Goal: Task Accomplishment & Management: Use online tool/utility

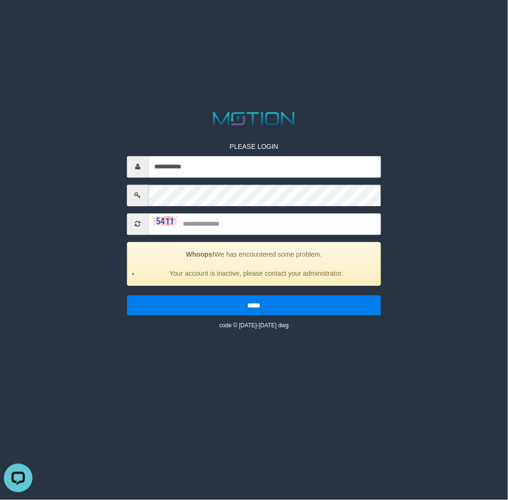
click at [197, 180] on div "**********" at bounding box center [254, 228] width 268 height 202
click at [201, 175] on input "**********" at bounding box center [264, 166] width 232 height 21
type input "*********"
click at [213, 225] on input "text" at bounding box center [264, 223] width 232 height 21
type input "****"
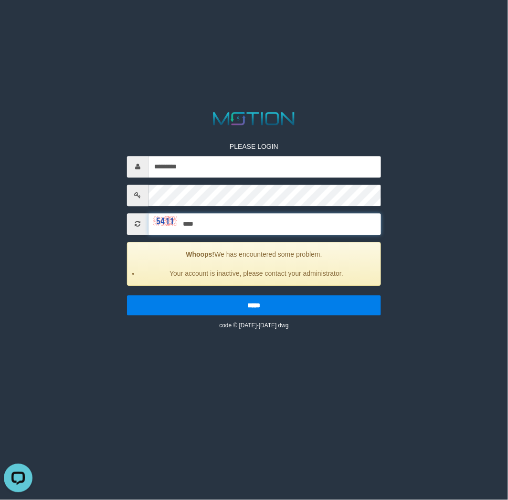
click at [127, 296] on input "*****" at bounding box center [254, 306] width 254 height 20
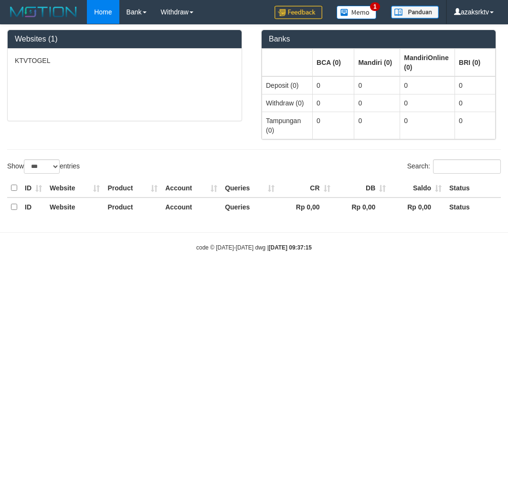
select select "***"
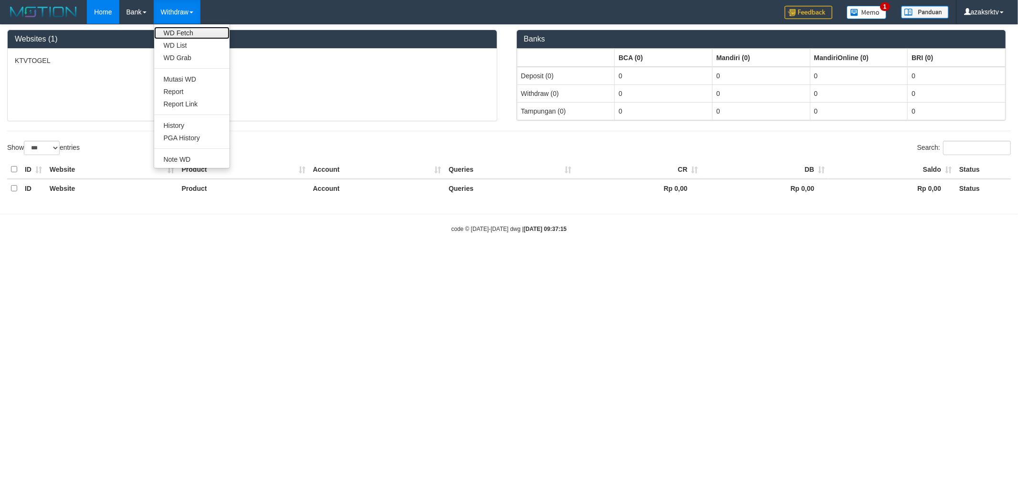
drag, startPoint x: 178, startPoint y: 17, endPoint x: 168, endPoint y: 36, distance: 21.8
click at [168, 36] on link "WD Fetch" at bounding box center [191, 33] width 75 height 12
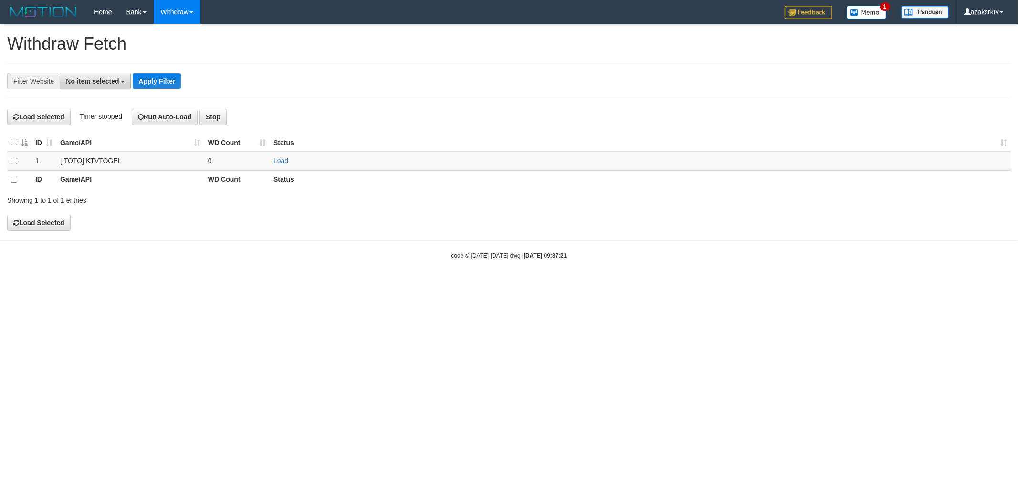
click at [96, 80] on span "No item selected" at bounding box center [92, 81] width 53 height 8
click at [91, 112] on label "SELECT ALL" at bounding box center [92, 117] width 64 height 13
select select "***"
click at [32, 144] on th "ID" at bounding box center [44, 142] width 25 height 19
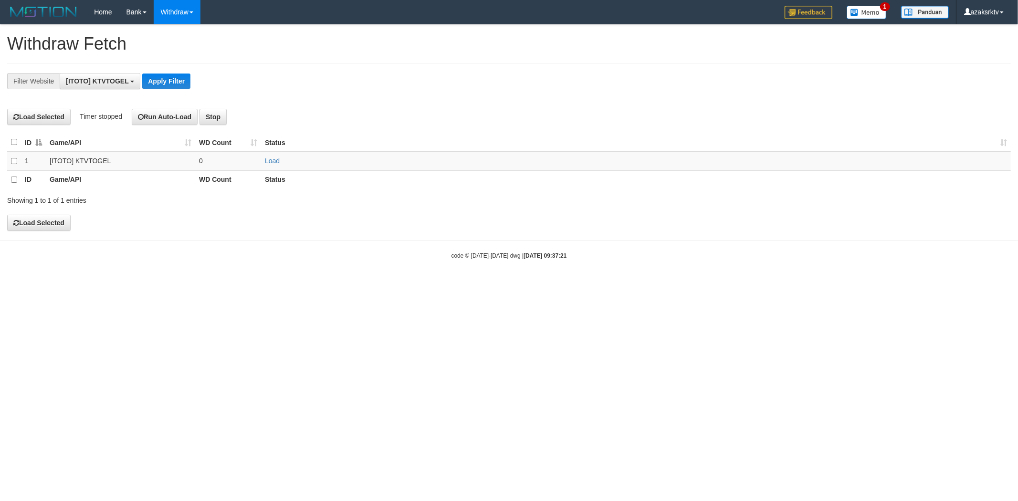
click at [20, 144] on th at bounding box center [14, 142] width 14 height 19
click at [17, 145] on th at bounding box center [14, 142] width 14 height 19
click at [15, 146] on th at bounding box center [14, 142] width 14 height 19
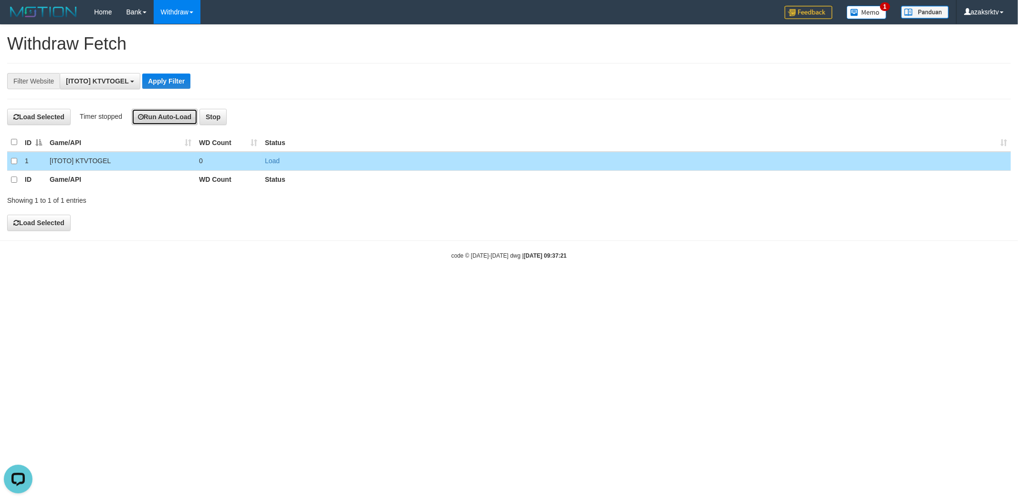
click at [148, 118] on button "Run Auto-Load" at bounding box center [165, 117] width 66 height 16
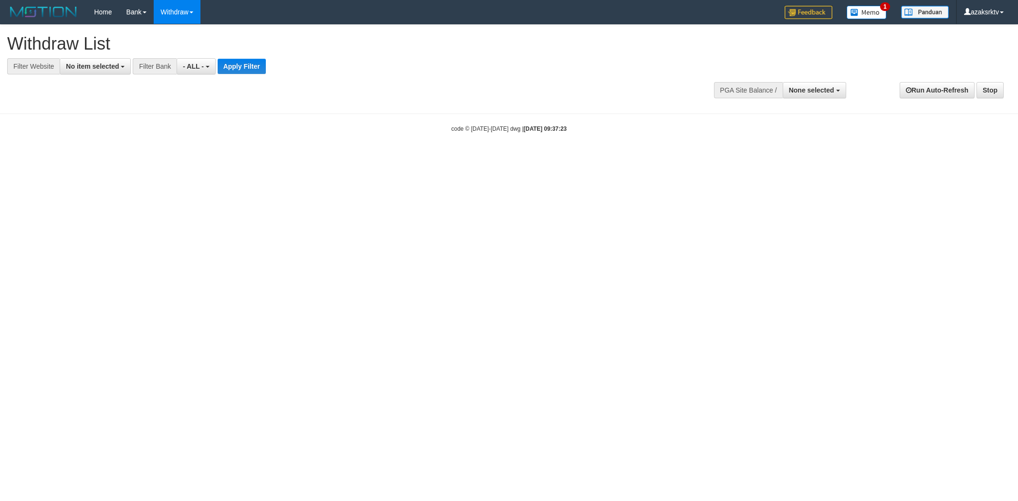
select select
click at [91, 72] on button "No item selected" at bounding box center [95, 66] width 71 height 16
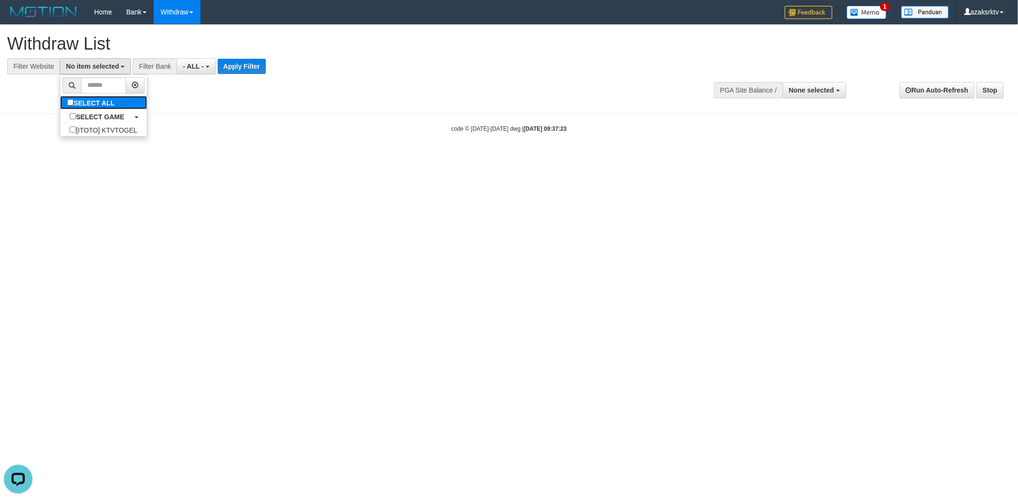
click at [89, 99] on label "SELECT ALL" at bounding box center [92, 102] width 64 height 13
select select "***"
click at [251, 59] on button "Apply Filter" at bounding box center [251, 66] width 48 height 15
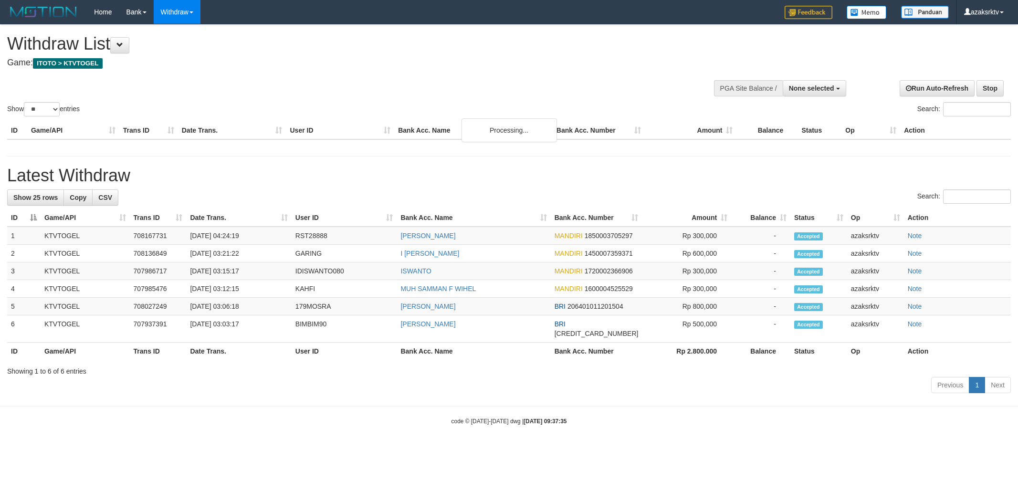
select select
select select "**"
select select
select select "**"
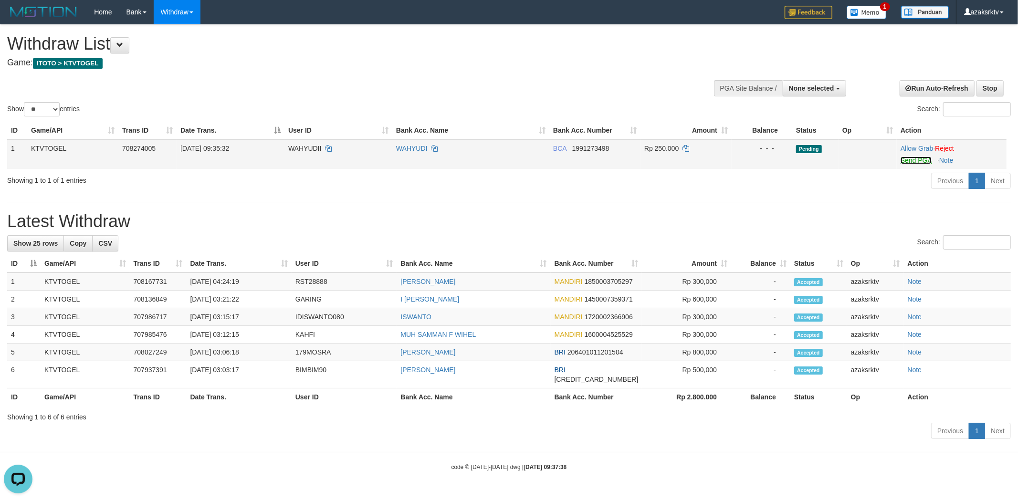
drag, startPoint x: 906, startPoint y: 161, endPoint x: 546, endPoint y: 143, distance: 360.9
click at [906, 161] on link "Send PGA" at bounding box center [916, 161] width 31 height 8
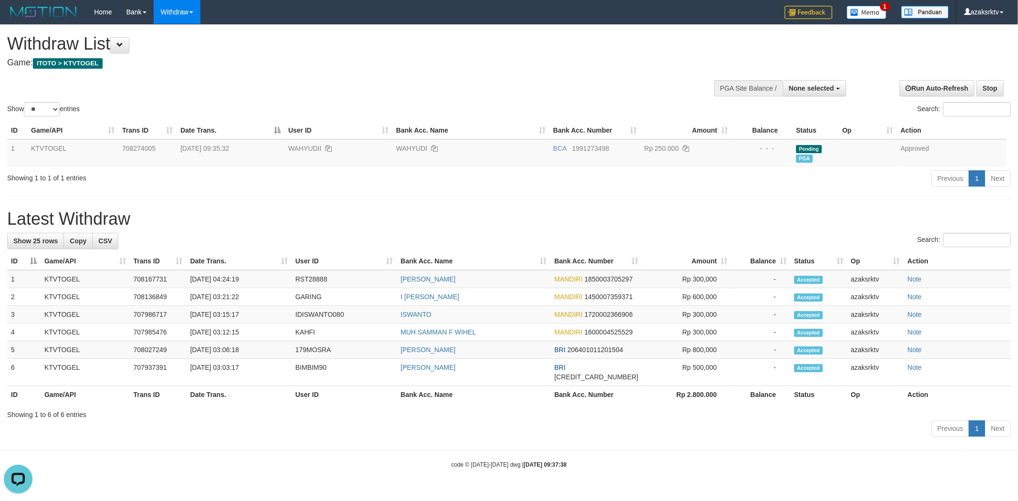
click at [487, 95] on div "Show ** ** ** *** entries Search:" at bounding box center [509, 72] width 1018 height 94
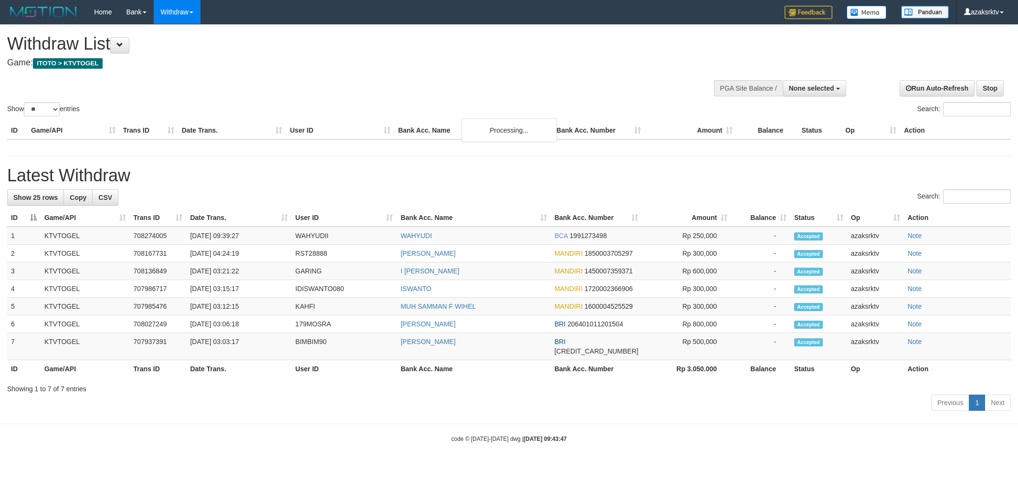
select select
select select "**"
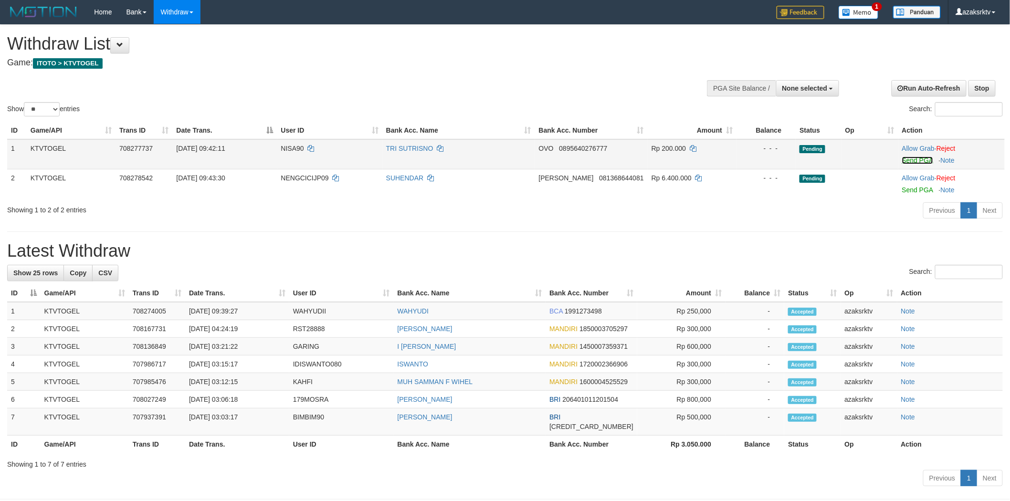
click at [916, 157] on link "Send PGA" at bounding box center [917, 161] width 31 height 8
click at [232, 308] on td "[DATE] 09:39:27" at bounding box center [237, 311] width 104 height 18
click at [228, 308] on td "[DATE] 09:39:27" at bounding box center [237, 311] width 104 height 18
click at [262, 308] on body "Toggle navigation Home Bank Account List Load By Website Group [ITOTO] KTVTOGEL…" at bounding box center [505, 271] width 1010 height 543
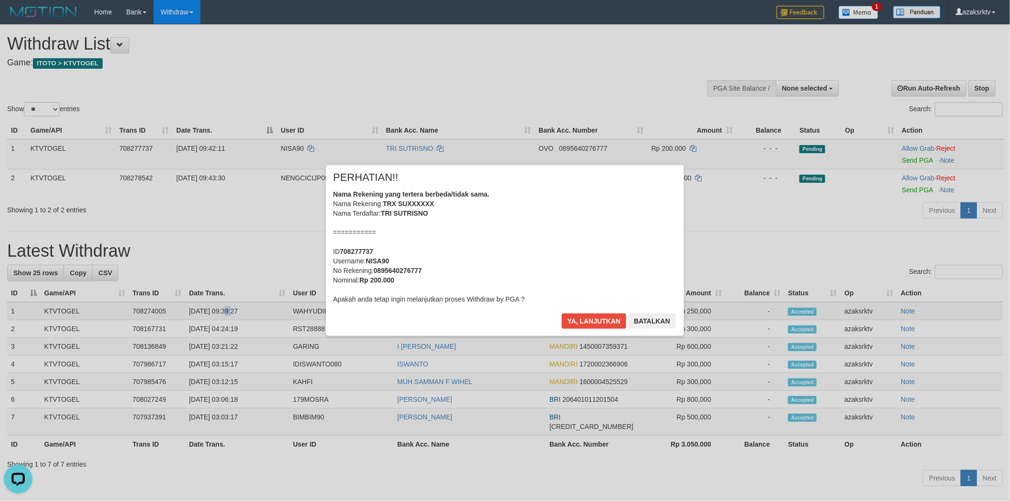
copy td "09:39:27"
click at [581, 317] on button "Ya, lanjutkan" at bounding box center [594, 321] width 65 height 15
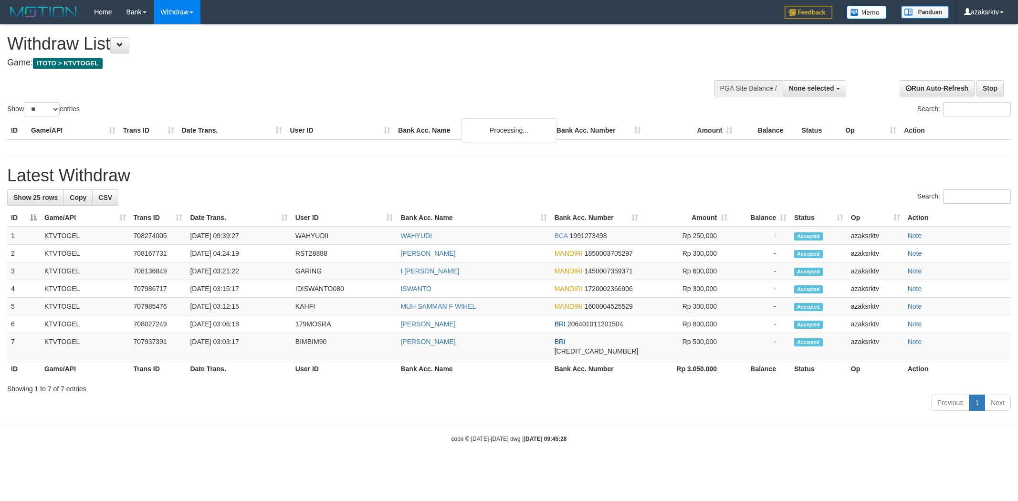
select select
select select "**"
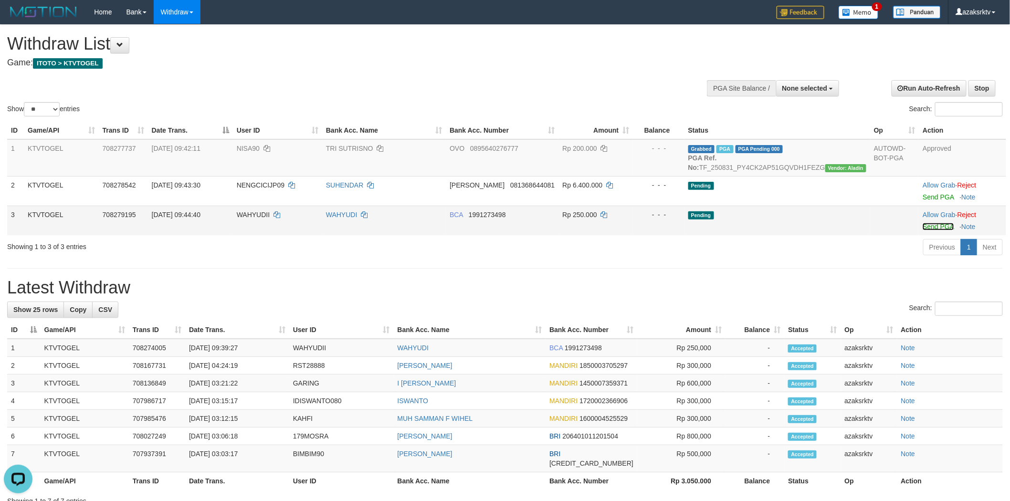
click at [939, 231] on link "Send PGA" at bounding box center [938, 227] width 31 height 8
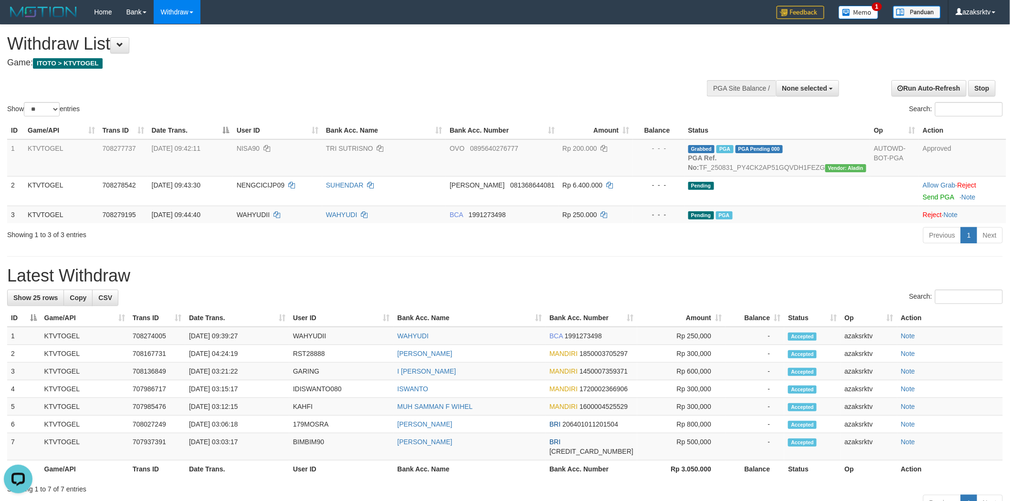
click at [616, 75] on div "Show ** ** ** *** entries Search:" at bounding box center [505, 72] width 1010 height 94
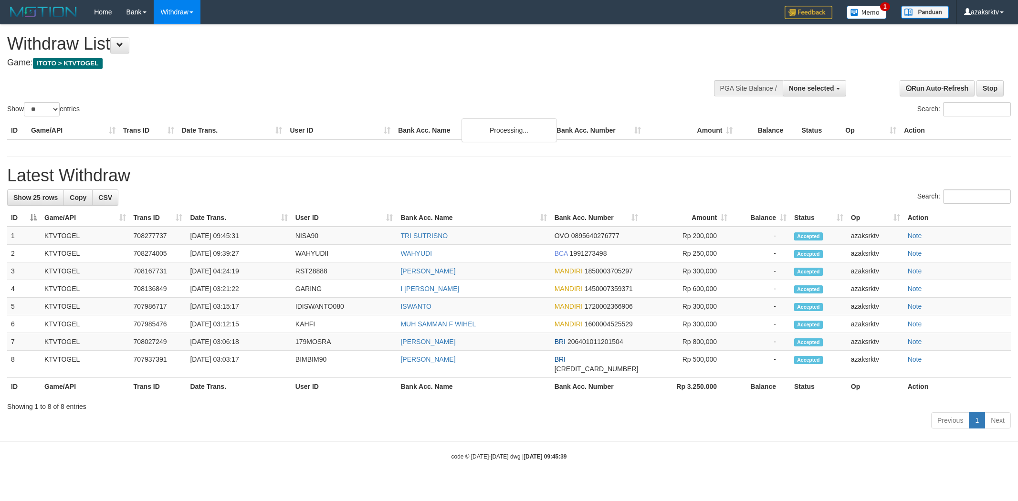
select select
select select "**"
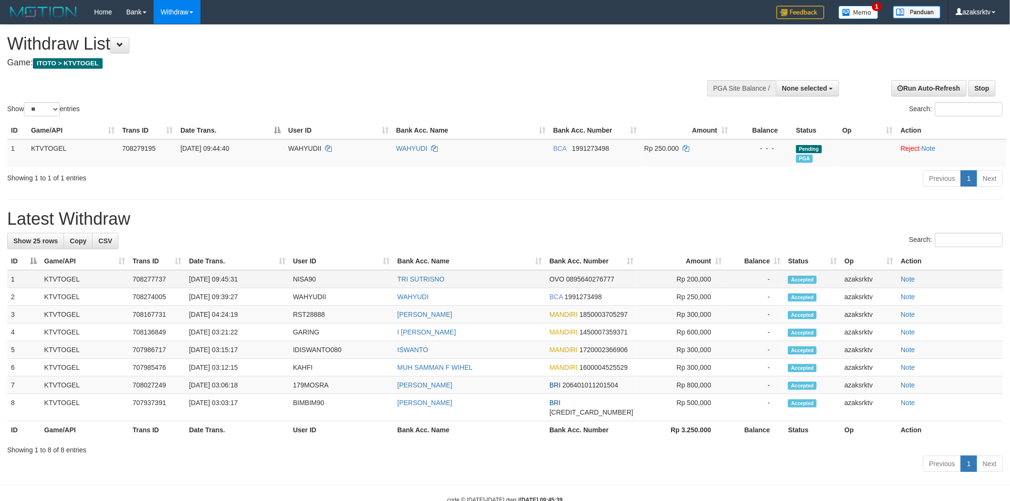
click at [230, 279] on td "[DATE] 09:45:31" at bounding box center [237, 279] width 104 height 18
click at [259, 279] on td "[DATE] 09:45:31" at bounding box center [237, 279] width 104 height 18
copy td "09:45:31"
click at [795, 92] on button "None selected" at bounding box center [807, 88] width 63 height 16
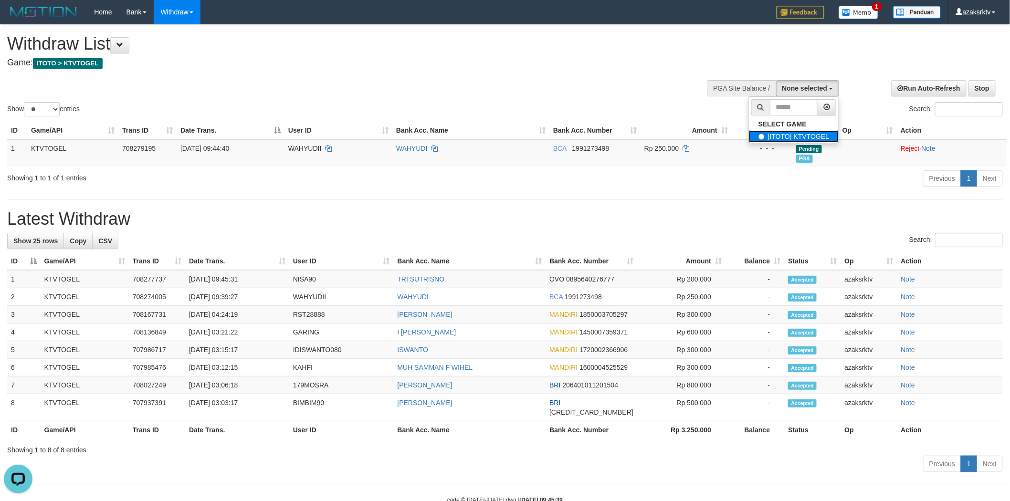
click at [783, 137] on label "[ITOTO] KTVTOGEL" at bounding box center [794, 136] width 90 height 12
select select "***"
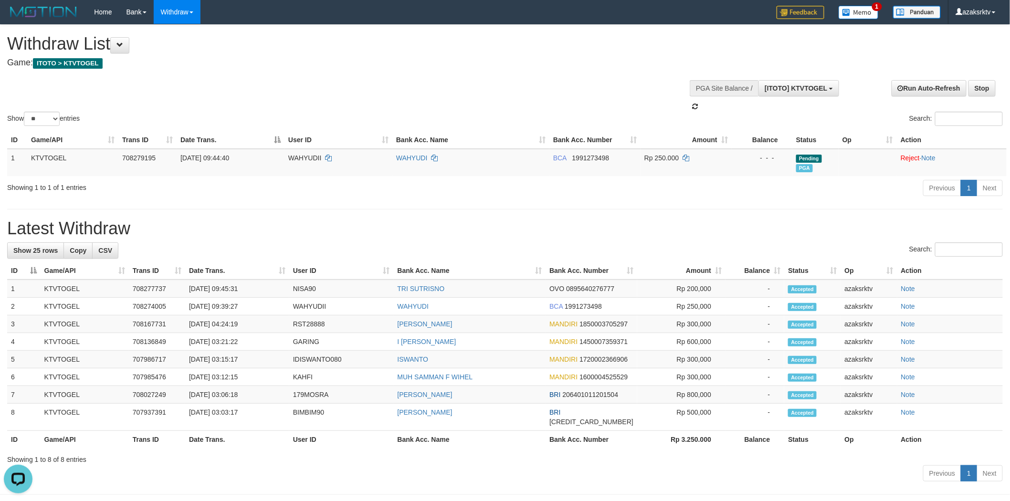
scroll to position [8, 0]
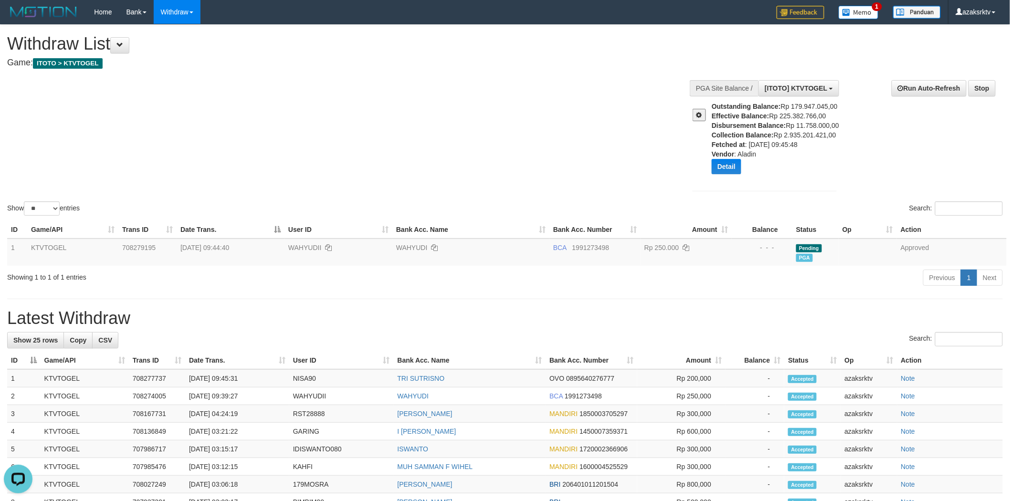
click at [432, 155] on div "Show ** ** ** *** entries Search:" at bounding box center [505, 121] width 1010 height 193
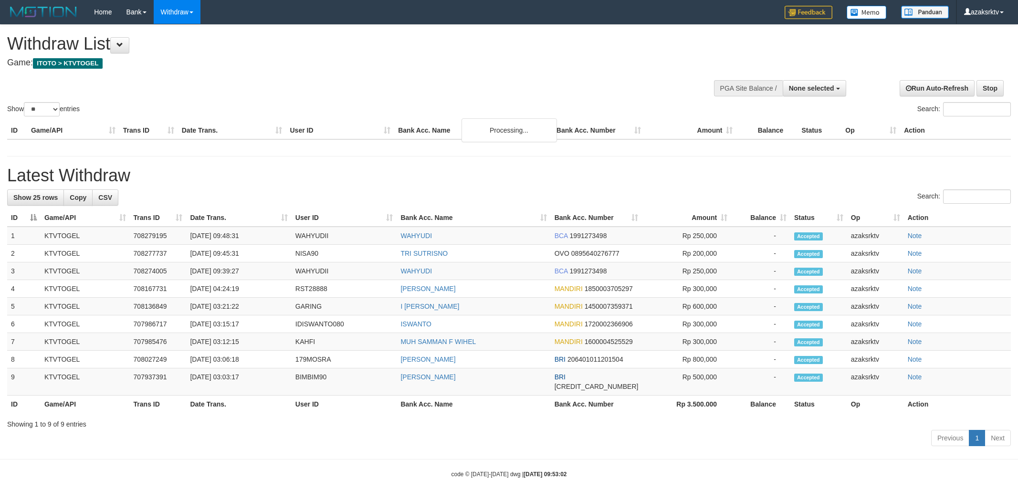
select select
select select "**"
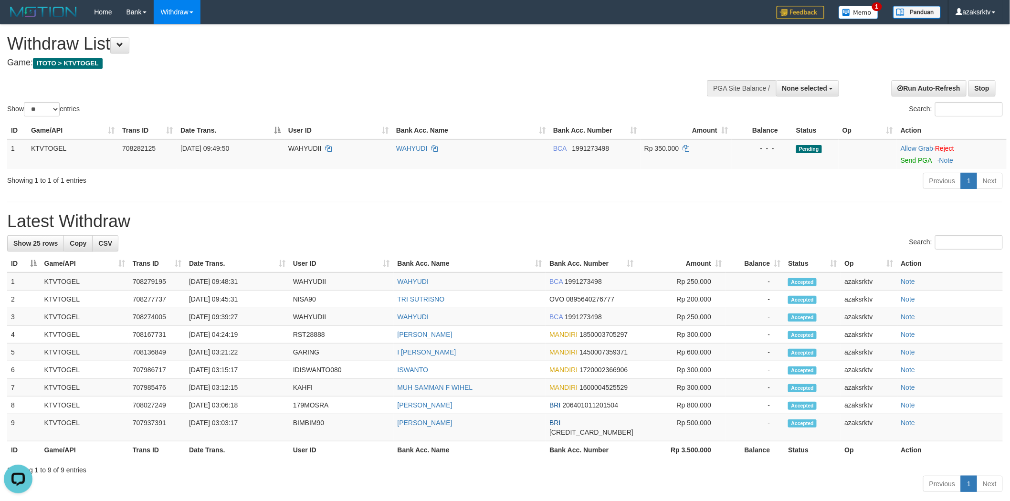
click at [353, 65] on h4 "Game: ITOTO > KTVTOGEL" at bounding box center [335, 63] width 657 height 10
drag, startPoint x: 906, startPoint y: 156, endPoint x: 539, endPoint y: 147, distance: 366.3
click at [906, 157] on link "Send PGA" at bounding box center [916, 161] width 31 height 8
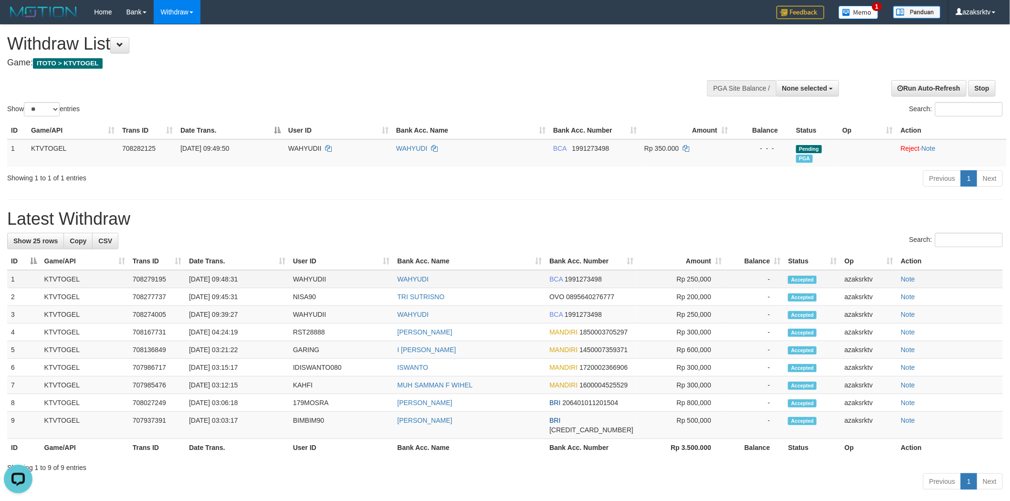
click at [230, 277] on td "[DATE] 09:48:31" at bounding box center [237, 279] width 104 height 18
click at [251, 277] on td "[DATE] 09:48:31" at bounding box center [237, 279] width 104 height 18
copy td "09:48:31"
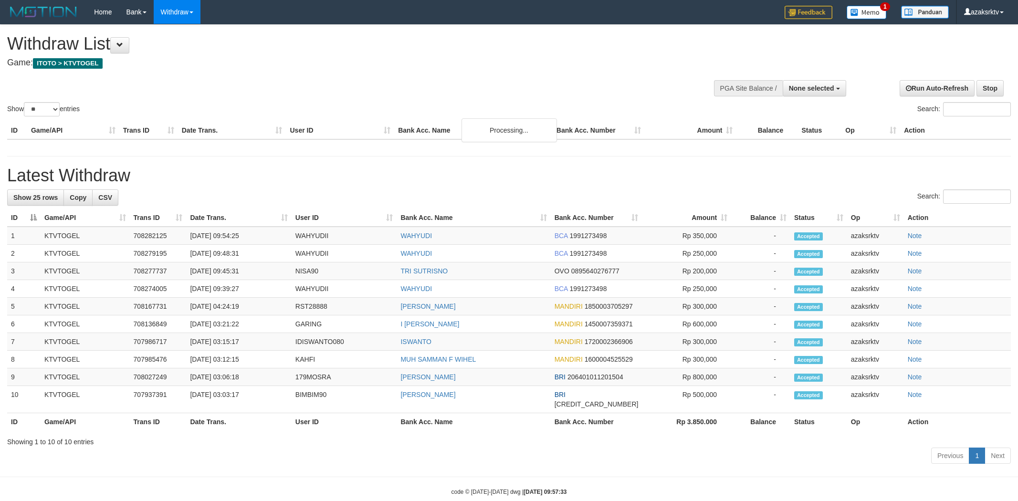
select select
select select "**"
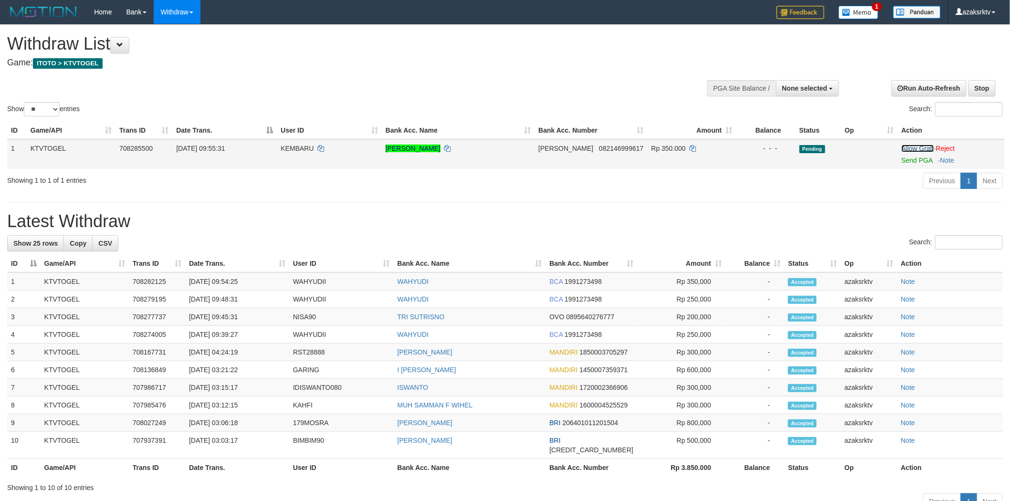
click at [902, 150] on link "Allow Grab" at bounding box center [918, 149] width 32 height 8
click at [904, 160] on link "Send PGA" at bounding box center [917, 161] width 31 height 8
click at [225, 282] on td "[DATE] 09:54:25" at bounding box center [237, 282] width 104 height 18
click at [252, 278] on td "[DATE] 09:54:25" at bounding box center [237, 282] width 104 height 18
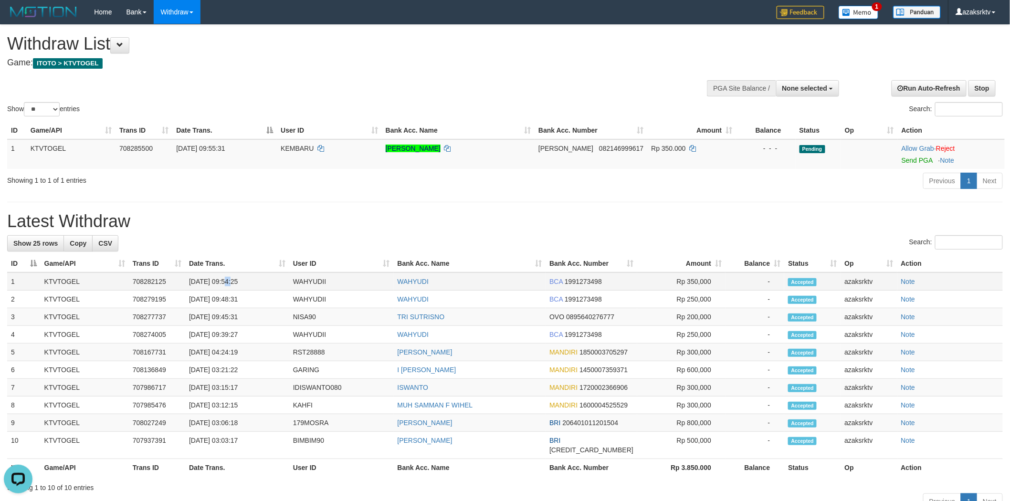
copy td "09:54:25"
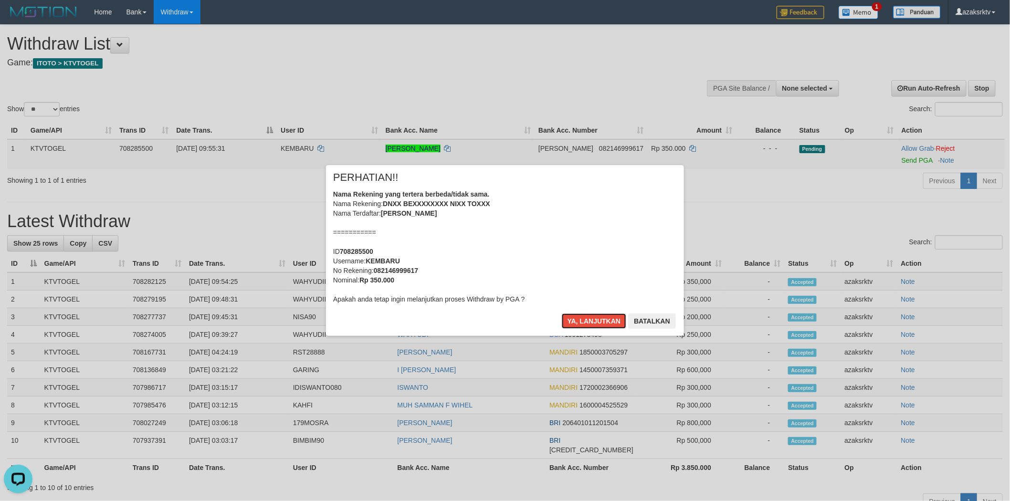
drag, startPoint x: 591, startPoint y: 321, endPoint x: 446, endPoint y: 216, distance: 178.8
click at [449, 217] on div "× PERHATIAN!! Nama Rekening yang tertera berbeda/tidak sama. Nama Rekening: DNX…" at bounding box center [505, 250] width 358 height 171
click at [417, 202] on b "DNXX BEXXXXXXXX NIXX TOXXX" at bounding box center [436, 204] width 107 height 8
click at [591, 316] on button "Ya, lanjutkan" at bounding box center [594, 321] width 65 height 15
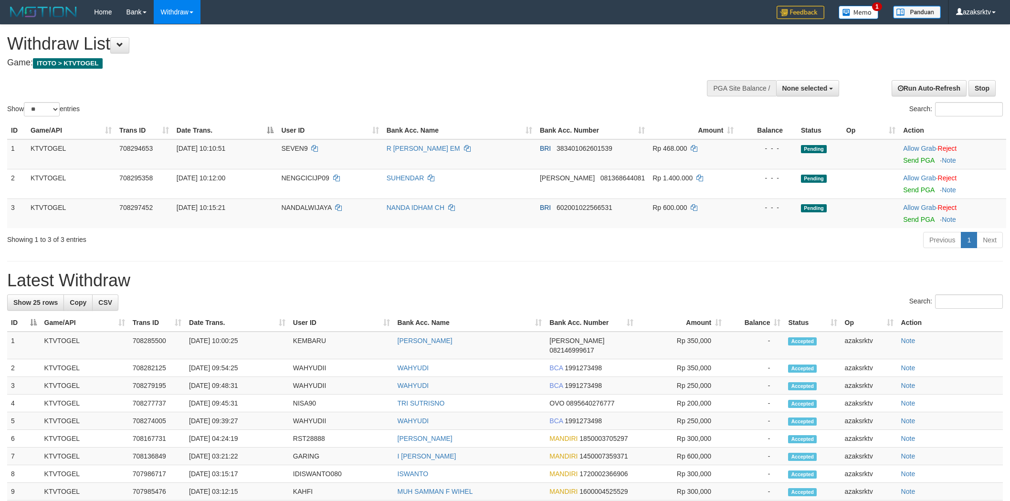
select select
select select "**"
click at [913, 154] on div at bounding box center [952, 154] width 99 height 2
click at [910, 160] on link "Send PGA" at bounding box center [918, 161] width 31 height 8
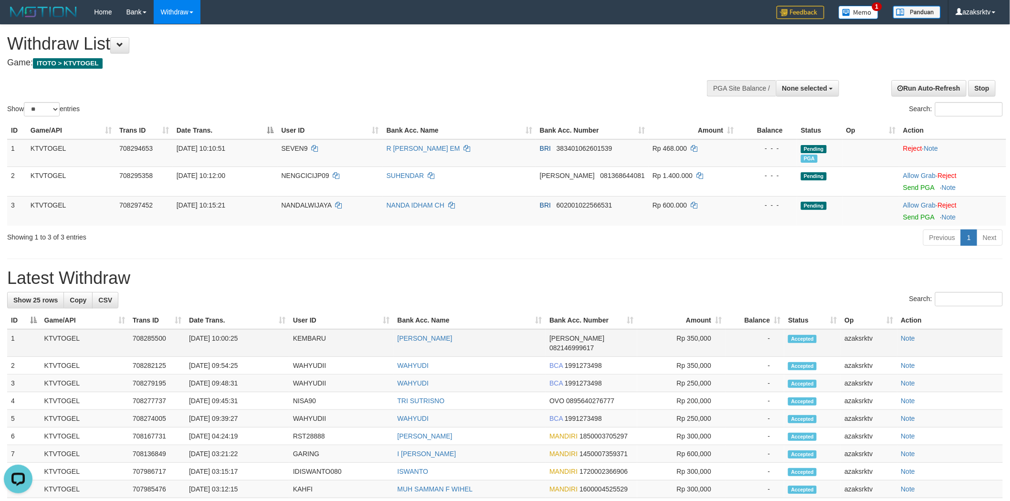
click at [222, 335] on td "[DATE] 10:00:25" at bounding box center [237, 343] width 104 height 28
click at [250, 333] on td "[DATE] 10:00:25" at bounding box center [237, 343] width 104 height 28
copy td "10:00:25"
click at [914, 216] on link "Send PGA" at bounding box center [918, 217] width 31 height 8
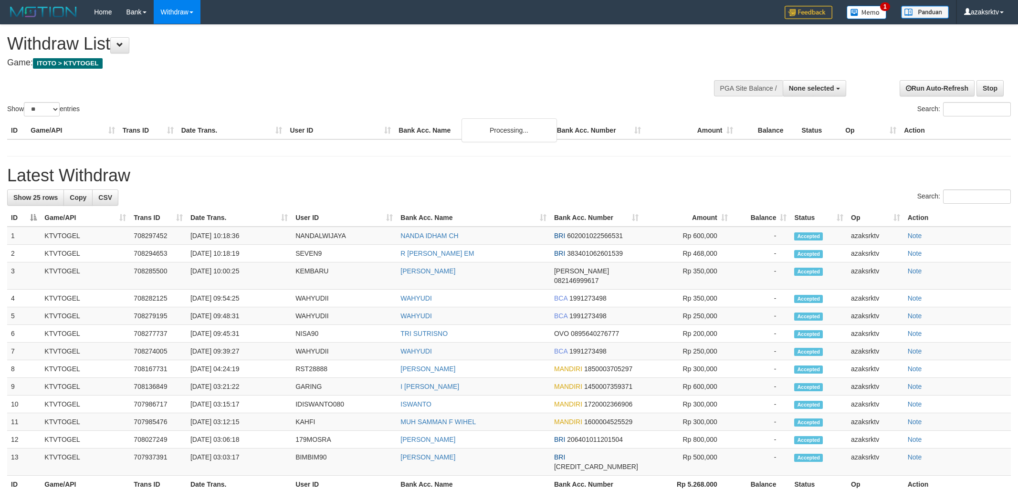
select select
select select "**"
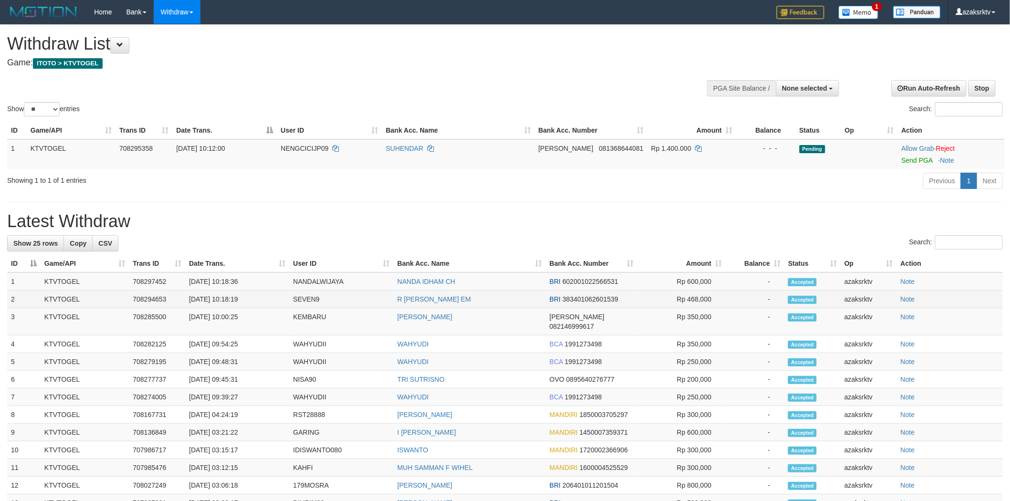
click at [223, 299] on td "[DATE] 10:18:19" at bounding box center [237, 300] width 104 height 18
drag, startPoint x: 238, startPoint y: 299, endPoint x: 231, endPoint y: 301, distance: 7.0
click at [239, 299] on td "[DATE] 10:18:19" at bounding box center [237, 300] width 104 height 18
click at [231, 301] on td "[DATE] 10:18:19" at bounding box center [237, 300] width 104 height 18
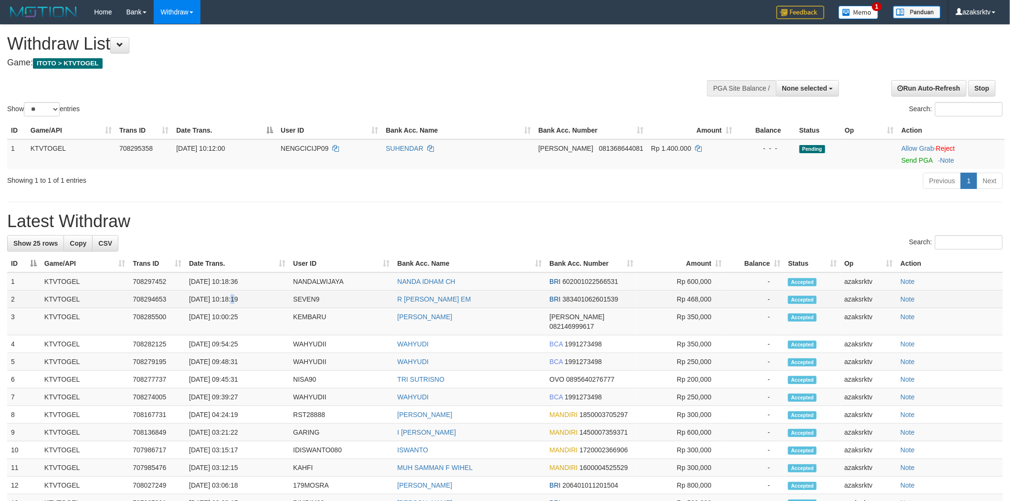
click at [231, 301] on td "[DATE] 10:18:19" at bounding box center [237, 300] width 104 height 18
click at [231, 302] on td "[DATE] 10:18:19" at bounding box center [237, 300] width 104 height 18
click at [246, 302] on td "[DATE] 10:18:19" at bounding box center [237, 300] width 104 height 18
click at [230, 301] on td "[DATE] 10:18:19" at bounding box center [237, 300] width 104 height 18
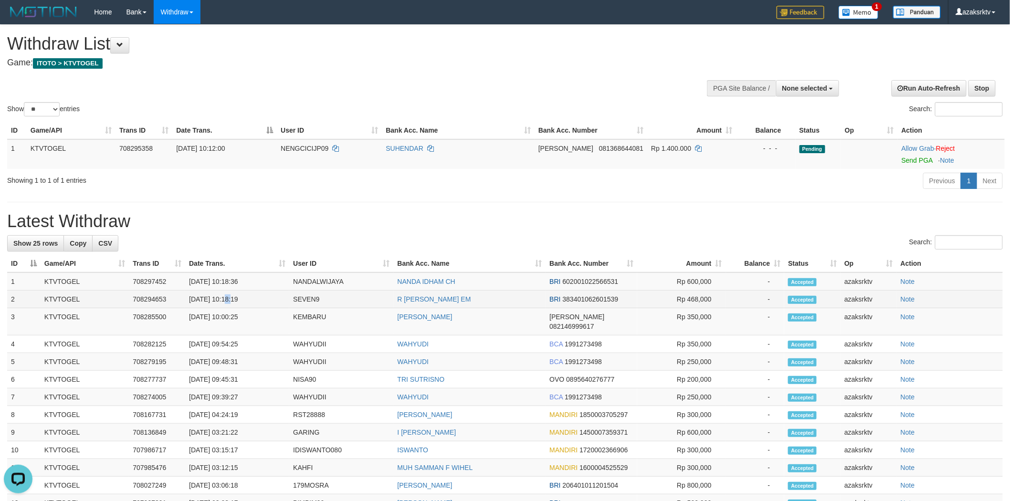
click at [230, 301] on td "[DATE] 10:18:19" at bounding box center [237, 300] width 104 height 18
click at [254, 300] on td "[DATE] 10:18:19" at bounding box center [237, 300] width 104 height 18
copy td "10:18:19"
click at [226, 284] on td "[DATE] 10:18:36" at bounding box center [237, 282] width 104 height 18
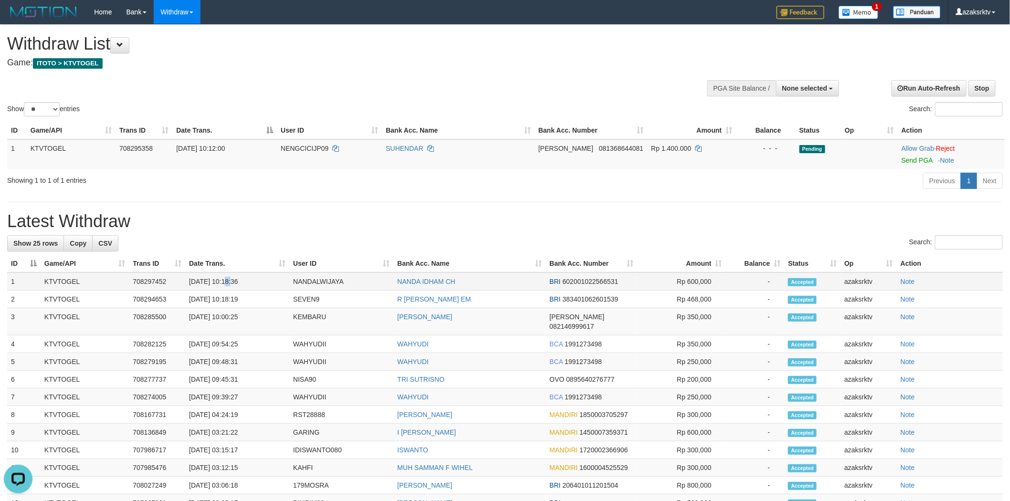
click at [254, 284] on td "[DATE] 10:18:36" at bounding box center [237, 282] width 104 height 18
copy td "10:18:36"
click at [804, 96] on div at bounding box center [765, 87] width 145 height 29
click at [812, 85] on span "None selected" at bounding box center [804, 89] width 45 height 8
click at [771, 140] on label "[ITOTO] KTVTOGEL" at bounding box center [794, 136] width 90 height 12
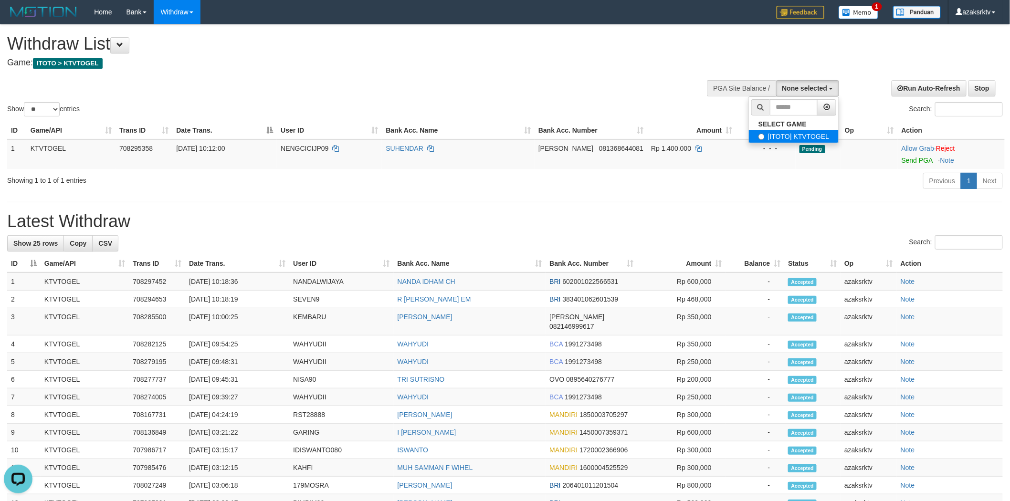
select select "***"
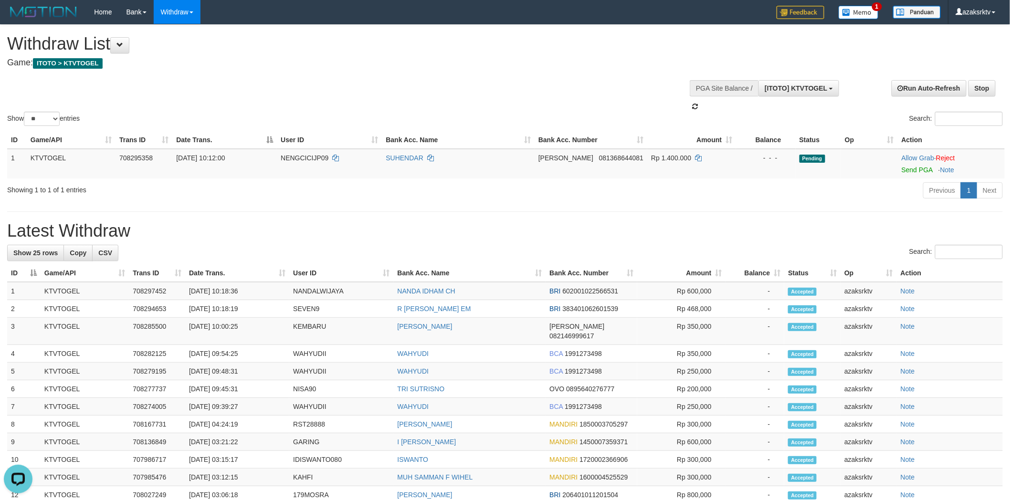
scroll to position [8, 0]
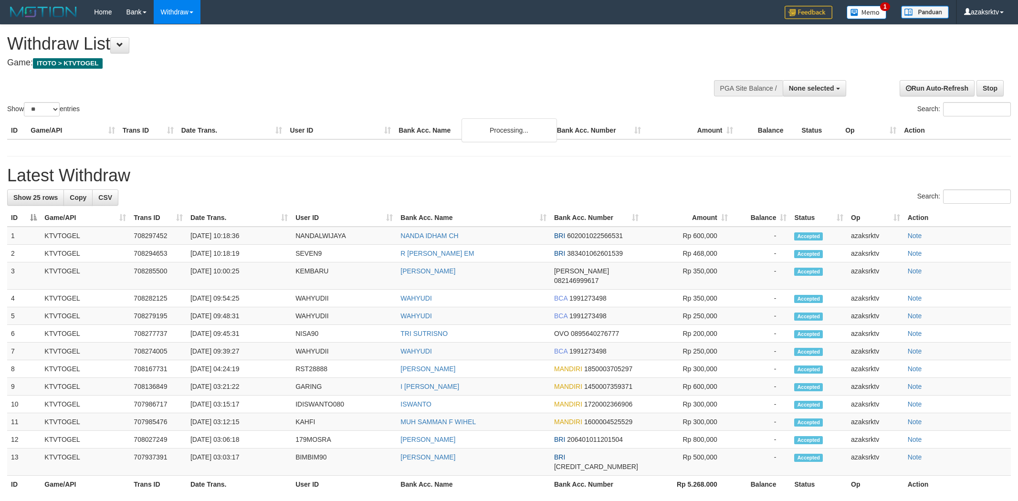
select select
select select "**"
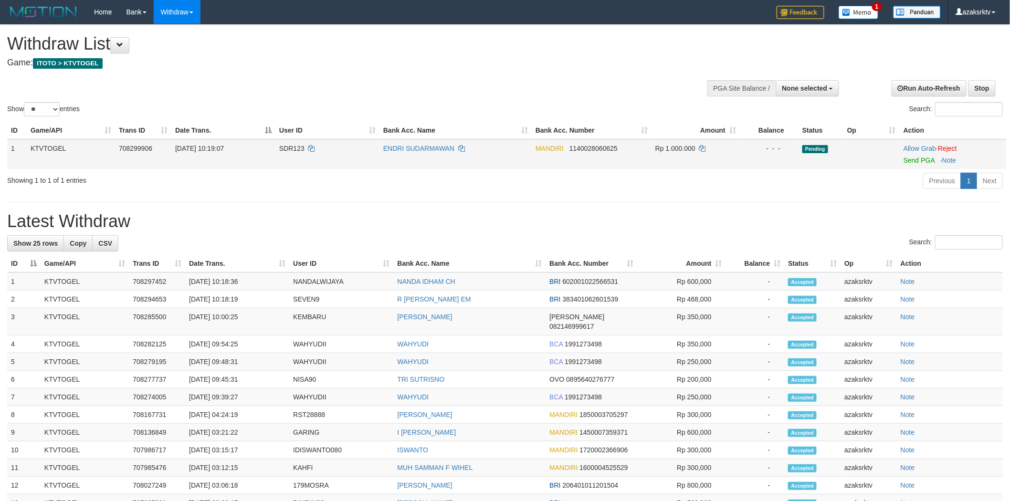
click at [918, 164] on td "Allow Grab · Reject Send PGA · Note" at bounding box center [953, 154] width 106 height 30
click at [918, 160] on link "Send PGA" at bounding box center [919, 161] width 31 height 8
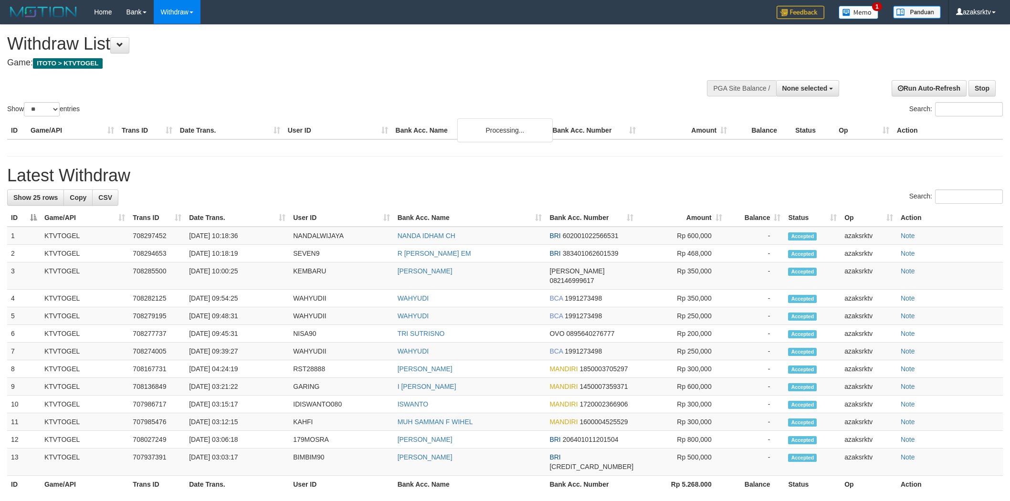
select select
select select "**"
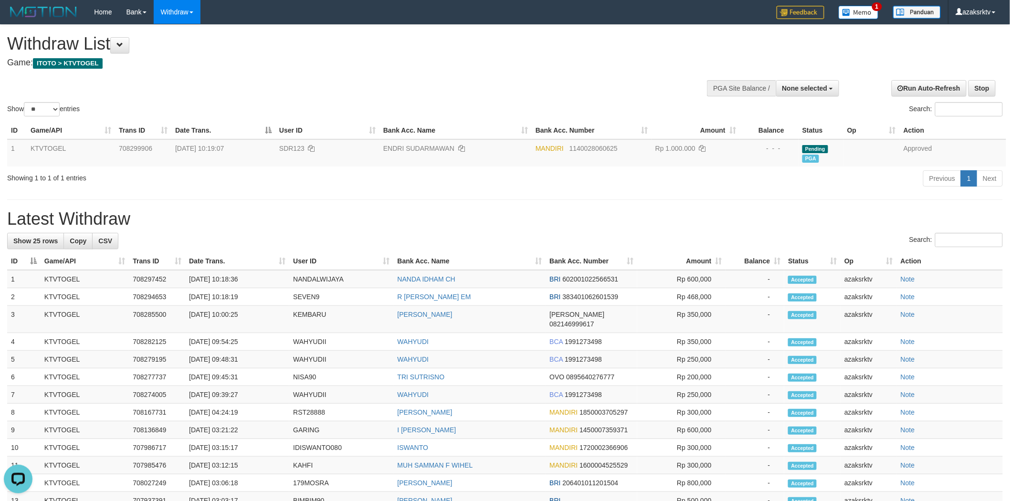
click at [666, 57] on div "**********" at bounding box center [339, 48] width 664 height 47
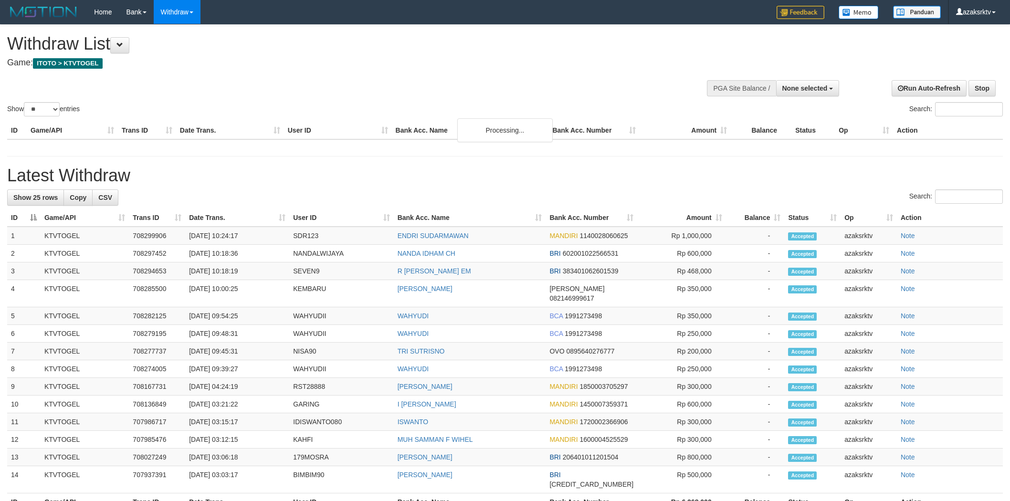
select select
select select "**"
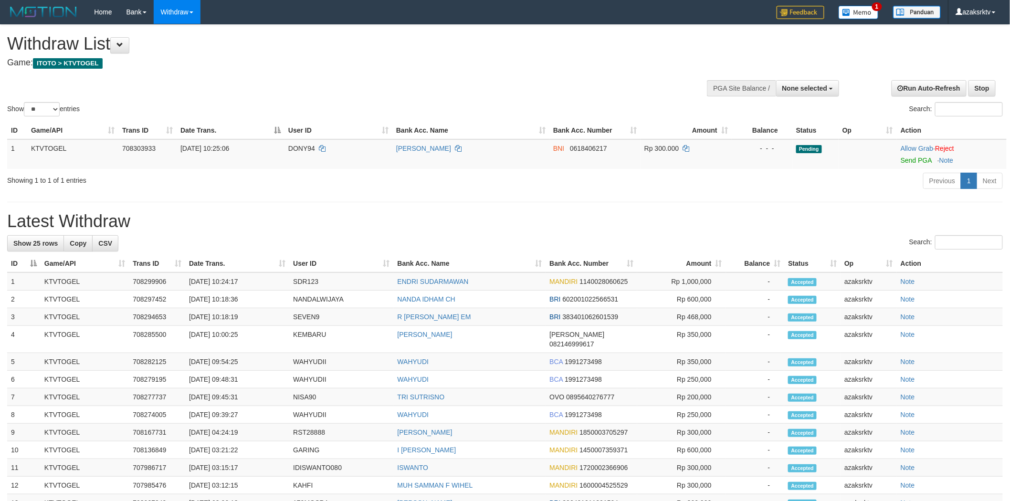
click at [227, 237] on div "Search:" at bounding box center [505, 243] width 996 height 17
click at [231, 280] on td "[DATE] 10:24:17" at bounding box center [237, 282] width 104 height 18
click at [249, 280] on td "[DATE] 10:24:17" at bounding box center [237, 282] width 104 height 18
click at [231, 283] on td "[DATE] 10:24:17" at bounding box center [237, 282] width 104 height 18
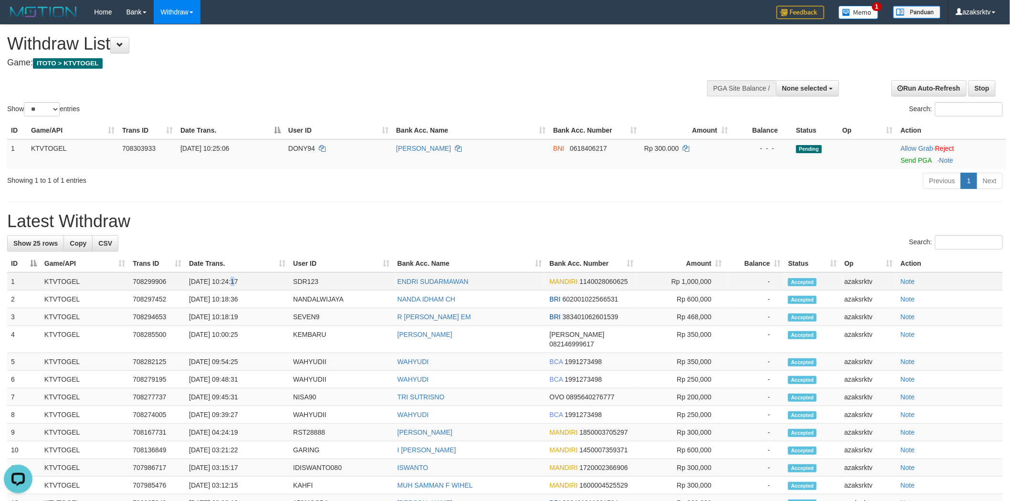
click at [231, 283] on td "[DATE] 10:24:17" at bounding box center [237, 282] width 104 height 18
click at [225, 283] on td "[DATE] 10:24:17" at bounding box center [237, 282] width 104 height 18
click at [225, 283] on td "31/08/2025 10:24:17" at bounding box center [237, 282] width 104 height 18
click at [251, 280] on td "31/08/2025 10:24:17" at bounding box center [237, 282] width 104 height 18
copy td "10:24:17"
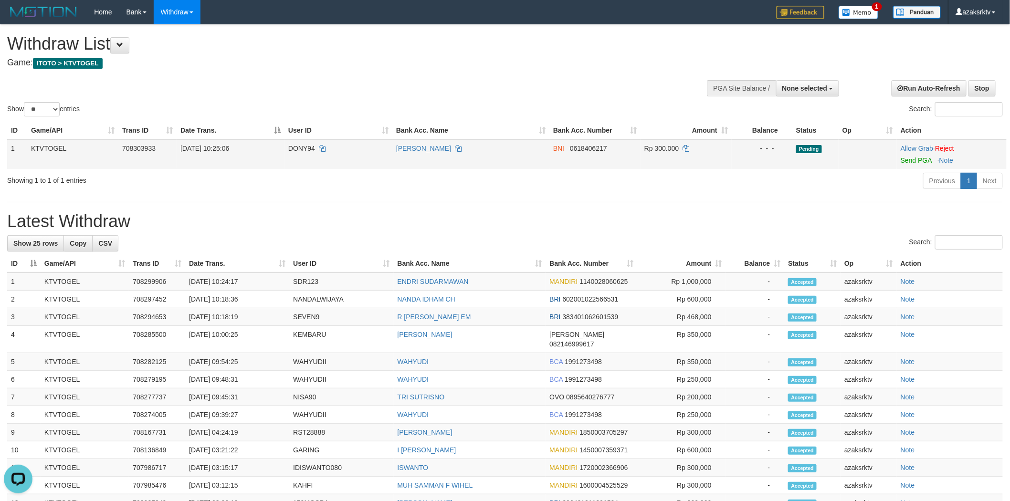
click at [899, 160] on td "Allow Grab · Reject Send PGA · Note" at bounding box center [952, 154] width 110 height 30
click at [900, 156] on td "Allow Grab · Reject Send PGA · Note" at bounding box center [952, 154] width 110 height 30
click at [906, 158] on link "Send PGA" at bounding box center [916, 161] width 31 height 8
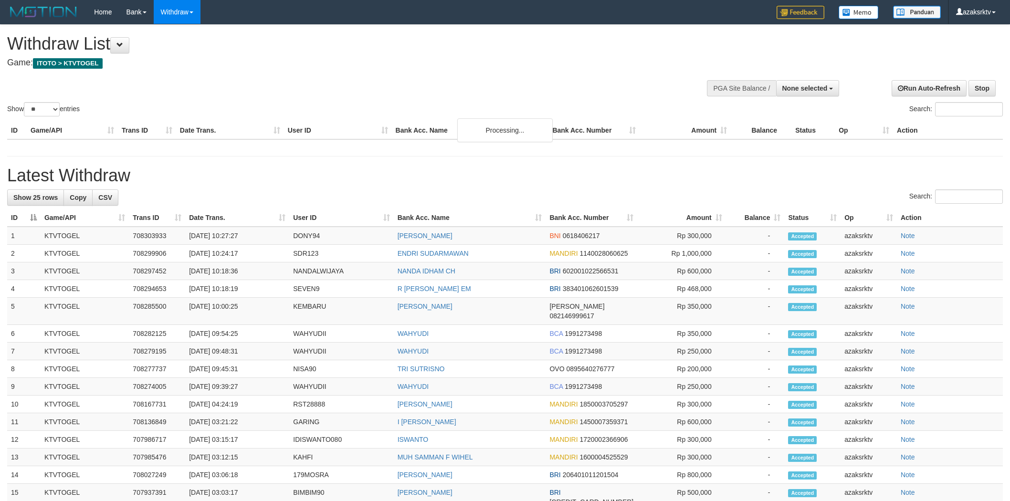
select select
select select "**"
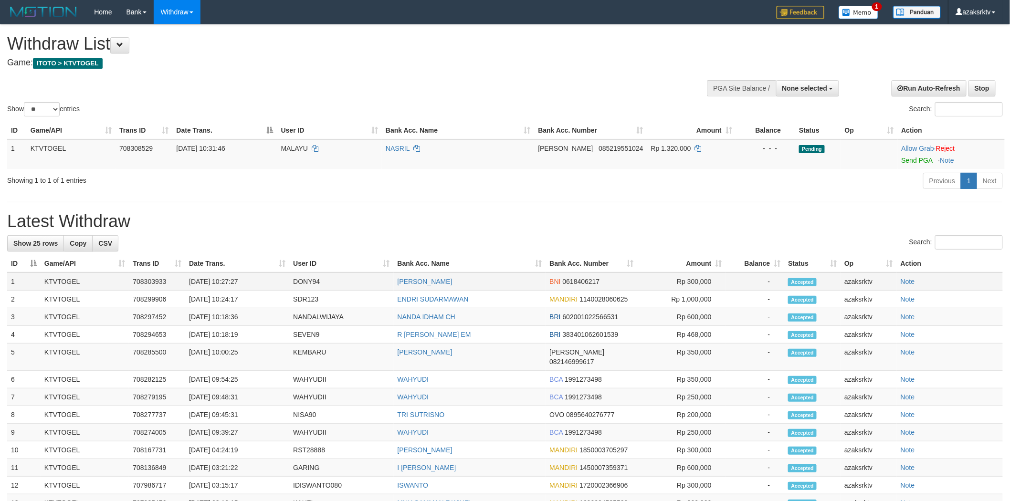
click at [217, 280] on td "[DATE] 10:27:27" at bounding box center [237, 282] width 104 height 18
click at [230, 281] on td "[DATE] 10:27:27" at bounding box center [237, 282] width 104 height 18
click at [259, 281] on td "[DATE] 10:27:27" at bounding box center [237, 282] width 104 height 18
copy td "10:27:27"
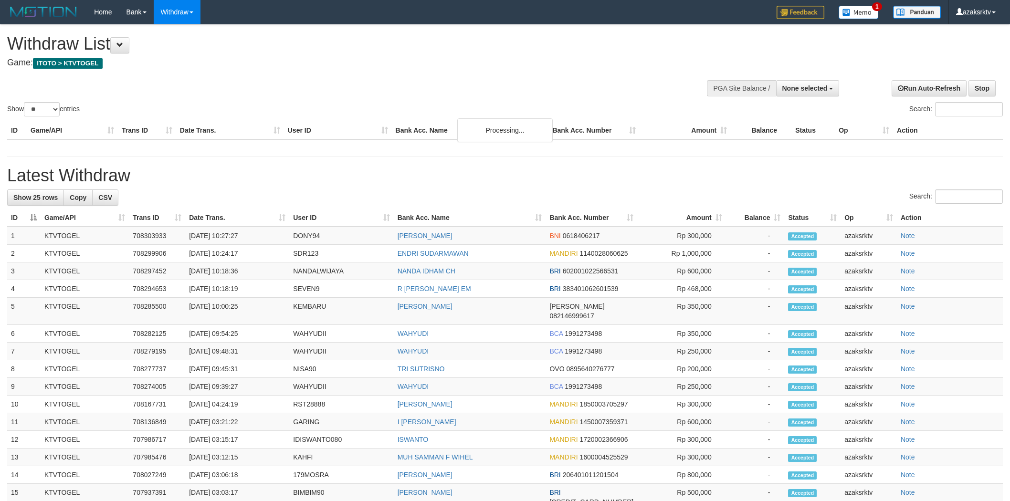
select select
select select "**"
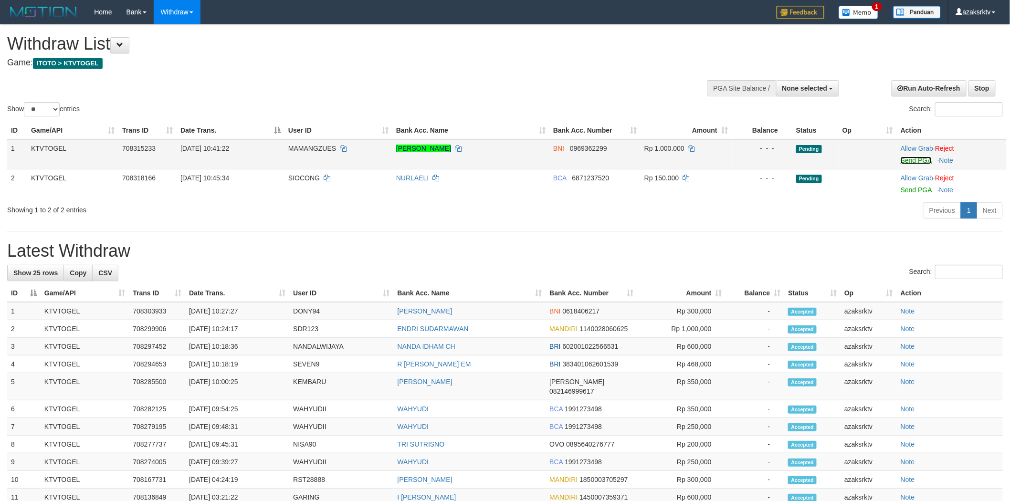
click at [906, 160] on link "Send PGA" at bounding box center [916, 161] width 31 height 8
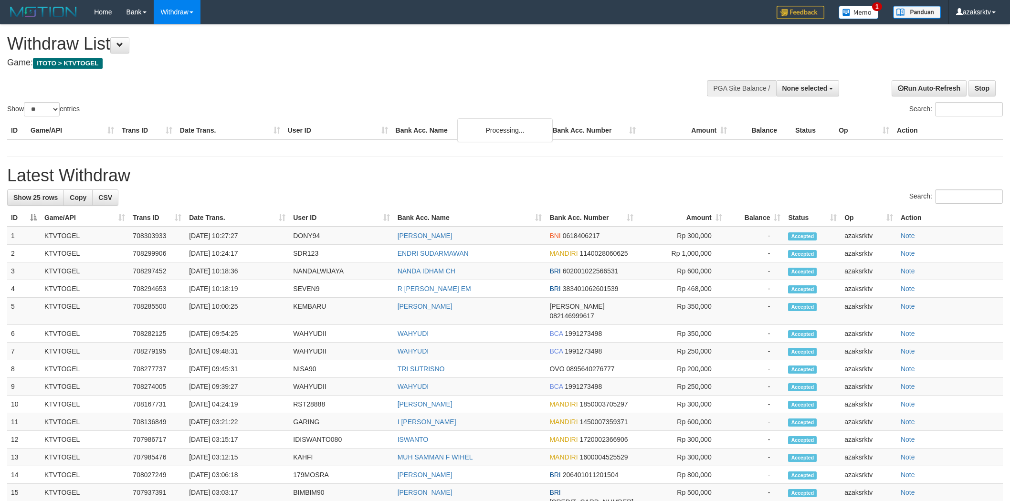
select select
select select "**"
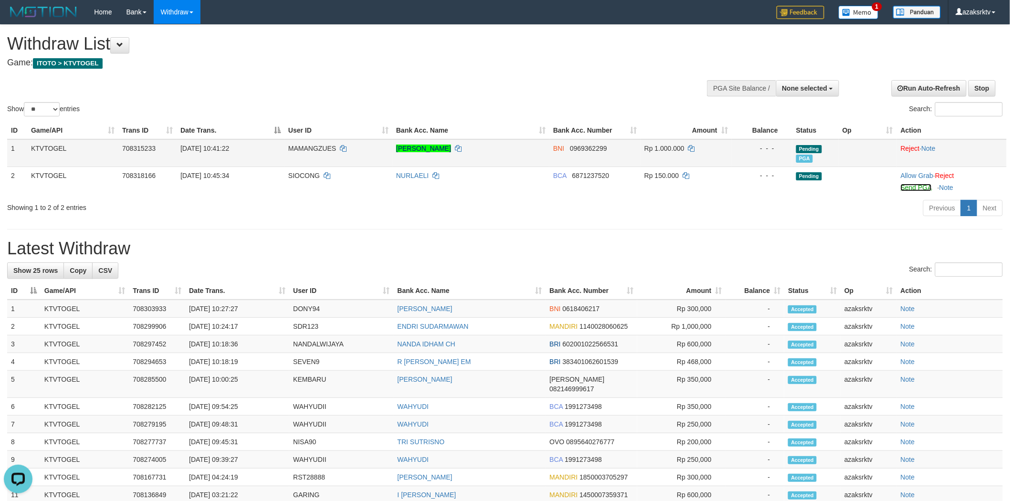
drag, startPoint x: 910, startPoint y: 188, endPoint x: 555, endPoint y: 149, distance: 356.8
click at [910, 188] on link "Send PGA" at bounding box center [916, 188] width 31 height 8
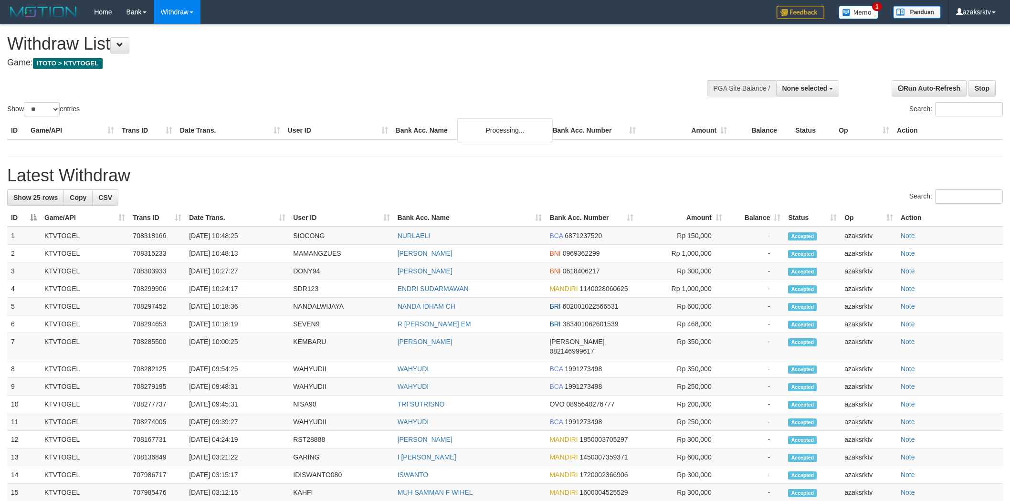
select select
select select "**"
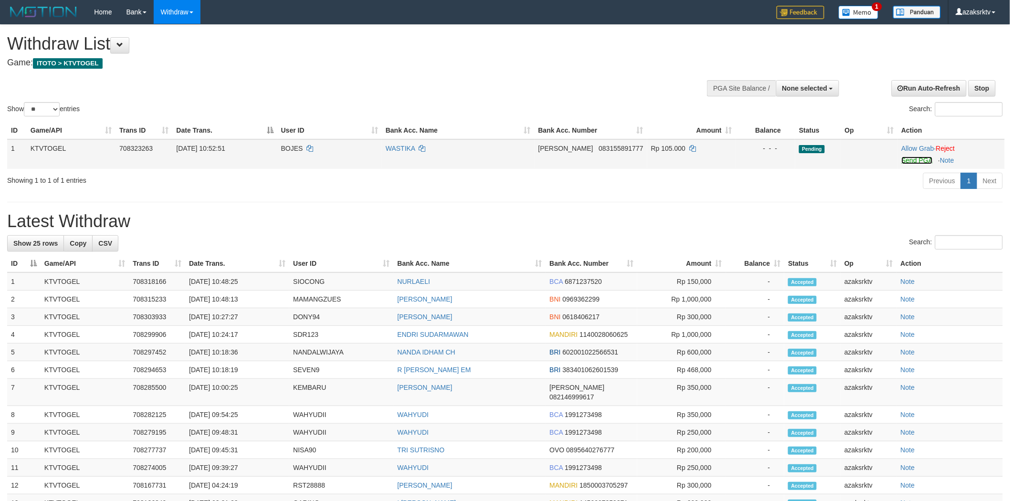
click at [918, 161] on link "Send PGA" at bounding box center [917, 161] width 31 height 8
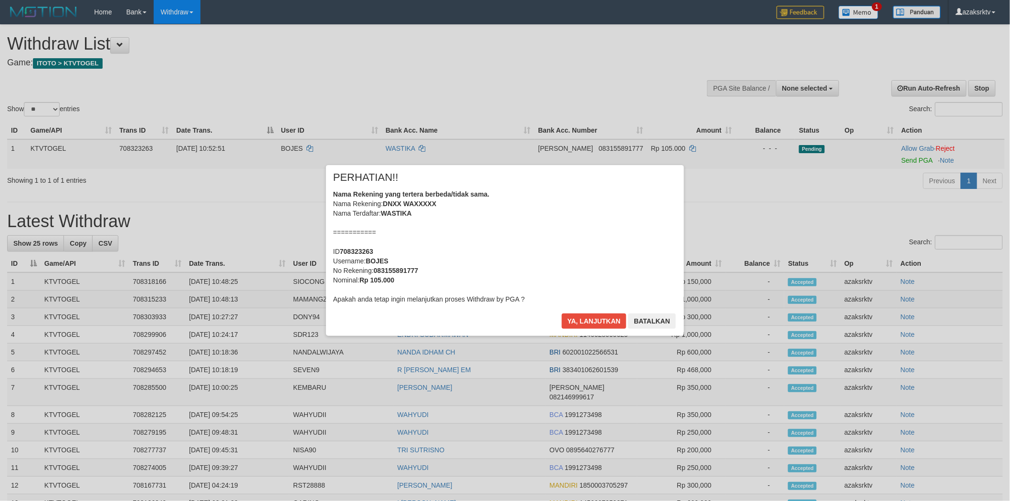
click at [225, 295] on div "× PERHATIAN!! Nama Rekening yang tertera berbeda/tidak sama. Nama Rekening: DNX…" at bounding box center [505, 250] width 1010 height 209
click at [583, 317] on button "Ya, lanjutkan" at bounding box center [594, 321] width 65 height 15
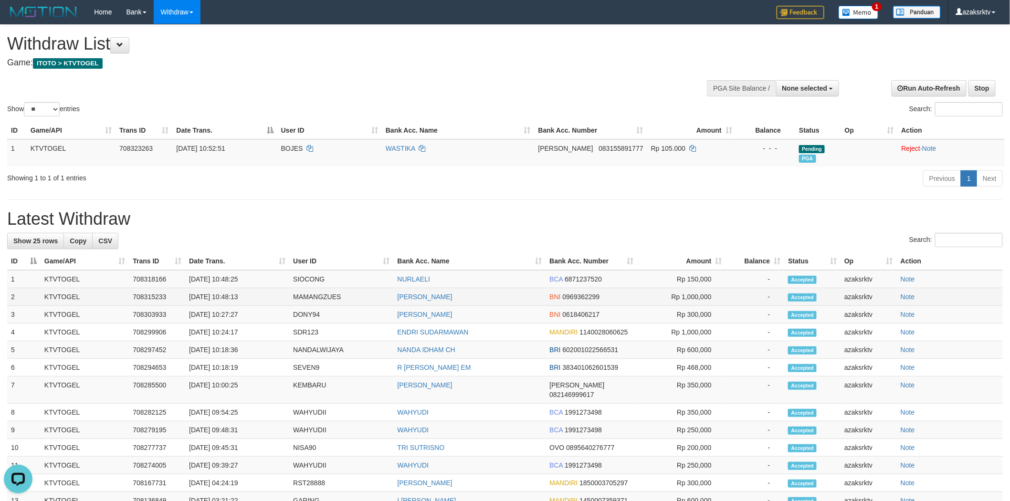
click at [217, 301] on td "[DATE] 10:48:13" at bounding box center [237, 297] width 104 height 18
click at [227, 295] on td "[DATE] 10:48:13" at bounding box center [237, 297] width 104 height 18
click at [254, 294] on td "[DATE] 10:48:13" at bounding box center [237, 297] width 104 height 18
copy td "10:48:13"
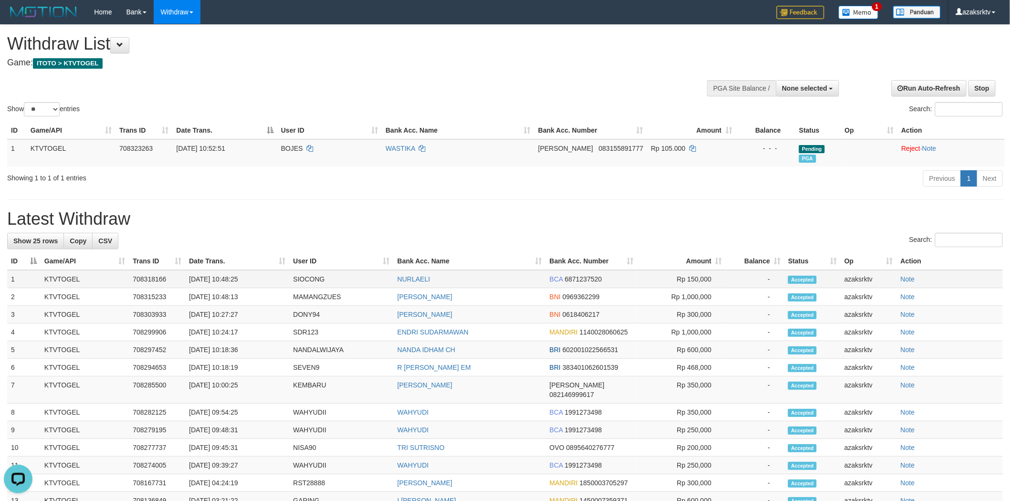
click at [222, 276] on td "[DATE] 10:48:25" at bounding box center [237, 279] width 104 height 18
click at [253, 279] on td "[DATE] 10:48:25" at bounding box center [237, 279] width 104 height 18
copy td "10:48:25"
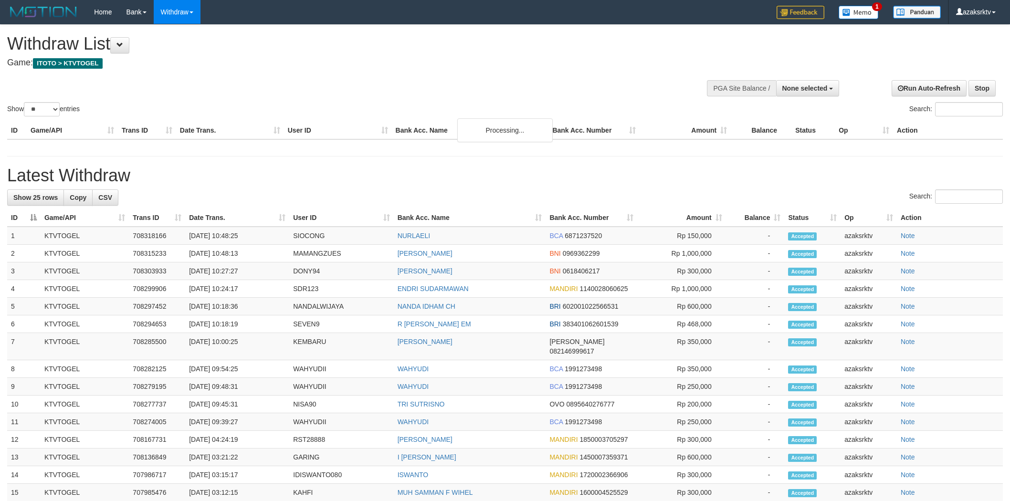
select select
select select "**"
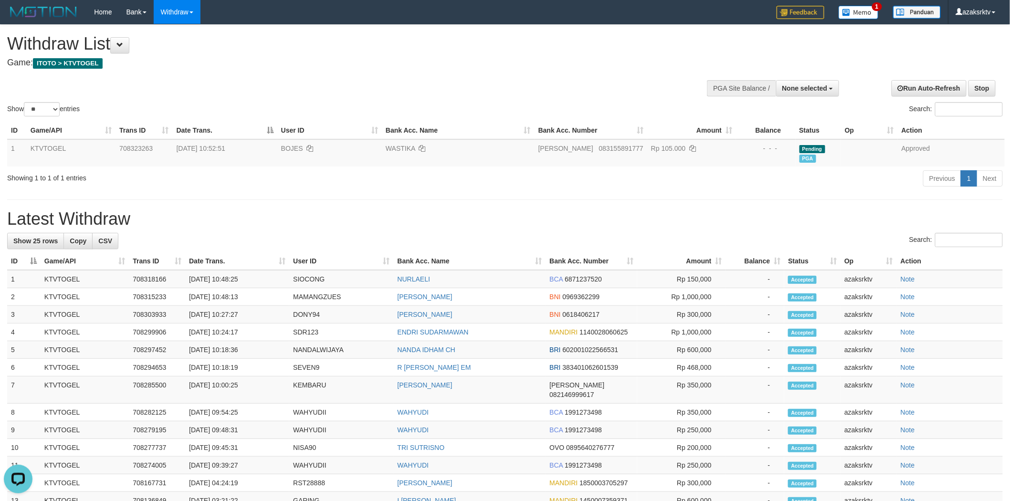
click at [455, 65] on h4 "Game: ITOTO > KTVTOGEL" at bounding box center [335, 63] width 657 height 10
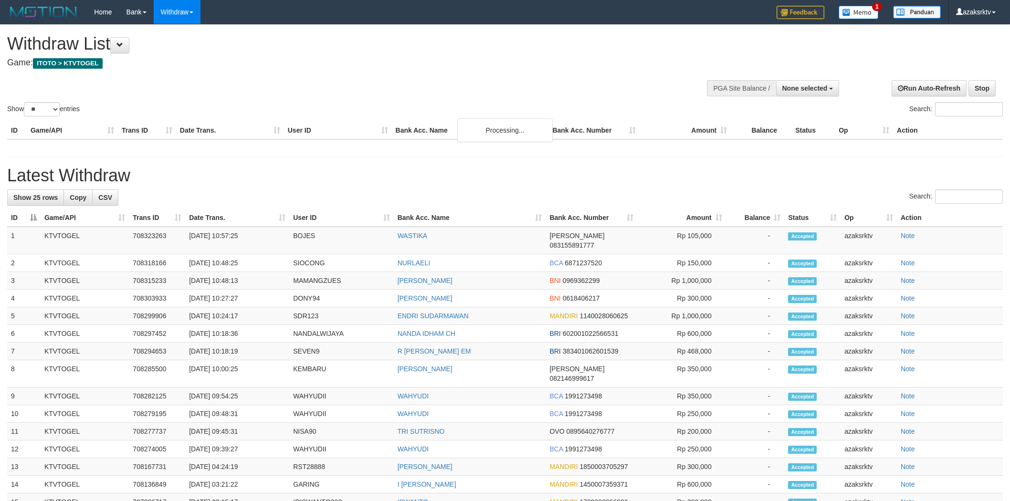
select select
select select "**"
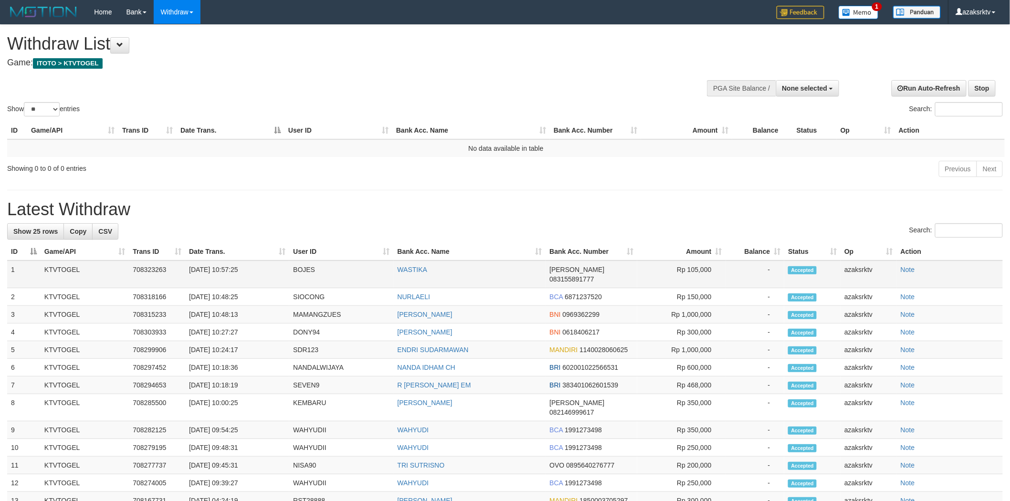
click at [225, 266] on td "[DATE] 10:57:25" at bounding box center [237, 275] width 104 height 28
click at [256, 266] on td "[DATE] 10:57:25" at bounding box center [237, 275] width 104 height 28
copy td "10:57:25"
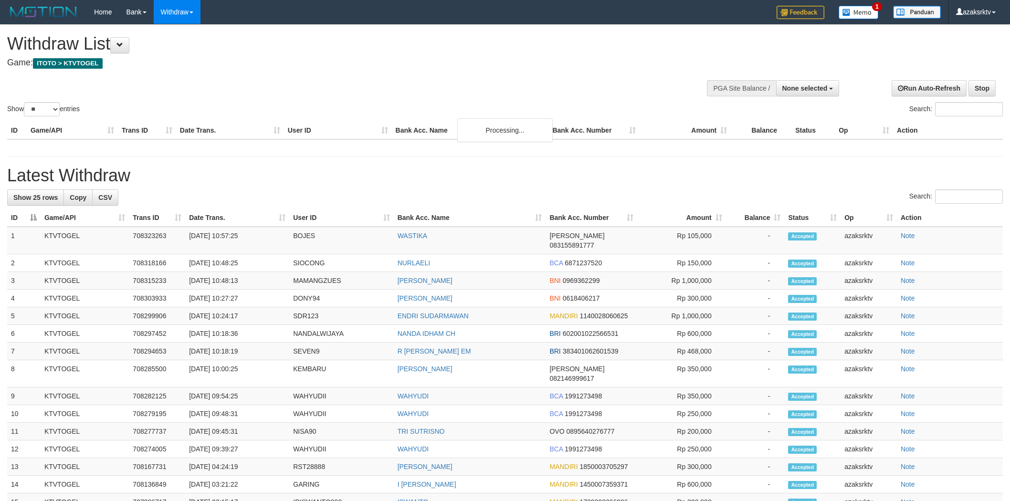
select select
select select "**"
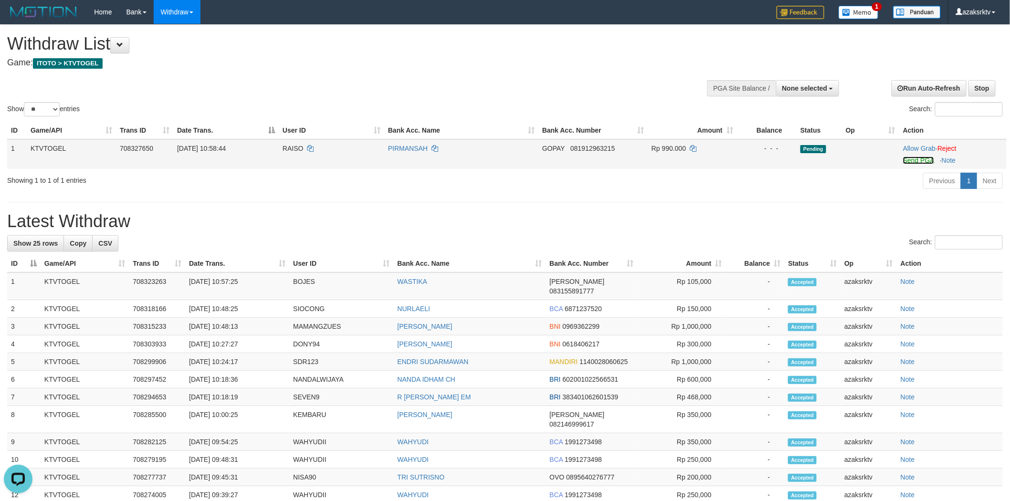
click at [910, 159] on link "Send PGA" at bounding box center [918, 161] width 31 height 8
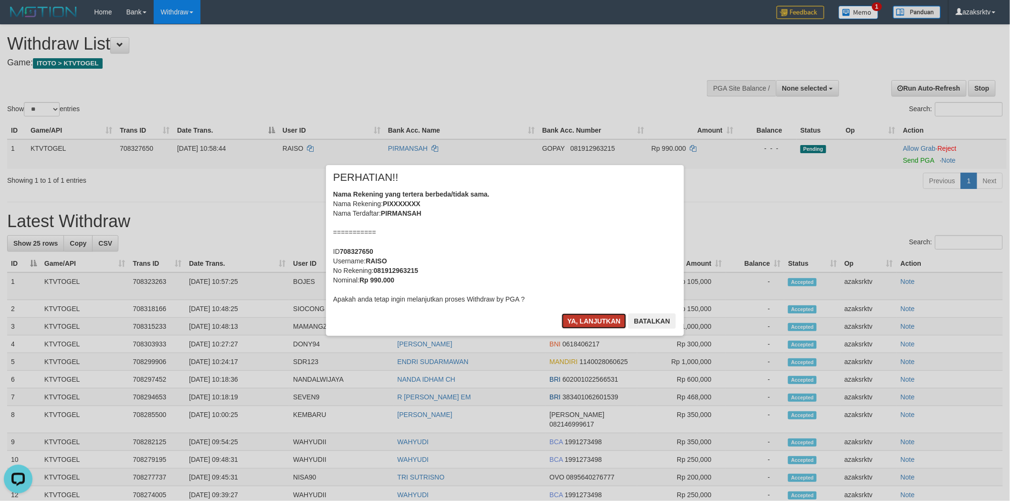
click at [586, 325] on button "Ya, lanjutkan" at bounding box center [594, 321] width 65 height 15
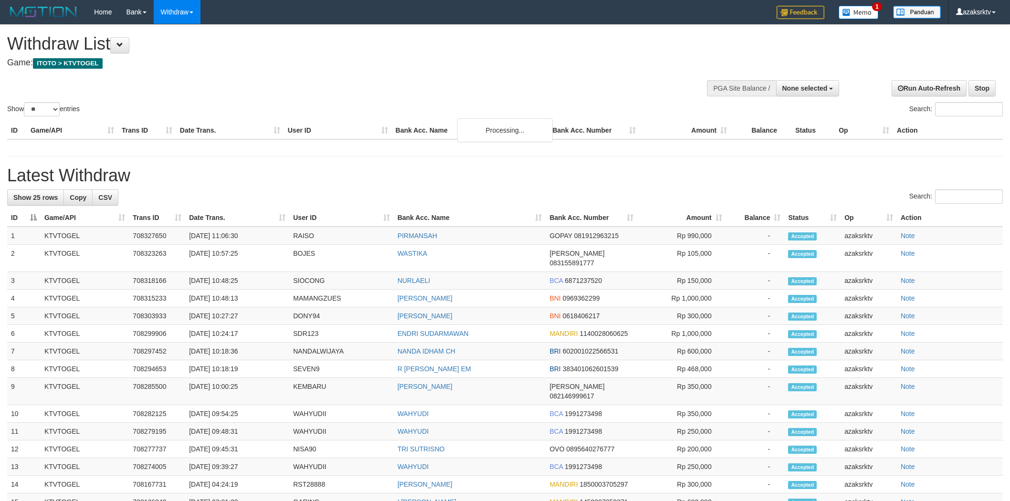
select select
select select "**"
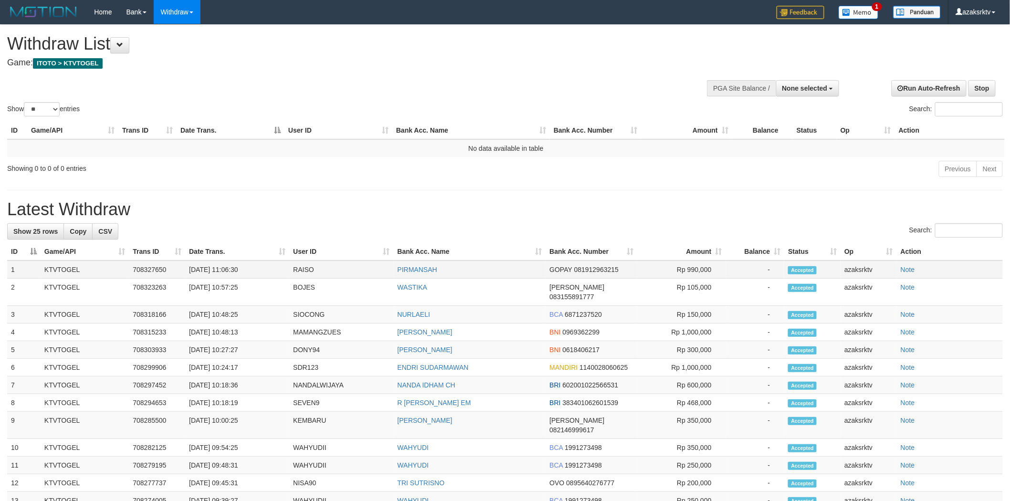
click at [230, 268] on td "[DATE] 11:06:30" at bounding box center [237, 270] width 104 height 18
click at [226, 269] on td "[DATE] 11:06:30" at bounding box center [237, 270] width 104 height 18
click at [250, 271] on td "[DATE] 11:06:30" at bounding box center [237, 270] width 104 height 18
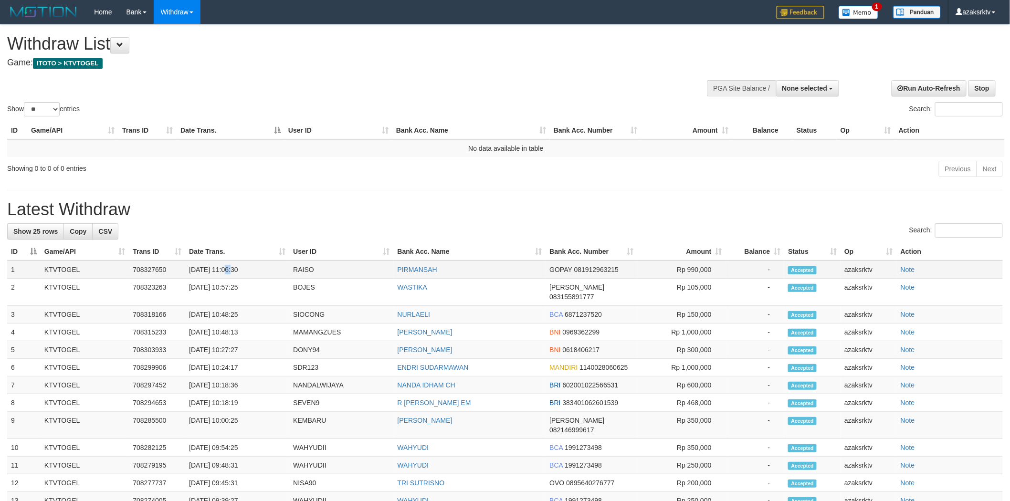
copy td "11:06:30"
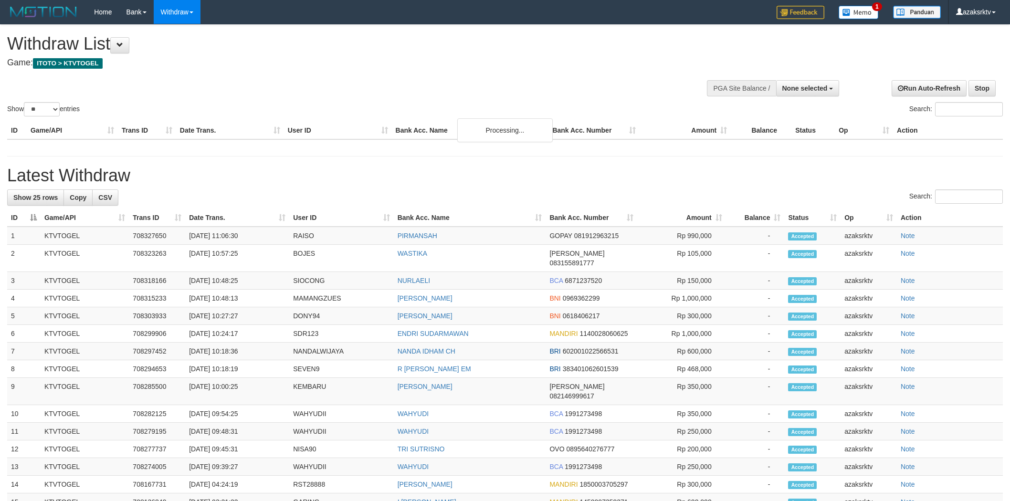
select select
select select "**"
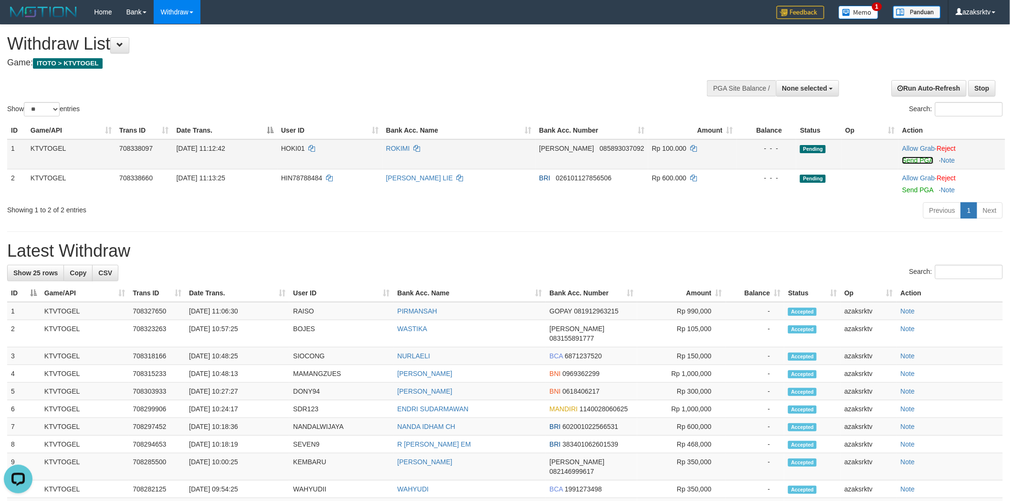
click at [902, 159] on link "Send PGA" at bounding box center [917, 161] width 31 height 8
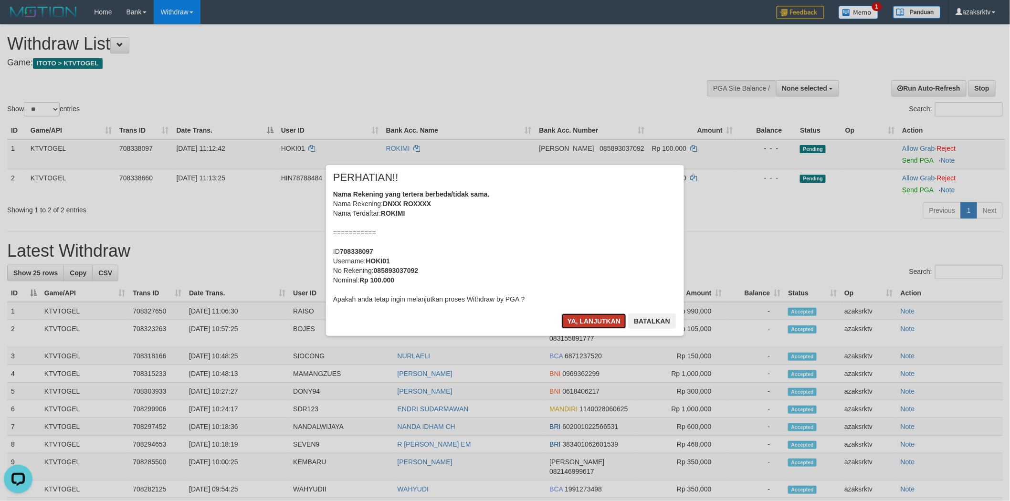
click at [569, 323] on button "Ya, lanjutkan" at bounding box center [594, 321] width 65 height 15
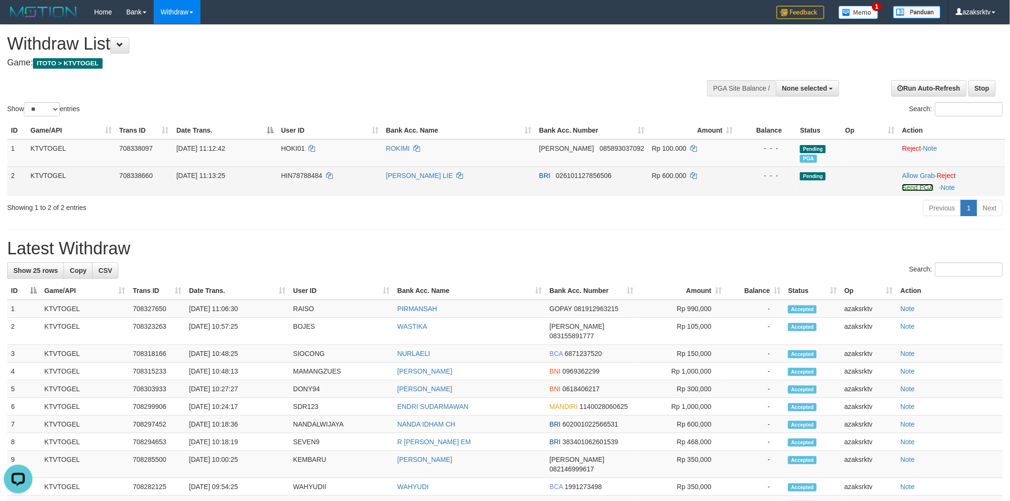
click at [917, 189] on link "Send PGA" at bounding box center [917, 188] width 31 height 8
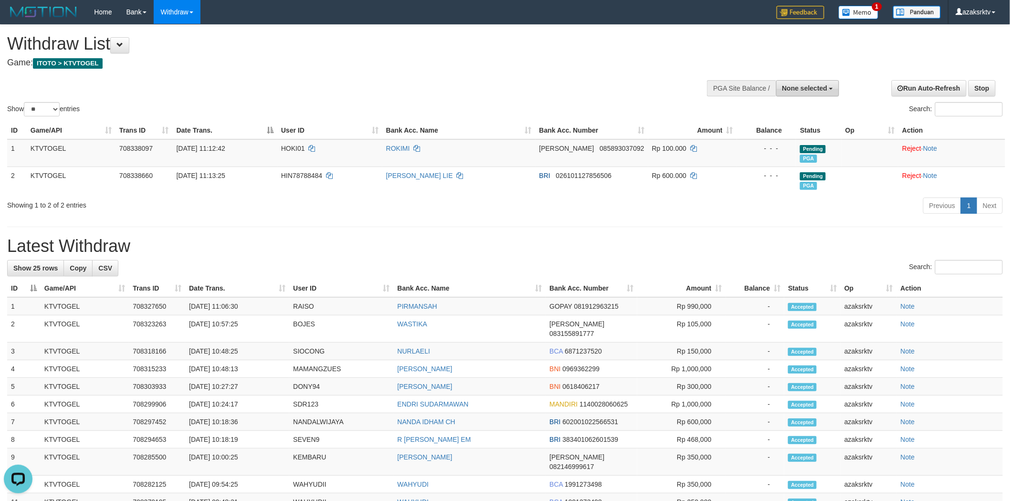
click at [796, 89] on span "None selected" at bounding box center [804, 89] width 45 height 8
click at [779, 137] on label "[ITOTO] KTVTOGEL" at bounding box center [794, 136] width 90 height 12
select select "***"
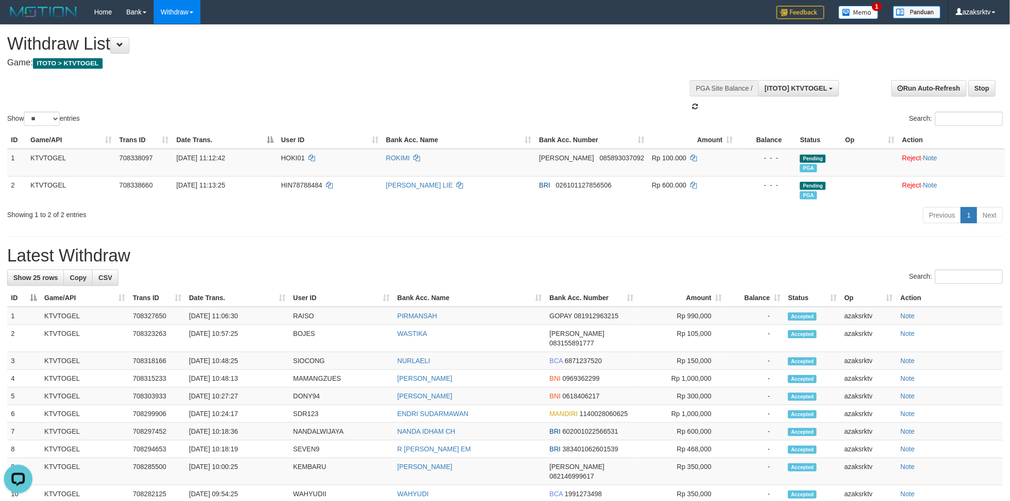
scroll to position [8, 0]
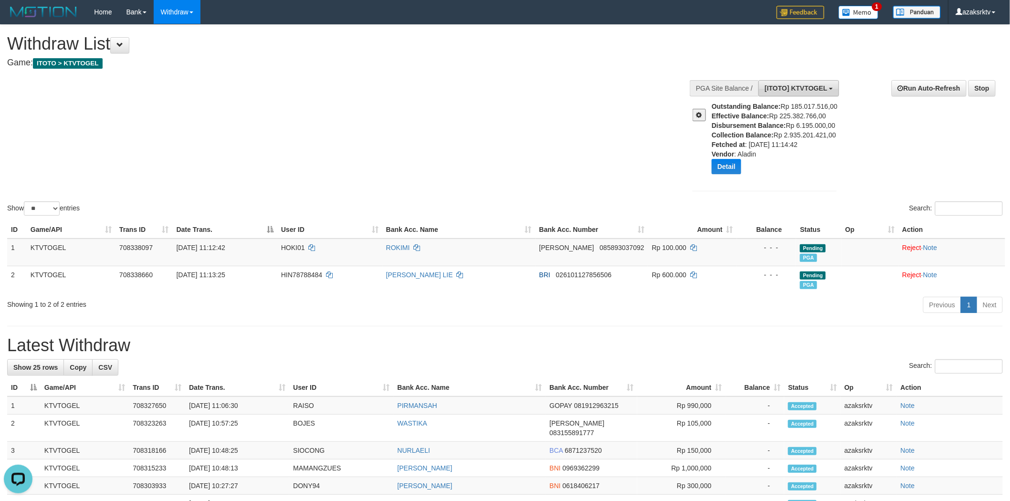
click at [804, 88] on span "[ITOTO] KTVTOGEL" at bounding box center [796, 89] width 63 height 8
click at [775, 140] on label "[ITOTO] KTVTOGEL" at bounding box center [794, 136] width 90 height 12
click at [921, 160] on div "**********" at bounding box center [844, 137] width 332 height 128
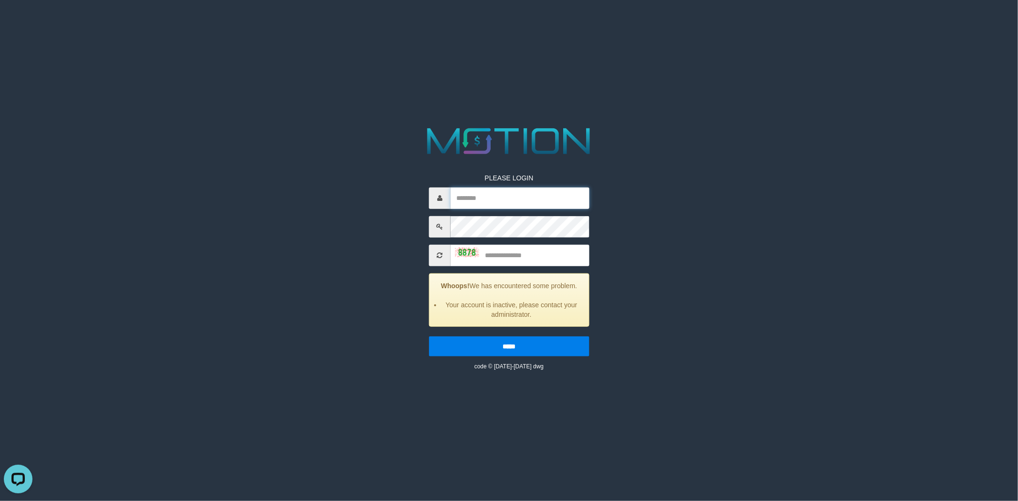
type input "*********"
click at [518, 256] on input "text" at bounding box center [520, 254] width 139 height 21
type input "****"
click at [429, 336] on input "*****" at bounding box center [509, 346] width 160 height 20
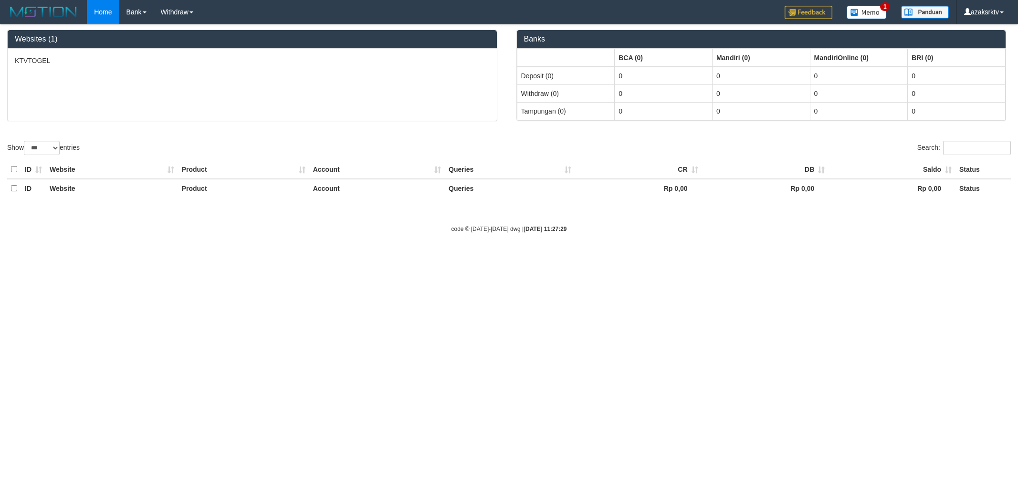
select select "***"
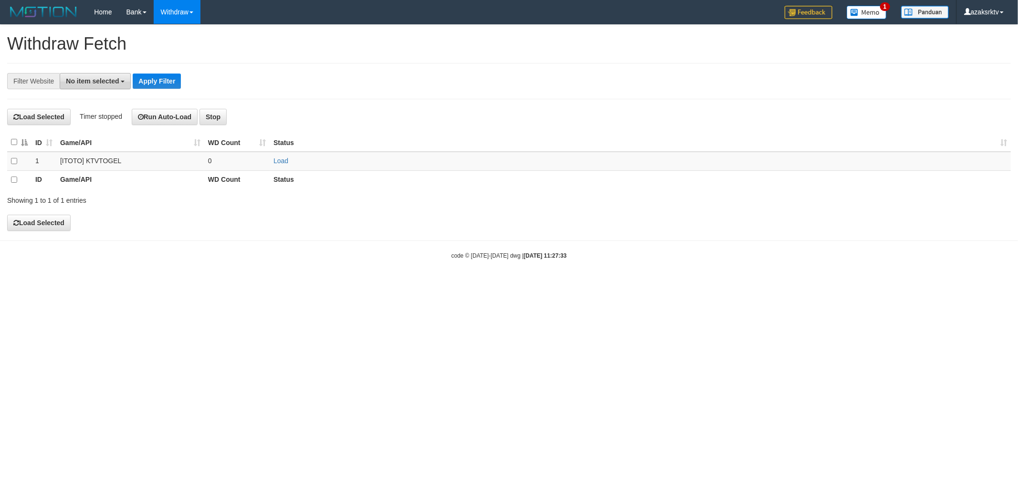
click at [106, 74] on button "No item selected" at bounding box center [95, 81] width 71 height 16
click at [93, 117] on label "SELECT ALL" at bounding box center [92, 117] width 64 height 13
select select "***"
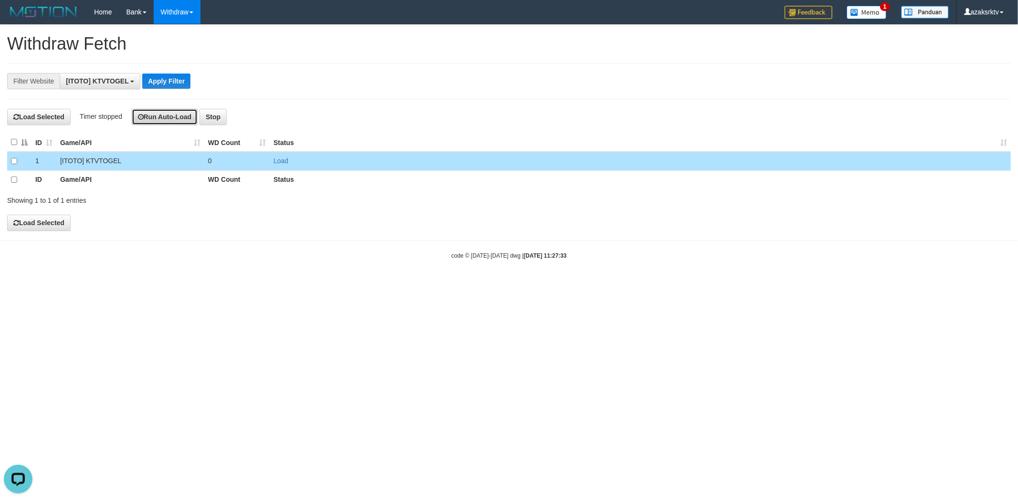
click at [161, 113] on button "Run Auto-Load" at bounding box center [165, 117] width 66 height 16
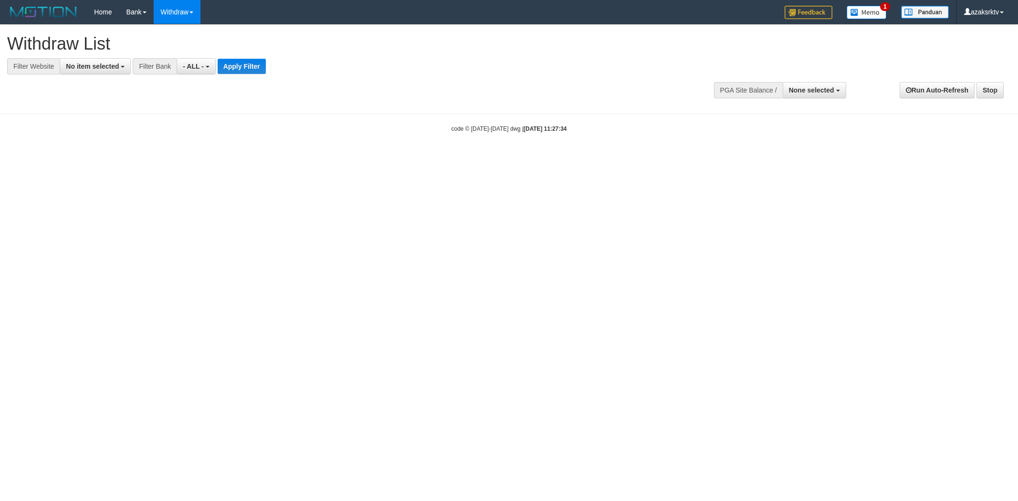
select select
drag, startPoint x: 87, startPoint y: 63, endPoint x: 87, endPoint y: 79, distance: 16.2
click at [87, 63] on span "No item selected" at bounding box center [92, 67] width 53 height 8
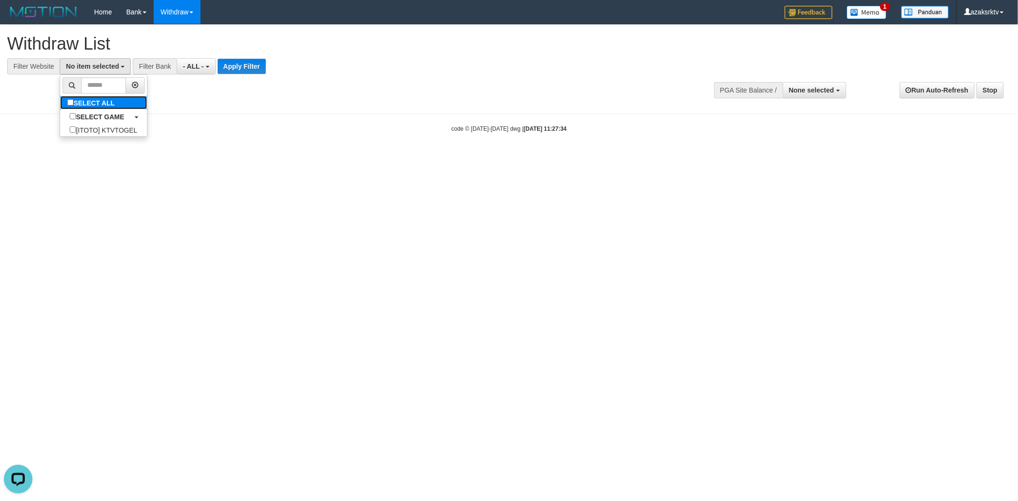
click at [90, 99] on label "SELECT ALL" at bounding box center [92, 102] width 64 height 13
select select "***"
click at [250, 64] on button "Apply Filter" at bounding box center [251, 66] width 48 height 15
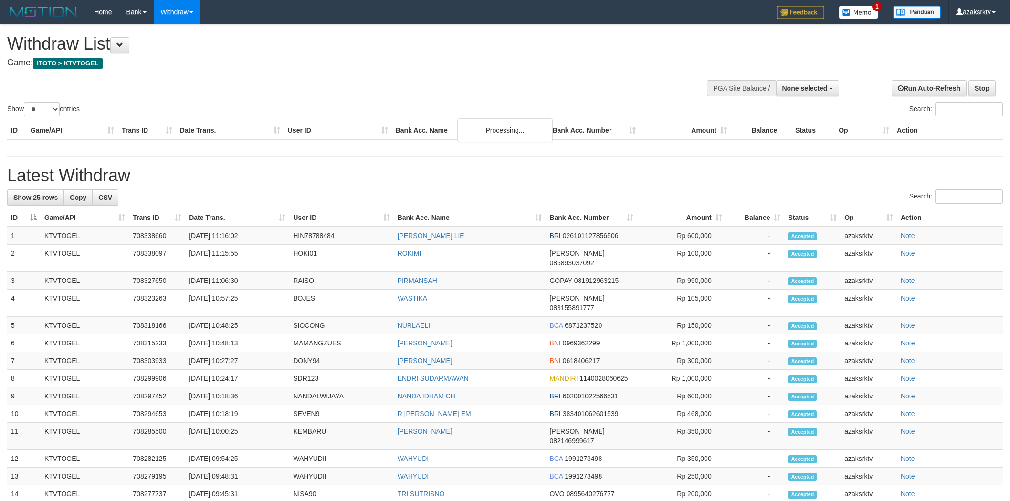
select select
select select "**"
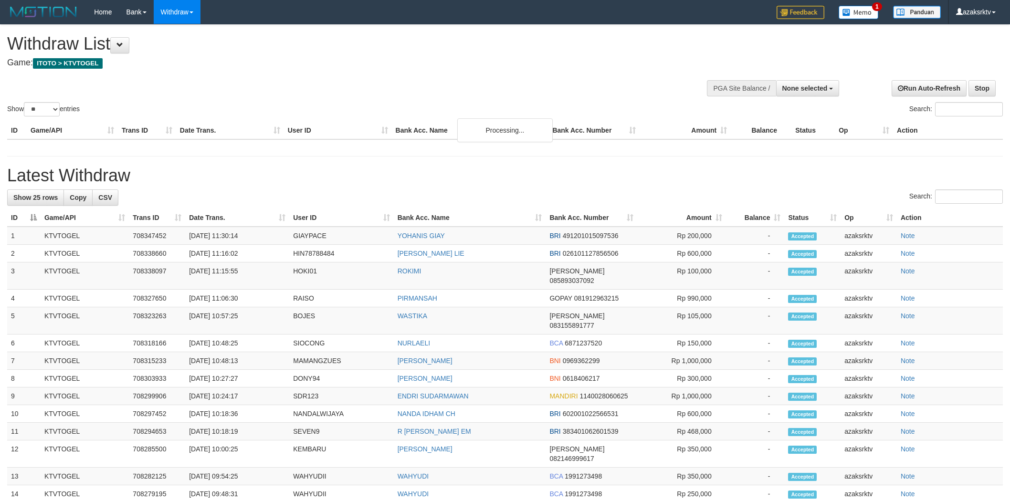
select select
select select "**"
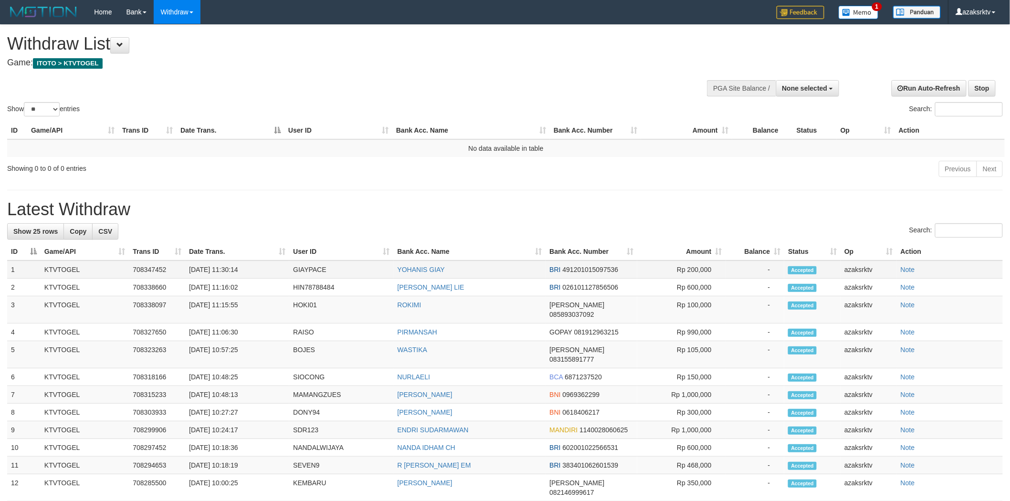
click at [223, 269] on td "[DATE] 11:30:14" at bounding box center [237, 270] width 104 height 18
click at [254, 269] on td "[DATE] 11:30:14" at bounding box center [237, 270] width 104 height 18
copy td "11:30:14"
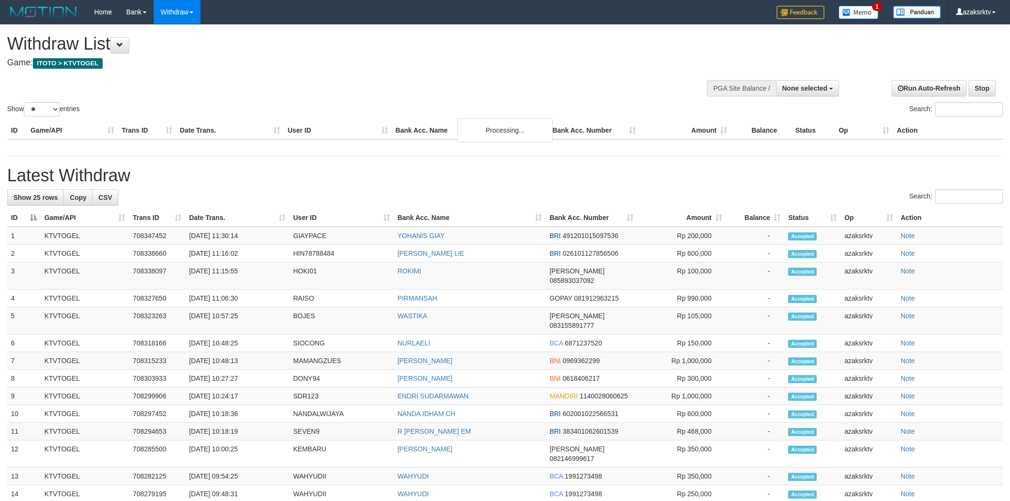
select select
select select "**"
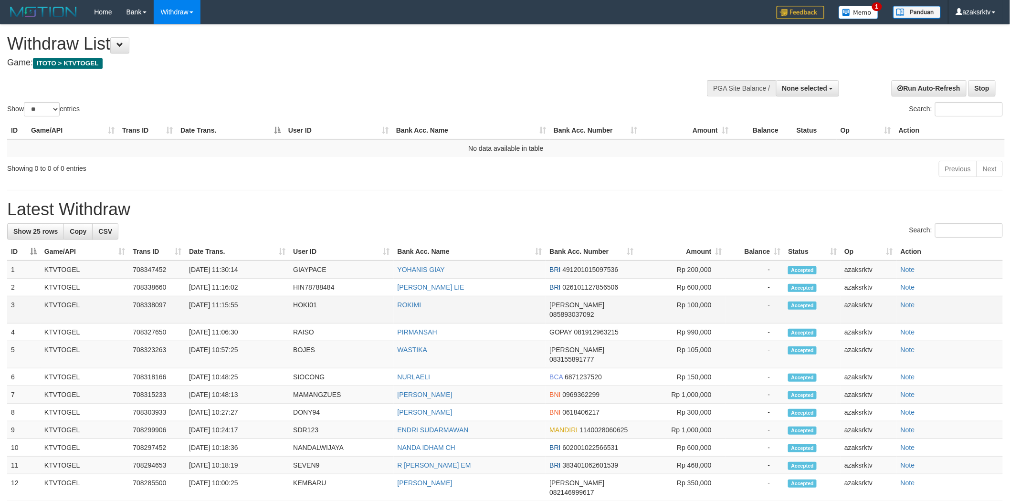
click at [228, 303] on td "[DATE] 11:15:55" at bounding box center [237, 309] width 104 height 27
click at [251, 303] on td "[DATE] 11:15:55" at bounding box center [237, 309] width 104 height 27
copy td "11:15:55"
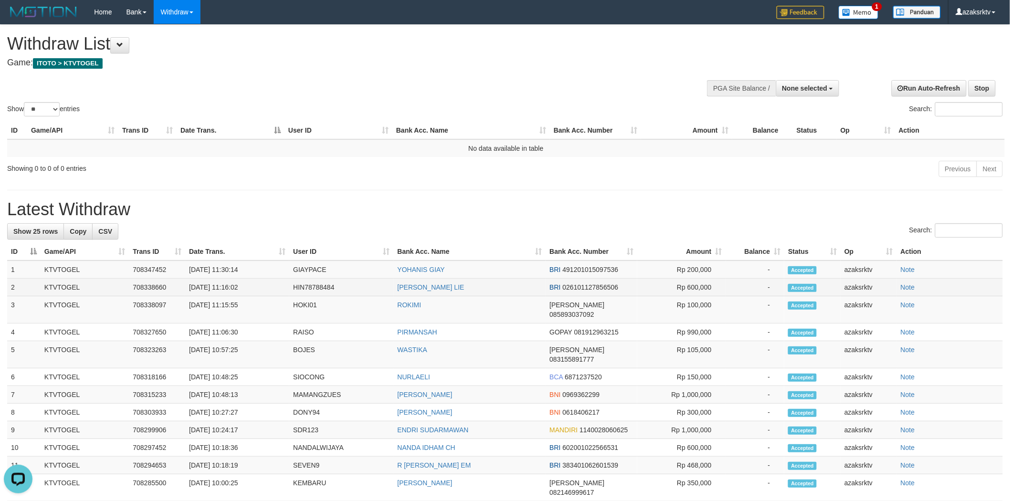
click at [220, 285] on td "[DATE] 11:16:02" at bounding box center [237, 288] width 104 height 18
click at [228, 287] on td "[DATE] 11:16:02" at bounding box center [237, 288] width 104 height 18
click at [254, 288] on td "[DATE] 11:16:02" at bounding box center [237, 288] width 104 height 18
copy td "11:16:02"
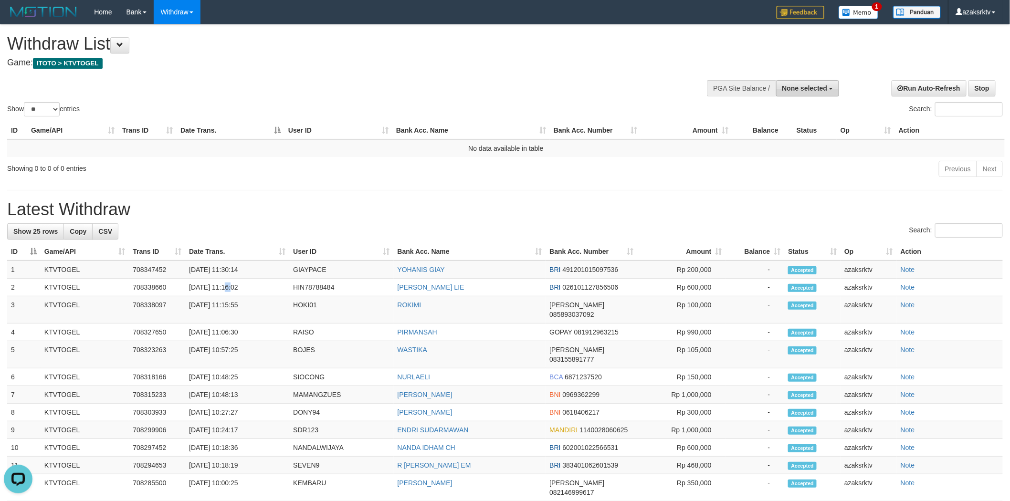
click at [796, 89] on span "None selected" at bounding box center [804, 89] width 45 height 8
click at [783, 136] on label "[ITOTO] KTVTOGEL" at bounding box center [794, 136] width 90 height 12
select select "***"
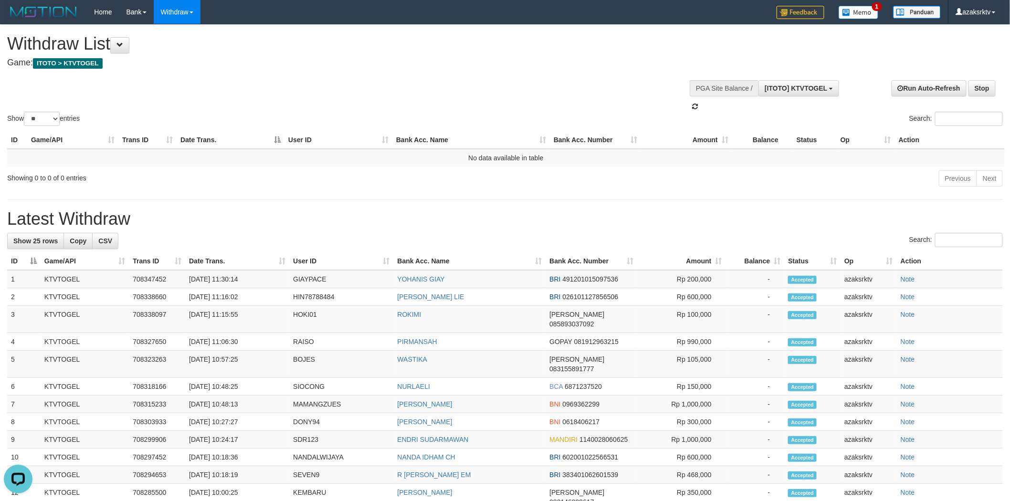
scroll to position [8, 0]
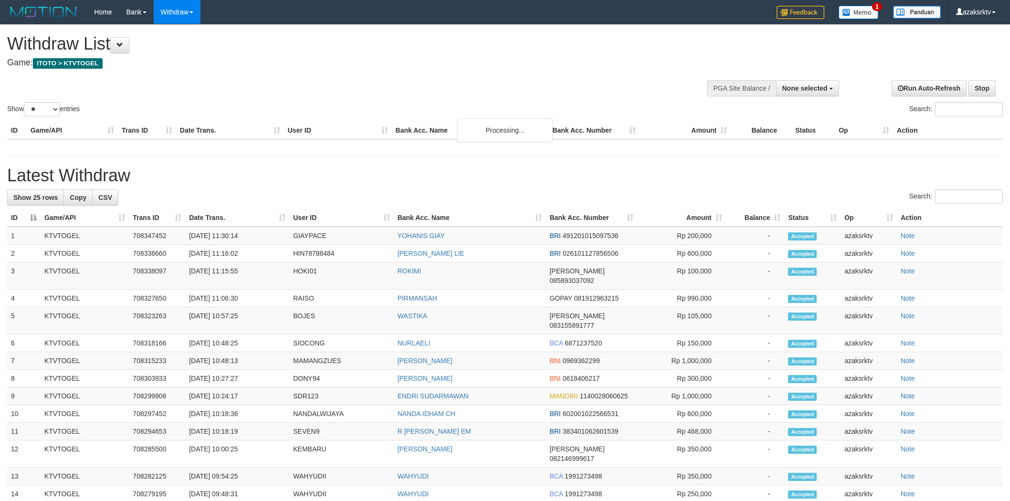
select select
select select "**"
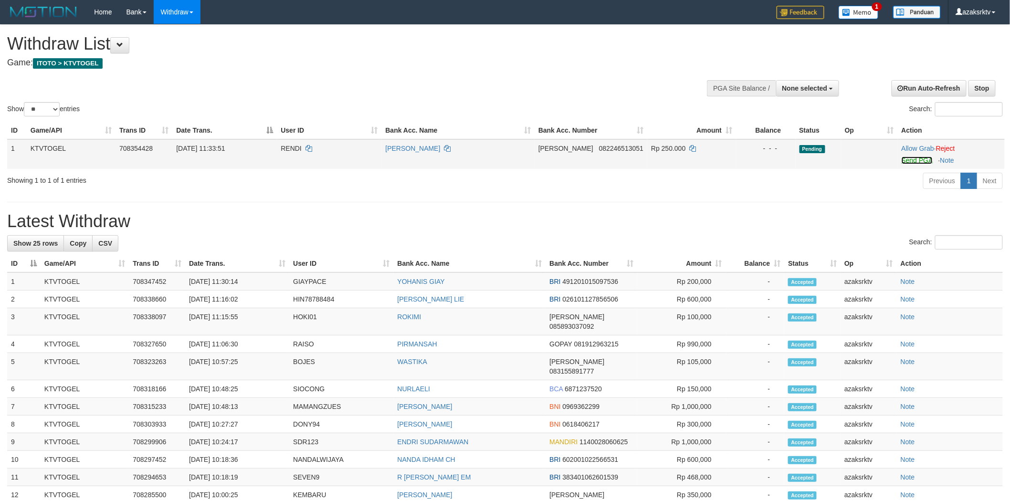
drag, startPoint x: 904, startPoint y: 158, endPoint x: 556, endPoint y: 144, distance: 348.3
click at [904, 158] on link "Send PGA" at bounding box center [917, 161] width 31 height 8
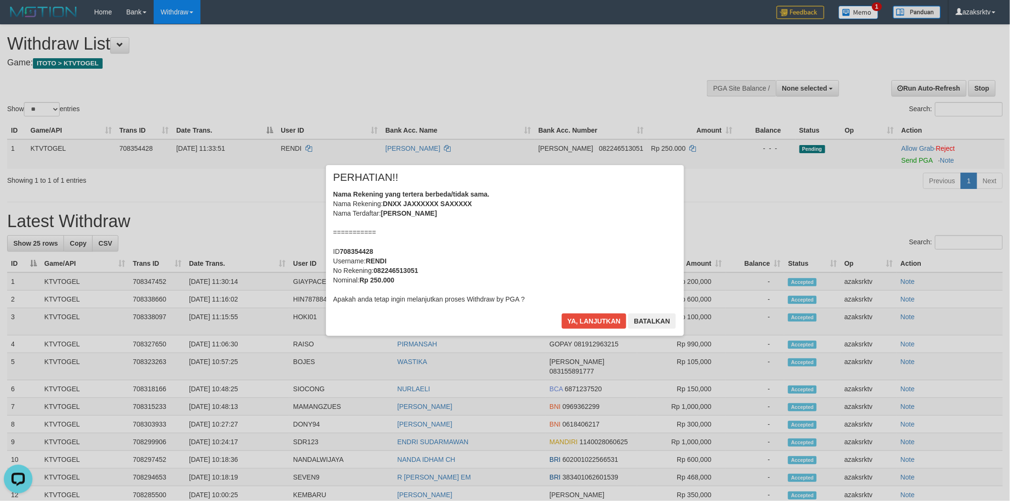
click at [581, 312] on div "× PERHATIAN!! Nama Rekening yang tertera berbeda/tidak sama. Nama Rekening: DNX…" at bounding box center [505, 250] width 358 height 171
click at [580, 322] on button "Ya, lanjutkan" at bounding box center [594, 321] width 65 height 15
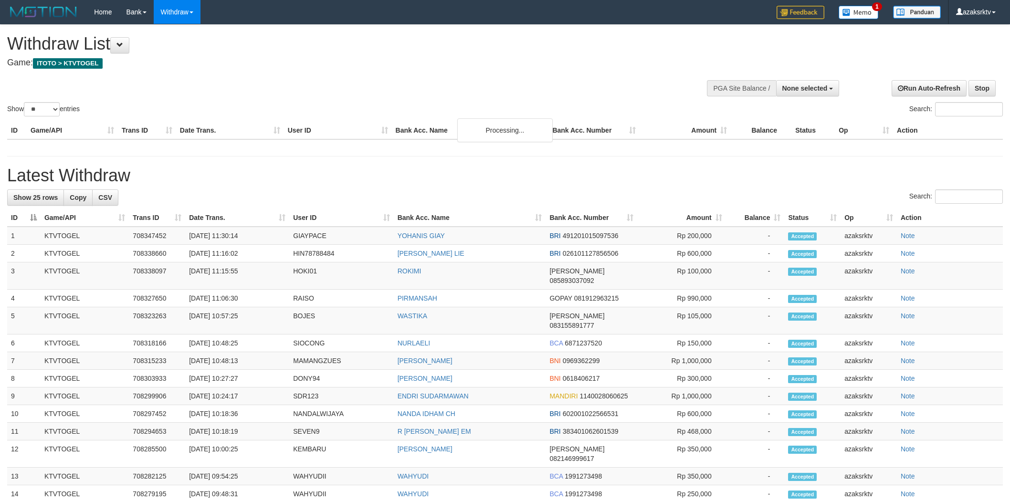
select select
select select "**"
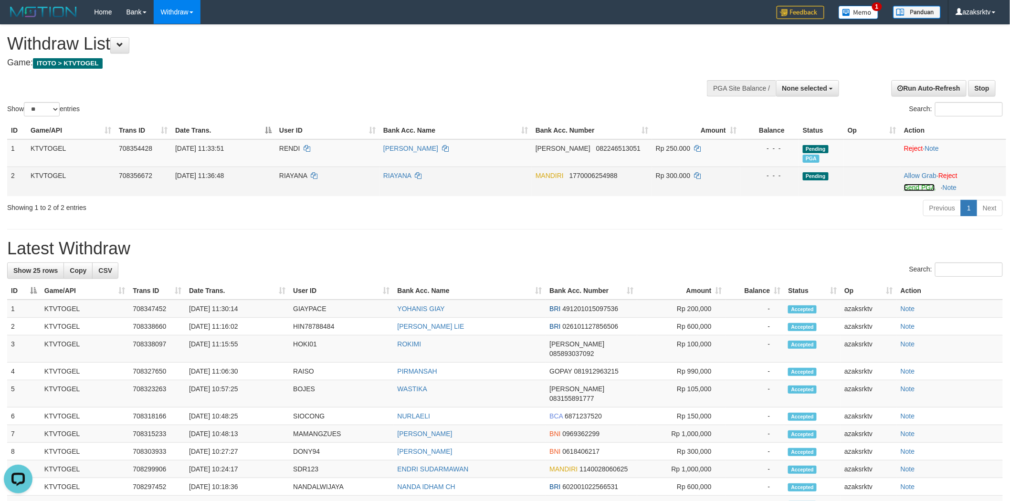
click at [914, 184] on link "Send PGA" at bounding box center [919, 188] width 31 height 8
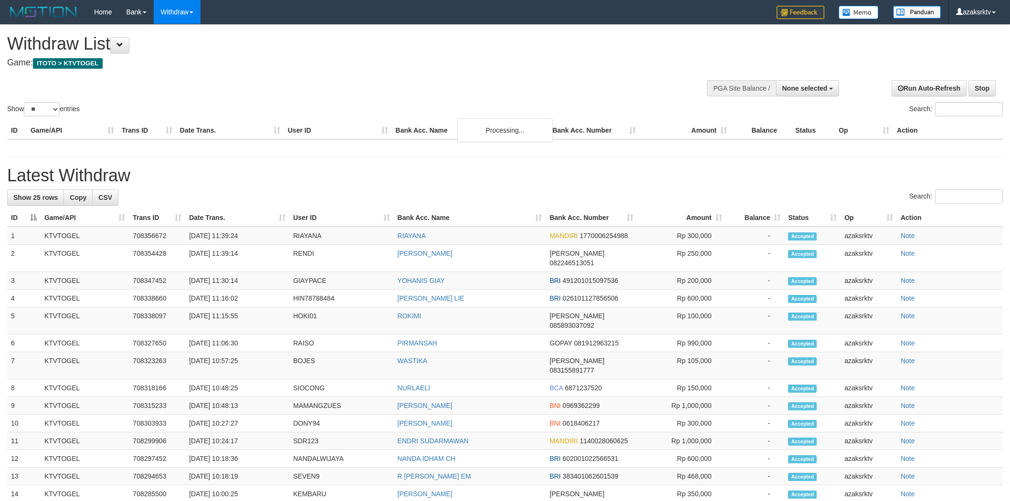
select select
select select "**"
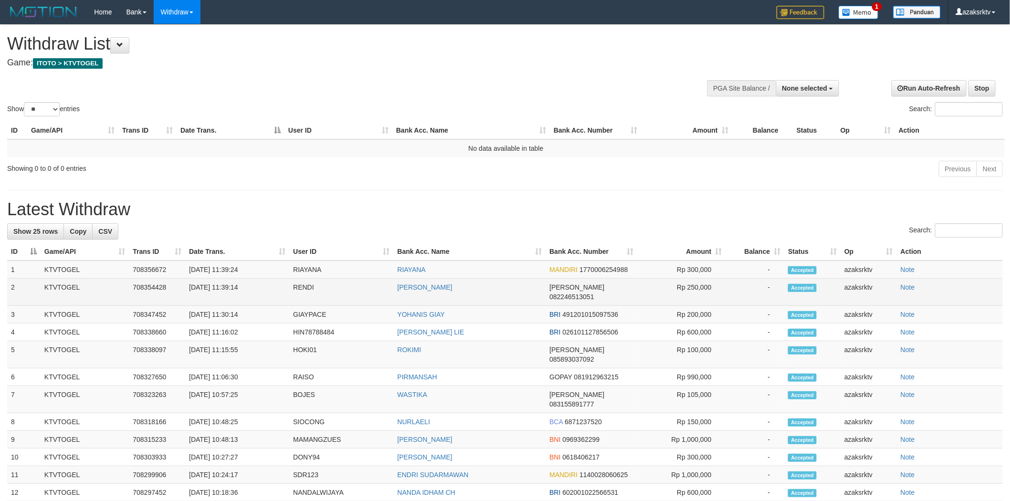
click at [232, 287] on td "[DATE] 11:39:14" at bounding box center [237, 292] width 104 height 27
click at [229, 283] on td "[DATE] 11:39:14" at bounding box center [237, 292] width 104 height 27
click at [223, 286] on td "[DATE] 11:39:14" at bounding box center [237, 292] width 104 height 27
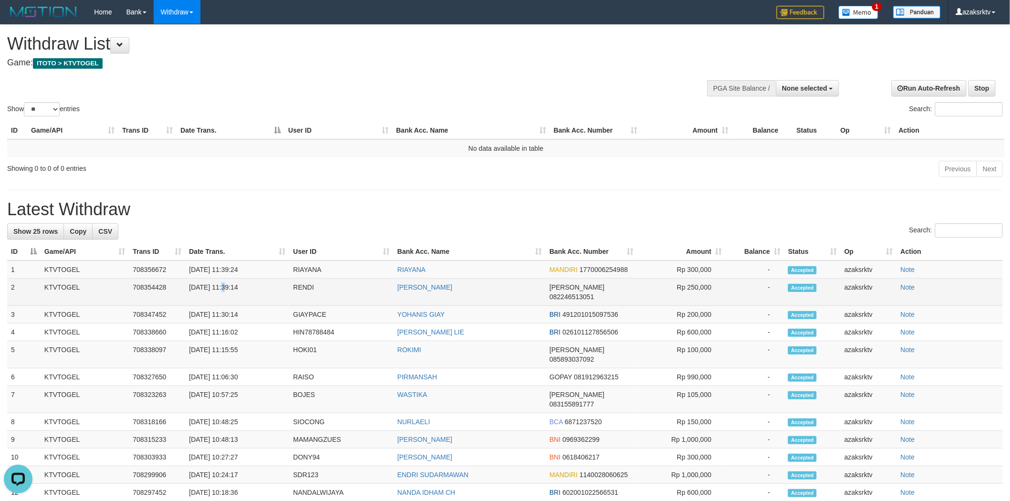
click at [252, 285] on td "[DATE] 11:39:14" at bounding box center [237, 292] width 104 height 27
copy td "11:39:14"
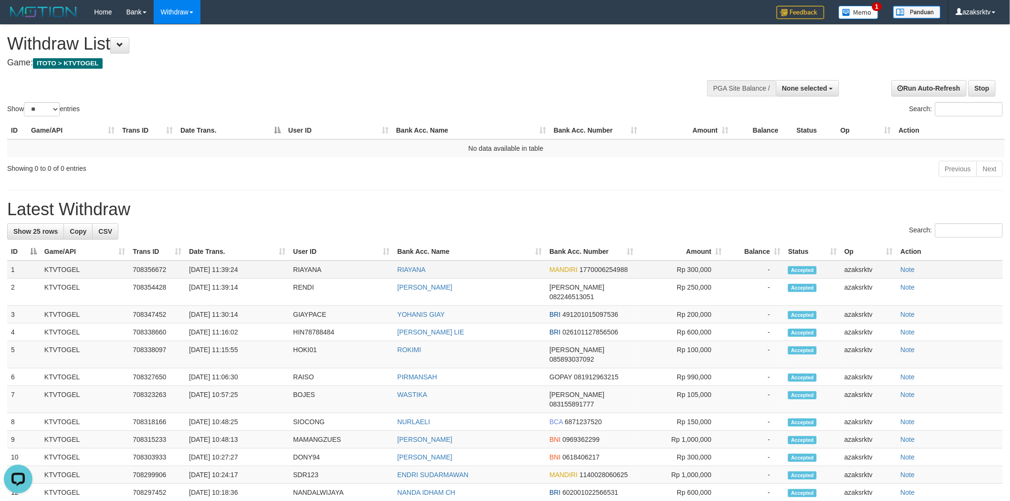
click at [229, 268] on td "[DATE] 11:39:24" at bounding box center [237, 270] width 104 height 18
click at [256, 273] on td "[DATE] 11:39:24" at bounding box center [237, 270] width 104 height 18
copy td "11:39:24"
click at [827, 89] on span "None selected" at bounding box center [804, 89] width 45 height 8
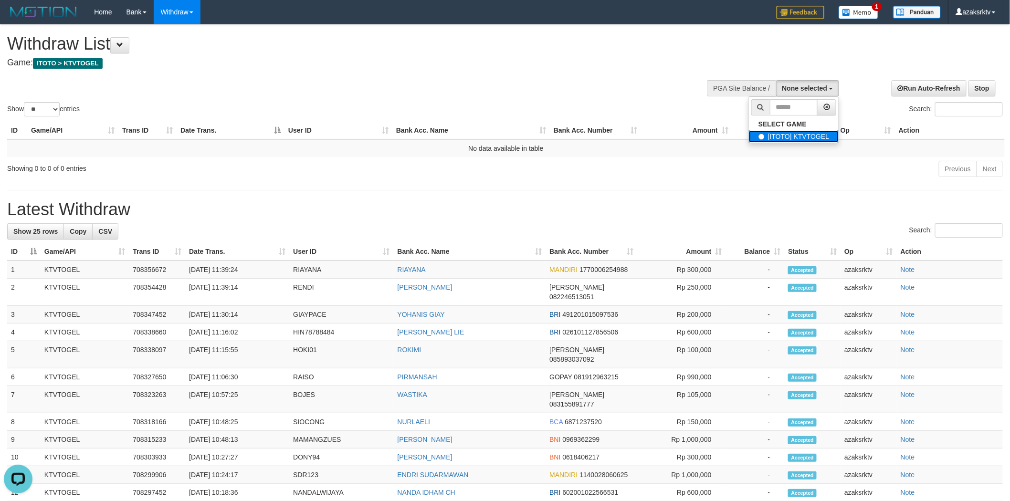
click at [776, 137] on label "[ITOTO] KTVTOGEL" at bounding box center [794, 136] width 90 height 12
select select "***"
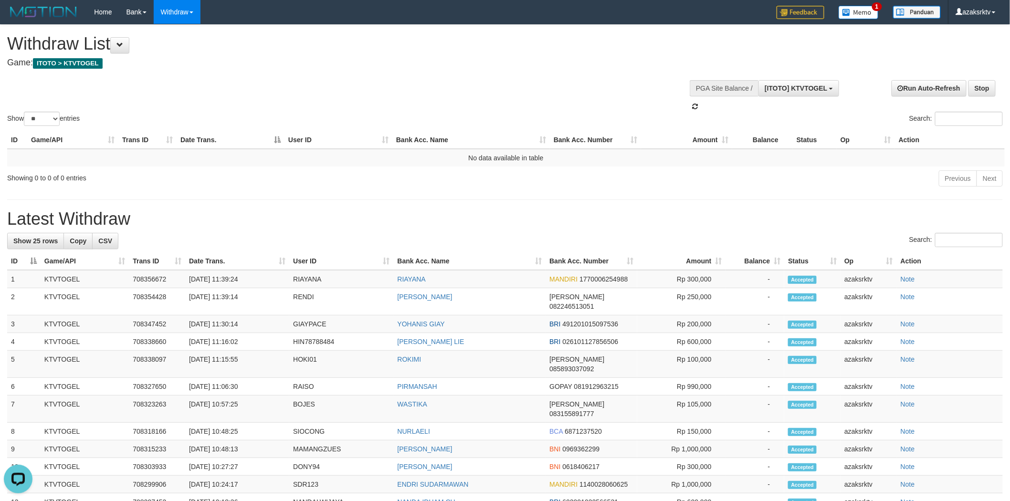
scroll to position [8, 0]
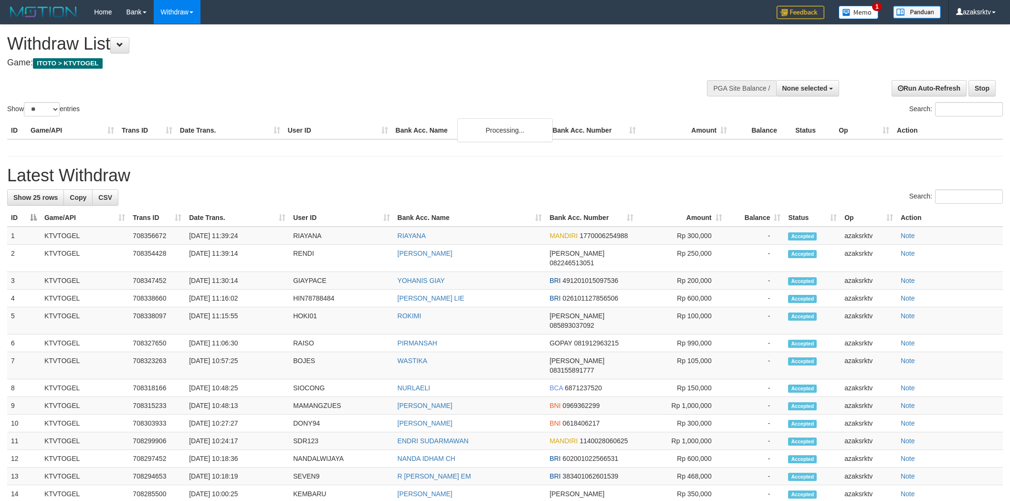
select select
select select "**"
select select
select select "**"
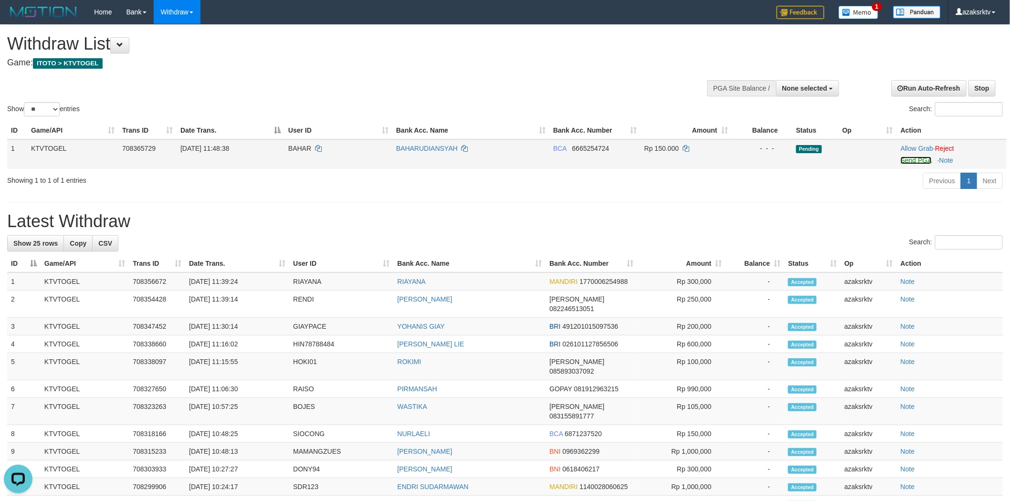
click at [911, 158] on link "Send PGA" at bounding box center [916, 161] width 31 height 8
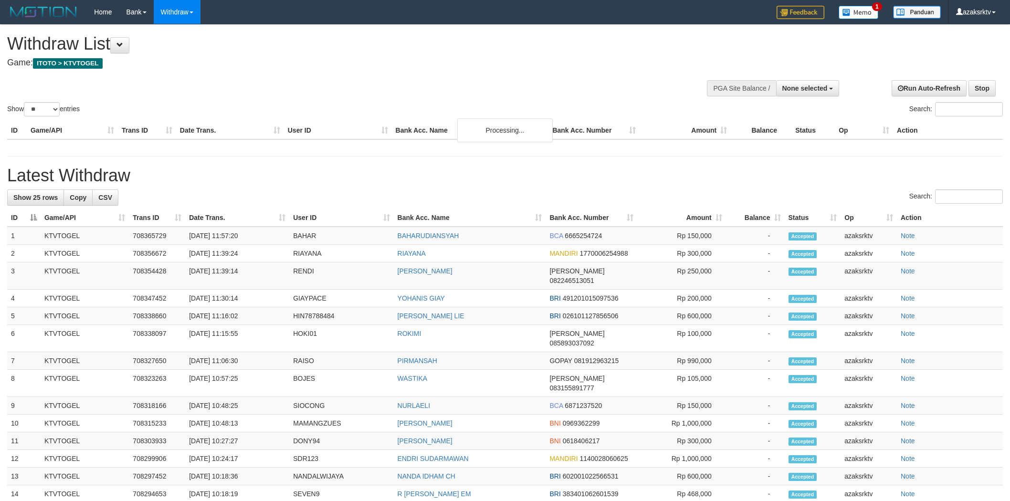
select select
select select "**"
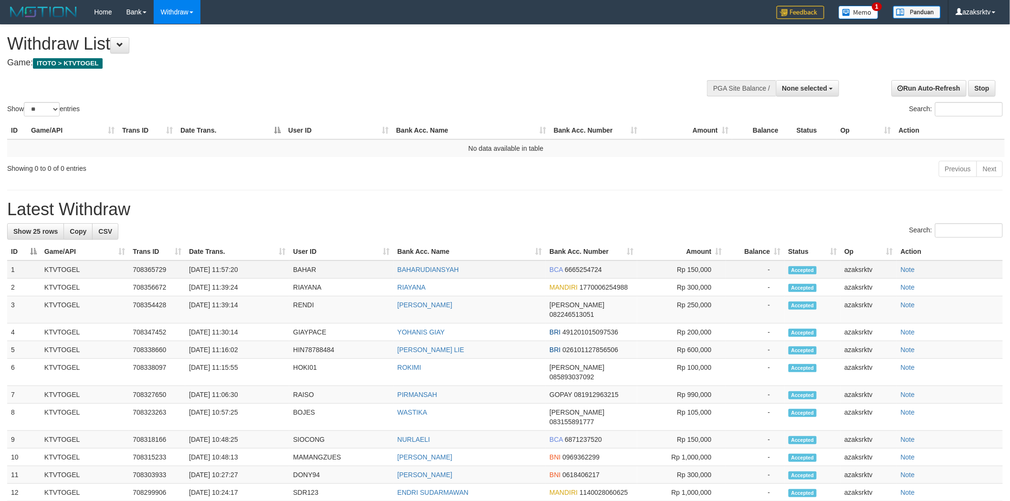
click at [220, 270] on td "[DATE] 11:57:20" at bounding box center [237, 270] width 104 height 18
click at [222, 269] on td "[DATE] 11:57:20" at bounding box center [237, 270] width 104 height 18
click at [227, 268] on td "[DATE] 11:57:20" at bounding box center [237, 270] width 104 height 18
click at [258, 268] on td "[DATE] 11:57:20" at bounding box center [237, 270] width 104 height 18
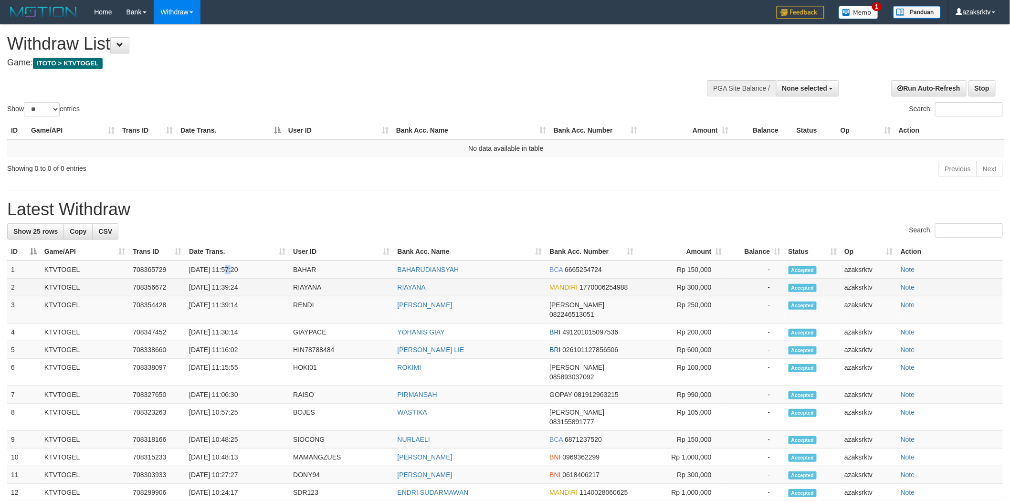
copy td "11:57:20"
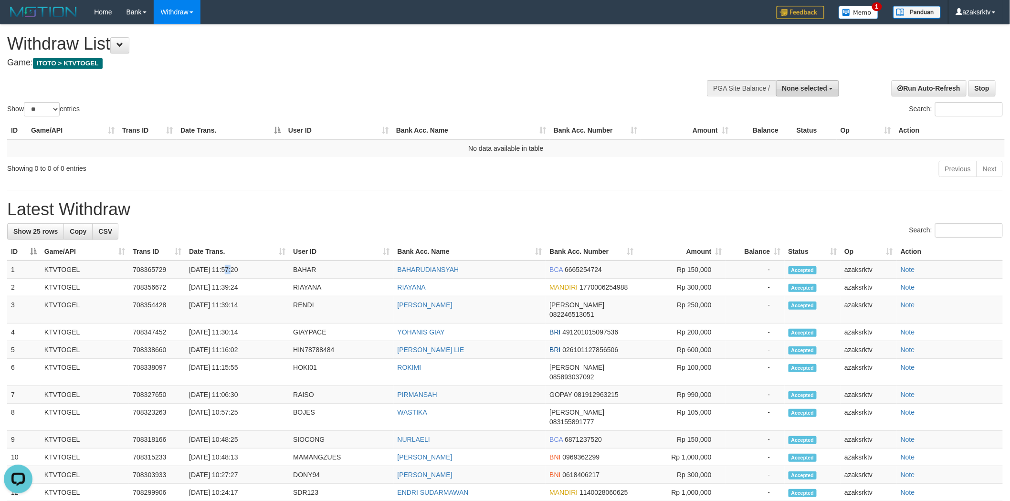
click at [815, 82] on button "None selected" at bounding box center [807, 88] width 63 height 16
click at [757, 131] on label "[ITOTO] KTVTOGEL" at bounding box center [794, 136] width 90 height 12
select select "***"
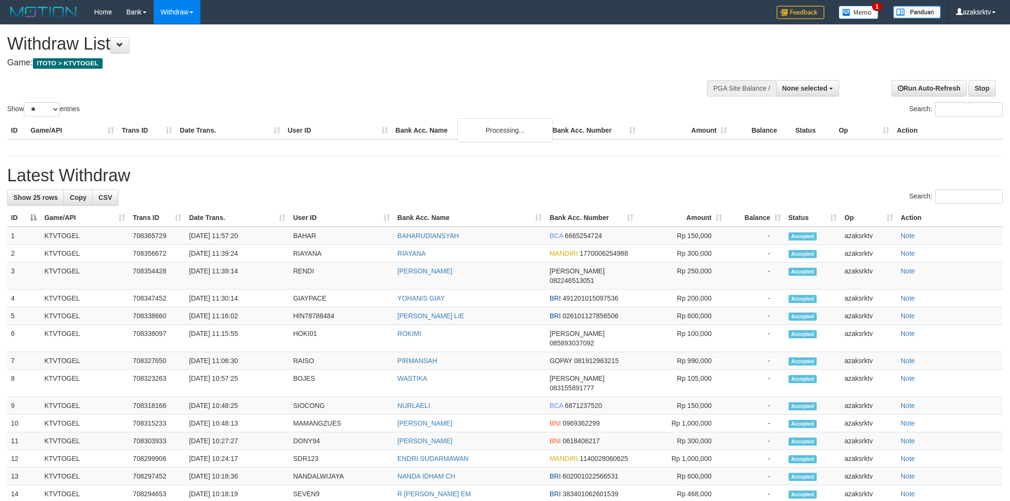
select select
select select "**"
select select
select select "**"
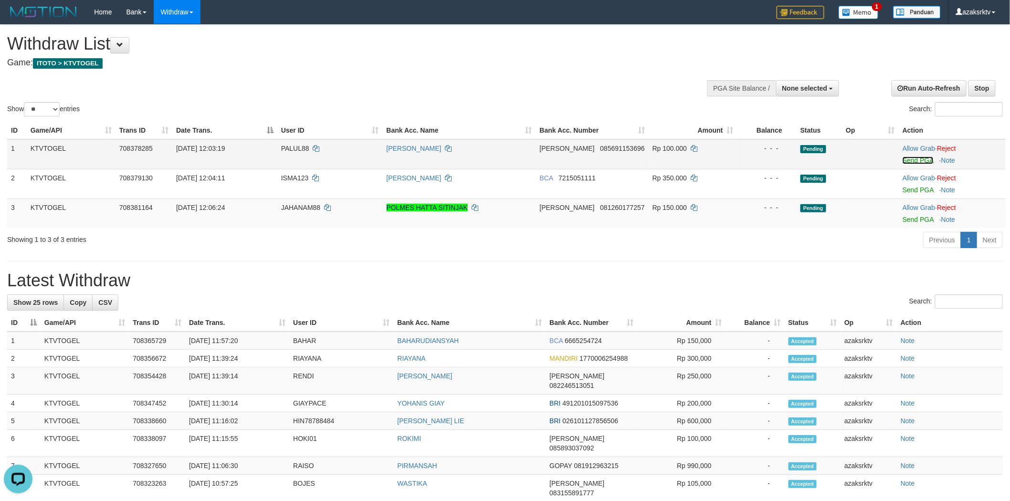
click at [916, 160] on link "Send PGA" at bounding box center [918, 161] width 31 height 8
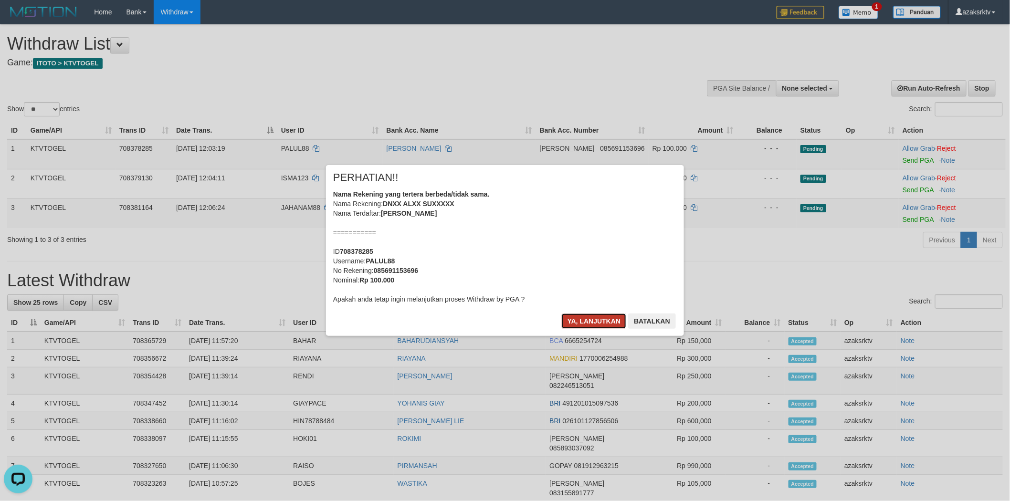
click at [584, 324] on button "Ya, lanjutkan" at bounding box center [594, 321] width 65 height 15
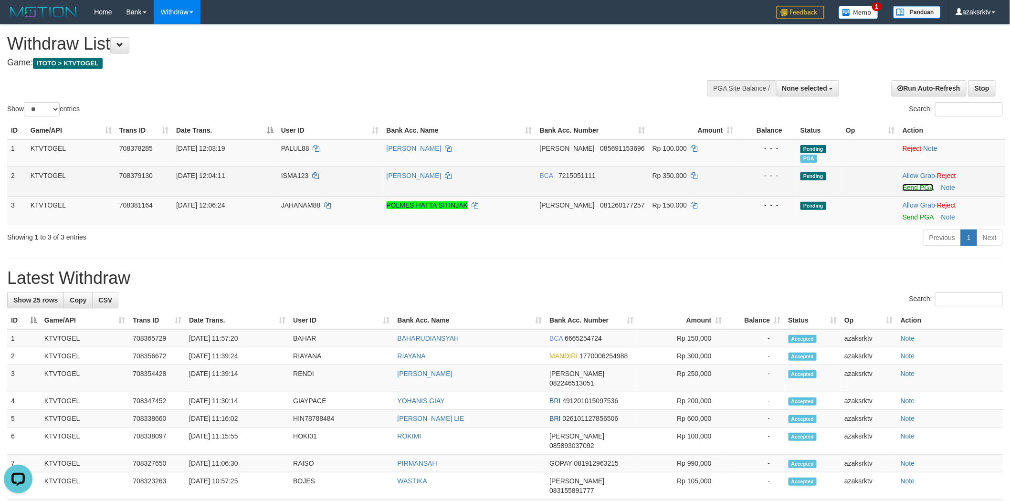
click at [910, 189] on link "Send PGA" at bounding box center [918, 188] width 31 height 8
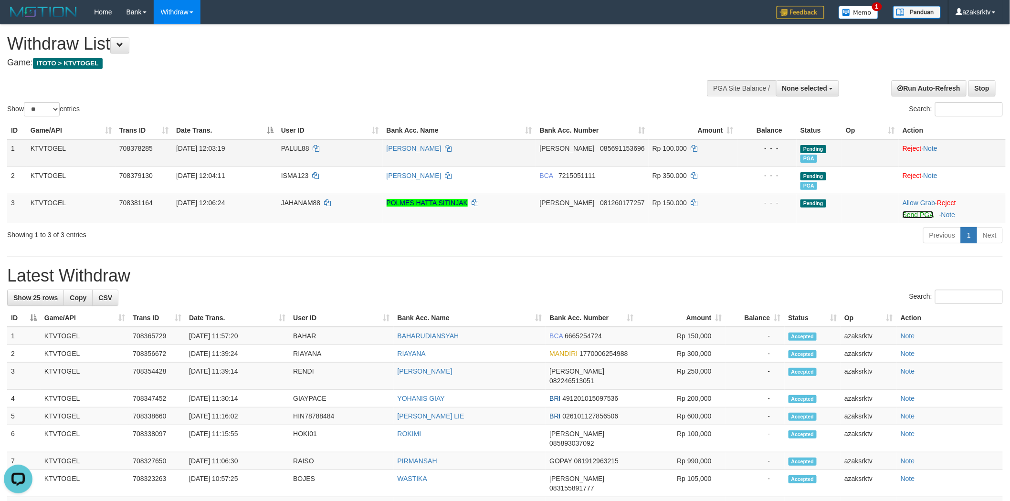
drag, startPoint x: 919, startPoint y: 212, endPoint x: 573, endPoint y: 152, distance: 350.8
click at [919, 212] on link "Send PGA" at bounding box center [918, 215] width 31 height 8
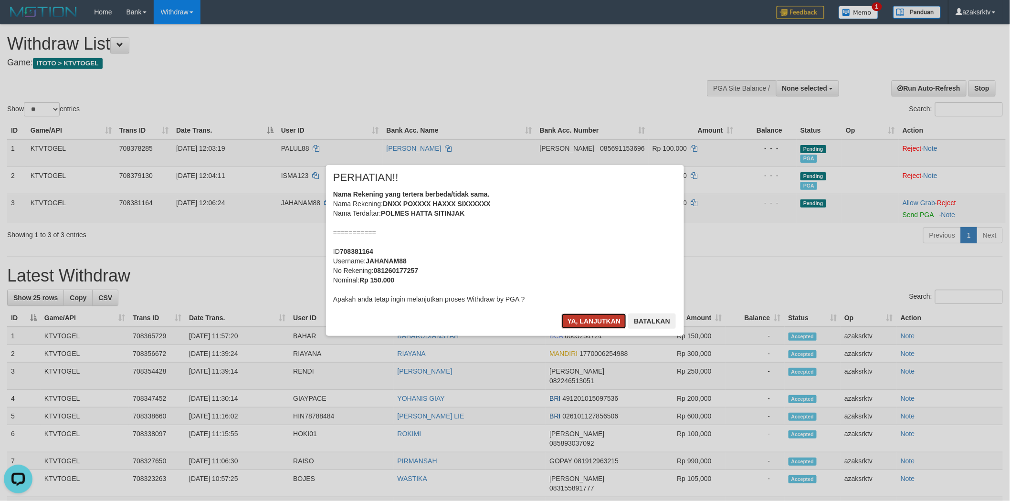
click at [574, 318] on button "Ya, lanjutkan" at bounding box center [594, 321] width 65 height 15
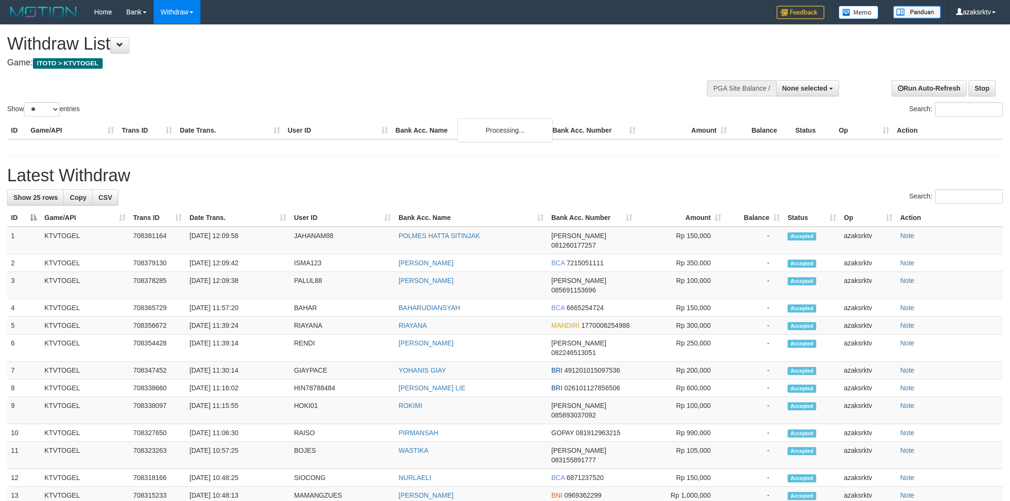
select select
select select "**"
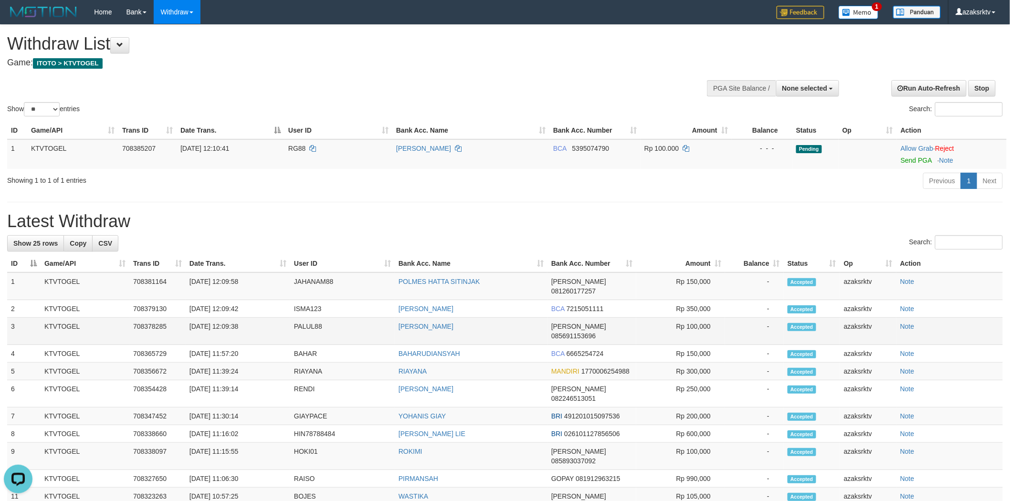
click at [222, 318] on td "[DATE] 12:09:38" at bounding box center [238, 331] width 105 height 27
click at [230, 318] on td "[DATE] 12:09:38" at bounding box center [238, 331] width 105 height 27
click at [265, 318] on td "[DATE] 12:09:38" at bounding box center [238, 331] width 105 height 27
copy td "12:09:38"
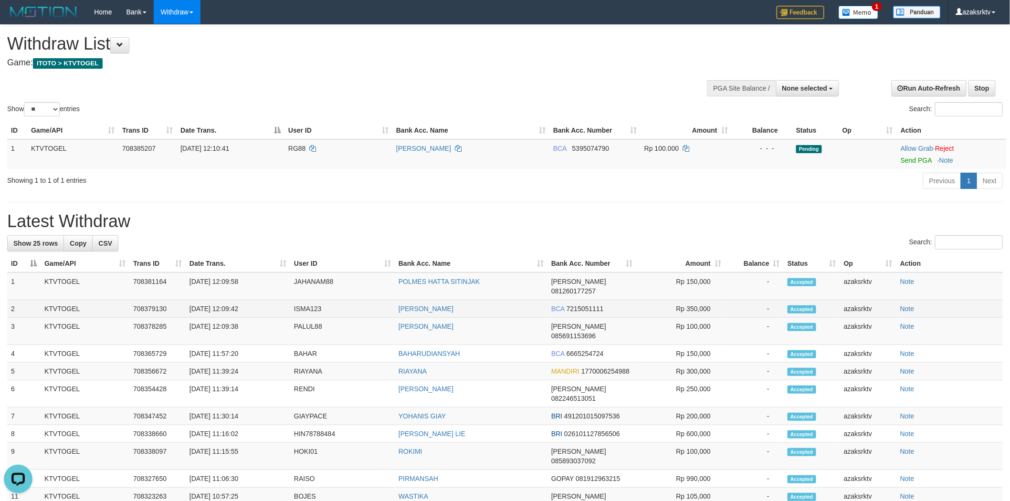
click at [236, 303] on td "[DATE] 12:09:42" at bounding box center [238, 309] width 105 height 18
click at [222, 300] on td "[DATE] 12:09:42" at bounding box center [238, 309] width 105 height 18
click at [251, 300] on td "[DATE] 12:09:42" at bounding box center [238, 309] width 105 height 18
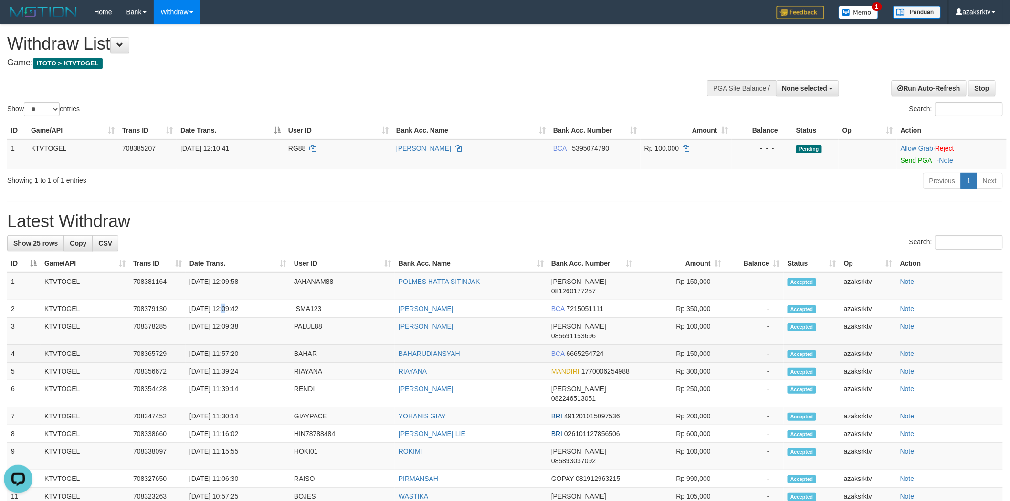
copy td "12:09:42"
click at [227, 285] on td "[DATE] 12:09:58" at bounding box center [238, 287] width 105 height 28
click at [226, 279] on td "[DATE] 12:09:58" at bounding box center [238, 287] width 105 height 28
click at [245, 279] on td "[DATE] 12:09:58" at bounding box center [238, 287] width 105 height 28
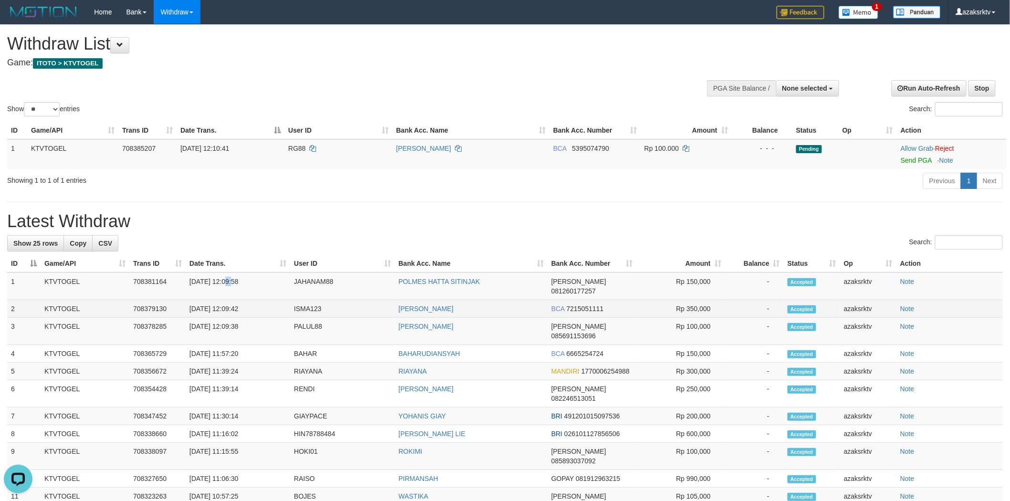
copy td "12:09:58"
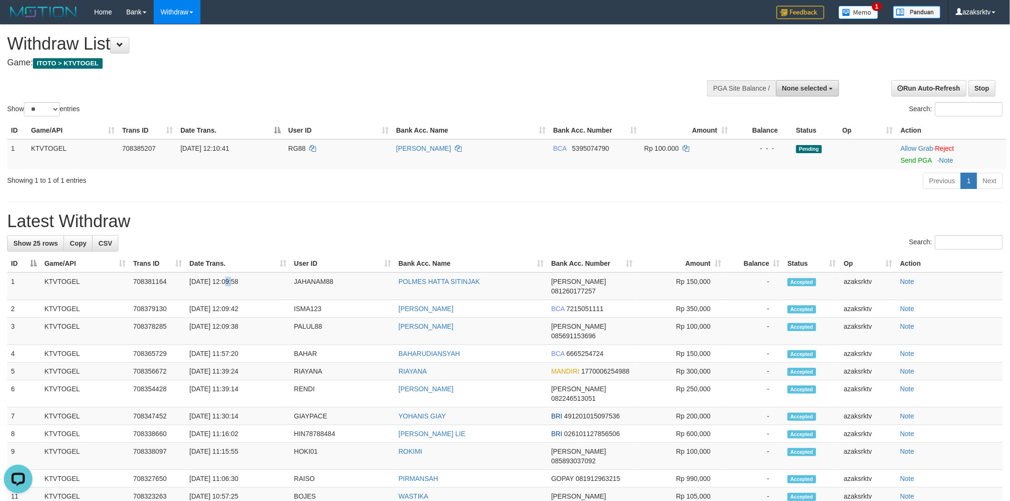
click at [821, 88] on span "None selected" at bounding box center [804, 89] width 45 height 8
click at [800, 139] on label "[ITOTO] KTVTOGEL" at bounding box center [794, 136] width 90 height 12
select select "***"
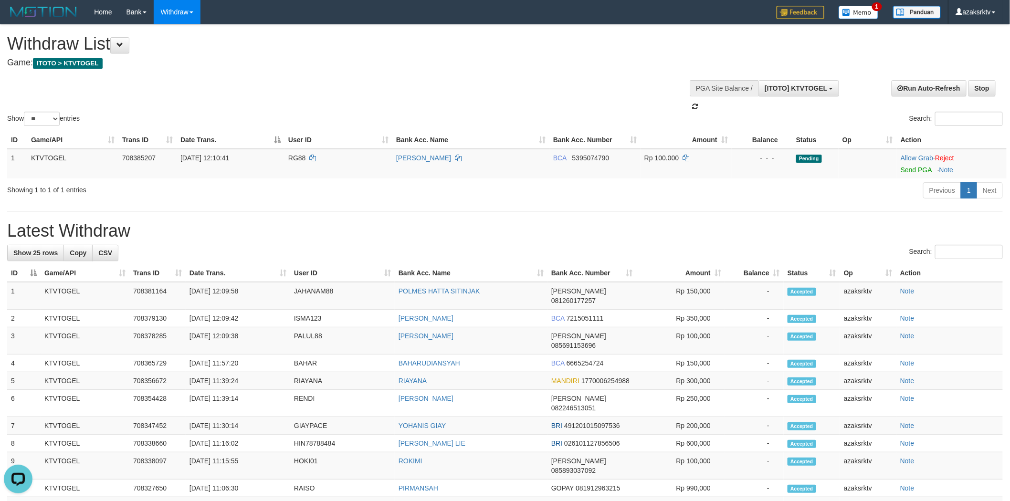
scroll to position [8, 0]
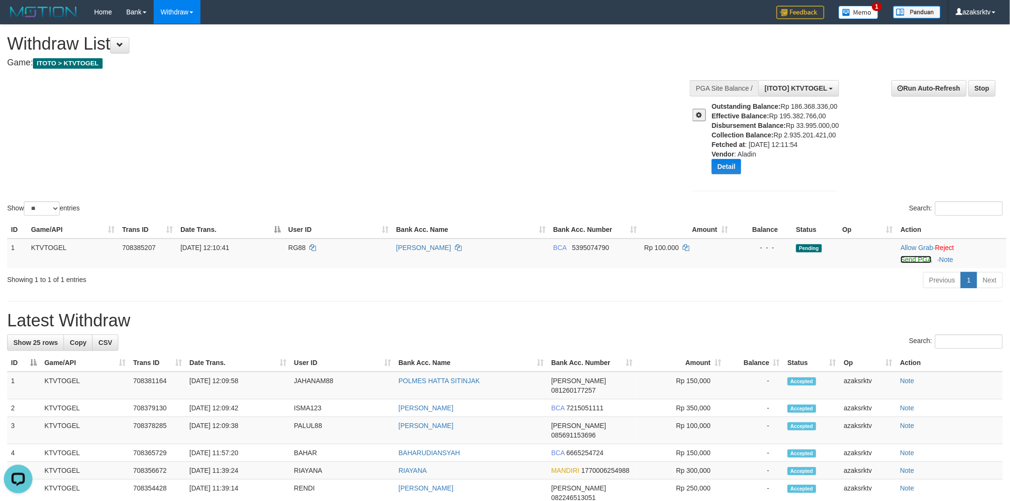
drag, startPoint x: 912, startPoint y: 260, endPoint x: 545, endPoint y: 149, distance: 383.5
click at [912, 260] on link "Send PGA" at bounding box center [916, 260] width 31 height 8
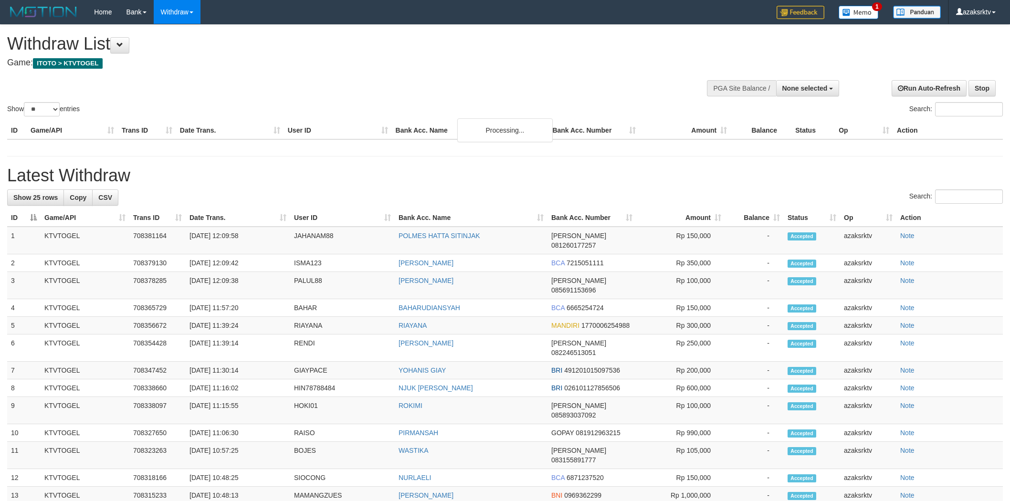
select select
select select "**"
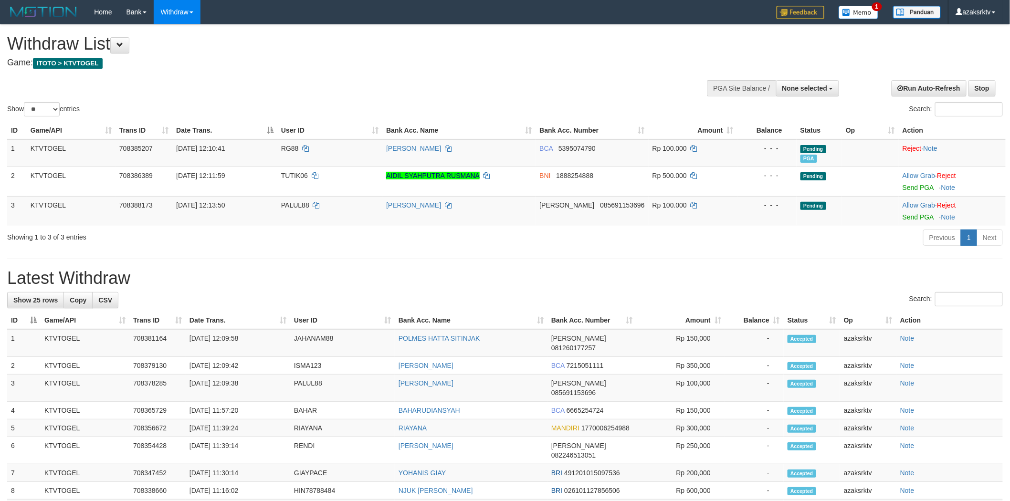
click at [422, 287] on h1 "Latest Withdraw" at bounding box center [505, 278] width 996 height 19
click at [922, 214] on link "Send PGA" at bounding box center [918, 217] width 31 height 8
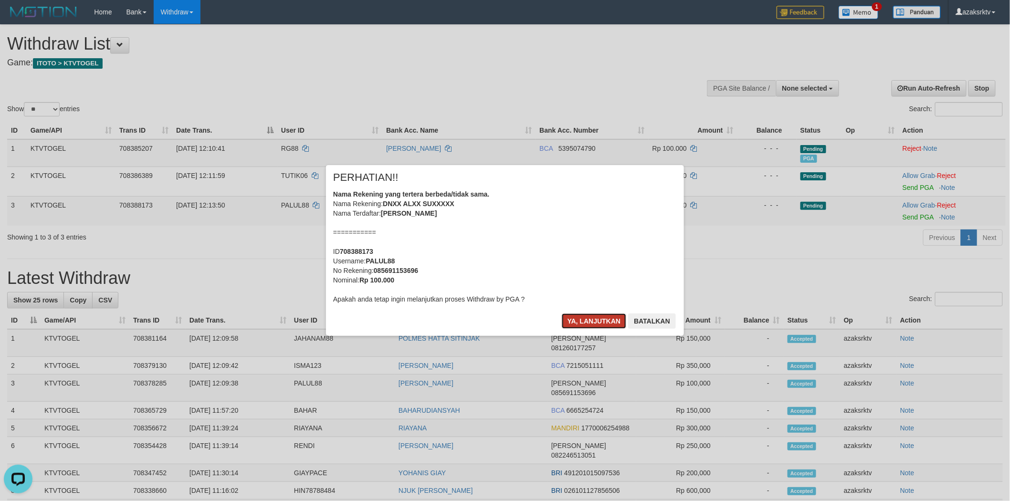
click at [578, 322] on button "Ya, lanjutkan" at bounding box center [594, 321] width 65 height 15
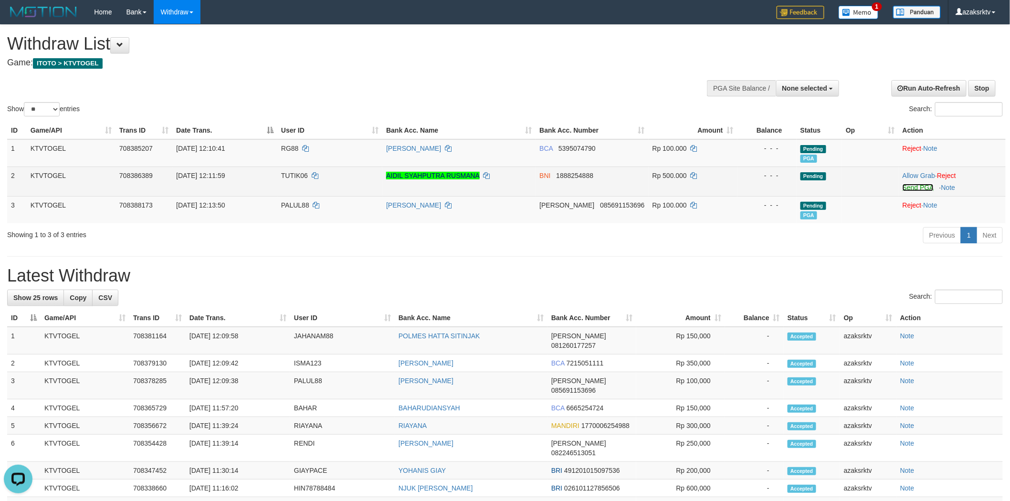
click at [912, 185] on link "Send PGA" at bounding box center [918, 188] width 31 height 8
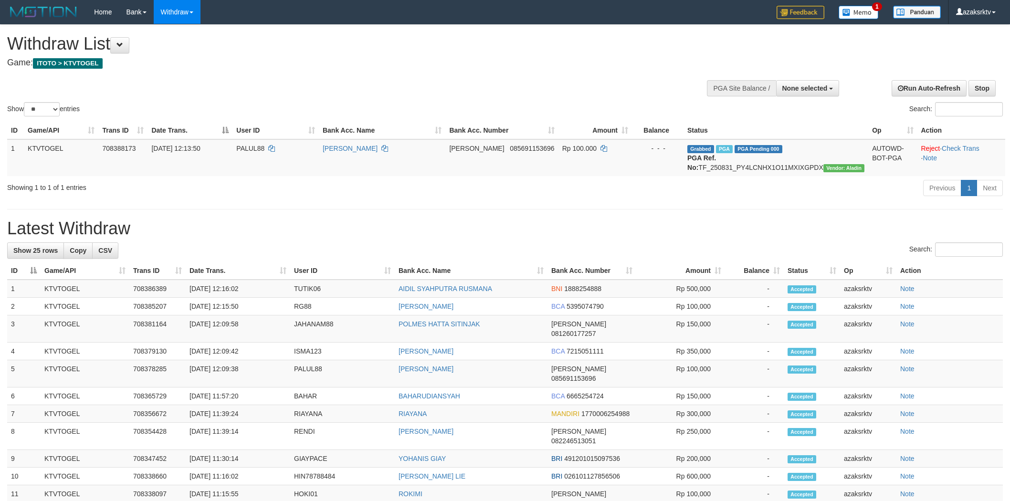
select select
select select "**"
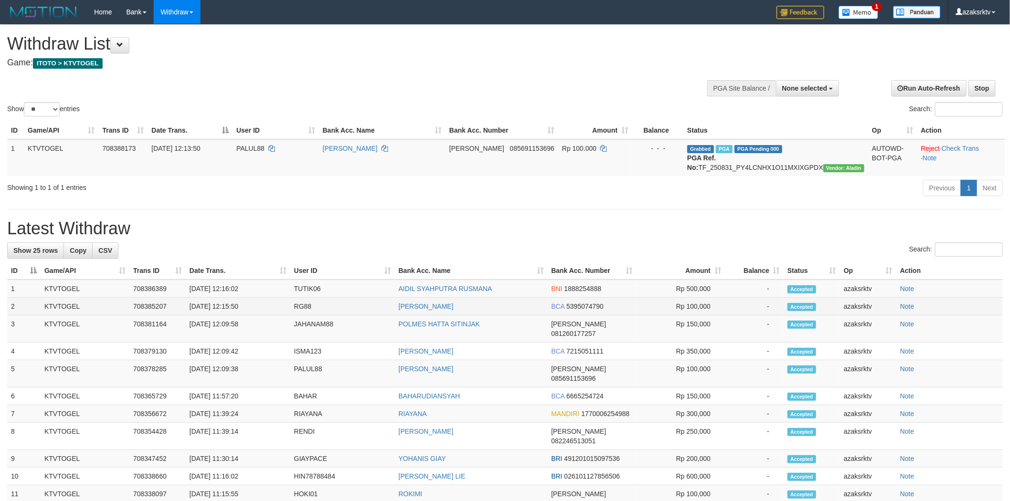
click at [222, 316] on td "[DATE] 12:15:50" at bounding box center [238, 307] width 105 height 18
click at [249, 315] on td "[DATE] 12:15:50" at bounding box center [238, 307] width 105 height 18
copy td "12:15:50"
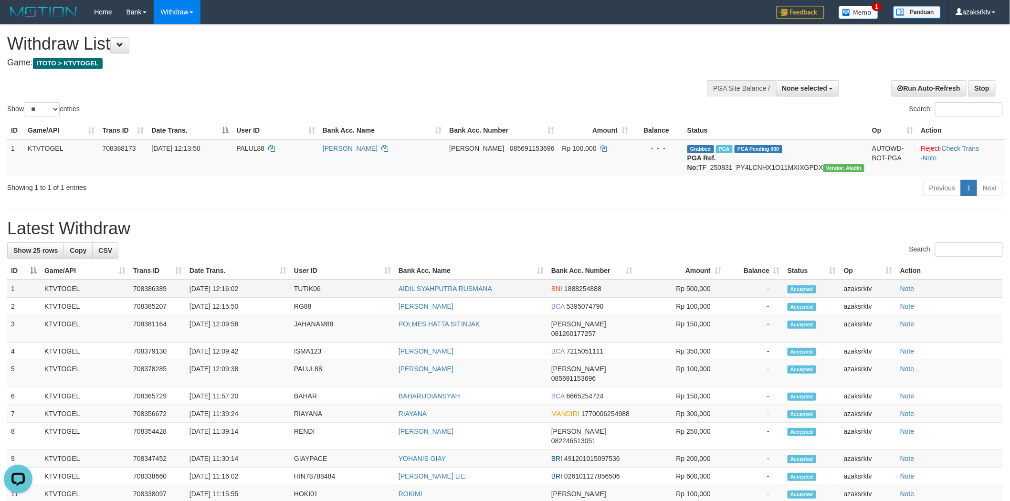
click at [227, 295] on td "[DATE] 12:16:02" at bounding box center [238, 289] width 105 height 18
drag, startPoint x: 227, startPoint y: 295, endPoint x: 261, endPoint y: 298, distance: 34.1
click at [231, 297] on td "[DATE] 12:16:02" at bounding box center [238, 289] width 105 height 18
click at [261, 298] on td "[DATE] 12:16:02" at bounding box center [238, 289] width 105 height 18
copy td "12:16:02"
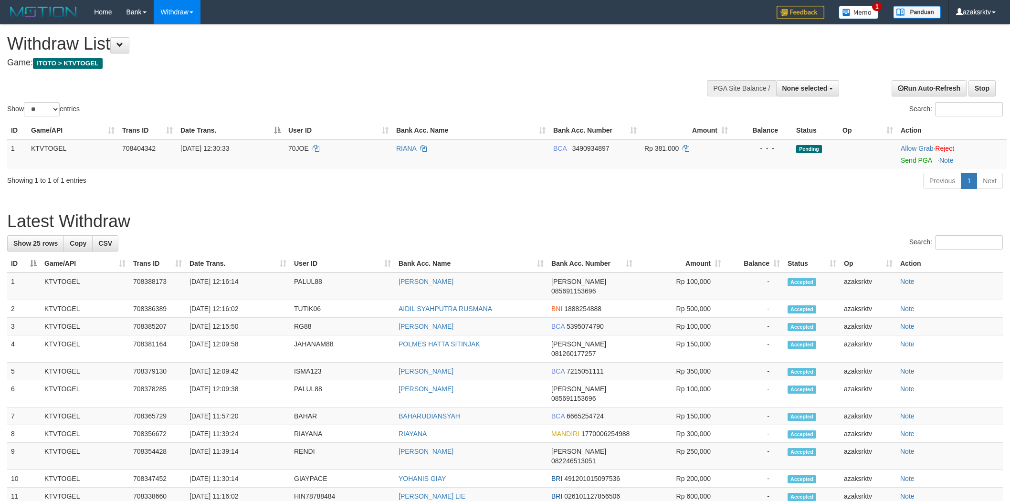
select select
select select "**"
click at [914, 151] on td "Allow Grab · Reject Send PGA · Note" at bounding box center [952, 154] width 110 height 30
click at [912, 154] on div at bounding box center [952, 154] width 102 height 2
click at [909, 157] on link "Send PGA" at bounding box center [916, 161] width 31 height 8
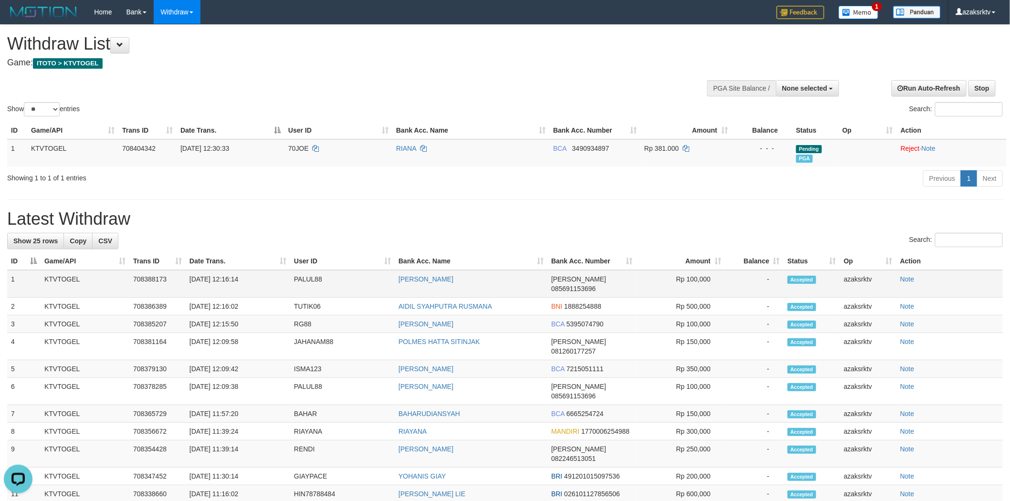
click at [230, 284] on td "[DATE] 12:16:14" at bounding box center [238, 284] width 105 height 28
click at [228, 280] on td "[DATE] 12:16:14" at bounding box center [238, 284] width 105 height 28
click at [254, 277] on td "[DATE] 12:16:14" at bounding box center [238, 284] width 105 height 28
copy td "12:16:14"
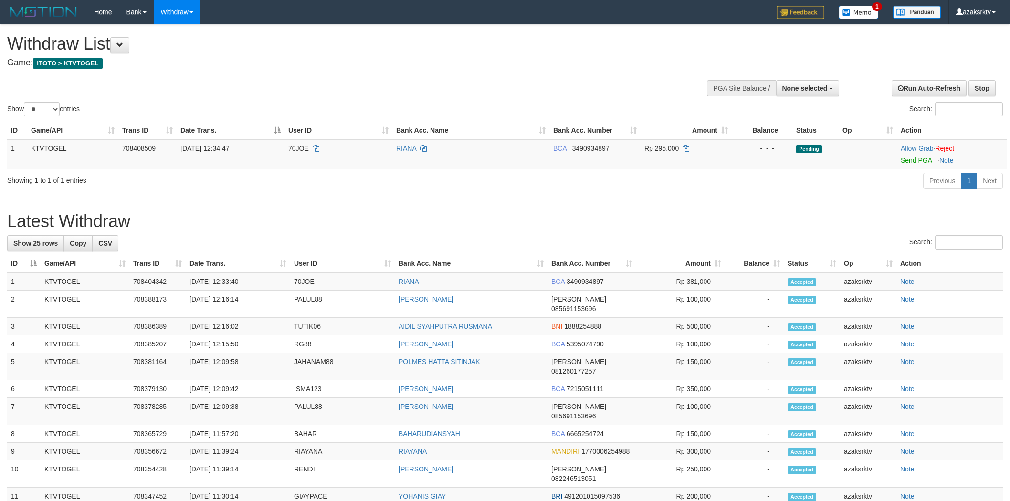
select select
select select "**"
click at [329, 78] on div "Show ** ** ** *** entries Search:" at bounding box center [505, 72] width 1010 height 94
drag, startPoint x: 923, startPoint y: 159, endPoint x: 540, endPoint y: 142, distance: 383.3
click at [923, 159] on link "Send PGA" at bounding box center [916, 161] width 31 height 8
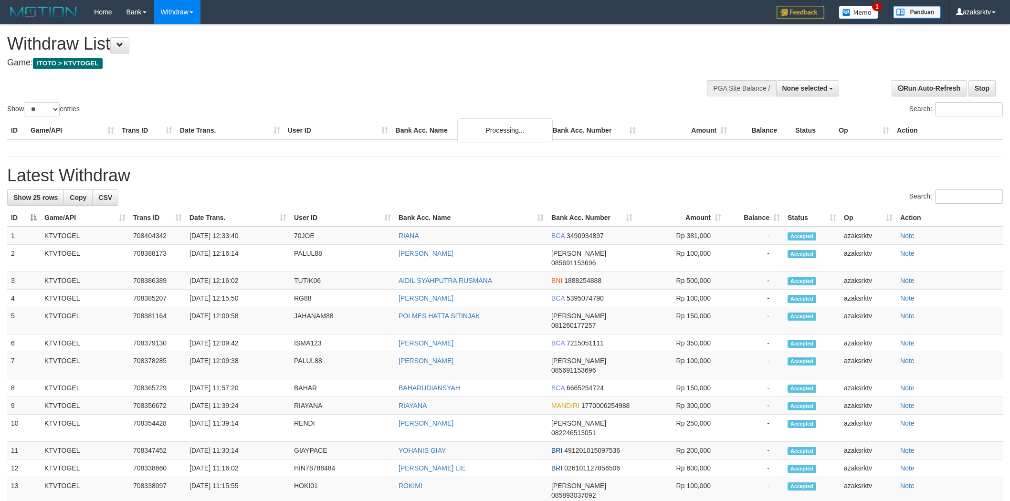
select select
select select "**"
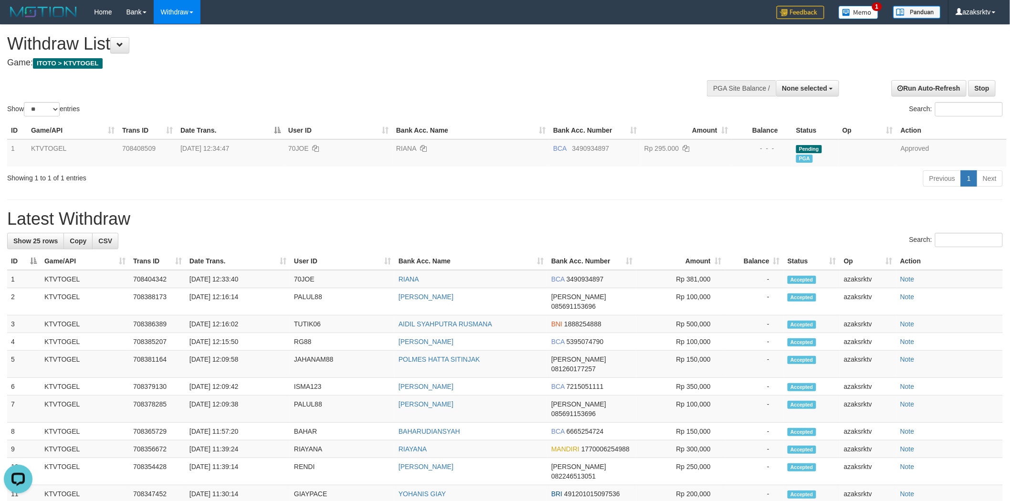
click at [586, 60] on h4 "Game: ITOTO > KTVTOGEL" at bounding box center [335, 63] width 657 height 10
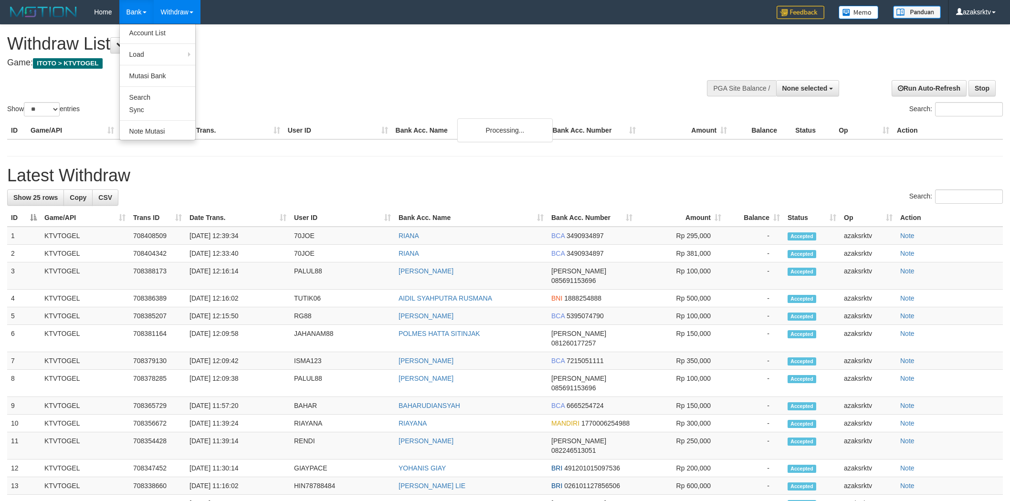
select select
select select "**"
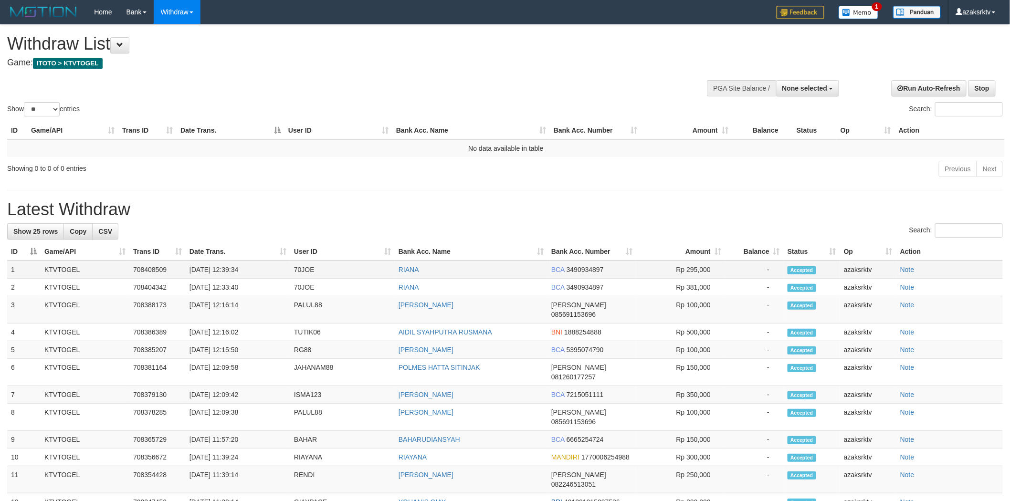
click at [227, 267] on td "[DATE] 12:39:34" at bounding box center [238, 270] width 105 height 18
click at [244, 269] on td "[DATE] 12:39:34" at bounding box center [238, 270] width 105 height 18
copy td "12:39:34"
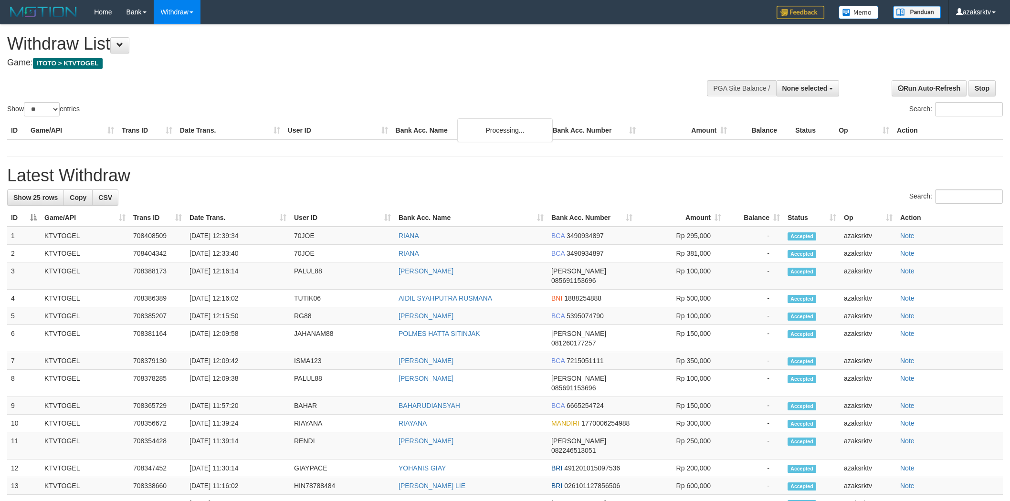
select select
select select "**"
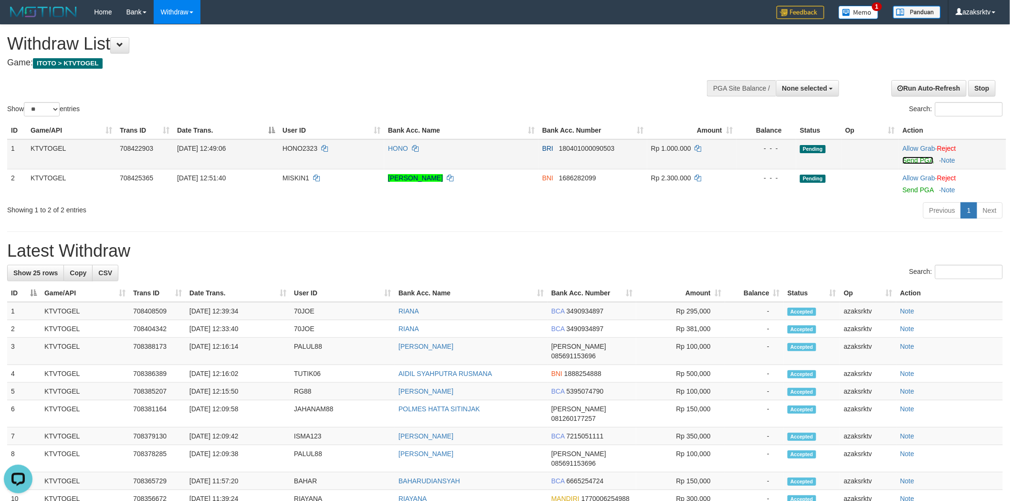
drag, startPoint x: 917, startPoint y: 161, endPoint x: 557, endPoint y: 146, distance: 359.8
click at [917, 161] on link "Send PGA" at bounding box center [918, 161] width 31 height 8
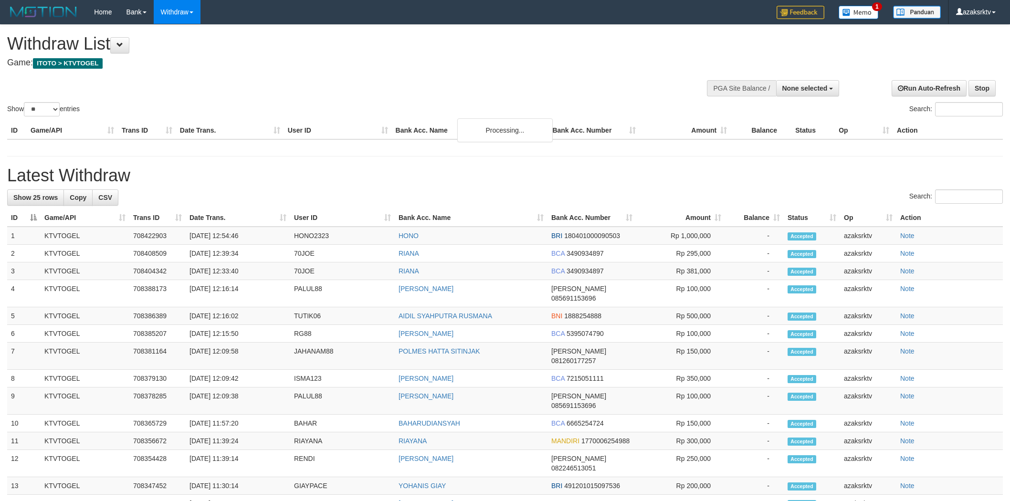
select select
select select "**"
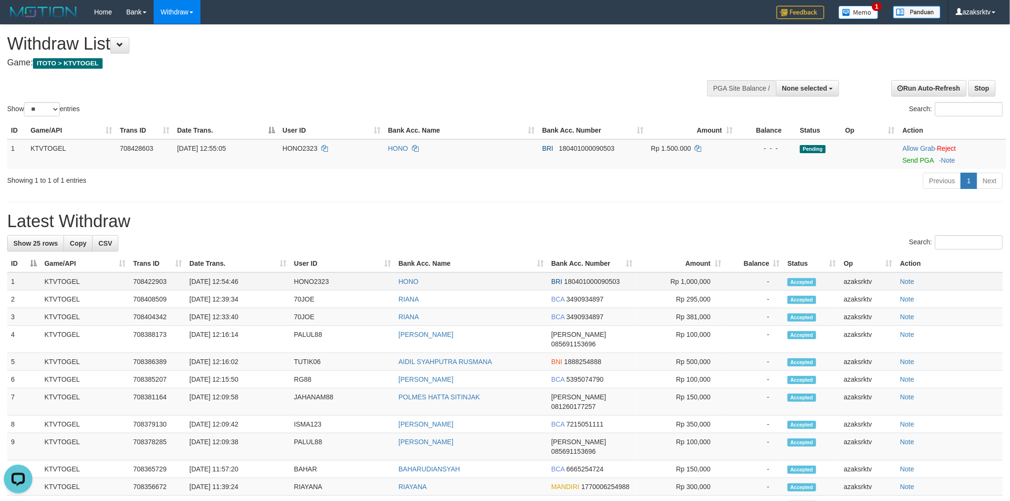
click at [228, 282] on td "[DATE] 12:54:46" at bounding box center [238, 282] width 105 height 18
click at [265, 284] on td "[DATE] 12:54:46" at bounding box center [238, 282] width 105 height 18
copy td "12:54:46"
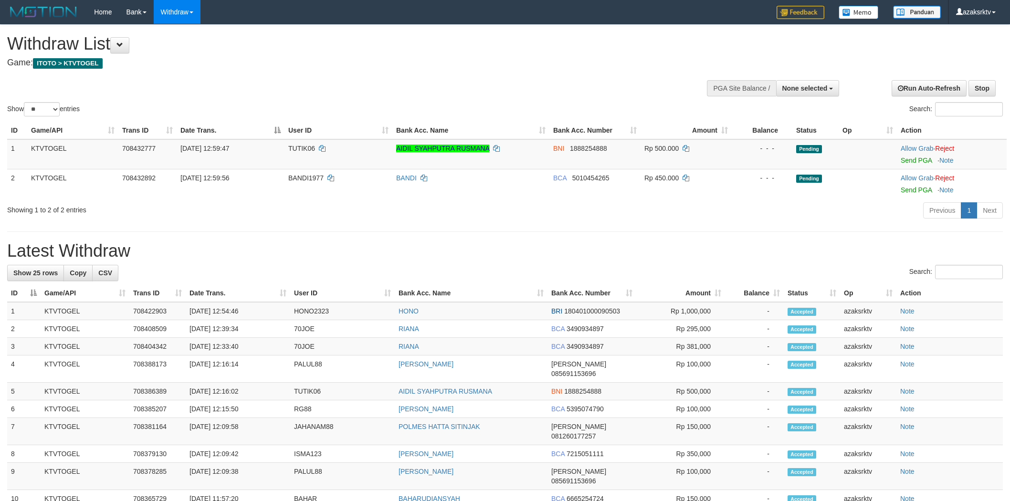
select select
select select "**"
click at [908, 159] on link "Send PGA" at bounding box center [916, 161] width 31 height 8
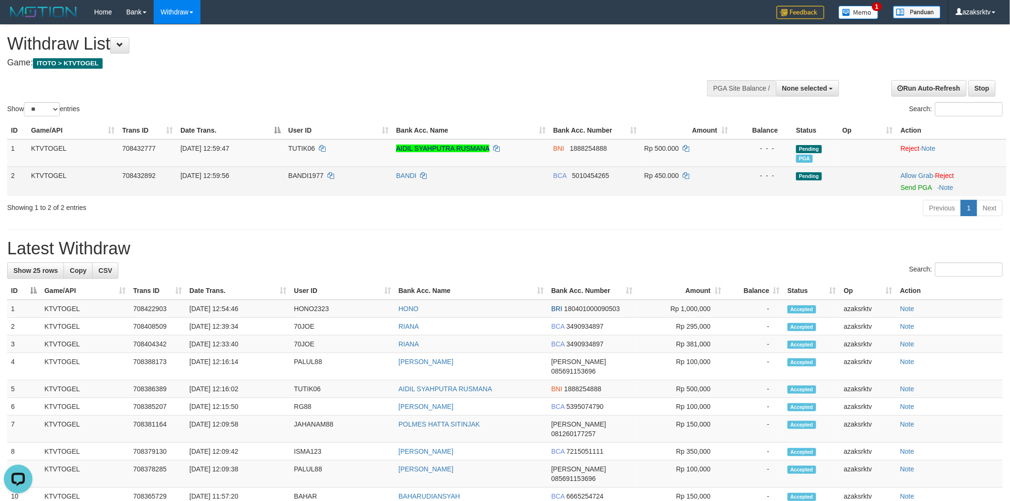
click at [898, 188] on td "Allow Grab · Reject Send PGA · Note" at bounding box center [952, 182] width 110 height 30
click at [912, 188] on link "Send PGA" at bounding box center [916, 188] width 31 height 8
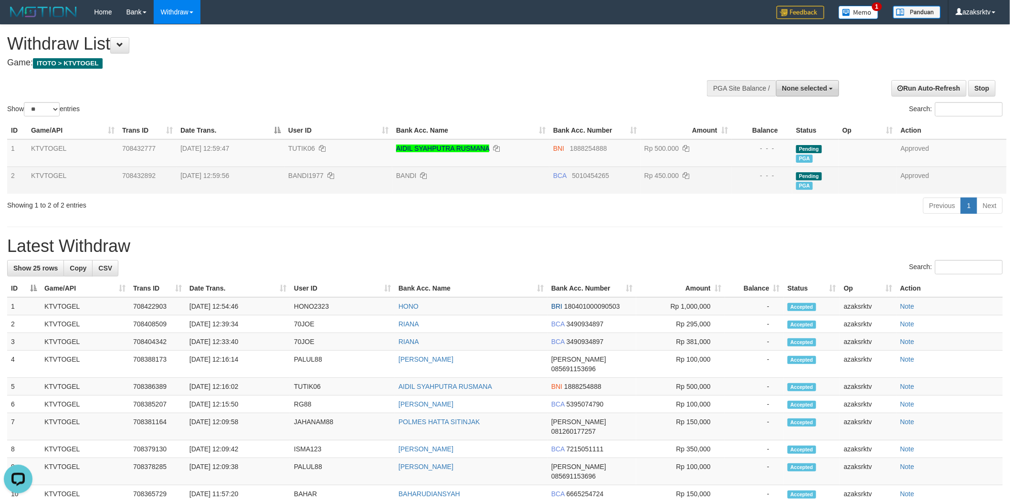
click at [809, 87] on span "None selected" at bounding box center [804, 89] width 45 height 8
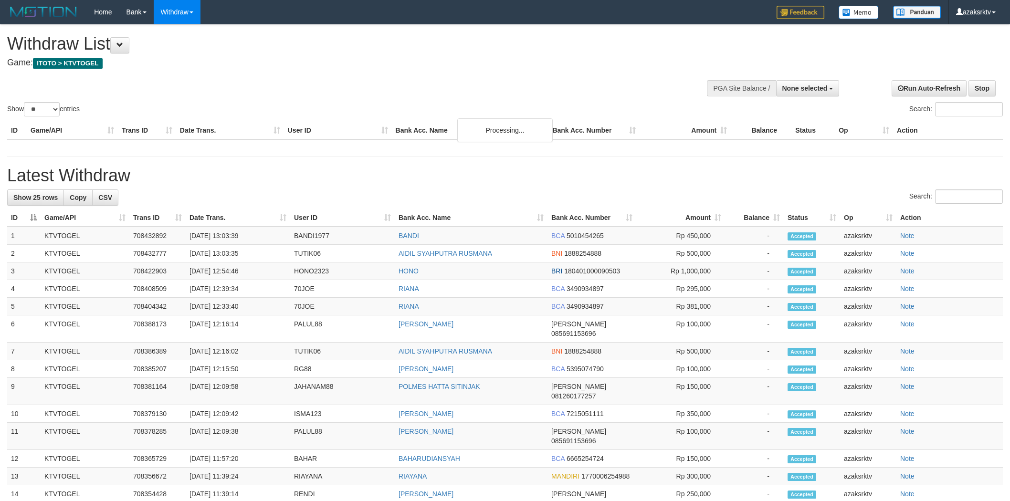
select select
select select "**"
click at [783, 87] on button "None selected" at bounding box center [807, 88] width 63 height 16
click at [790, 133] on label "[ITOTO] KTVTOGEL" at bounding box center [794, 136] width 90 height 12
select select "***"
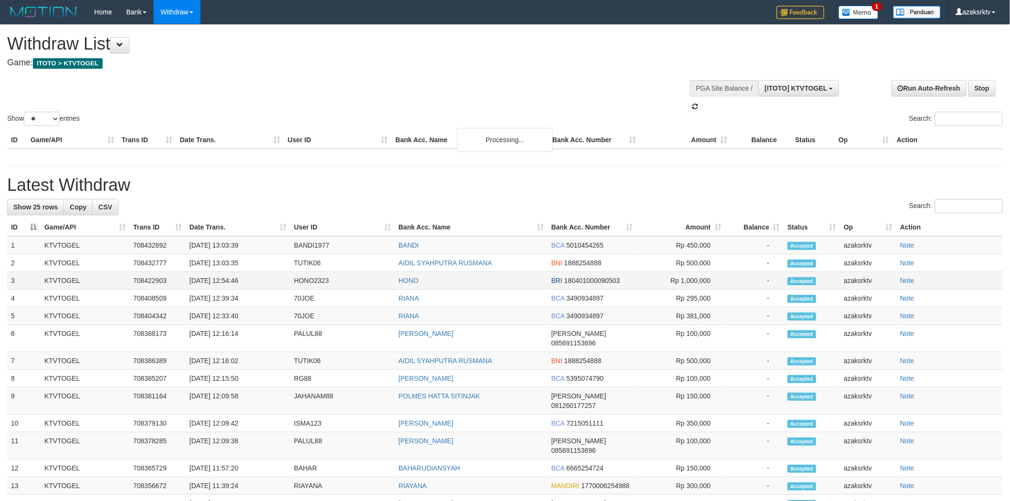
scroll to position [8, 0]
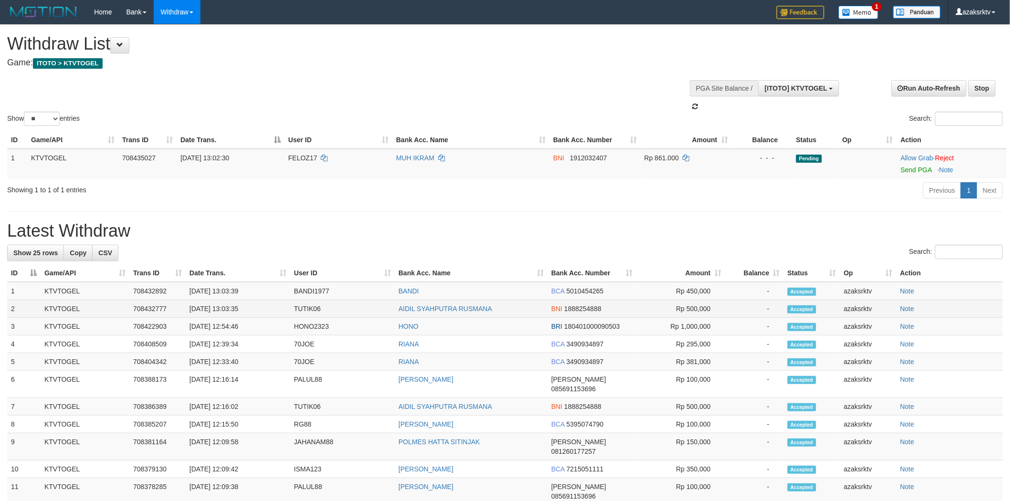
click at [221, 308] on td "[DATE] 13:03:35" at bounding box center [238, 309] width 105 height 18
click at [222, 308] on td "[DATE] 13:03:35" at bounding box center [238, 309] width 105 height 18
click at [228, 308] on td "[DATE] 13:03:35" at bounding box center [238, 309] width 105 height 18
click at [228, 308] on div "**********" at bounding box center [505, 430] width 1010 height 811
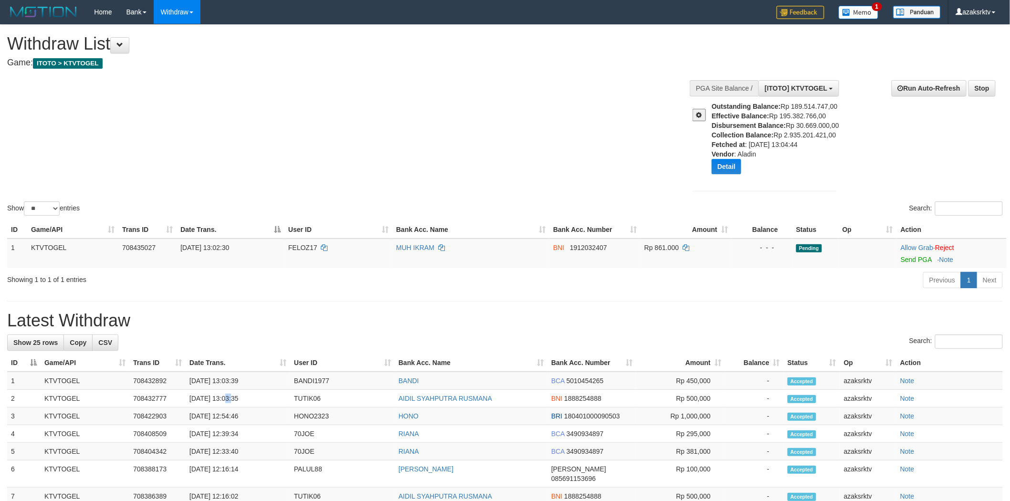
click at [281, 308] on div "**********" at bounding box center [505, 475] width 1010 height 900
click at [257, 390] on td "31/08/2025 13:03:35" at bounding box center [238, 399] width 105 height 18
copy td "13:03:35"
click at [223, 379] on td "31/08/2025 13:03:39" at bounding box center [238, 381] width 105 height 18
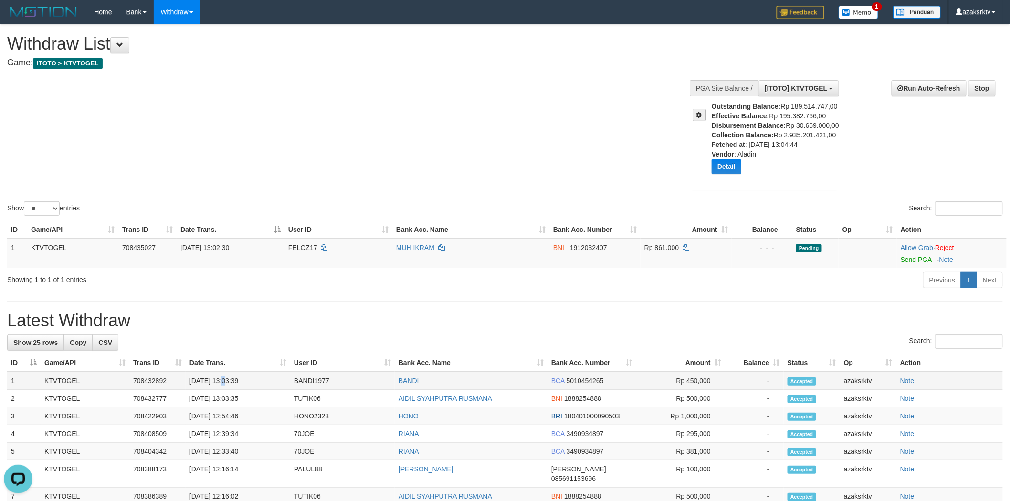
click at [223, 379] on td "31/08/2025 13:03:39" at bounding box center [238, 381] width 105 height 18
click at [259, 385] on td "31/08/2025 13:03:39" at bounding box center [238, 381] width 105 height 18
copy td "13:03:39"
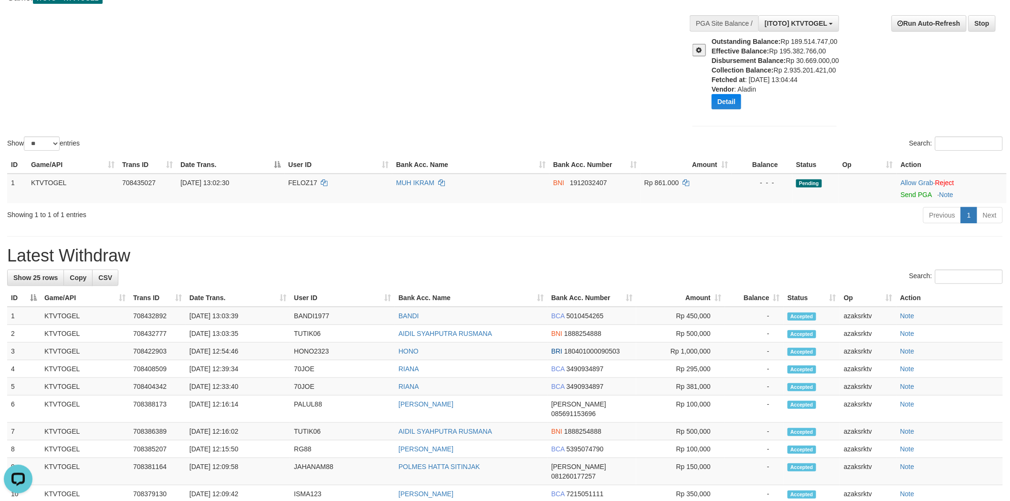
scroll to position [88, 0]
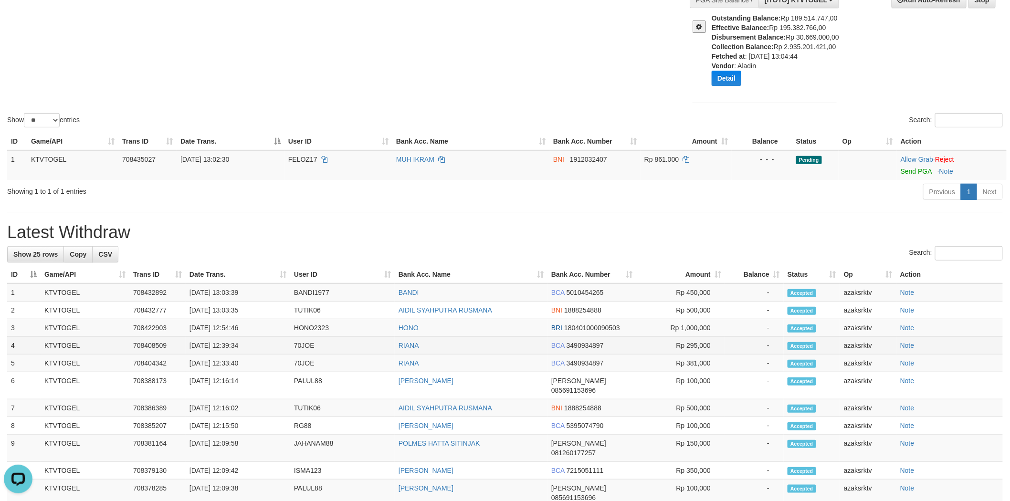
click at [306, 344] on td "70JOE" at bounding box center [342, 346] width 105 height 18
copy td "70JOE"
click at [226, 344] on td "31/08/2025 12:39:34" at bounding box center [238, 346] width 105 height 18
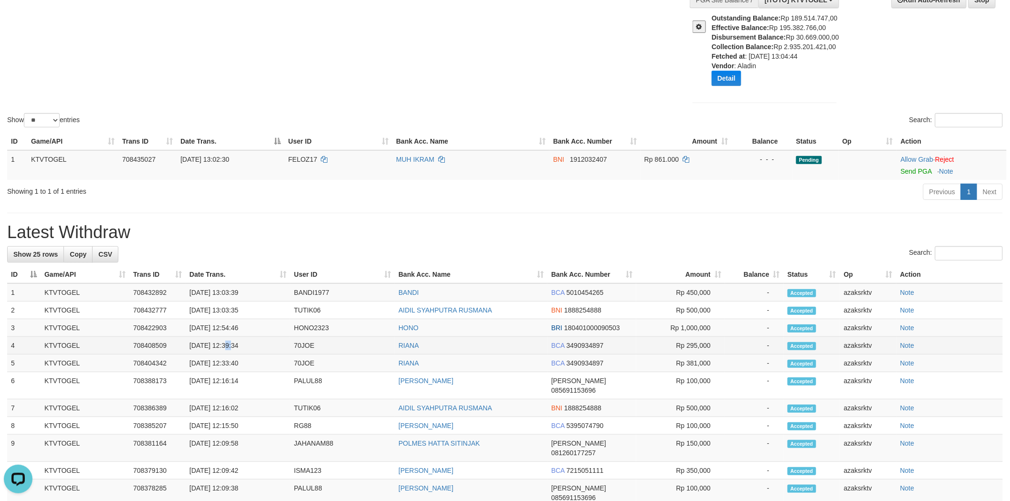
click at [255, 344] on td "31/08/2025 12:39:34" at bounding box center [238, 346] width 105 height 18
copy td "12:39:34"
click at [228, 342] on td "31/08/2025 12:39:34" at bounding box center [238, 346] width 105 height 18
click at [255, 342] on td "31/08/2025 12:39:34" at bounding box center [238, 346] width 105 height 18
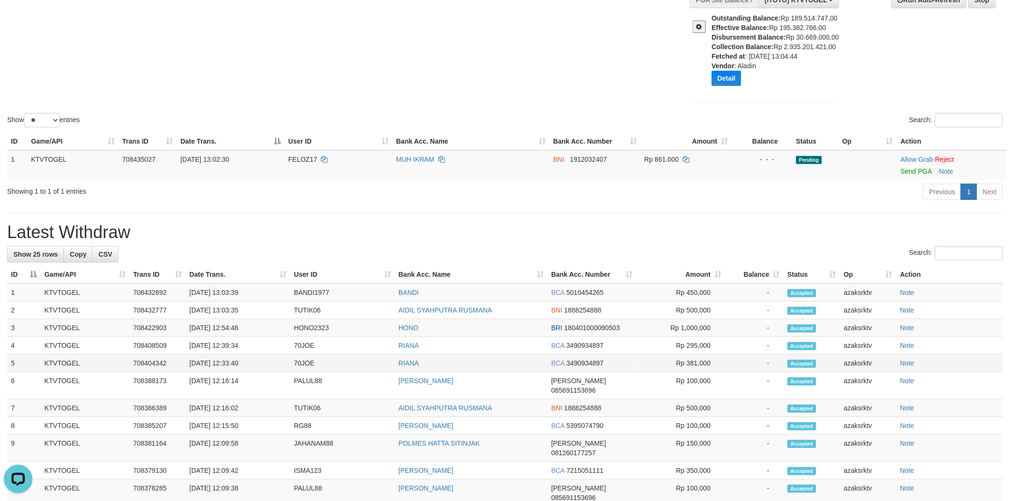
click at [218, 356] on td "31/08/2025 12:33:40" at bounding box center [238, 364] width 105 height 18
click at [697, 361] on td "Rp 381,000" at bounding box center [680, 364] width 89 height 18
copy td "381,000"
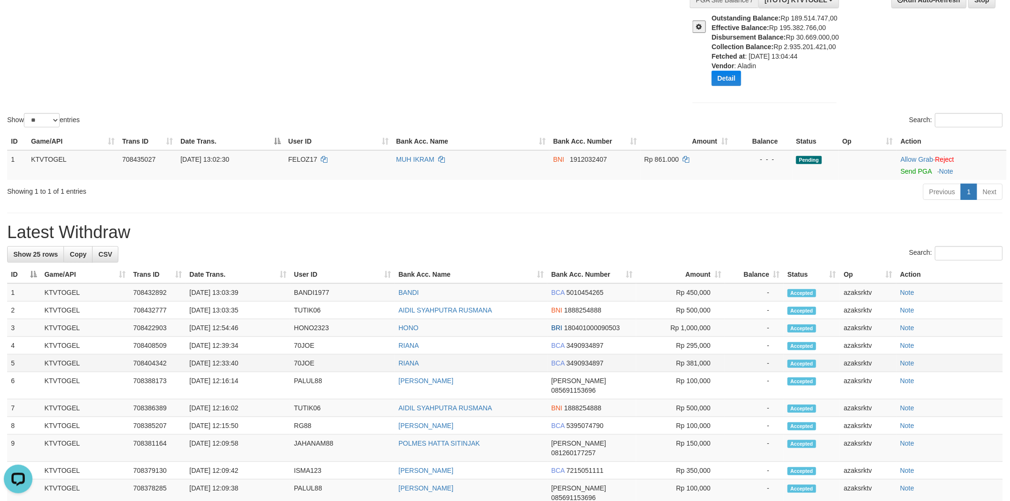
click at [225, 360] on td "[DATE] 12:33:40" at bounding box center [238, 364] width 105 height 18
click at [249, 361] on td "[DATE] 12:33:40" at bounding box center [238, 364] width 105 height 18
copy td "12:33:40"
click at [689, 345] on td "Rp 295,000" at bounding box center [680, 346] width 89 height 18
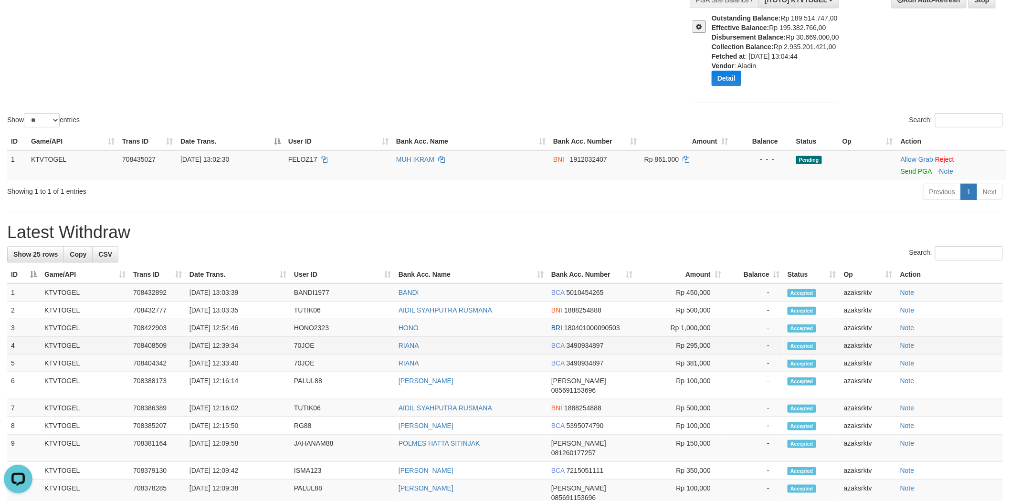
click at [689, 345] on td "Rp 295,000" at bounding box center [680, 346] width 89 height 18
copy td "295,000"
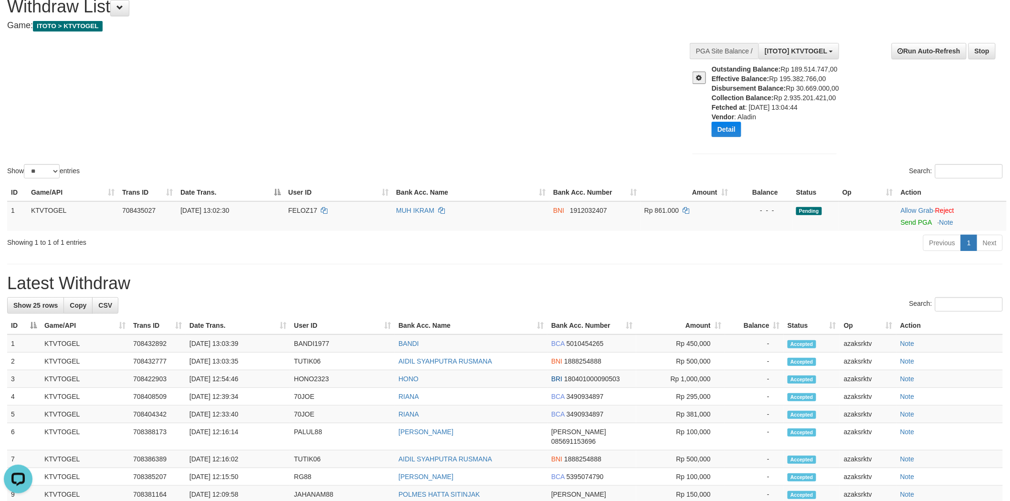
scroll to position [0, 0]
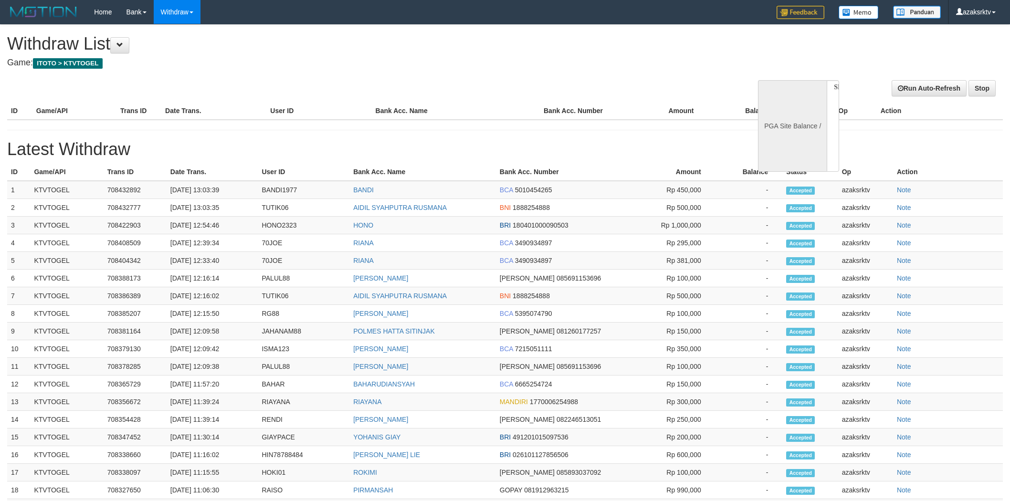
select select
select select "**"
select select
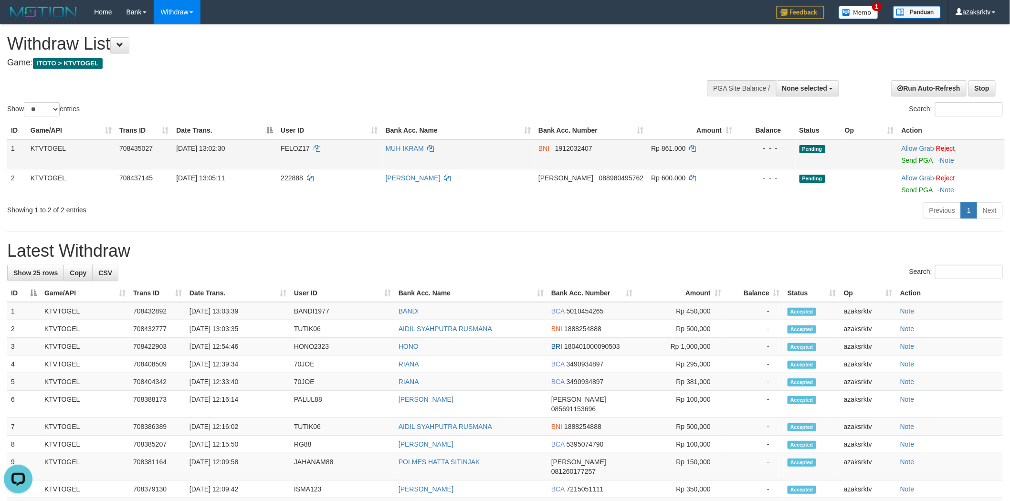
click at [922, 154] on div at bounding box center [951, 154] width 99 height 2
click at [908, 158] on link "Send PGA" at bounding box center [917, 161] width 31 height 8
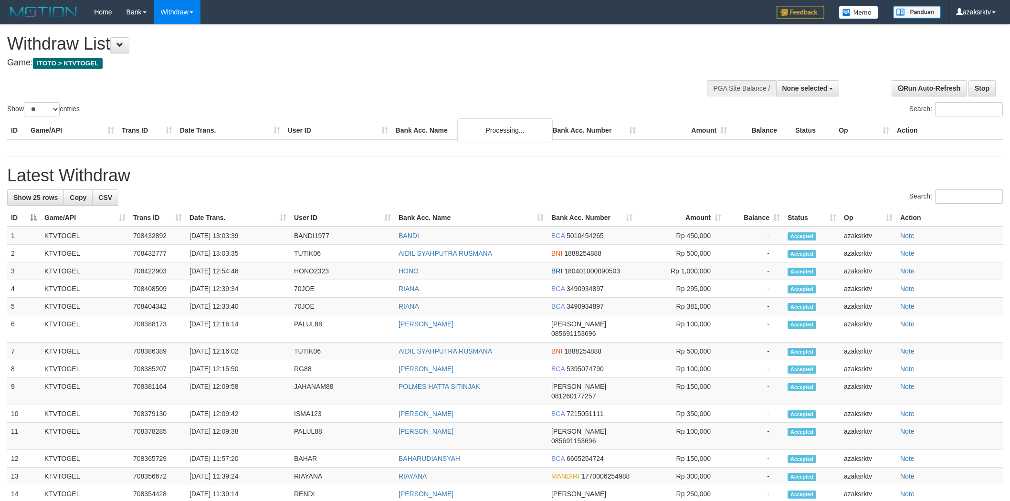
select select
select select "**"
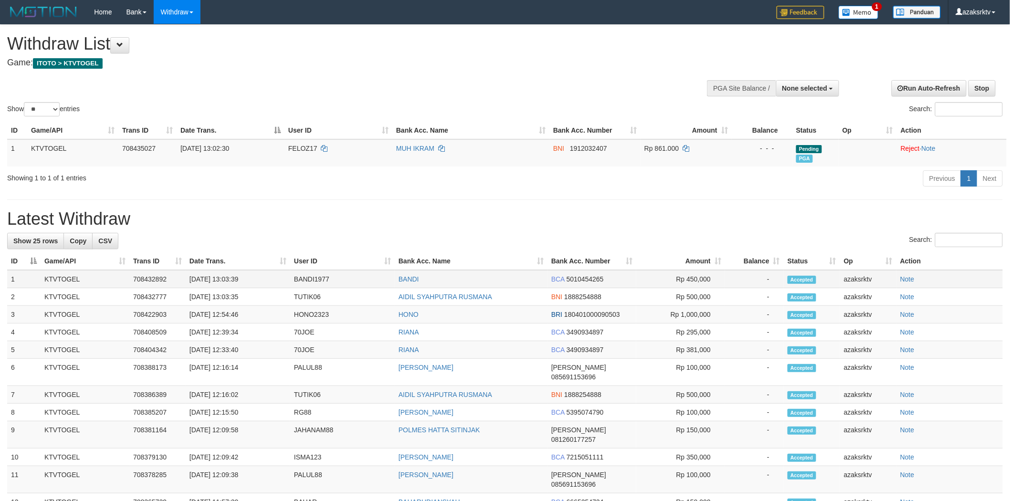
click at [302, 278] on td "BANDI1977" at bounding box center [342, 279] width 105 height 18
copy td "BANDI1977"
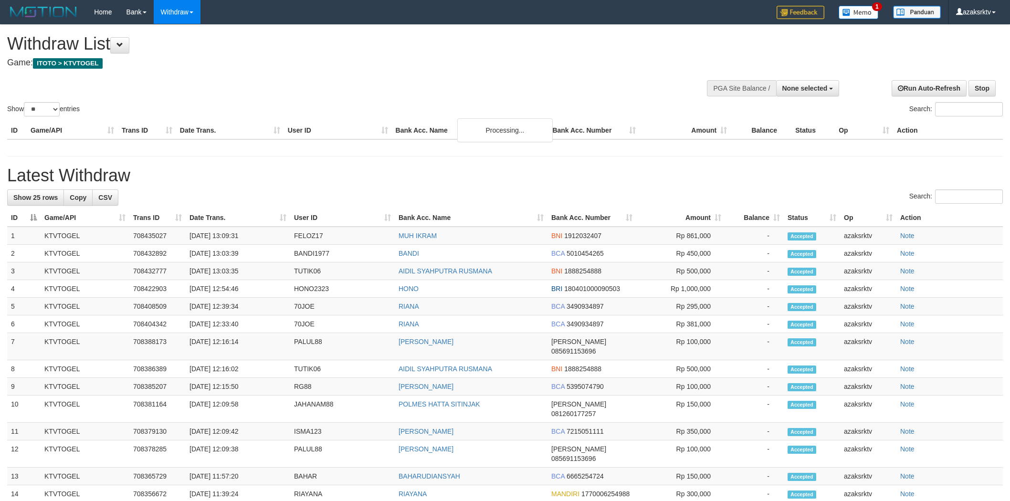
select select
select select "**"
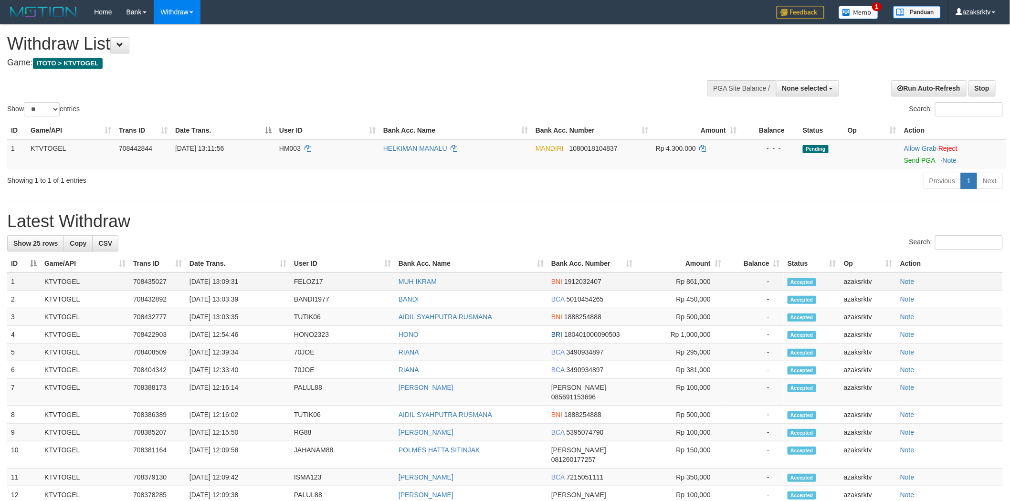
click at [223, 282] on td "31/08/2025 13:09:31" at bounding box center [238, 282] width 105 height 18
click at [247, 278] on td "31/08/2025 13:09:31" at bounding box center [238, 282] width 105 height 18
copy td "13:09:31"
click at [826, 98] on div at bounding box center [765, 87] width 145 height 29
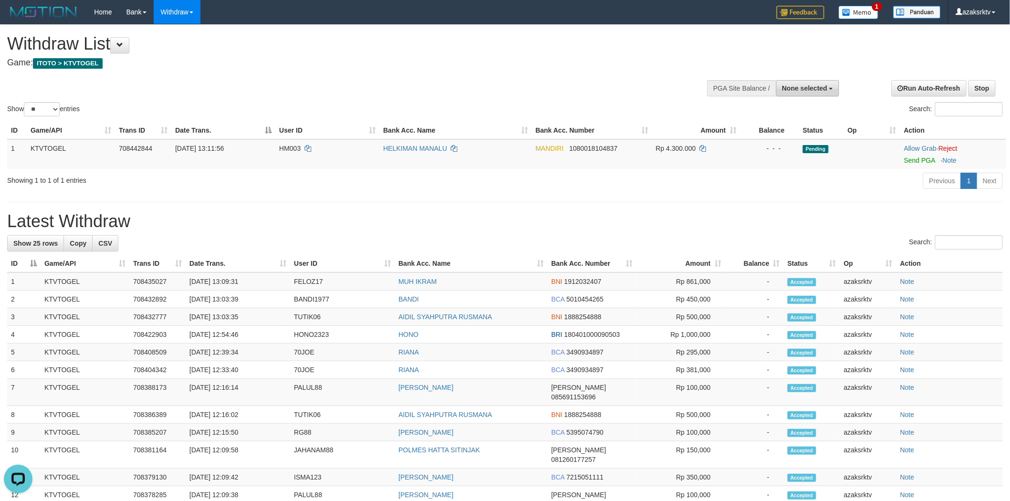
click at [821, 86] on span "None selected" at bounding box center [804, 89] width 45 height 8
click at [766, 137] on label "[ITOTO] KTVTOGEL" at bounding box center [794, 136] width 90 height 12
select select "***"
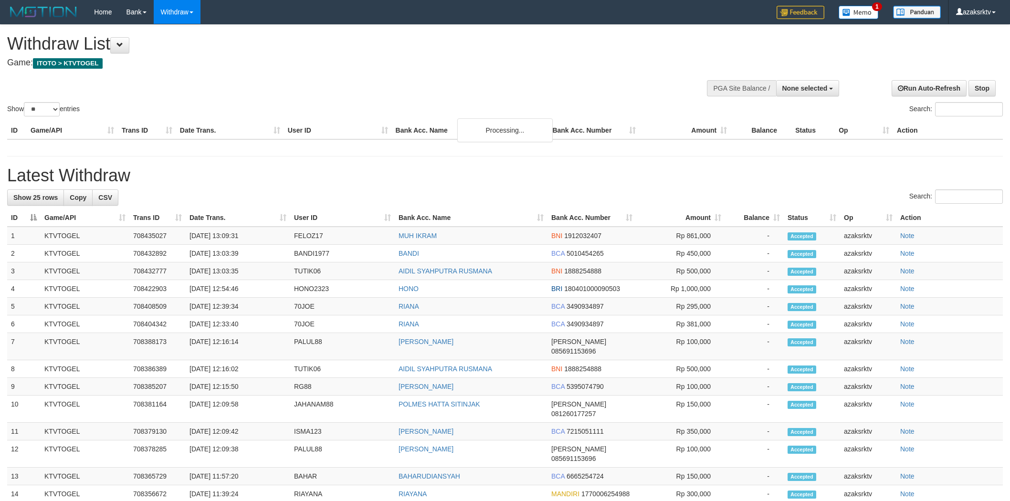
select select
select select "**"
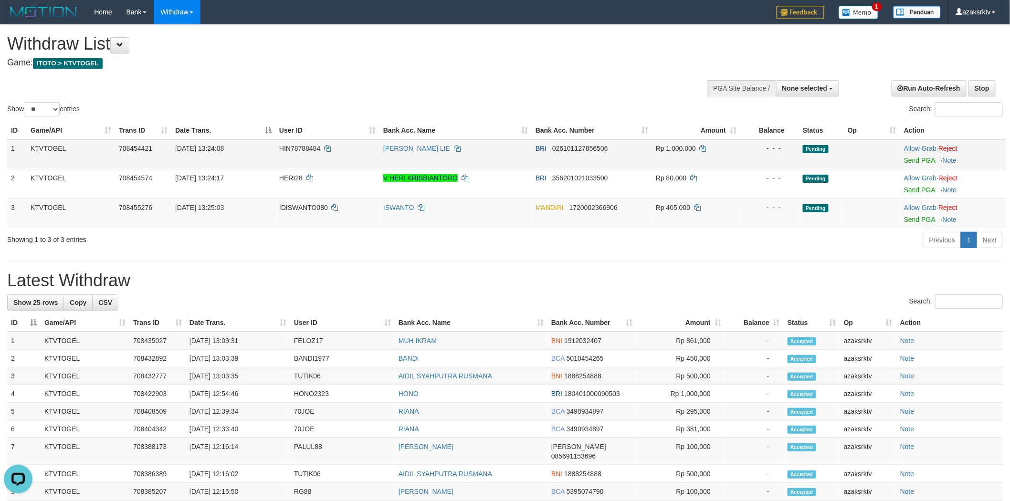
click at [912, 153] on div at bounding box center [953, 154] width 98 height 2
click at [909, 159] on link "Send PGA" at bounding box center [919, 161] width 31 height 8
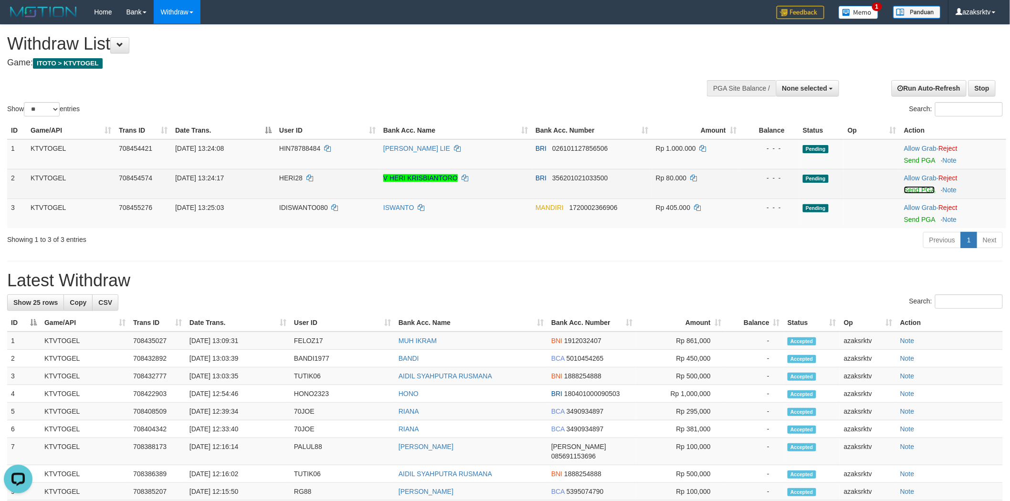
click at [922, 187] on link "Send PGA" at bounding box center [919, 190] width 31 height 8
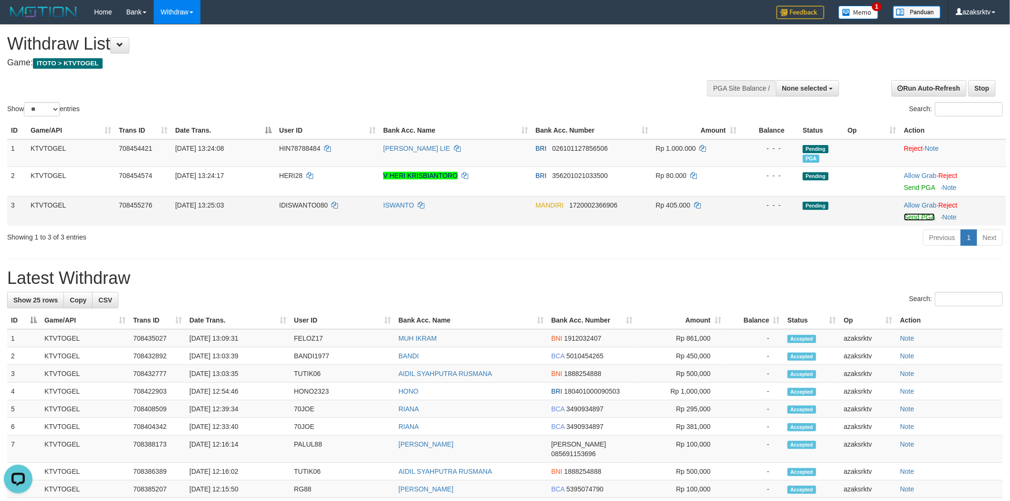
click at [920, 213] on link "Send PGA" at bounding box center [919, 217] width 31 height 8
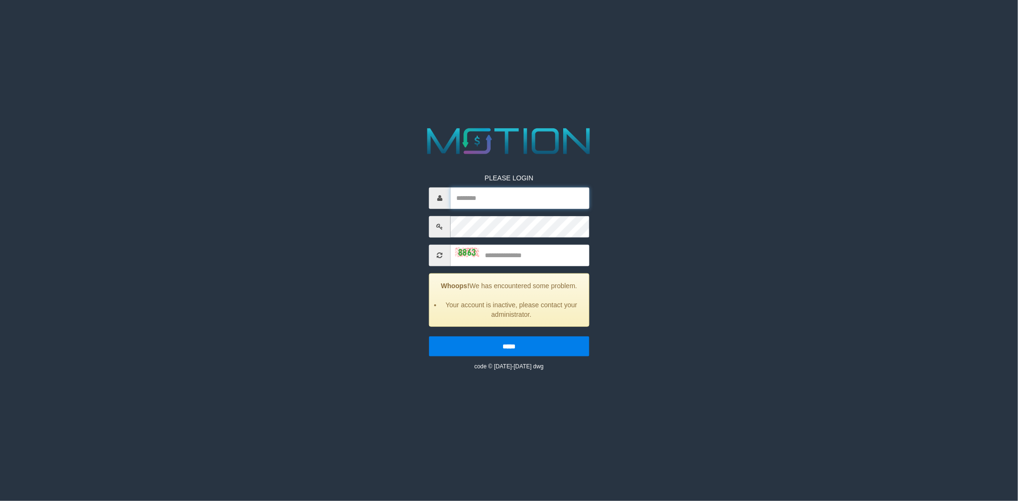
type input "*********"
click at [504, 261] on input "text" at bounding box center [520, 254] width 139 height 21
type input "****"
click at [429, 336] on input "*****" at bounding box center [509, 346] width 160 height 20
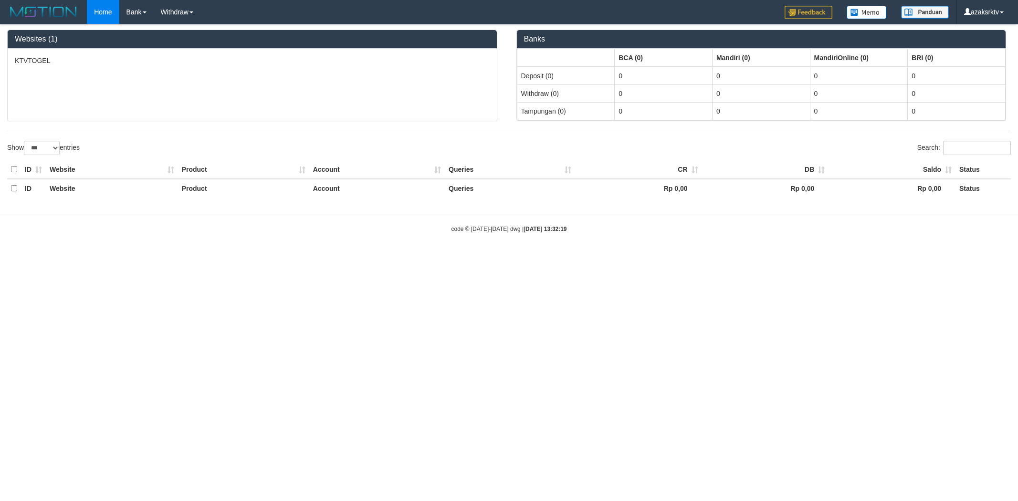
select select "***"
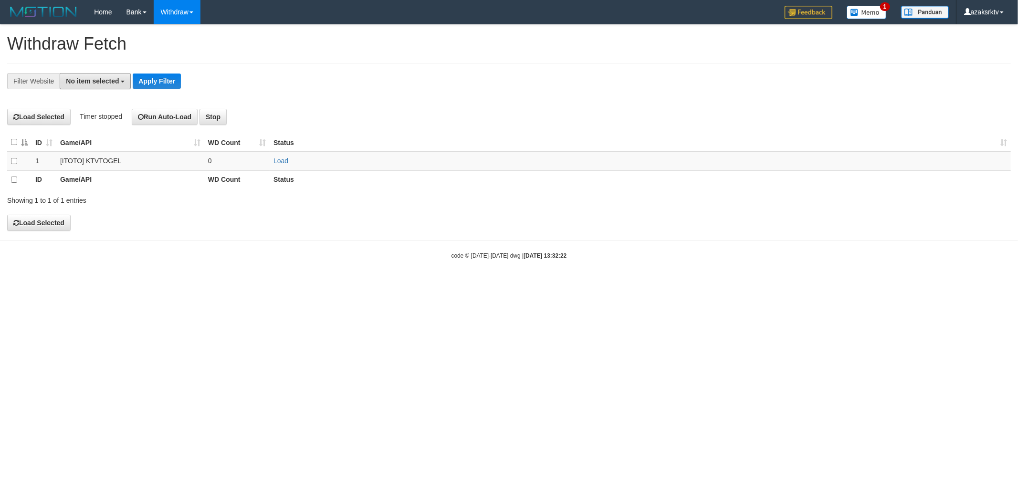
click at [104, 79] on span "No item selected" at bounding box center [92, 81] width 53 height 8
click at [118, 117] on label "SELECT ALL" at bounding box center [92, 117] width 64 height 13
select select "***"
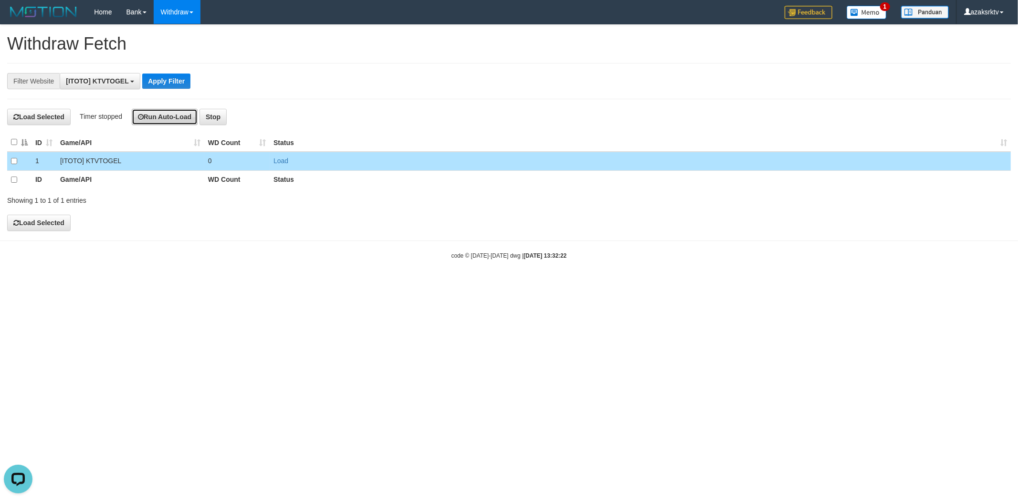
click at [166, 122] on button "Run Auto-Load" at bounding box center [165, 117] width 66 height 16
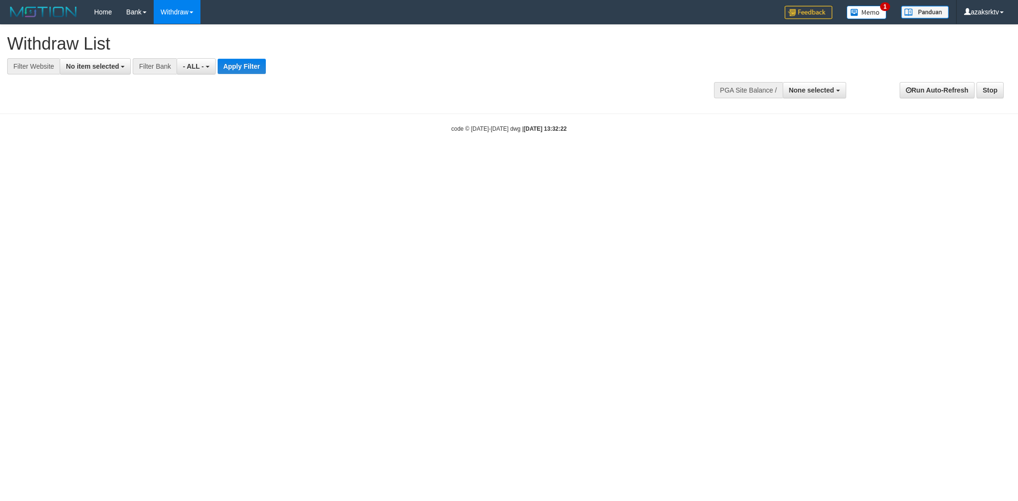
select select
click at [112, 73] on button "No item selected" at bounding box center [95, 66] width 71 height 16
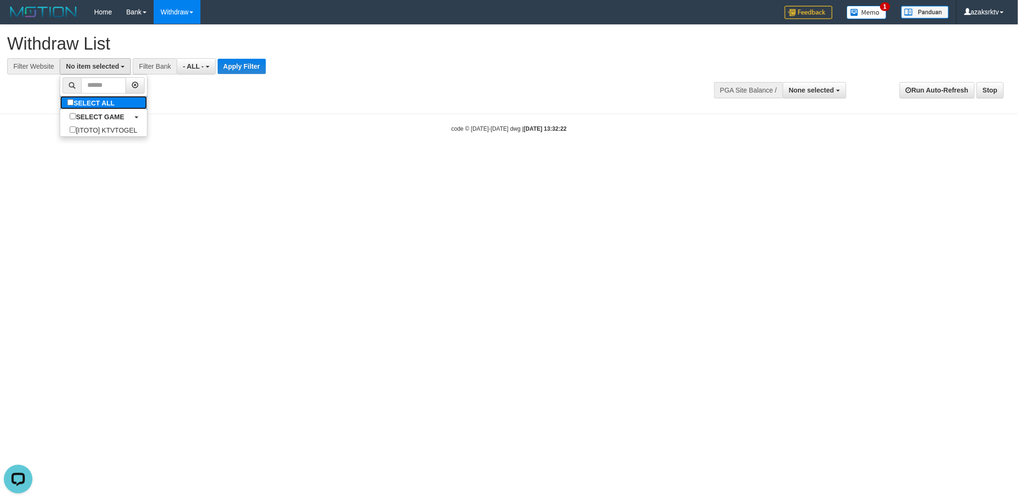
click at [121, 101] on label "SELECT ALL" at bounding box center [92, 102] width 64 height 13
select select "***"
click at [264, 74] on div at bounding box center [509, 74] width 1004 height 0
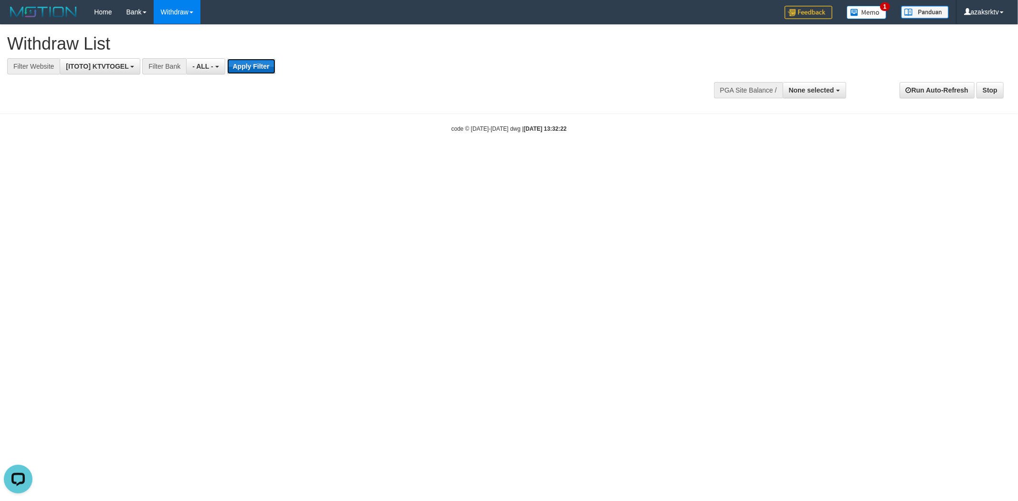
click at [264, 67] on button "Apply Filter" at bounding box center [251, 66] width 48 height 15
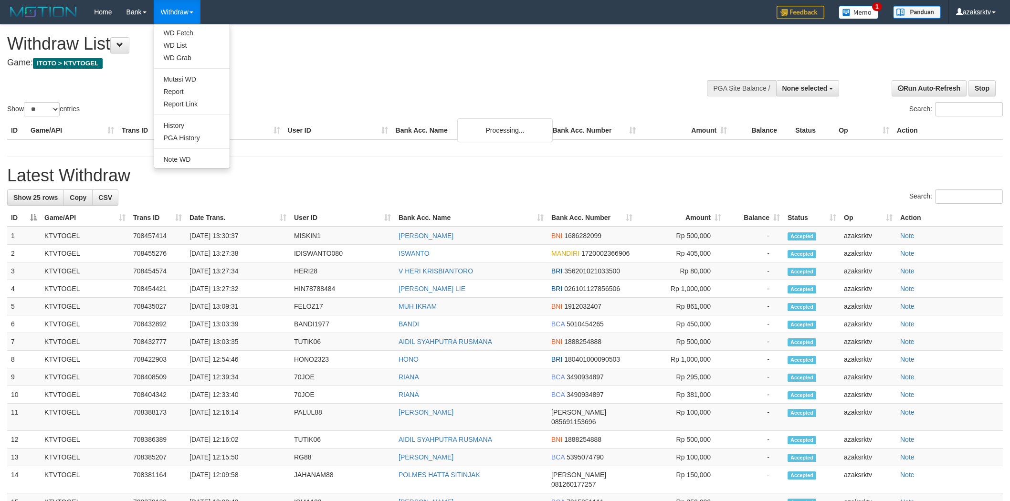
select select
select select "**"
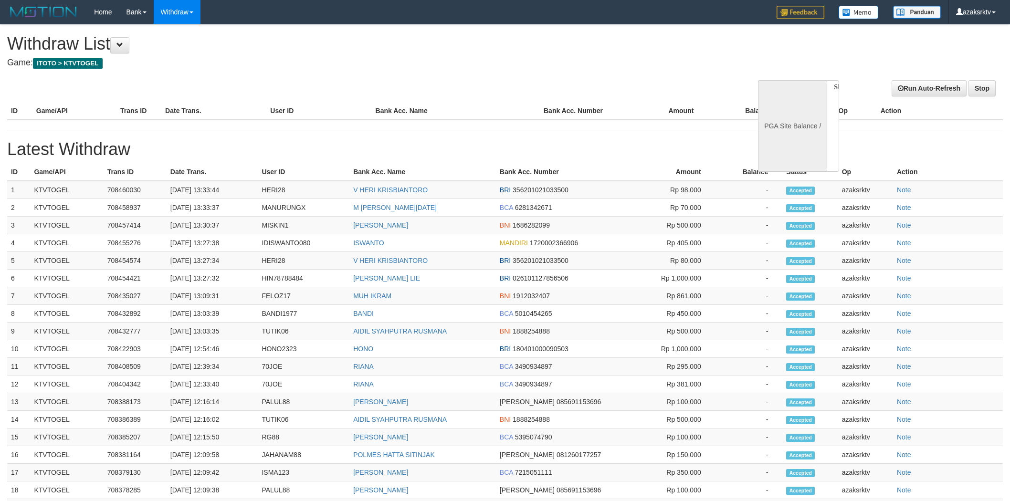
select select
select select "**"
select select
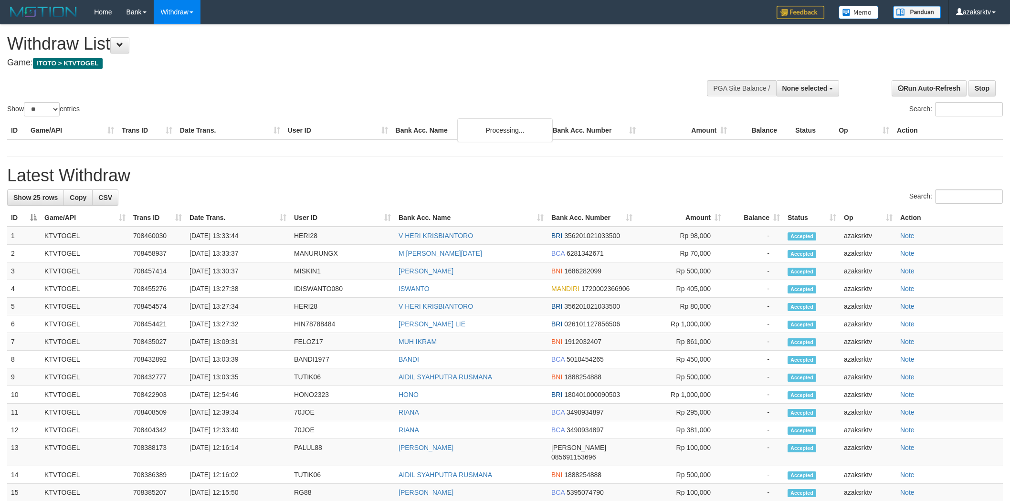
select select
select select "**"
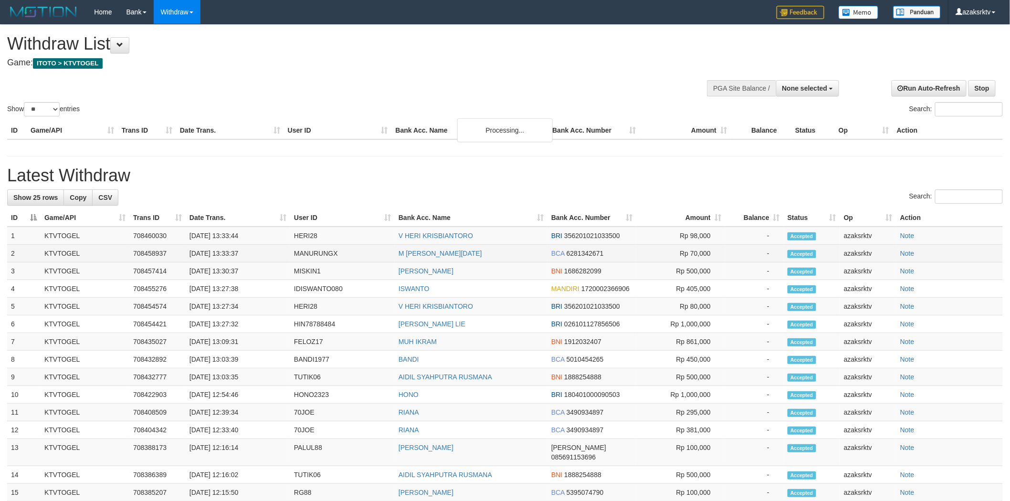
click at [228, 254] on td "[DATE] 13:33:37" at bounding box center [238, 254] width 105 height 18
click at [248, 251] on td "[DATE] 13:33:37" at bounding box center [238, 254] width 105 height 18
copy td "13:33:37"
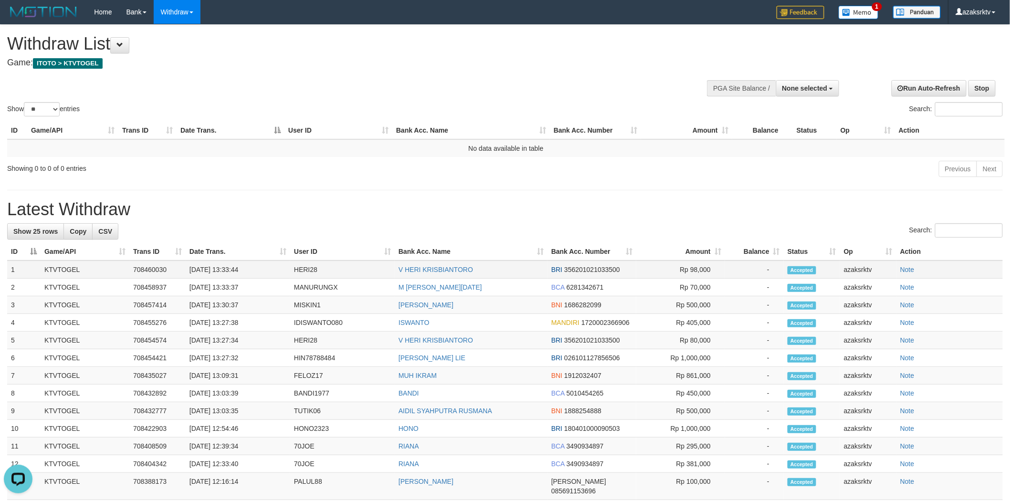
click at [225, 271] on td "[DATE] 13:33:44" at bounding box center [238, 270] width 105 height 18
click at [255, 268] on td "[DATE] 13:33:44" at bounding box center [238, 270] width 105 height 18
copy td "13:33:44"
click at [818, 93] on button "None selected" at bounding box center [807, 88] width 63 height 16
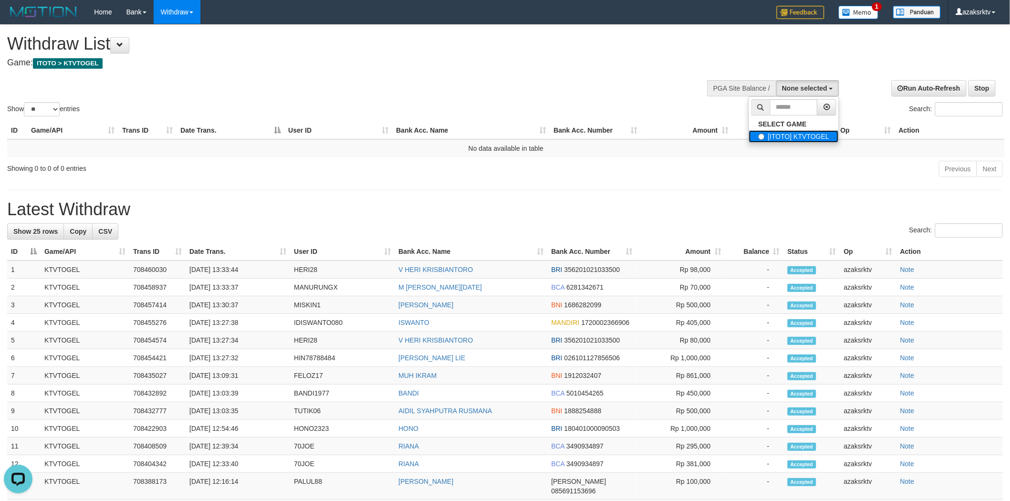
click at [803, 134] on label "[ITOTO] KTVTOGEL" at bounding box center [794, 136] width 90 height 12
select select "***"
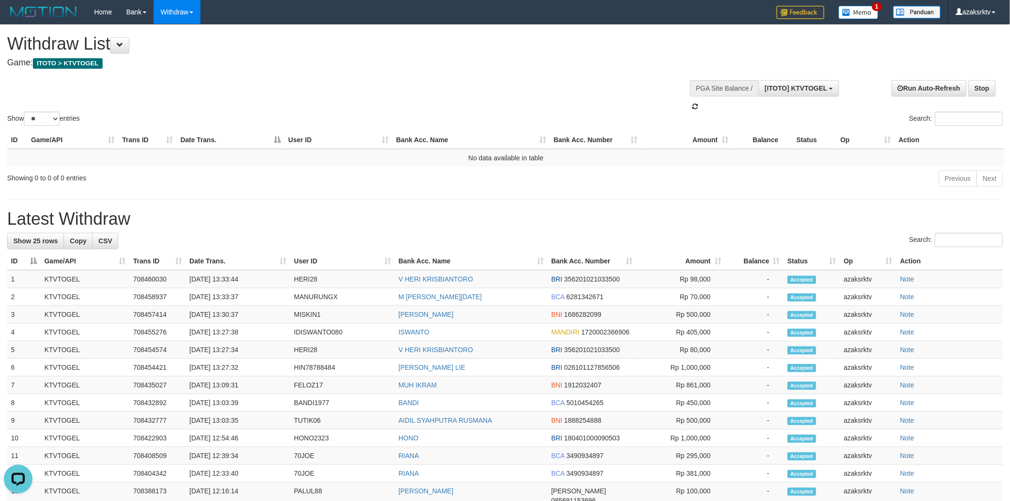
scroll to position [8, 0]
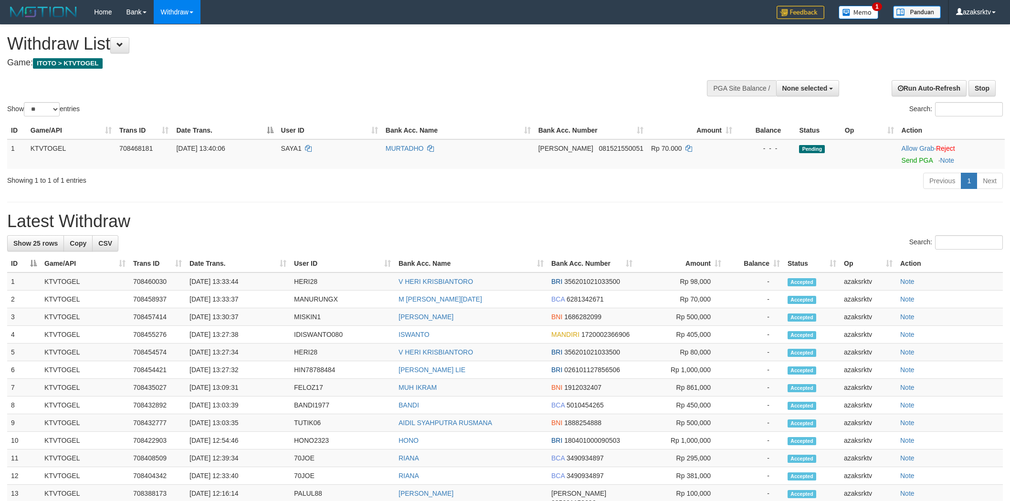
select select
select select "**"
click at [911, 153] on div at bounding box center [951, 154] width 99 height 2
click at [909, 158] on link "Send PGA" at bounding box center [917, 161] width 31 height 8
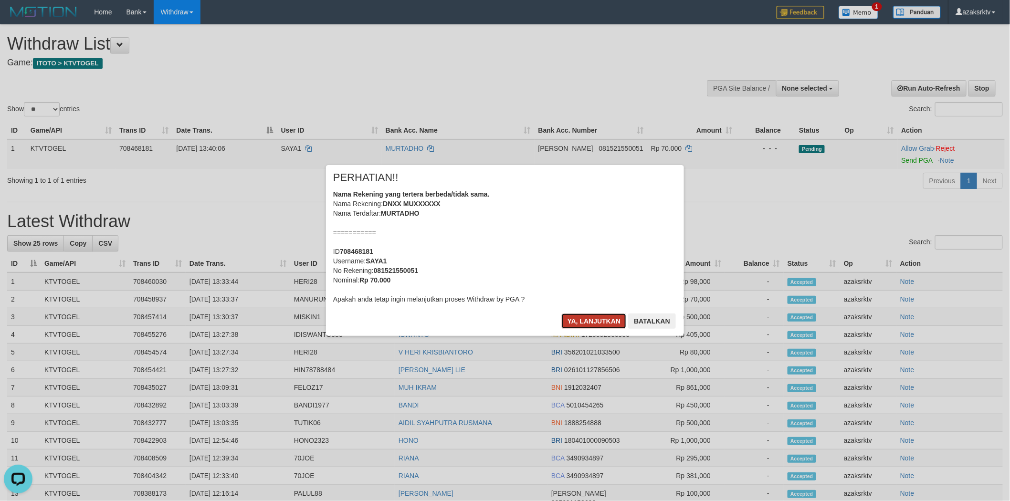
click at [591, 315] on button "Ya, lanjutkan" at bounding box center [594, 321] width 65 height 15
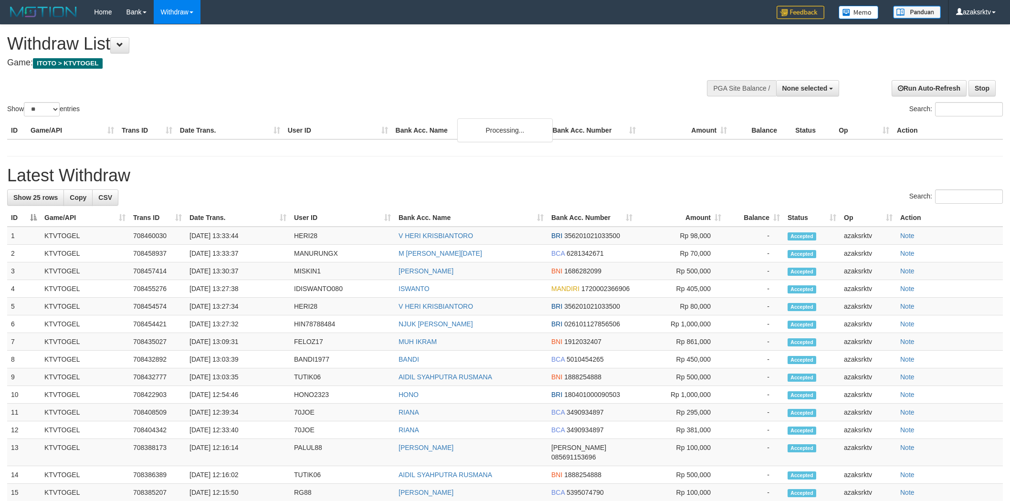
select select
select select "**"
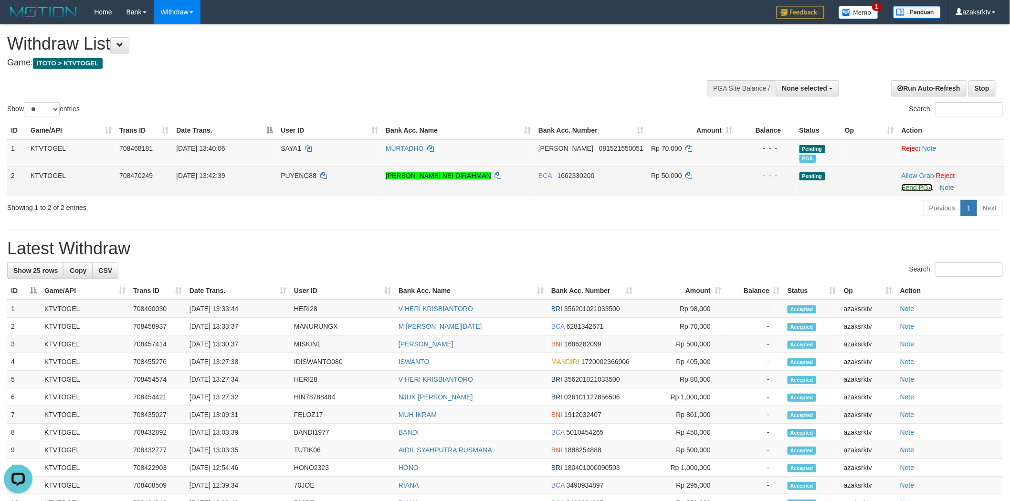
click at [904, 184] on link "Send PGA" at bounding box center [917, 188] width 31 height 8
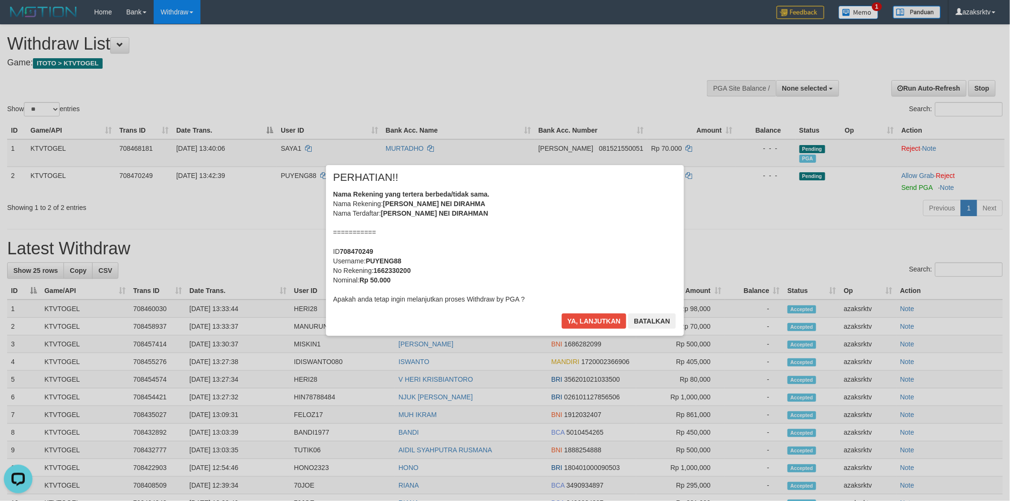
click at [397, 215] on b "[PERSON_NAME] NEI DIRAHMAN" at bounding box center [434, 214] width 107 height 8
copy b "KHAIRUL"
click at [425, 212] on b "[PERSON_NAME] NEI DIRAHMAN" at bounding box center [434, 214] width 107 height 8
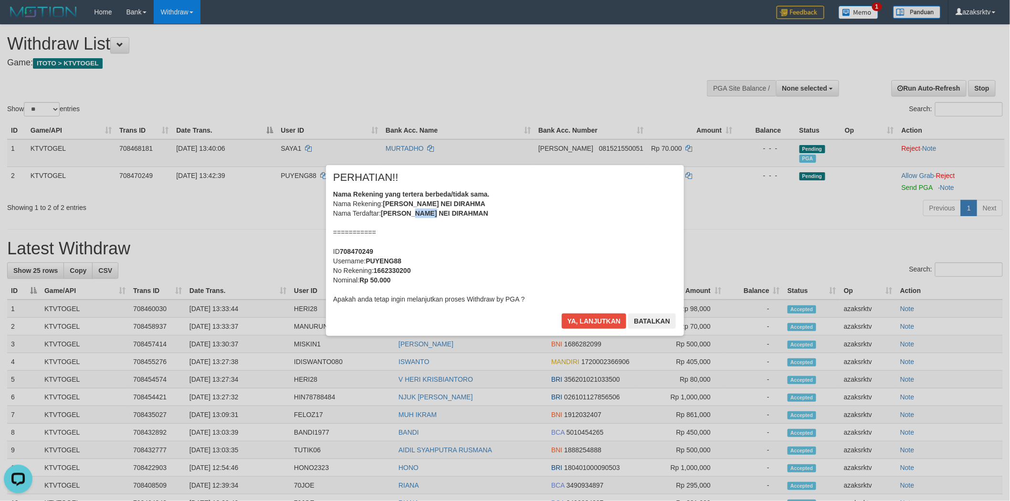
copy b "RAFI"
click at [440, 201] on b "KHAIRUL RAFI NEI DIRAHMA" at bounding box center [434, 204] width 103 height 8
copy b "NEI"
click at [457, 198] on div "Nama Rekening yang tertera berbeda/tidak sama. Nama Rekening: KHAIRUL RAFI NEI …" at bounding box center [505, 247] width 344 height 115
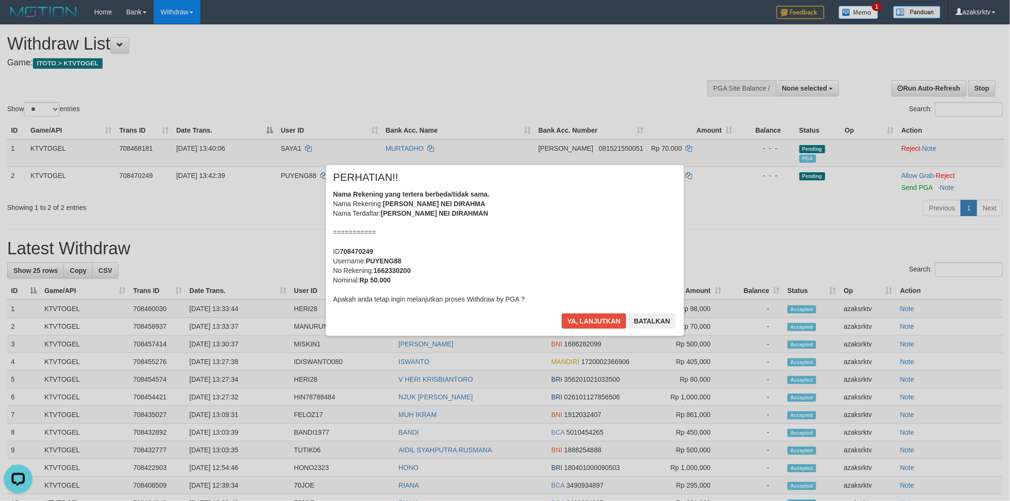
click at [460, 199] on div "Nama Rekening yang tertera berbeda/tidak sama. Nama Rekening: KHAIRUL RAFI NEI …" at bounding box center [505, 247] width 344 height 115
copy b "tidak"
click at [463, 206] on b "KHAIRUL RAFI NEI DIRAHMA" at bounding box center [434, 204] width 103 height 8
copy b "DIRAHMA"
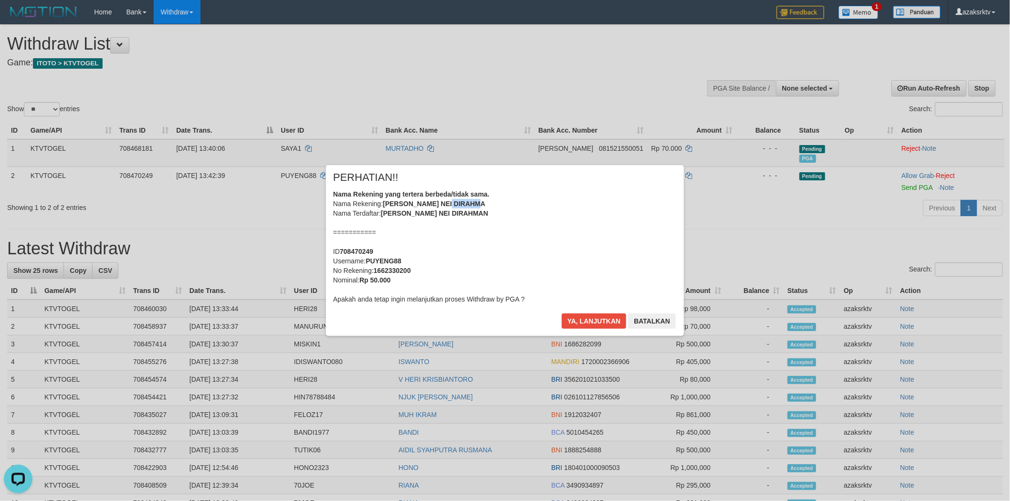
click at [463, 206] on b "KHAIRUL RAFI NEI DIRAHMA" at bounding box center [434, 204] width 103 height 8
click at [578, 326] on button "Ya, lanjutkan" at bounding box center [594, 321] width 65 height 15
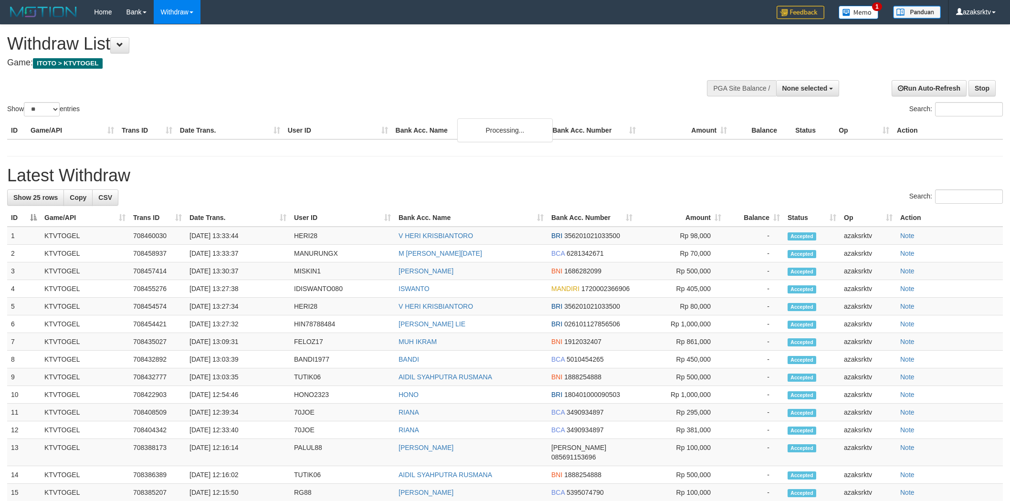
select select
select select "**"
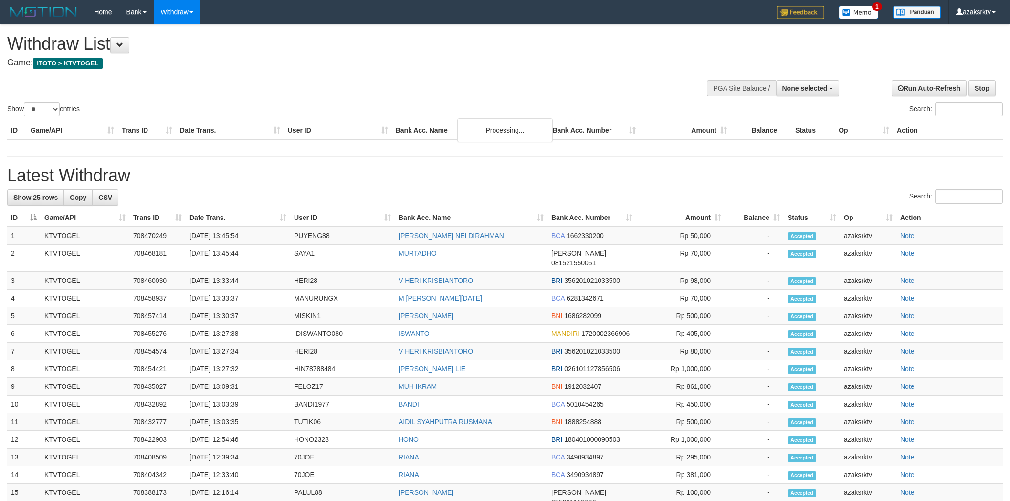
select select
select select "**"
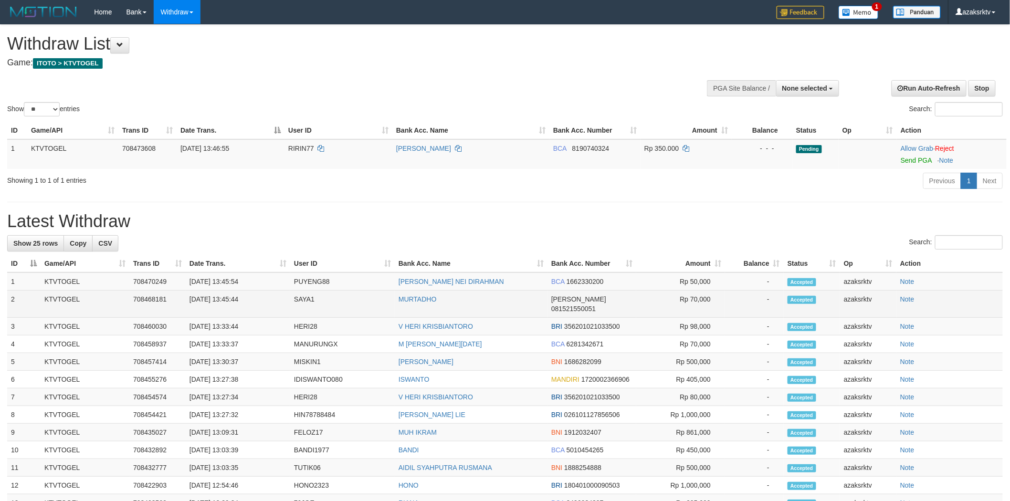
click at [228, 300] on td "[DATE] 13:45:44" at bounding box center [238, 304] width 105 height 27
click at [261, 300] on td "[DATE] 13:45:44" at bounding box center [238, 304] width 105 height 27
copy td "13:45:44"
click at [227, 299] on td "[DATE] 13:45:44" at bounding box center [238, 304] width 105 height 27
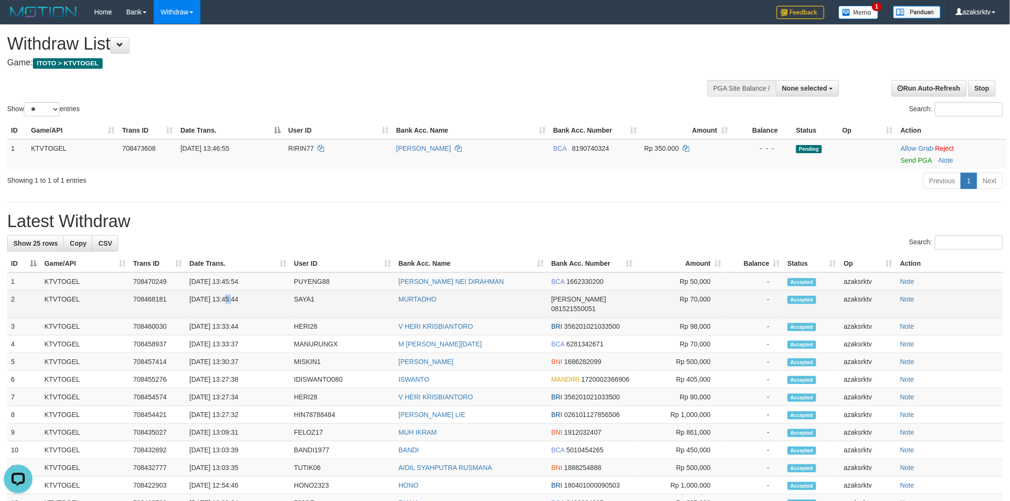
click at [227, 299] on td "[DATE] 13:45:44" at bounding box center [238, 304] width 105 height 27
click at [250, 299] on td "[DATE] 13:45:44" at bounding box center [238, 304] width 105 height 27
copy td "13:45:44"
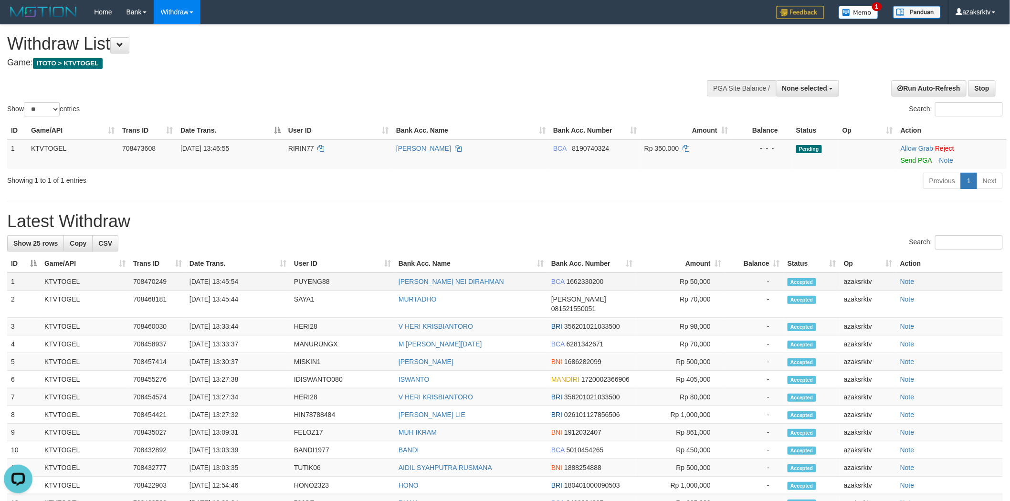
click at [225, 280] on td "[DATE] 13:45:54" at bounding box center [238, 282] width 105 height 18
click at [251, 279] on td "[DATE] 13:45:54" at bounding box center [238, 282] width 105 height 18
copy td "13:45:54"
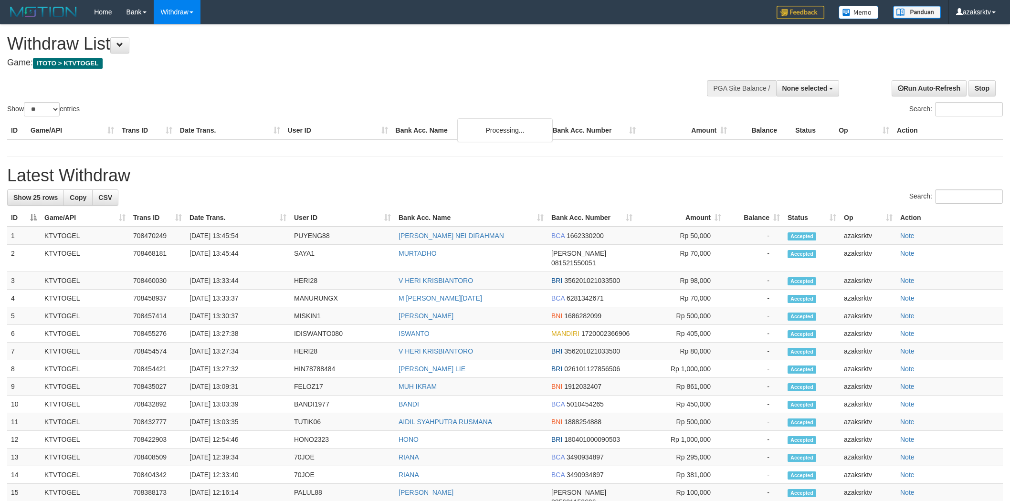
select select
select select "**"
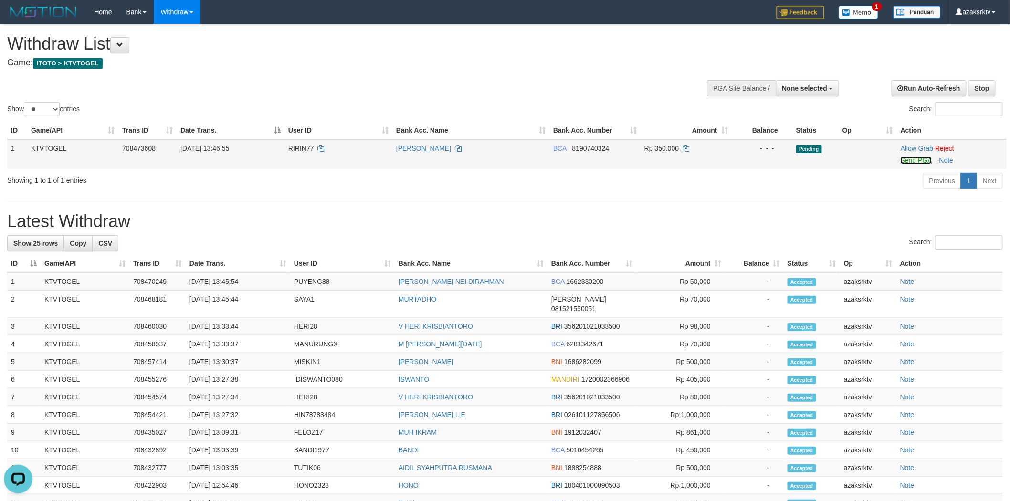
drag, startPoint x: 907, startPoint y: 157, endPoint x: 554, endPoint y: 150, distance: 353.3
click at [907, 157] on link "Send PGA" at bounding box center [916, 161] width 31 height 8
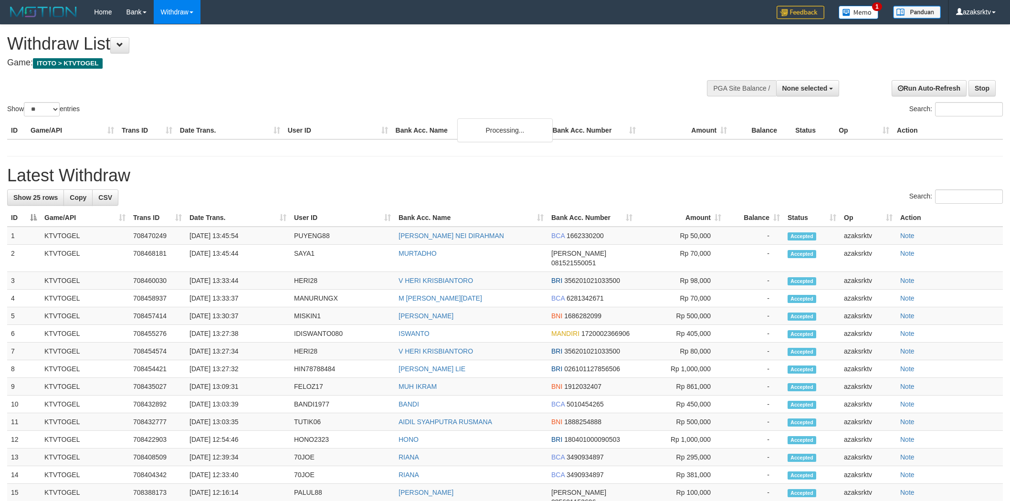
select select
select select "**"
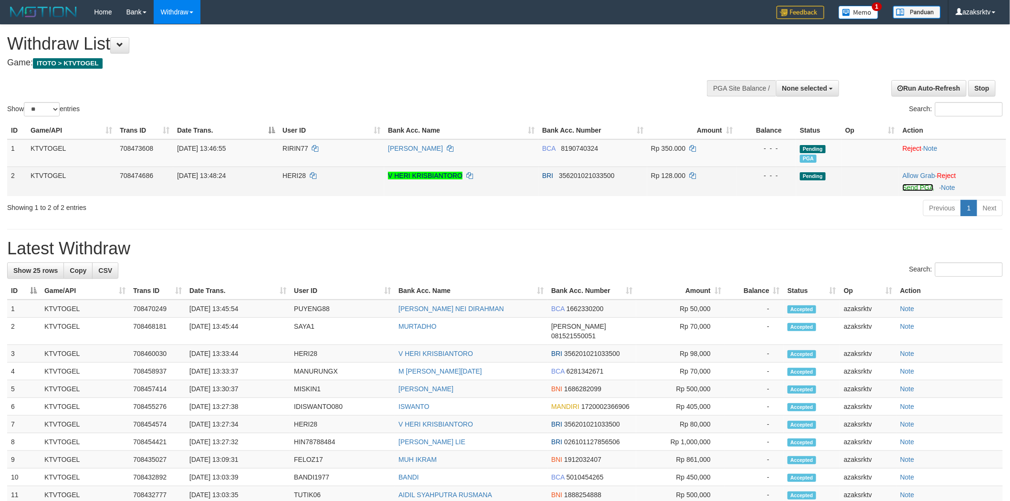
click at [915, 184] on link "Send PGA" at bounding box center [918, 188] width 31 height 8
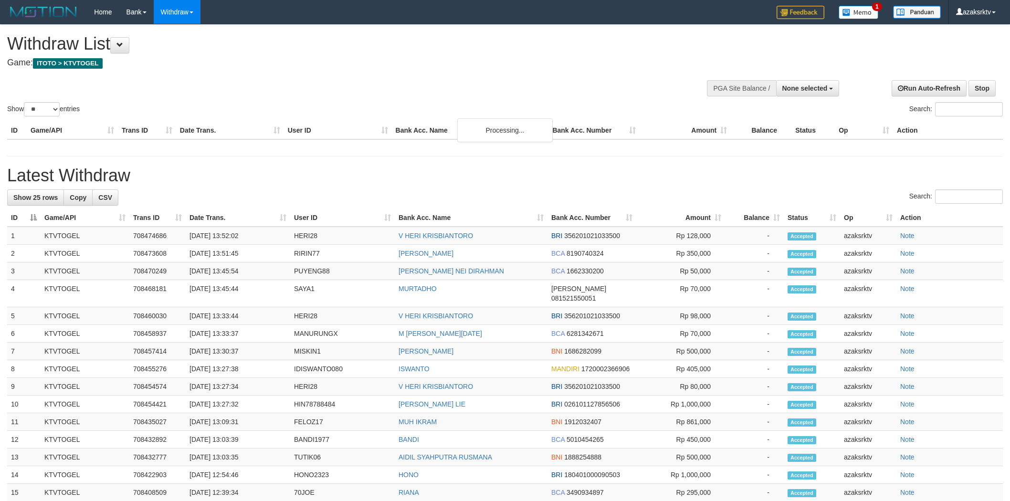
select select
select select "**"
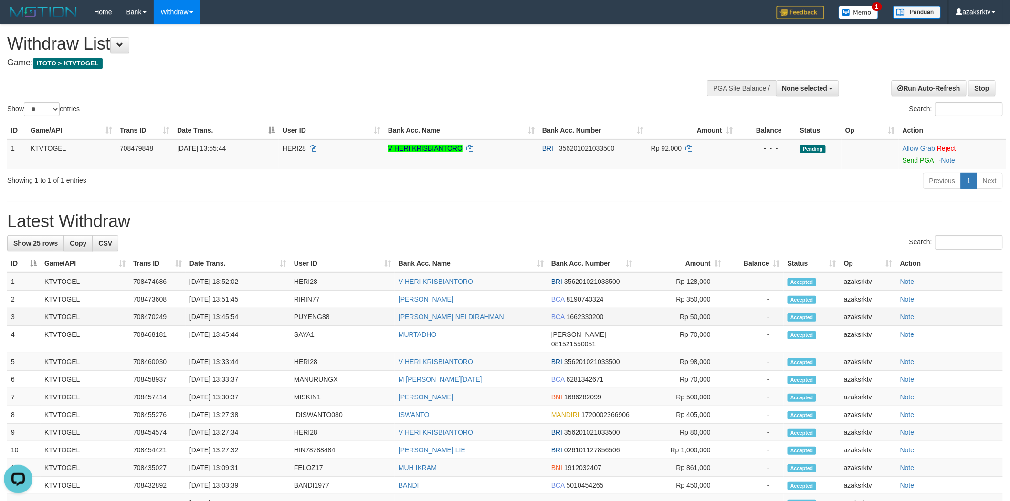
click at [230, 308] on td "[DATE] 13:45:54" at bounding box center [238, 317] width 105 height 18
click at [225, 303] on td "[DATE] 13:51:45" at bounding box center [238, 300] width 105 height 18
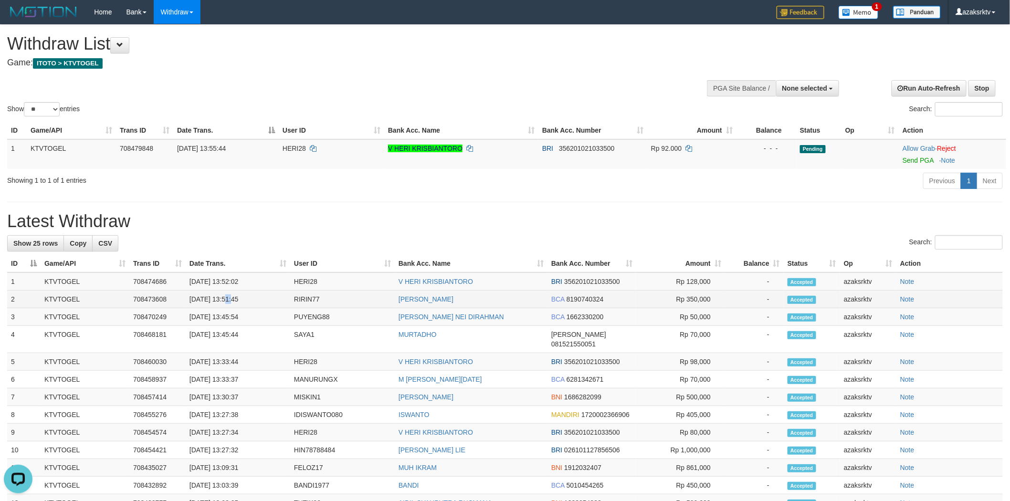
click at [225, 303] on td "[DATE] 13:51:45" at bounding box center [238, 300] width 105 height 18
click at [254, 298] on td "[DATE] 13:51:45" at bounding box center [238, 300] width 105 height 18
copy td "13:51:45"
click at [228, 279] on td "[DATE] 13:52:02" at bounding box center [238, 282] width 105 height 18
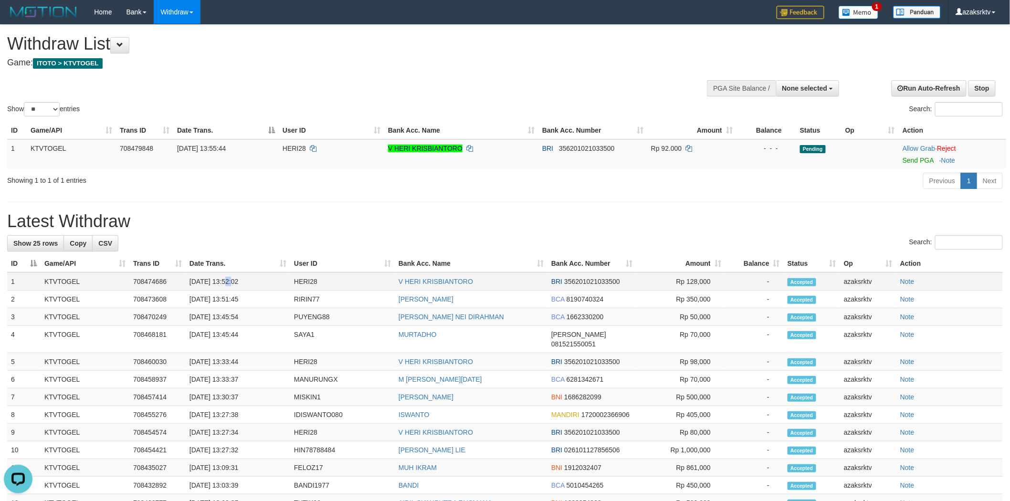
click at [243, 276] on td "[DATE] 13:52:02" at bounding box center [238, 282] width 105 height 18
copy td "13:52:02"
click at [923, 161] on link "Send PGA" at bounding box center [918, 161] width 31 height 8
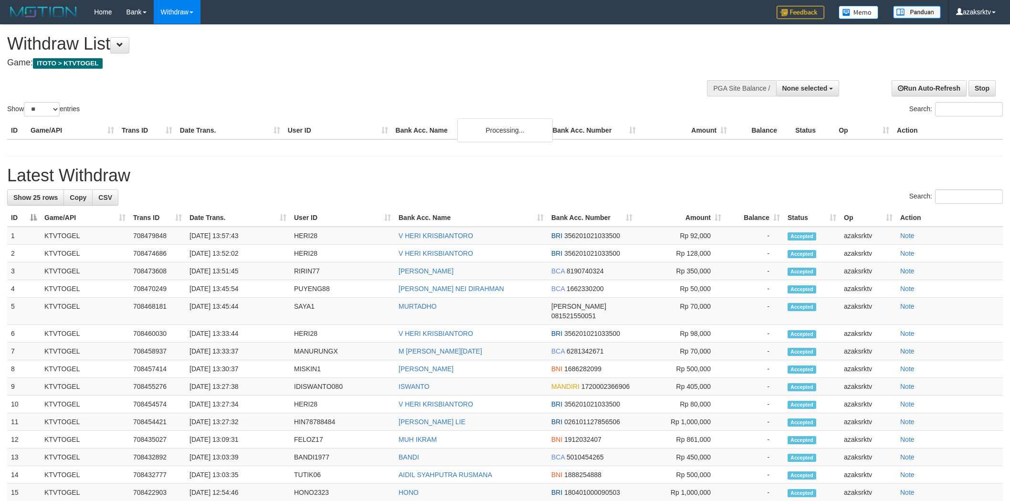
select select
select select "**"
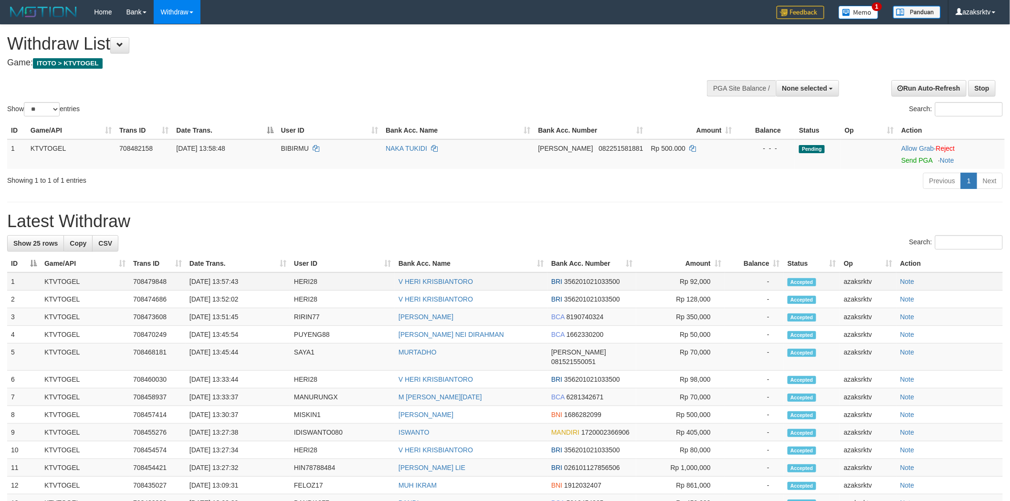
click at [231, 279] on td "[DATE] 13:57:43" at bounding box center [238, 282] width 105 height 18
click at [227, 280] on td "[DATE] 13:57:43" at bounding box center [238, 282] width 105 height 18
click at [250, 281] on td "[DATE] 13:57:43" at bounding box center [238, 282] width 105 height 18
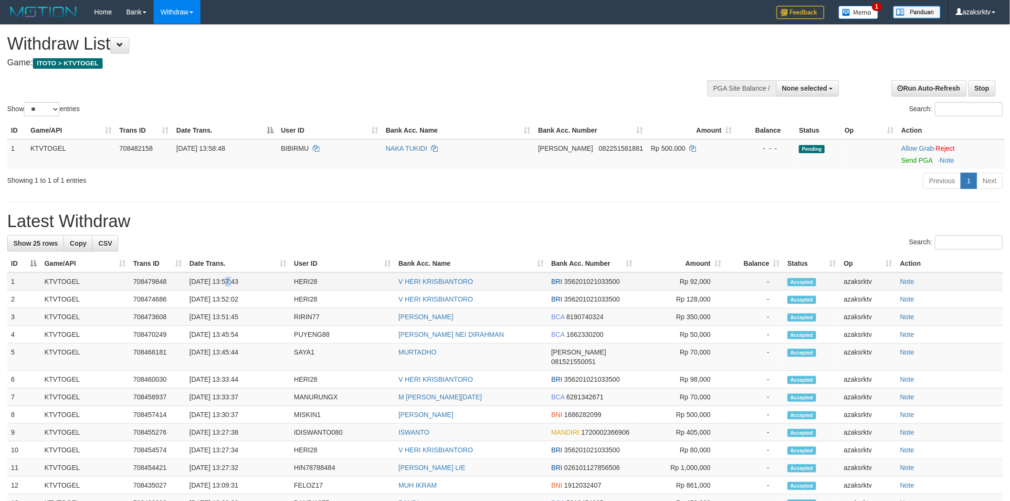
copy td "13:57:43"
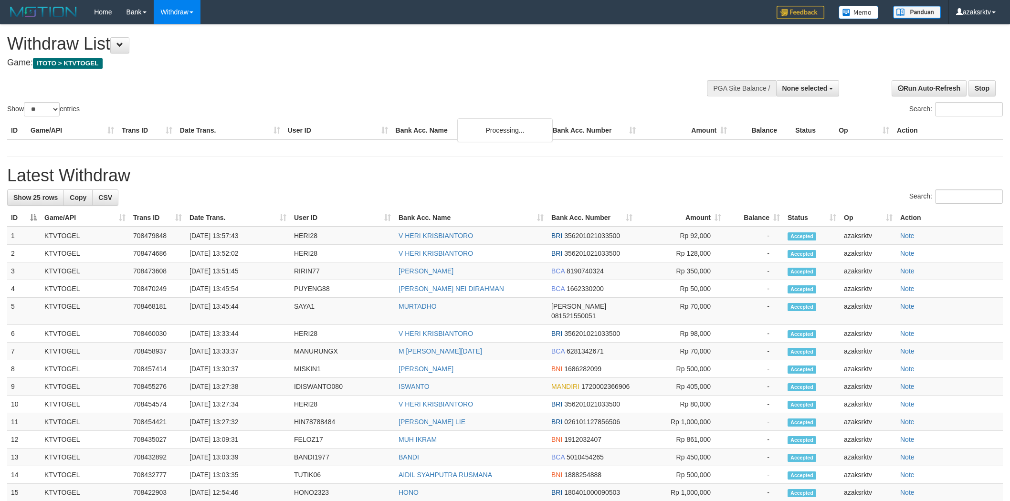
select select
select select "**"
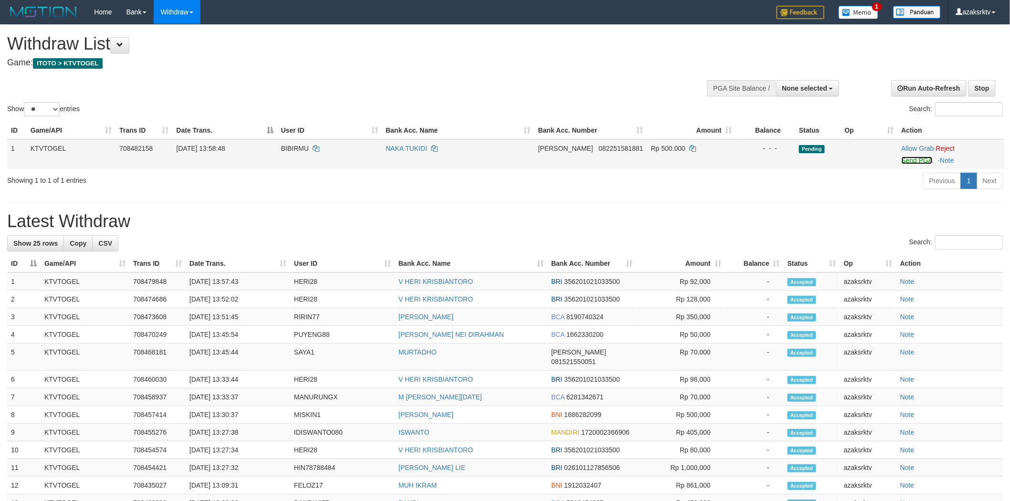
click at [913, 160] on link "Send PGA" at bounding box center [917, 161] width 31 height 8
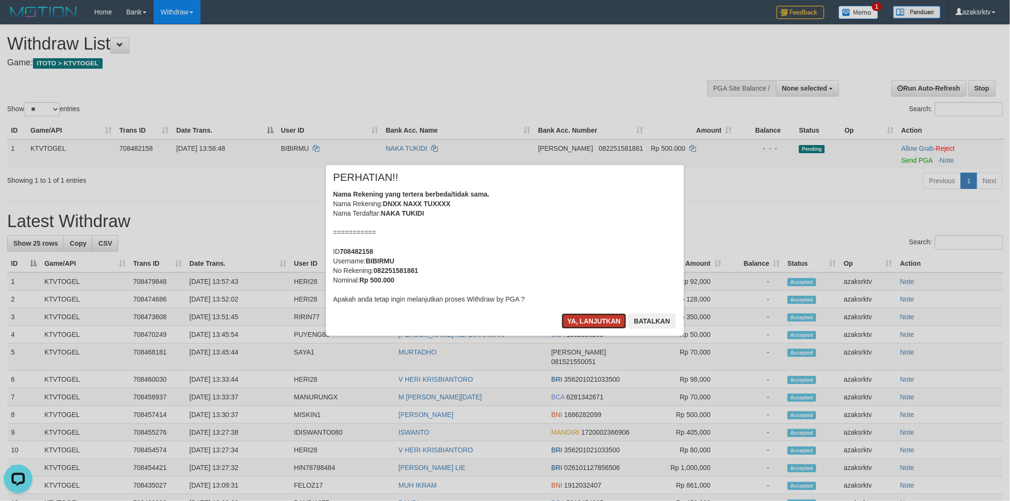
click at [574, 320] on button "Ya, lanjutkan" at bounding box center [594, 321] width 65 height 15
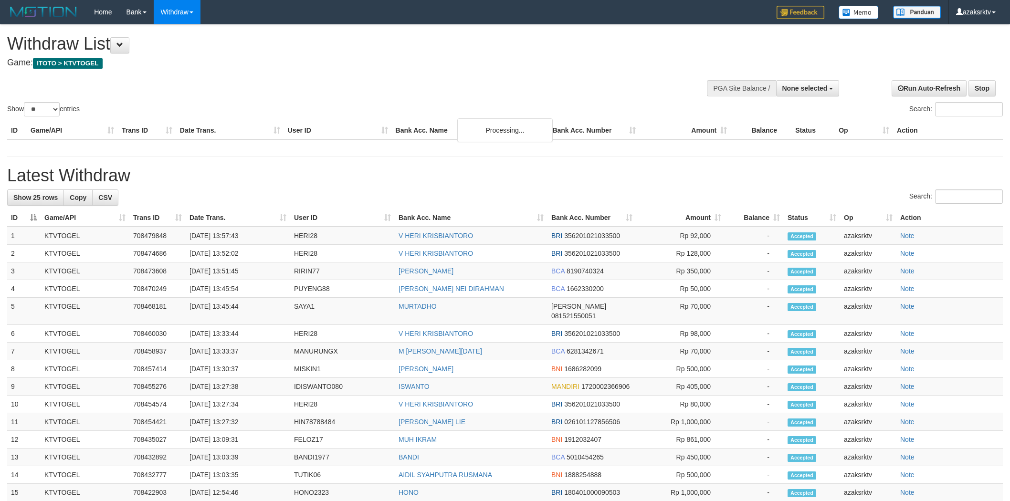
select select
select select "**"
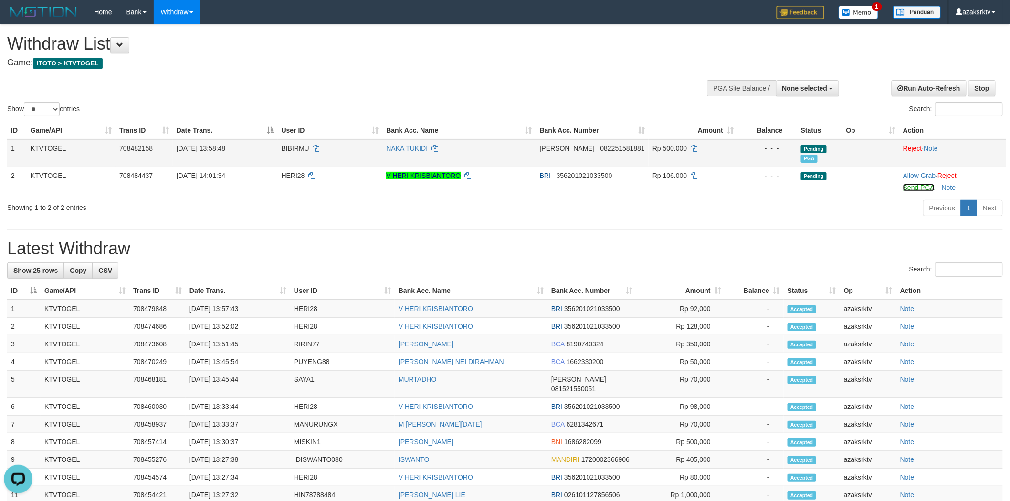
drag, startPoint x: 912, startPoint y: 188, endPoint x: 560, endPoint y: 151, distance: 353.8
click at [912, 188] on link "Send PGA" at bounding box center [918, 188] width 31 height 8
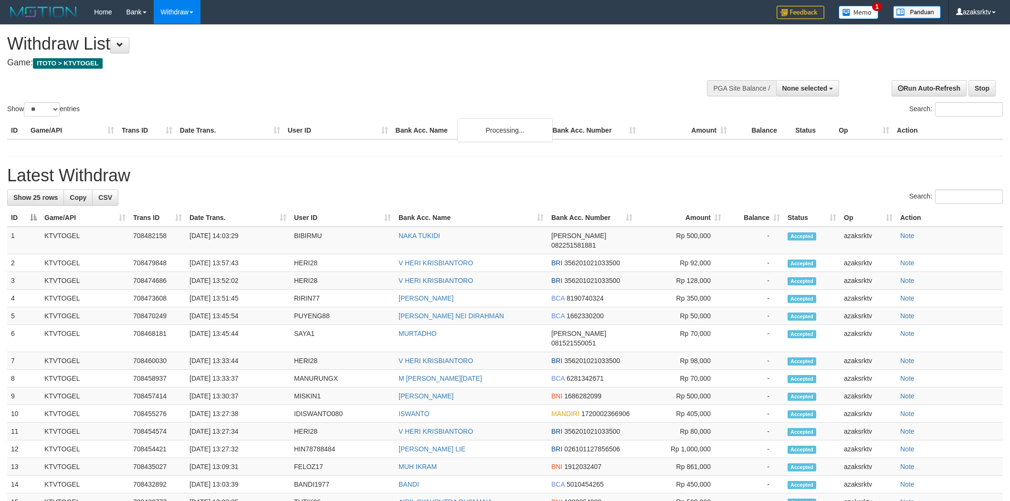
select select
select select "**"
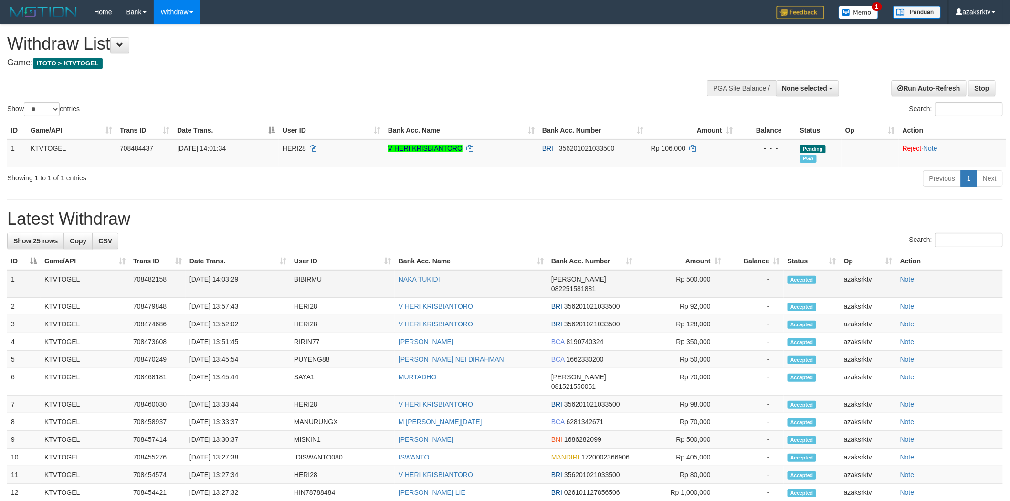
click at [226, 274] on td "[DATE] 14:03:29" at bounding box center [238, 284] width 105 height 28
click at [255, 274] on td "[DATE] 14:03:29" at bounding box center [238, 284] width 105 height 28
copy td "14:03:29"
click at [232, 278] on td "[DATE] 14:03:29" at bounding box center [238, 284] width 105 height 28
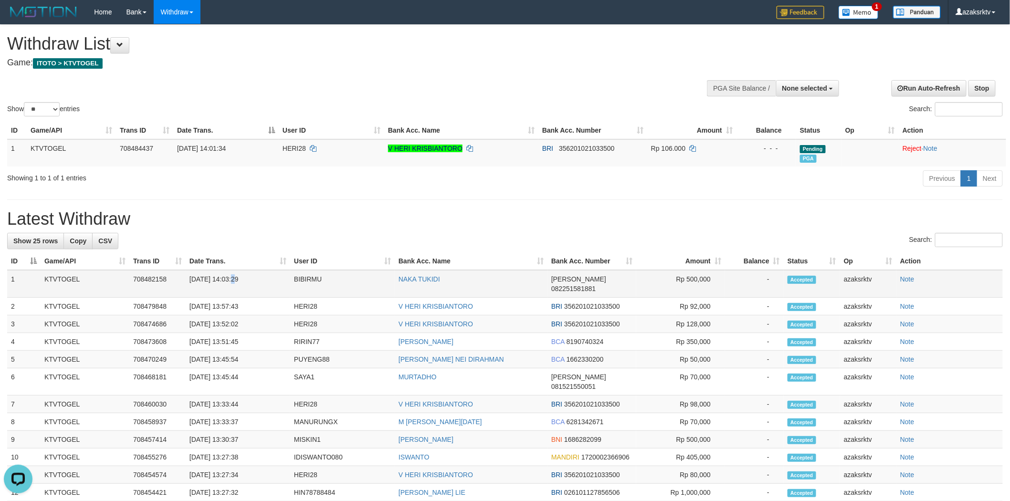
click at [232, 278] on td "[DATE] 14:03:29" at bounding box center [238, 284] width 105 height 28
click at [231, 279] on td "[DATE] 14:03:29" at bounding box center [238, 284] width 105 height 28
click at [225, 278] on td "[DATE] 14:03:29" at bounding box center [238, 284] width 105 height 28
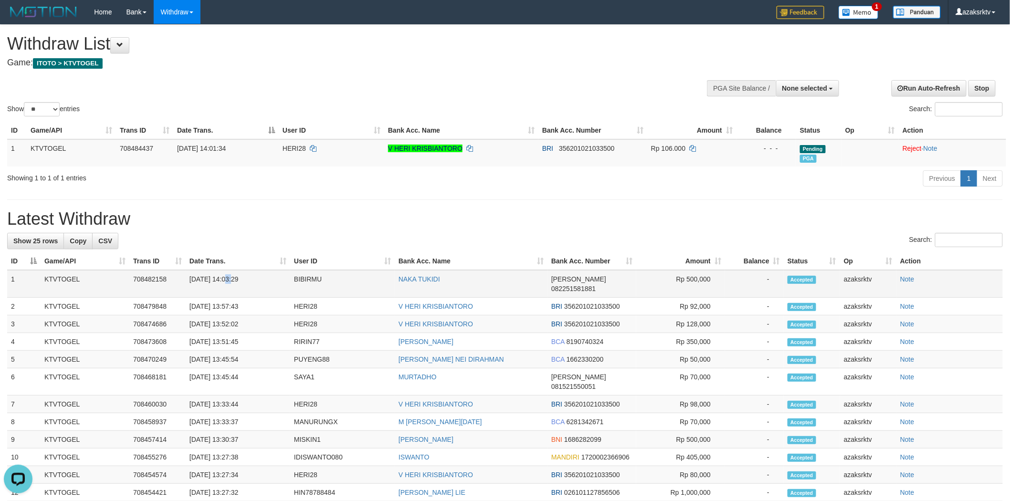
click at [255, 277] on td "[DATE] 14:03:29" at bounding box center [238, 284] width 105 height 28
copy td "14:03:29"
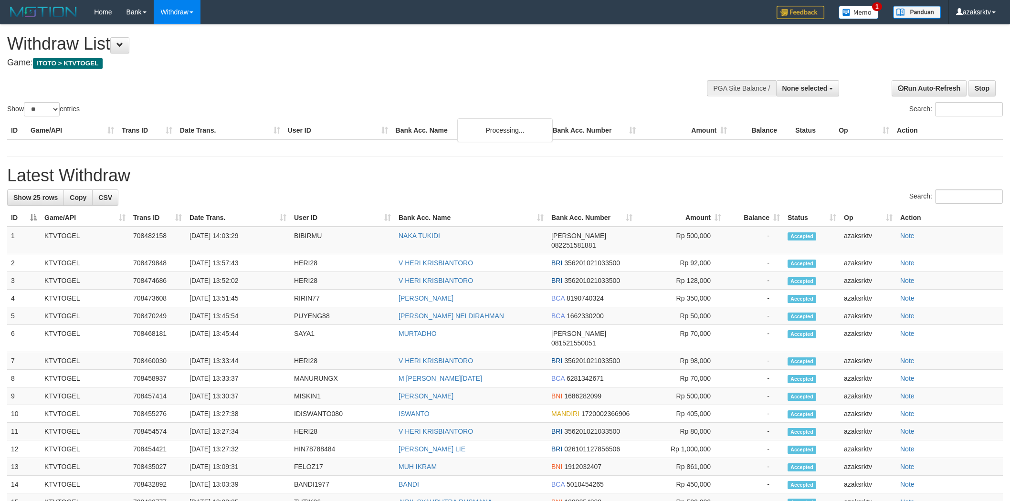
select select
select select "**"
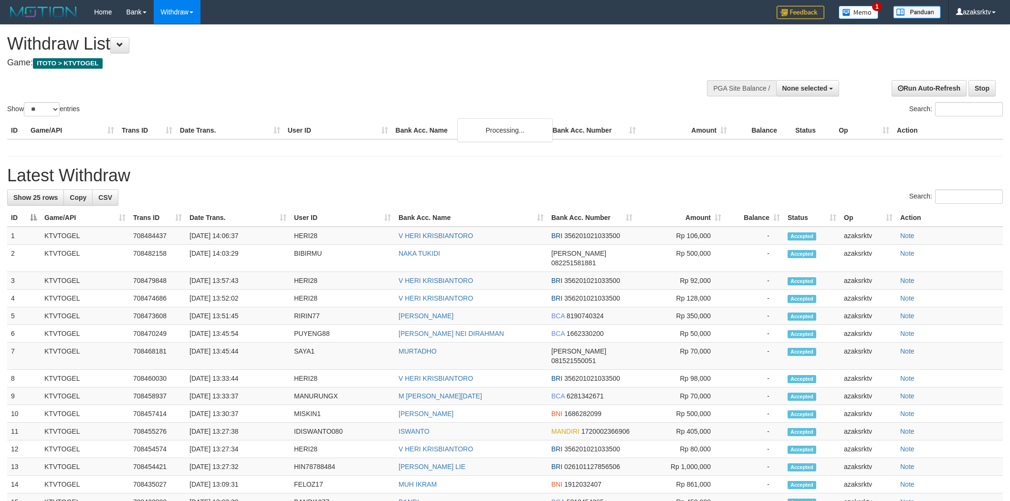
select select
select select "**"
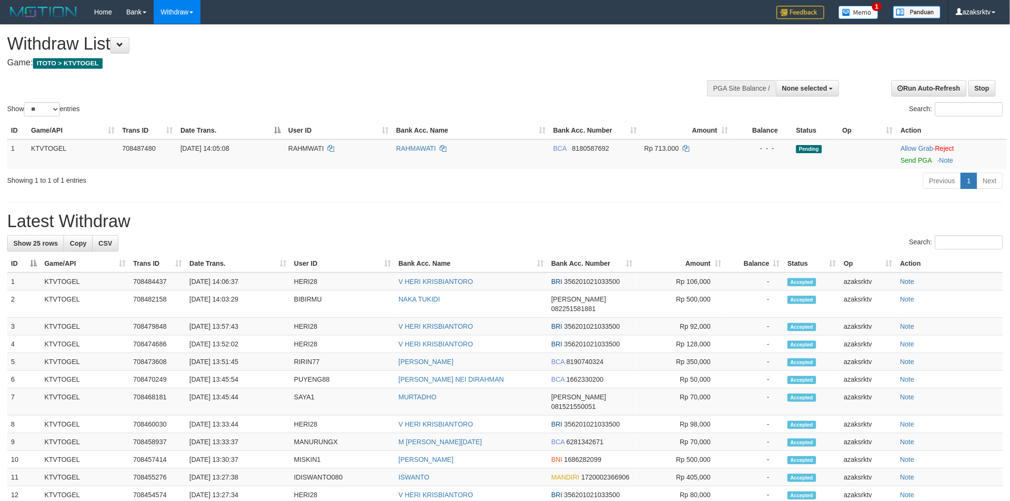
click at [383, 212] on h1 "Latest Withdraw" at bounding box center [505, 221] width 996 height 19
click at [908, 158] on link "Send PGA" at bounding box center [916, 161] width 31 height 8
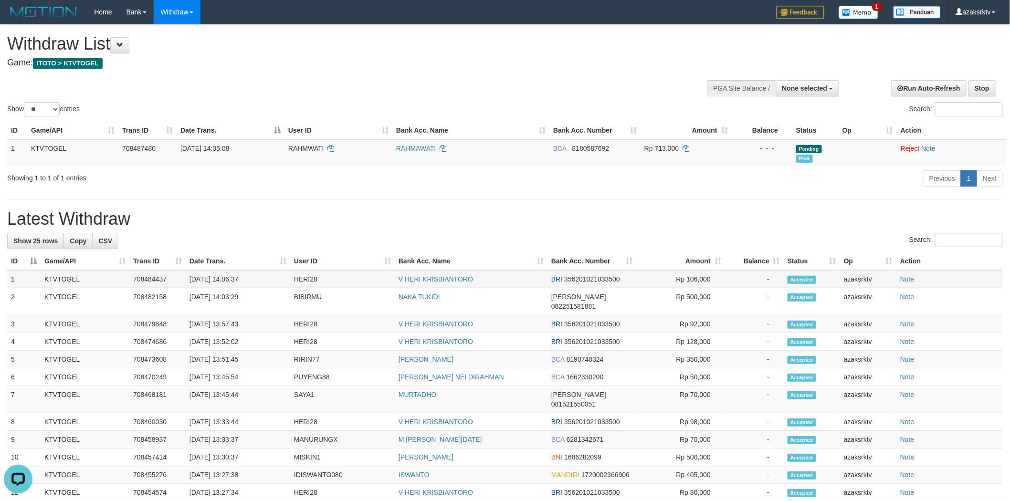
click at [231, 278] on td "[DATE] 14:06:37" at bounding box center [238, 279] width 105 height 18
click at [229, 278] on td "[DATE] 14:06:37" at bounding box center [238, 279] width 105 height 18
click at [240, 276] on td "[DATE] 14:06:37" at bounding box center [238, 279] width 105 height 18
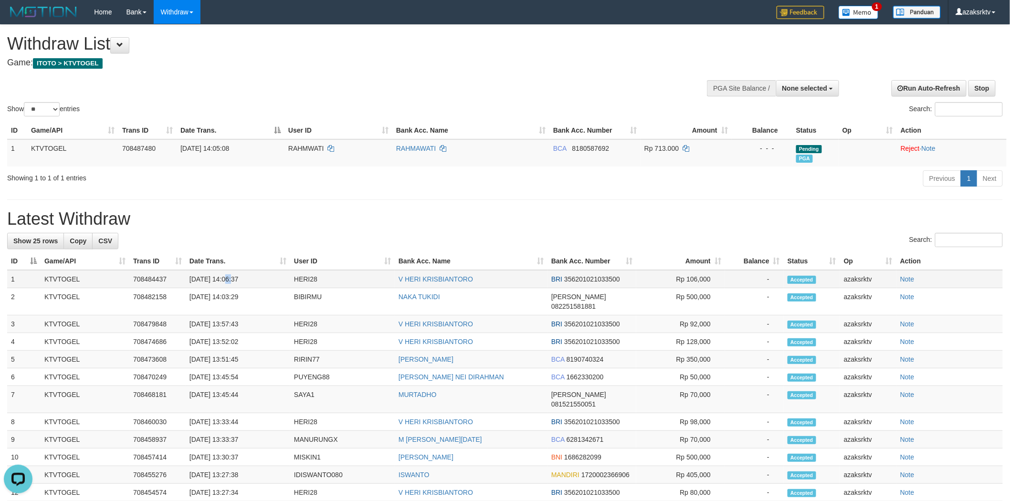
click at [253, 284] on td "[DATE] 14:06:37" at bounding box center [238, 279] width 105 height 18
copy td "14:06:37"
click at [771, 94] on div "PGA Site Balance /" at bounding box center [741, 88] width 69 height 16
click at [799, 90] on span "None selected" at bounding box center [804, 89] width 45 height 8
click at [793, 138] on label "[ITOTO] KTVTOGEL" at bounding box center [794, 136] width 90 height 12
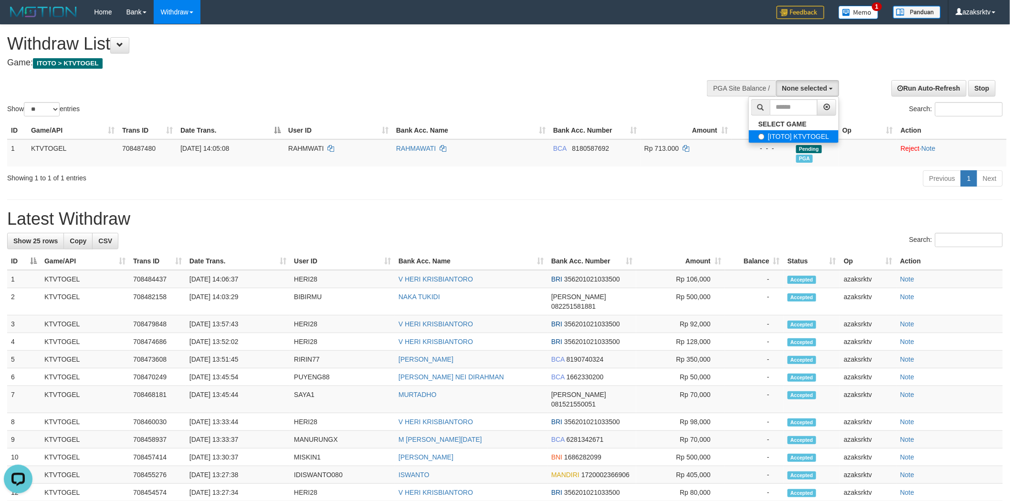
select select "***"
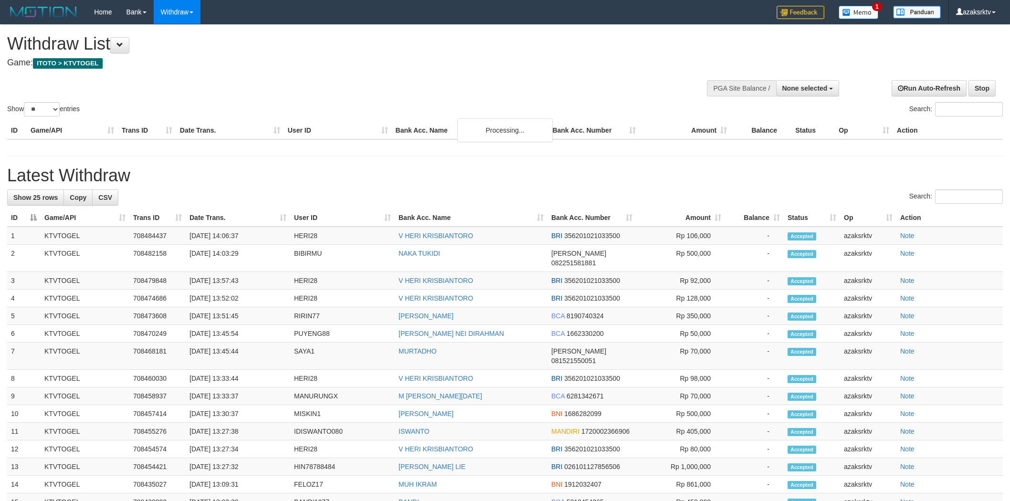
select select
select select "**"
select select
select select "**"
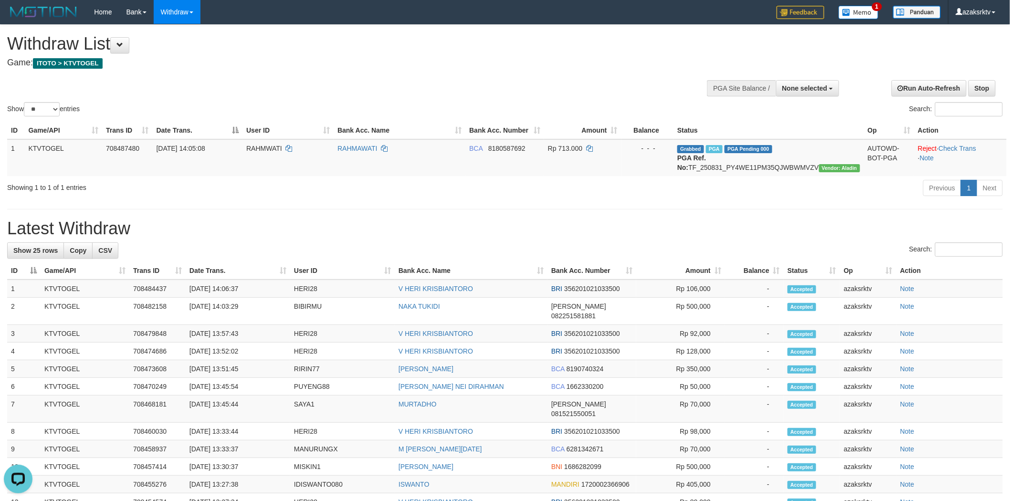
click at [497, 87] on div "Show ** ** ** *** entries Search:" at bounding box center [505, 72] width 1010 height 94
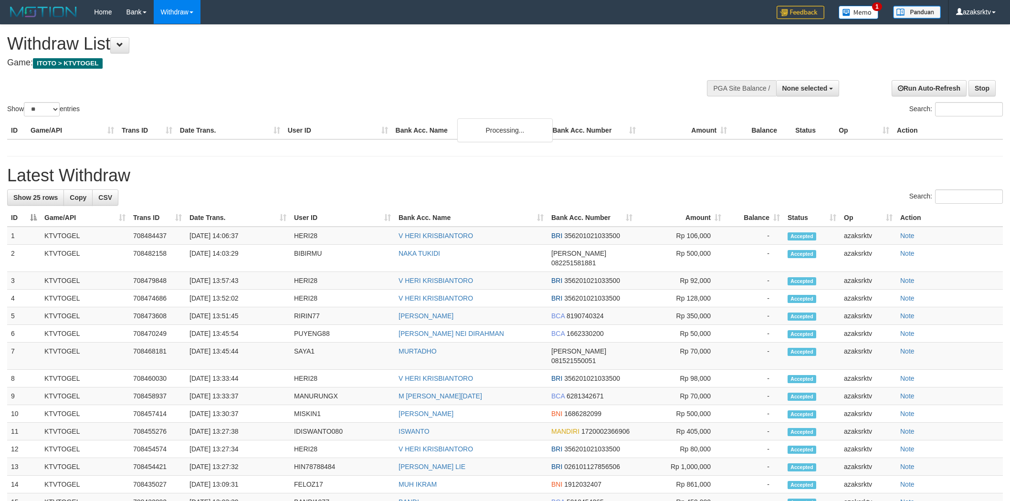
select select
select select "**"
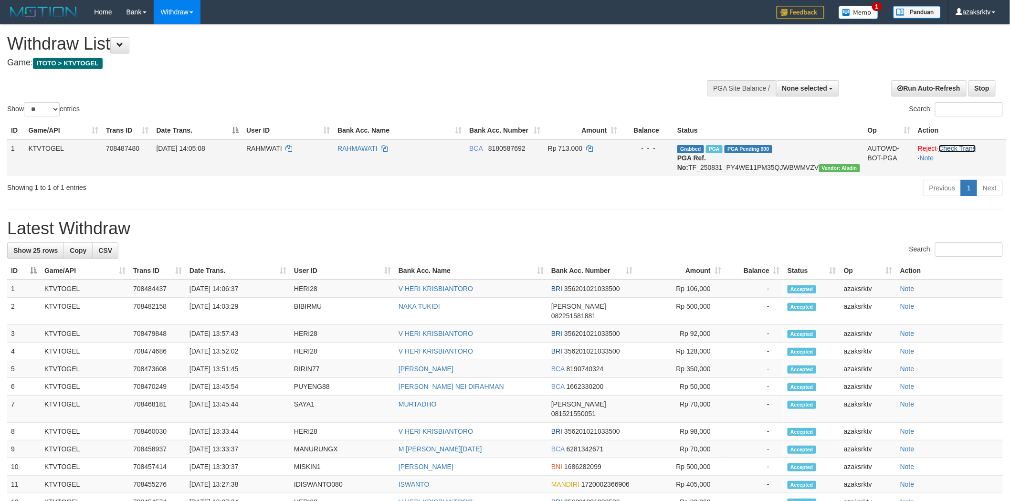
click at [967, 145] on link "Check Trans" at bounding box center [958, 149] width 38 height 8
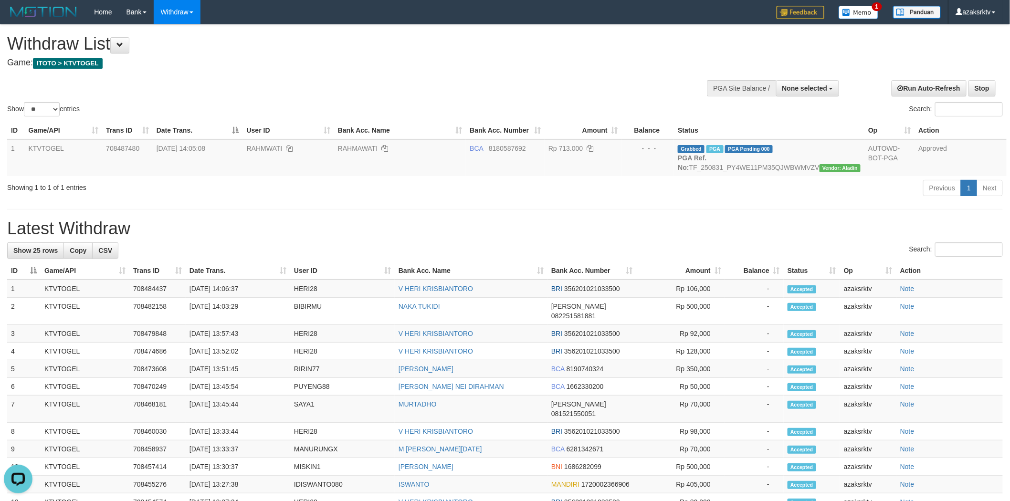
click at [408, 76] on div "Show ** ** ** *** entries Search:" at bounding box center [505, 72] width 1010 height 94
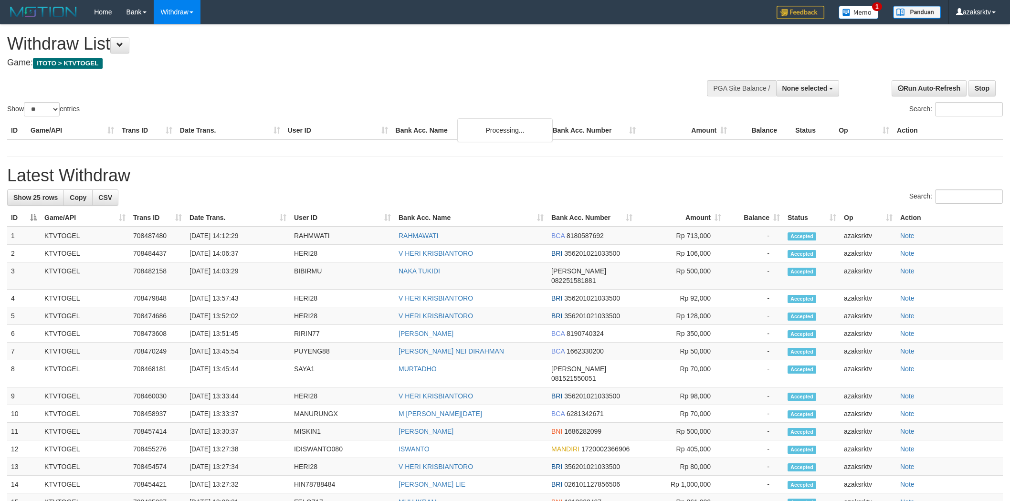
select select
select select "**"
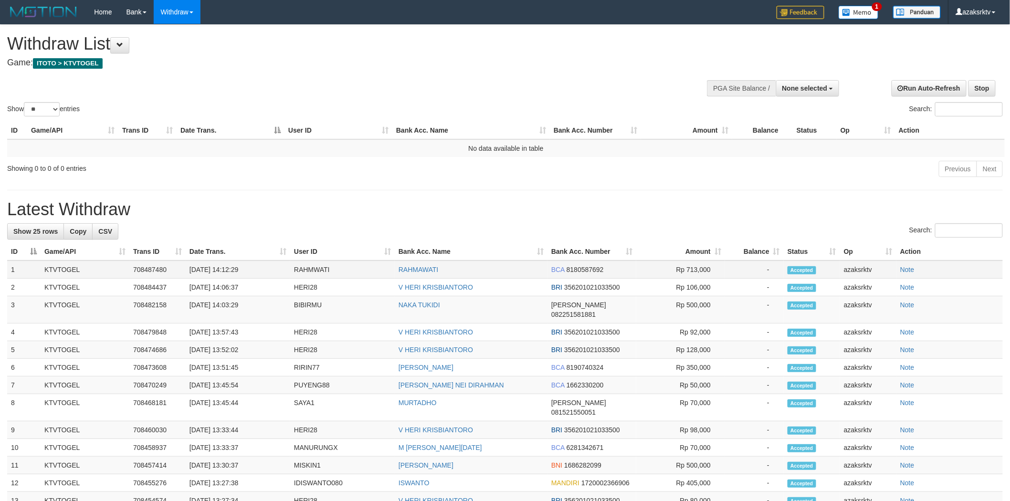
click at [227, 269] on td "[DATE] 14:12:29" at bounding box center [238, 270] width 105 height 18
click at [254, 269] on td "[DATE] 14:12:29" at bounding box center [238, 270] width 105 height 18
copy td "14:12:29"
click at [813, 89] on span "None selected" at bounding box center [804, 89] width 45 height 8
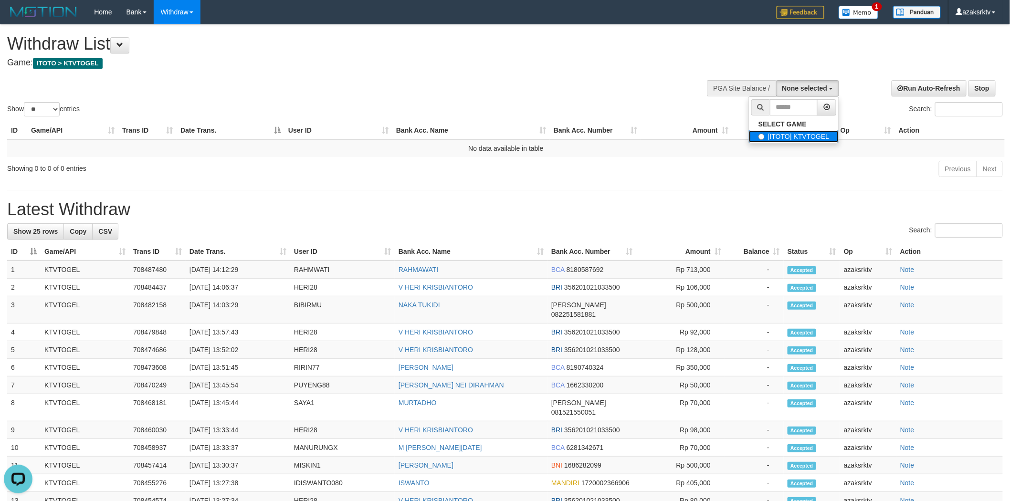
click at [781, 132] on label "[ITOTO] KTVTOGEL" at bounding box center [794, 136] width 90 height 12
select select "***"
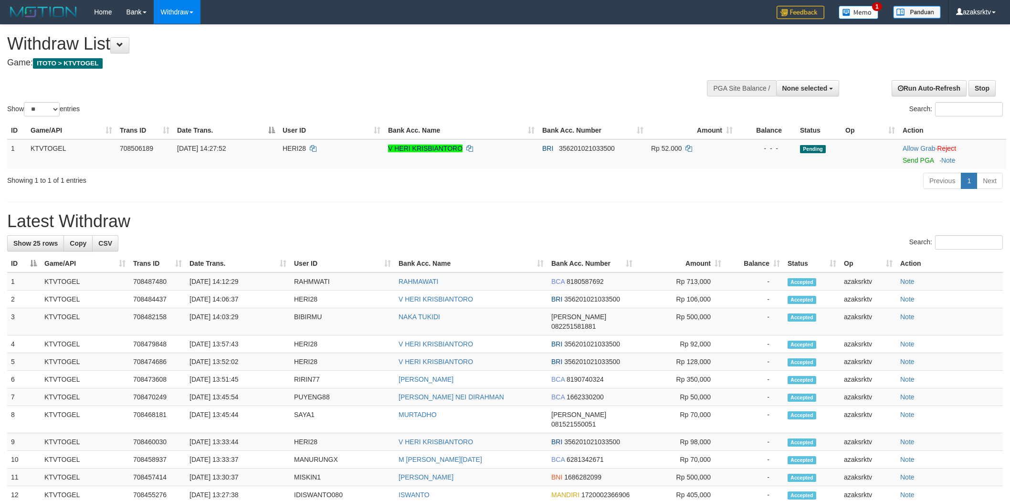
select select
select select "**"
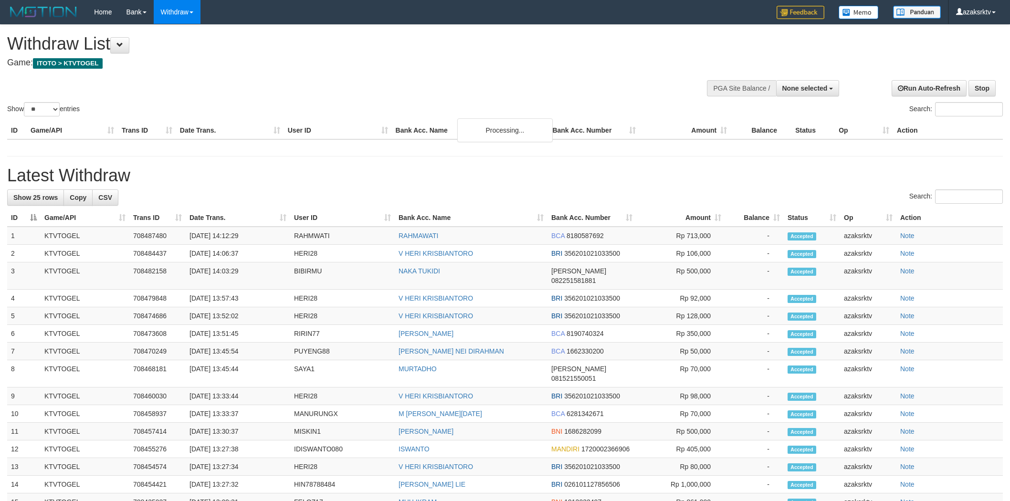
select select
select select "**"
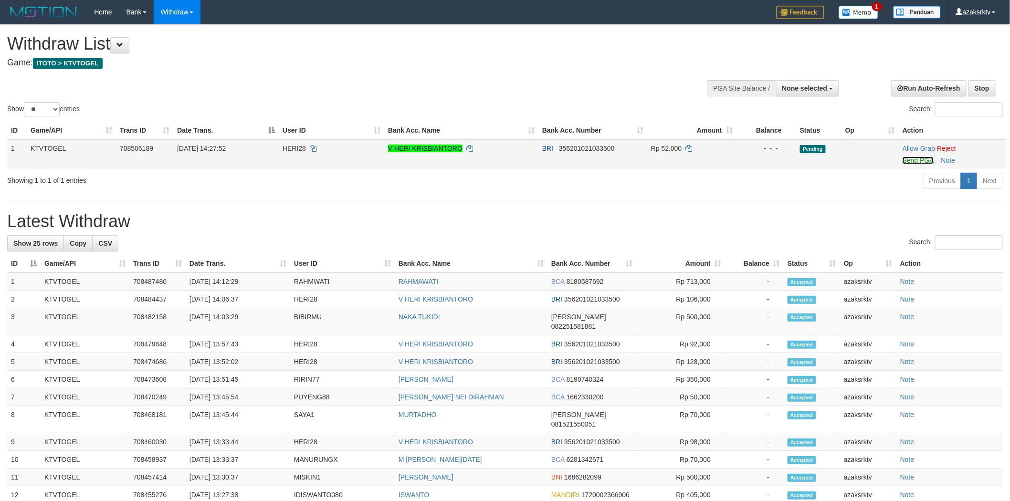
drag, startPoint x: 915, startPoint y: 160, endPoint x: 560, endPoint y: 145, distance: 355.1
click at [915, 160] on link "Send PGA" at bounding box center [918, 161] width 31 height 8
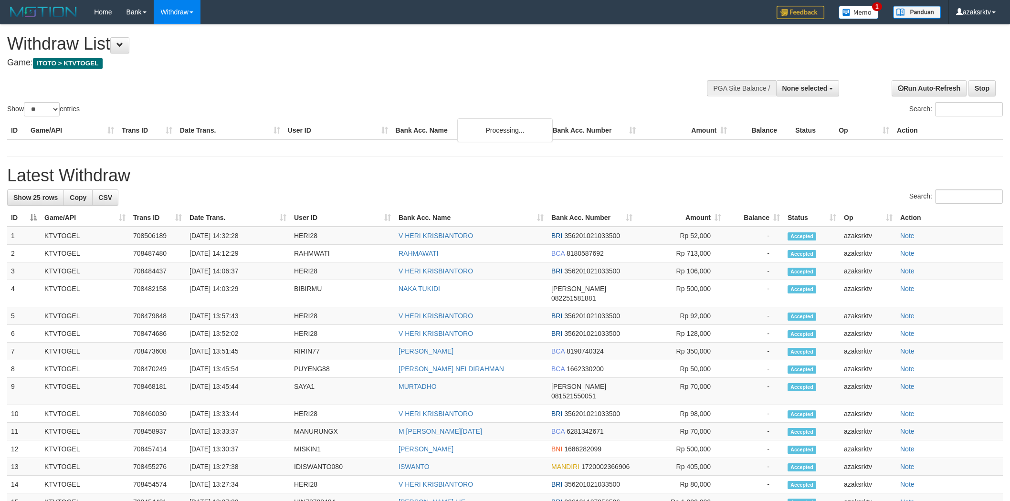
select select
select select "**"
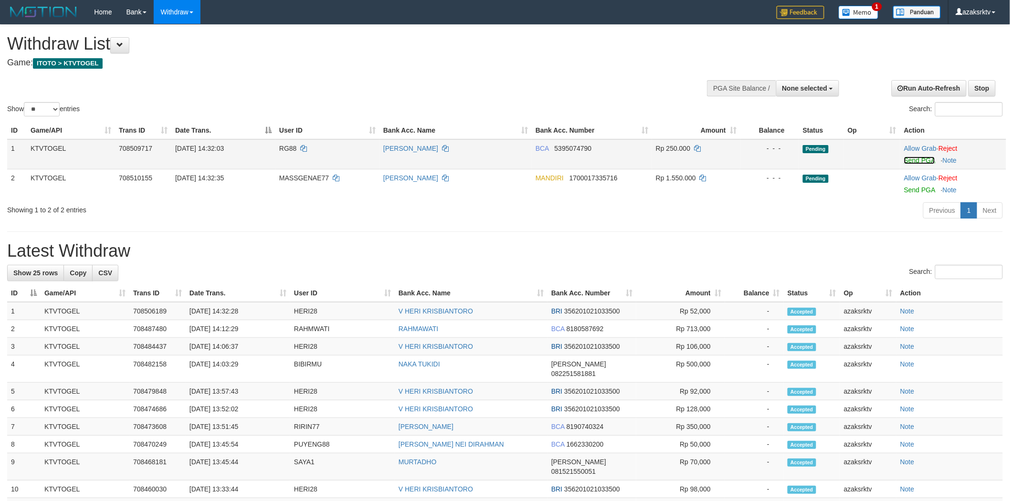
click at [919, 158] on link "Send PGA" at bounding box center [919, 161] width 31 height 8
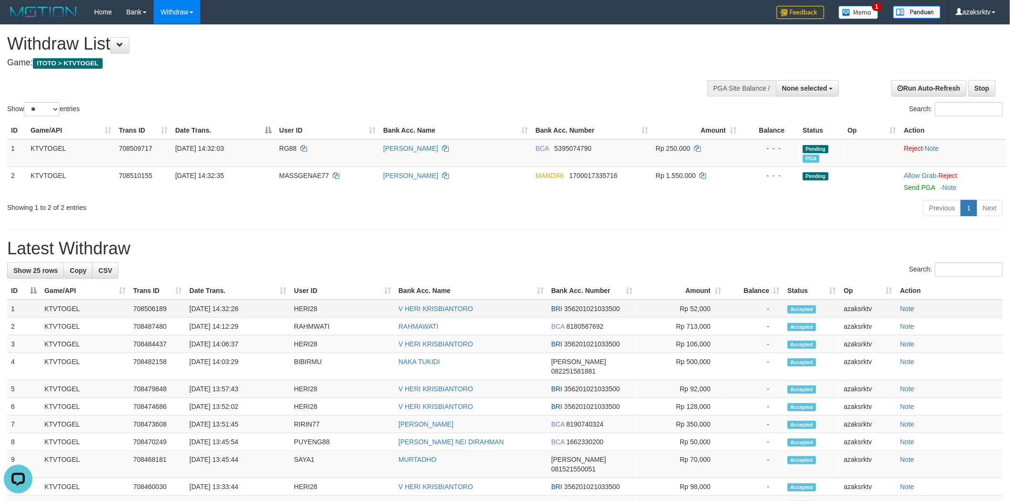
click at [225, 308] on td "[DATE] 14:32:28" at bounding box center [238, 309] width 105 height 18
click at [272, 306] on td "[DATE] 14:32:28" at bounding box center [238, 309] width 105 height 18
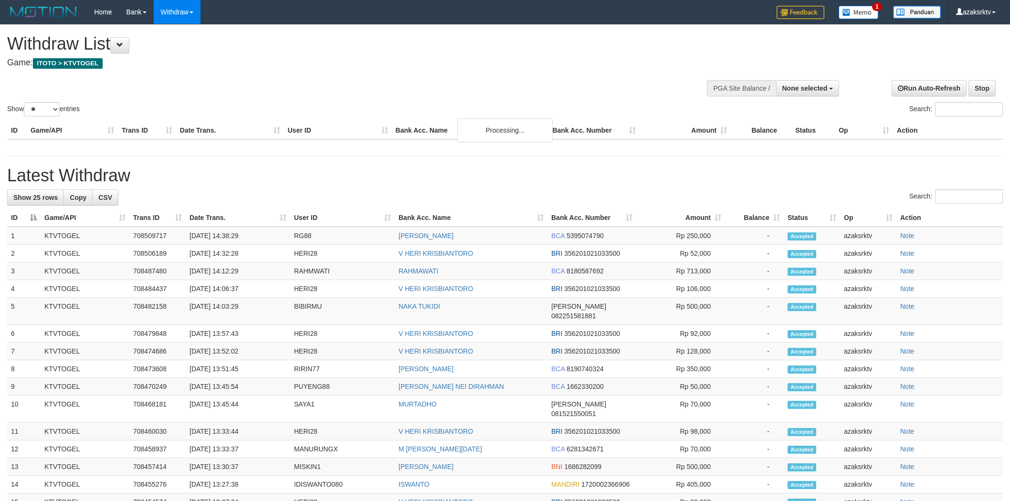
select select
select select "**"
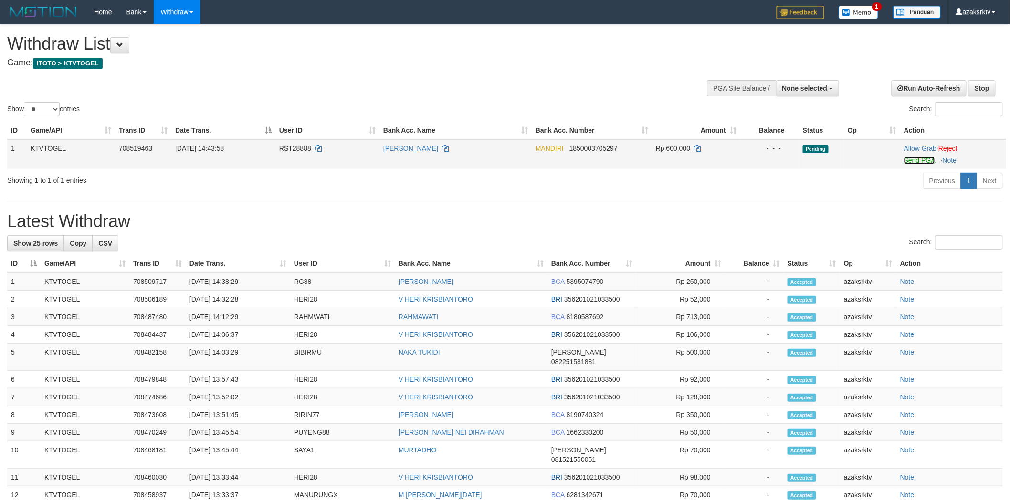
click at [923, 159] on link "Send PGA" at bounding box center [919, 161] width 31 height 8
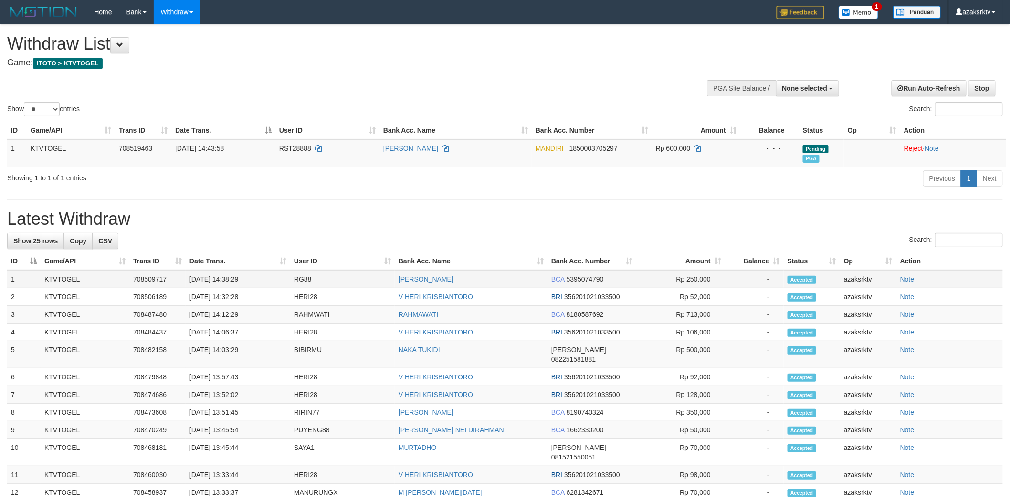
click at [232, 279] on td "[DATE] 14:38:29" at bounding box center [238, 279] width 105 height 18
click at [226, 276] on td "[DATE] 14:38:29" at bounding box center [238, 279] width 105 height 18
click at [274, 276] on td "[DATE] 14:38:29" at bounding box center [238, 279] width 105 height 18
copy td "14:38:29"
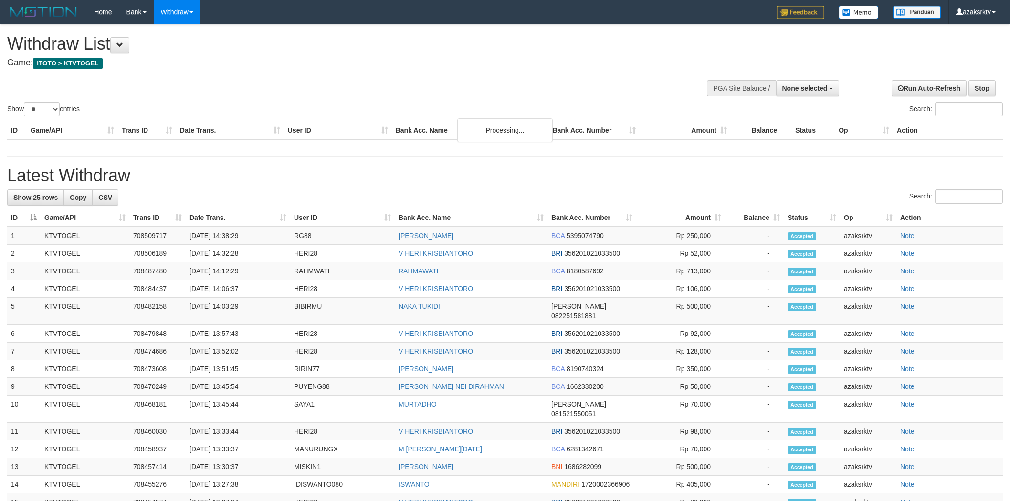
select select
select select "**"
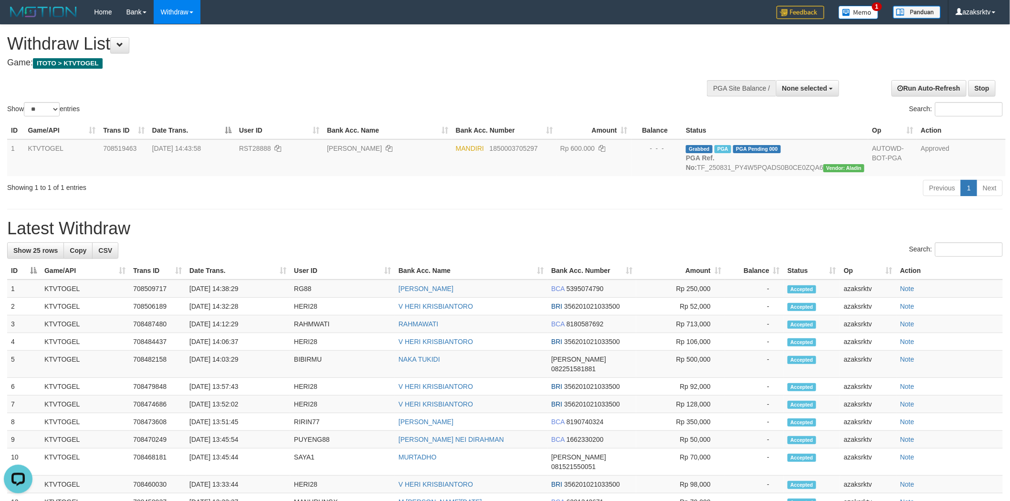
click at [495, 277] on th "Bank Acc. Name" at bounding box center [471, 271] width 153 height 18
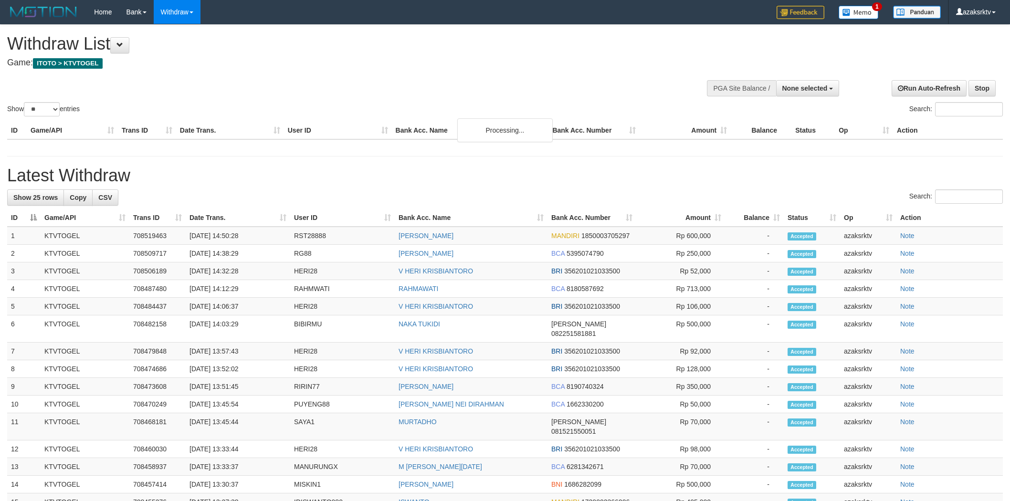
select select
select select "**"
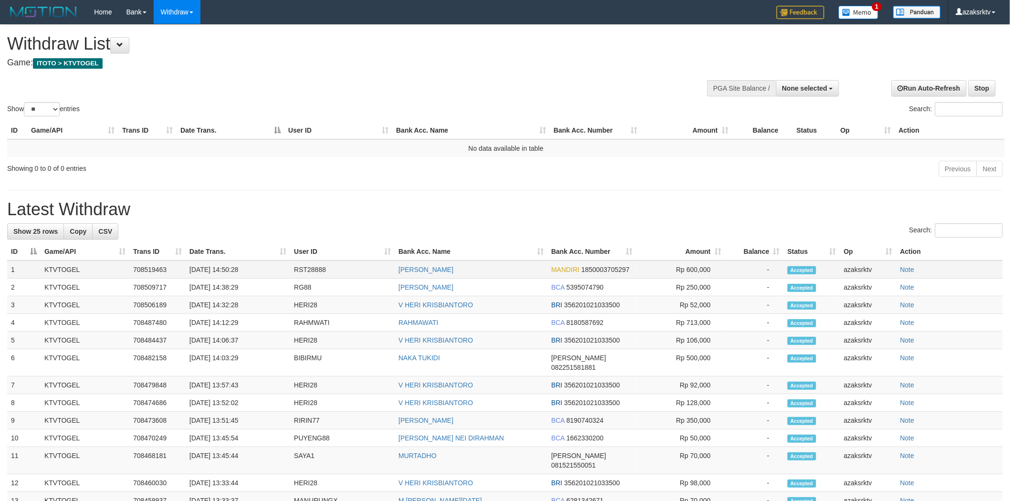
click at [220, 273] on td "[DATE] 14:50:28" at bounding box center [238, 270] width 105 height 18
click at [232, 270] on td "[DATE] 14:50:28" at bounding box center [238, 270] width 105 height 18
click at [224, 269] on td "[DATE] 14:50:28" at bounding box center [238, 270] width 105 height 18
drag, startPoint x: 224, startPoint y: 269, endPoint x: 269, endPoint y: 264, distance: 44.6
click at [233, 269] on td "[DATE] 14:50:28" at bounding box center [238, 270] width 105 height 18
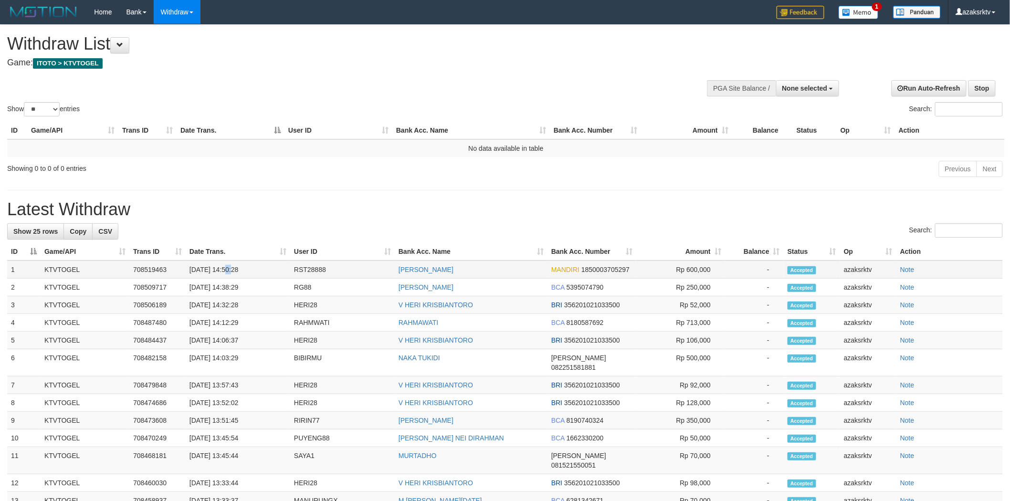
click at [269, 264] on td "[DATE] 14:50:28" at bounding box center [238, 270] width 105 height 18
copy td "14:50:28"
click at [823, 70] on div "Show ** ** ** *** entries Search:" at bounding box center [505, 72] width 1010 height 94
click at [818, 87] on span "None selected" at bounding box center [804, 89] width 45 height 8
click at [774, 136] on label "[ITOTO] KTVTOGEL" at bounding box center [794, 136] width 90 height 12
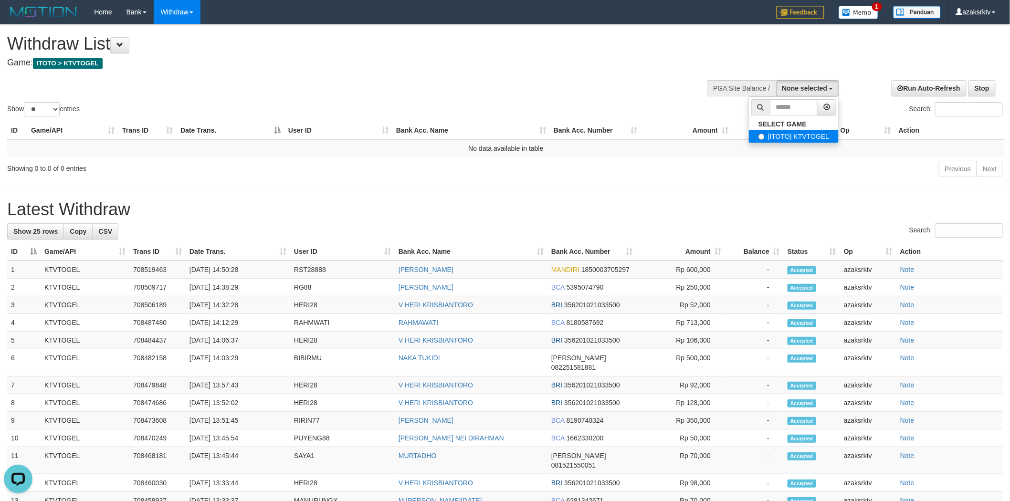
select select "***"
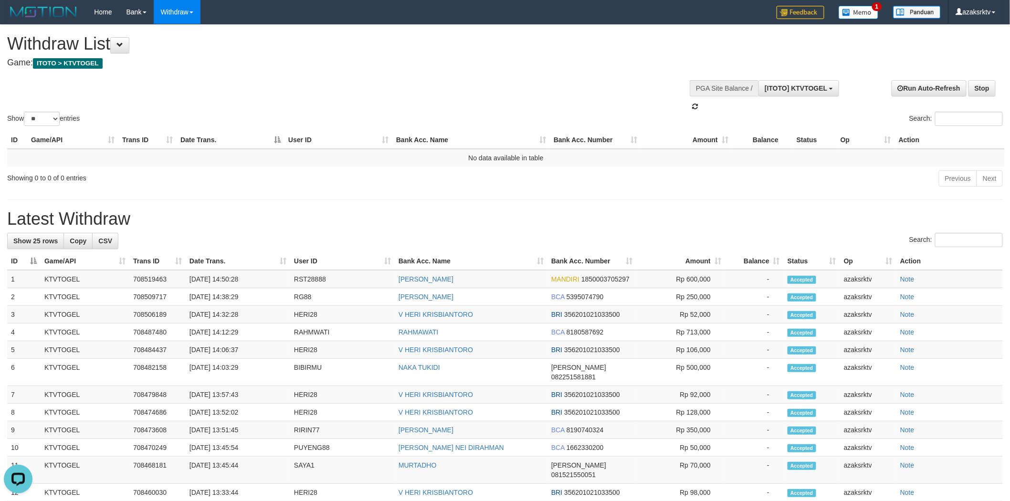
scroll to position [8, 0]
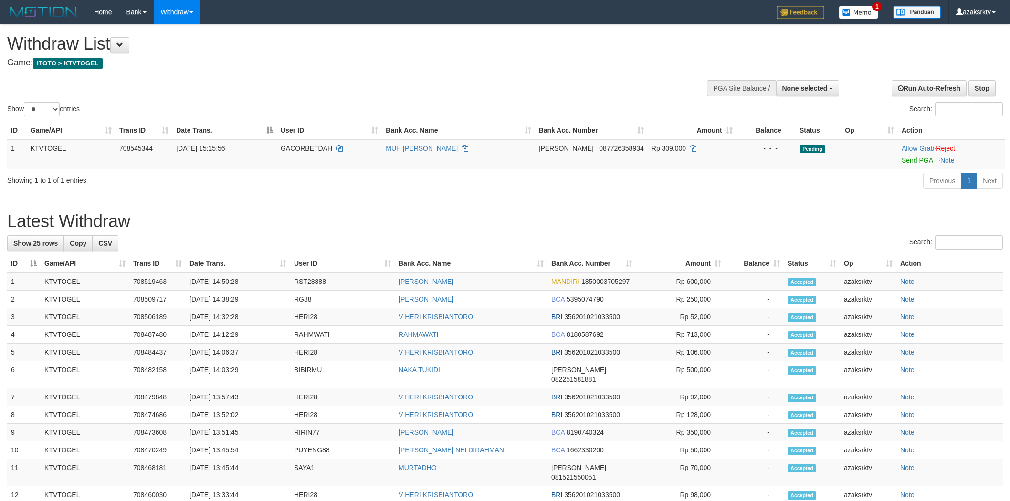
select select
select select "**"
click at [923, 157] on link "Send PGA" at bounding box center [917, 161] width 31 height 8
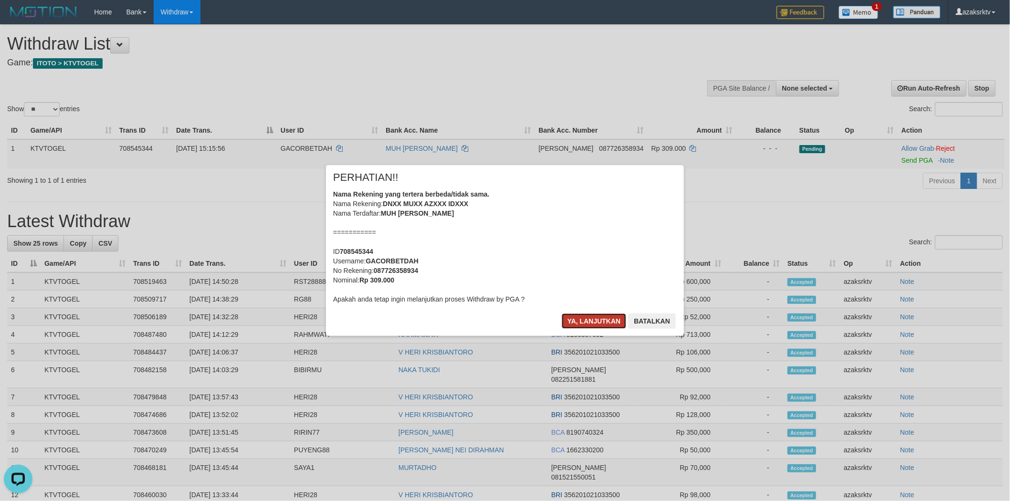
click at [570, 320] on button "Ya, lanjutkan" at bounding box center [594, 321] width 65 height 15
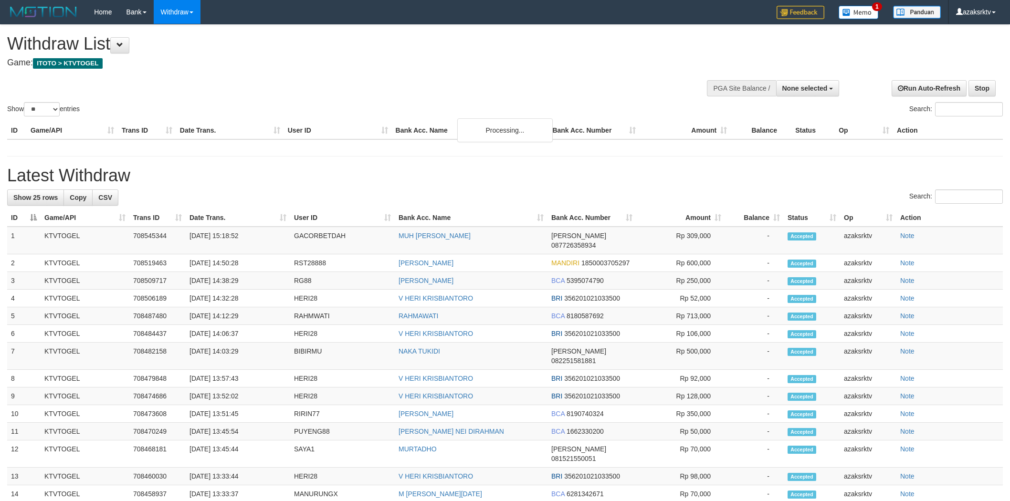
select select
select select "**"
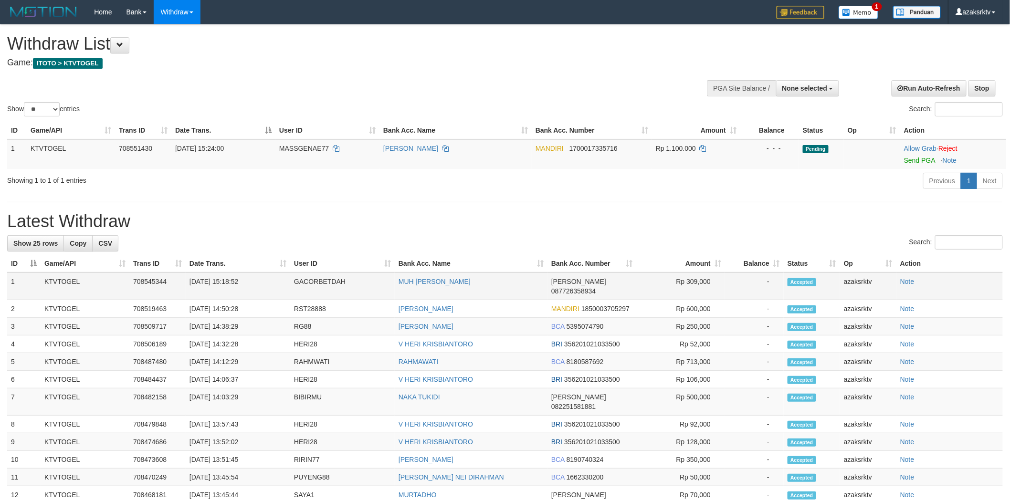
click at [228, 282] on td "31/08/2025 15:18:52" at bounding box center [238, 287] width 105 height 28
click at [264, 277] on td "31/08/2025 15:18:52" at bounding box center [238, 287] width 105 height 28
copy td "15:18:52"
click at [791, 94] on button "None selected" at bounding box center [807, 88] width 63 height 16
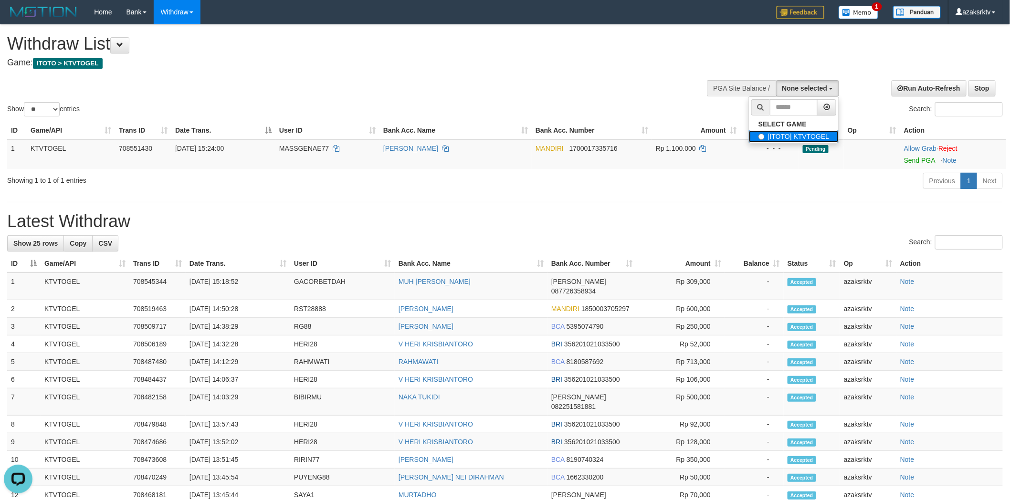
click at [772, 137] on label "[ITOTO] KTVTOGEL" at bounding box center [794, 136] width 90 height 12
select select "***"
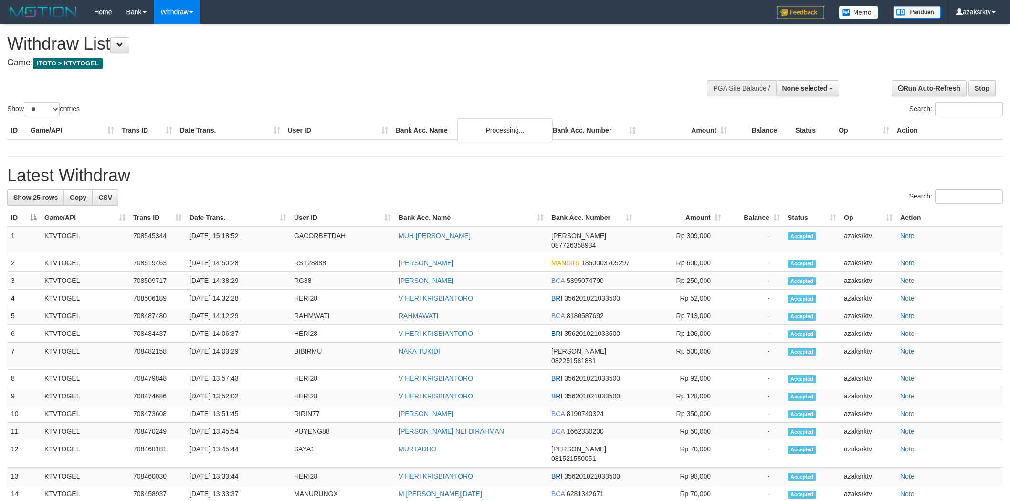
select select
select select "**"
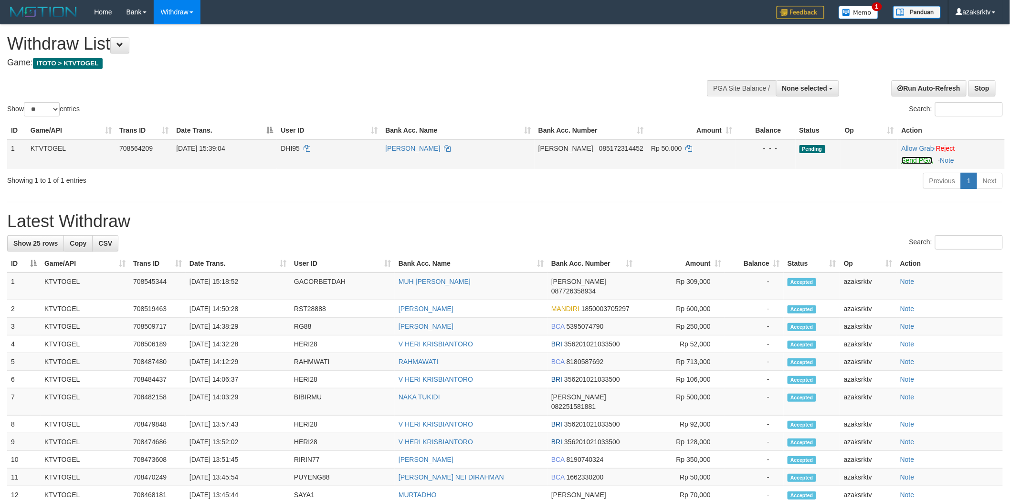
click at [909, 157] on link "Send PGA" at bounding box center [917, 161] width 31 height 8
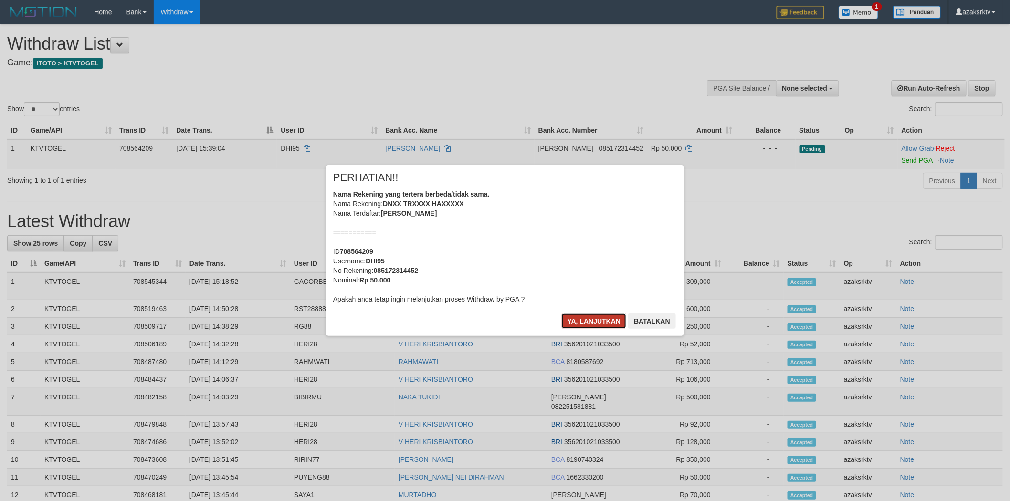
click at [574, 320] on button "Ya, lanjutkan" at bounding box center [594, 321] width 65 height 15
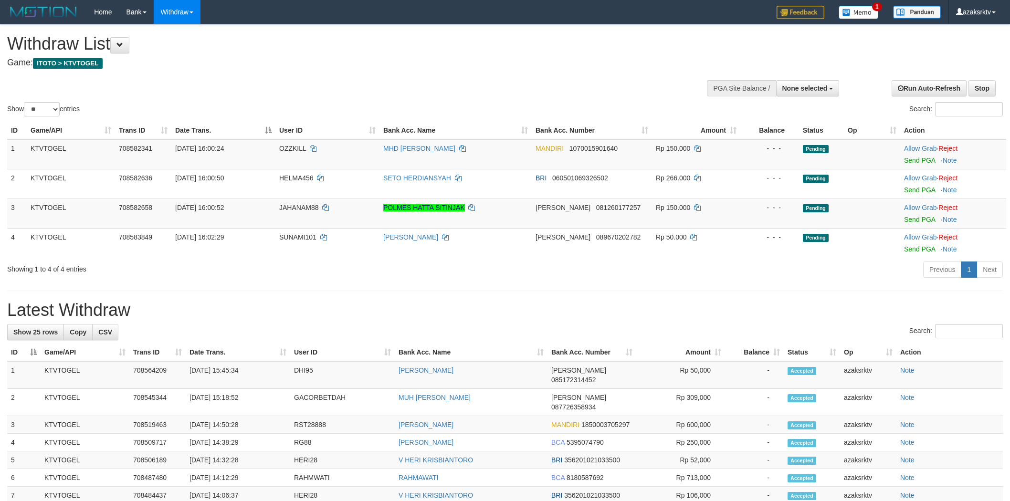
select select
select select "**"
click at [230, 373] on td "[DATE] 15:45:34" at bounding box center [238, 375] width 105 height 28
click at [252, 373] on td "[DATE] 15:45:34" at bounding box center [238, 375] width 105 height 28
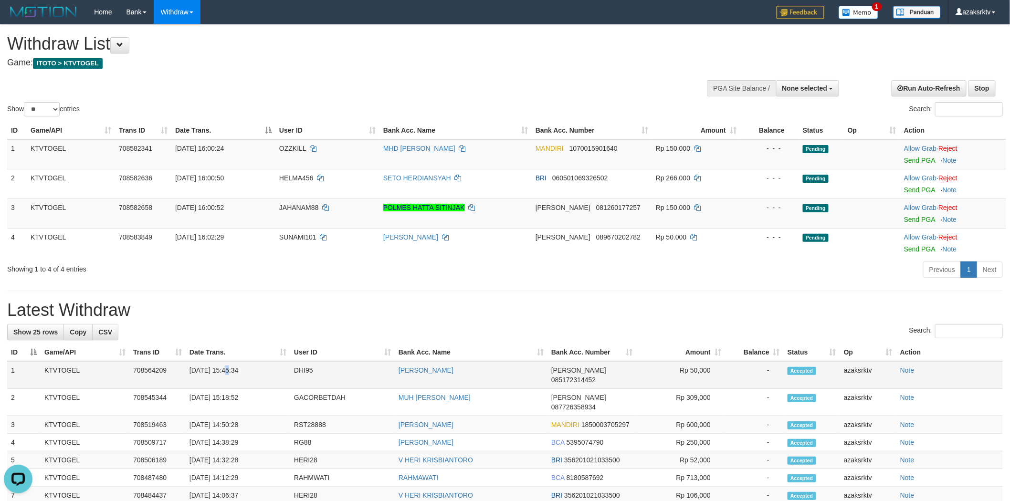
click at [226, 368] on td "[DATE] 15:45:34" at bounding box center [238, 375] width 105 height 28
click at [247, 370] on td "[DATE] 15:45:34" at bounding box center [238, 375] width 105 height 28
click at [232, 370] on td "[DATE] 15:45:34" at bounding box center [238, 375] width 105 height 28
click at [227, 371] on td "[DATE] 15:45:34" at bounding box center [238, 375] width 105 height 28
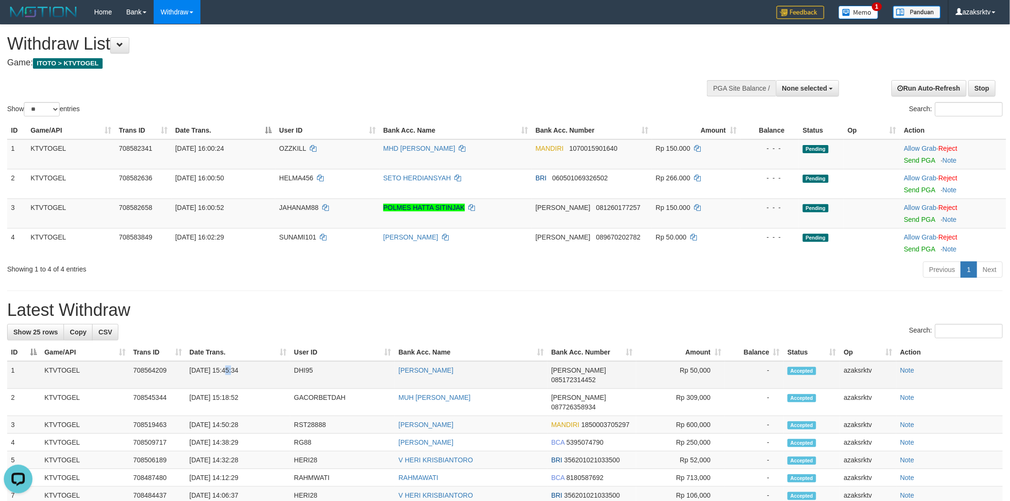
click at [227, 371] on td "[DATE] 15:45:34" at bounding box center [238, 375] width 105 height 28
click at [241, 371] on td "[DATE] 15:45:34" at bounding box center [238, 375] width 105 height 28
click at [249, 371] on td "[DATE] 15:45:34" at bounding box center [238, 375] width 105 height 28
copy td "15:45:34"
click at [923, 157] on link "Send PGA" at bounding box center [919, 161] width 31 height 8
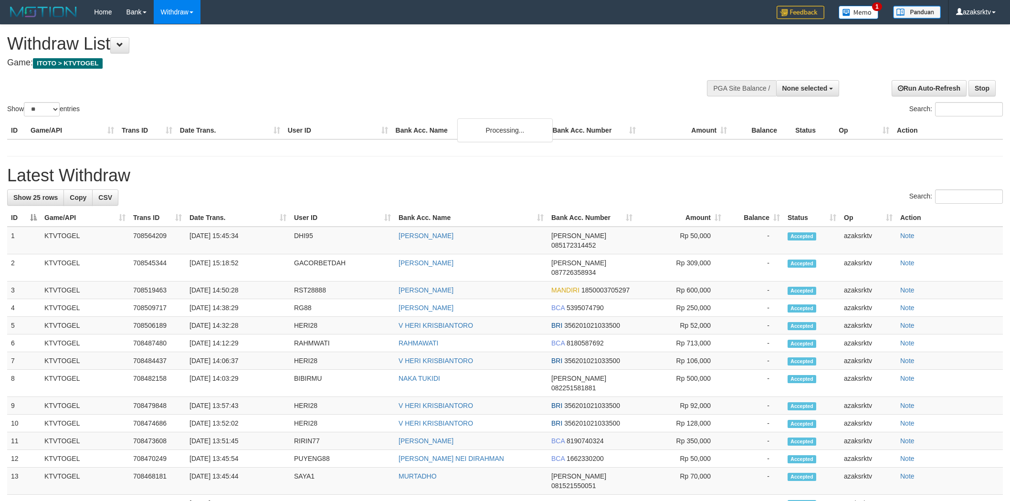
select select
select select "**"
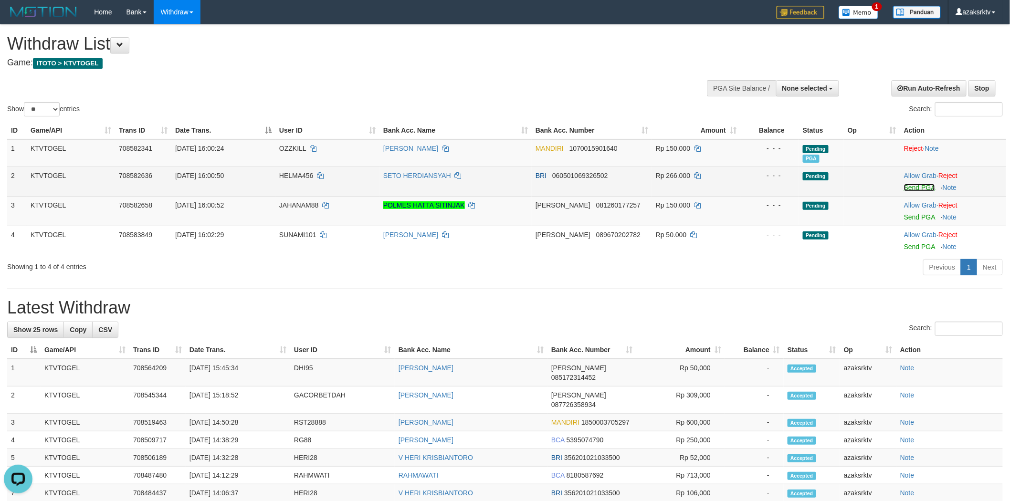
click at [934, 186] on link "Send PGA" at bounding box center [919, 188] width 31 height 8
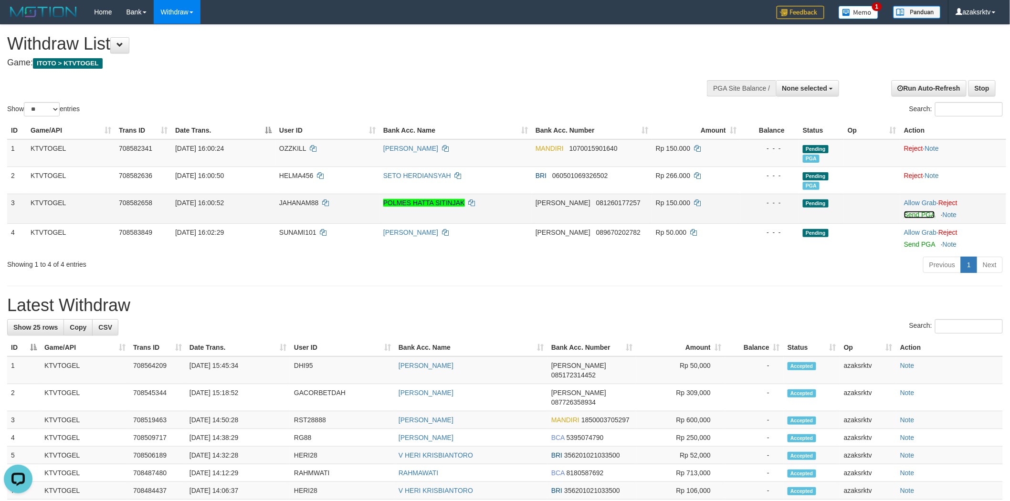
click at [913, 213] on link "Send PGA" at bounding box center [919, 215] width 31 height 8
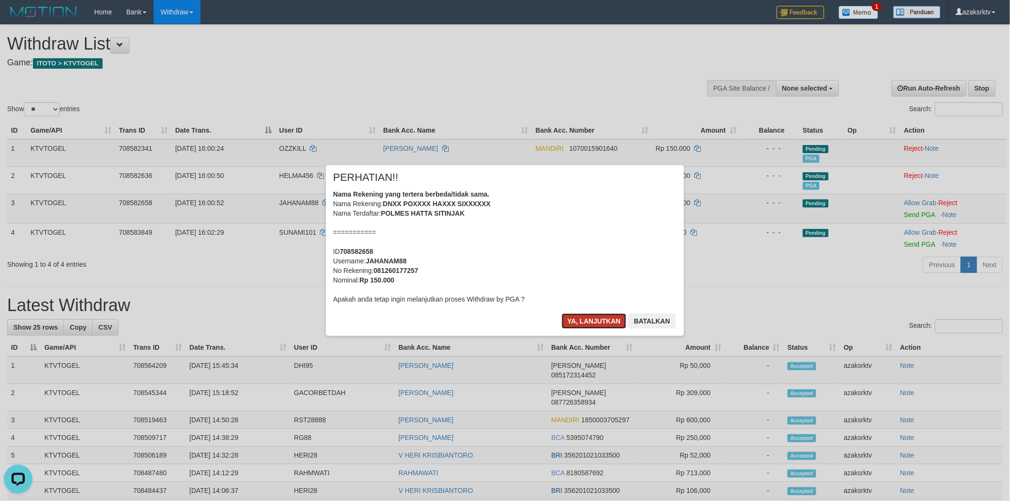
click at [576, 319] on button "Ya, lanjutkan" at bounding box center [594, 321] width 65 height 15
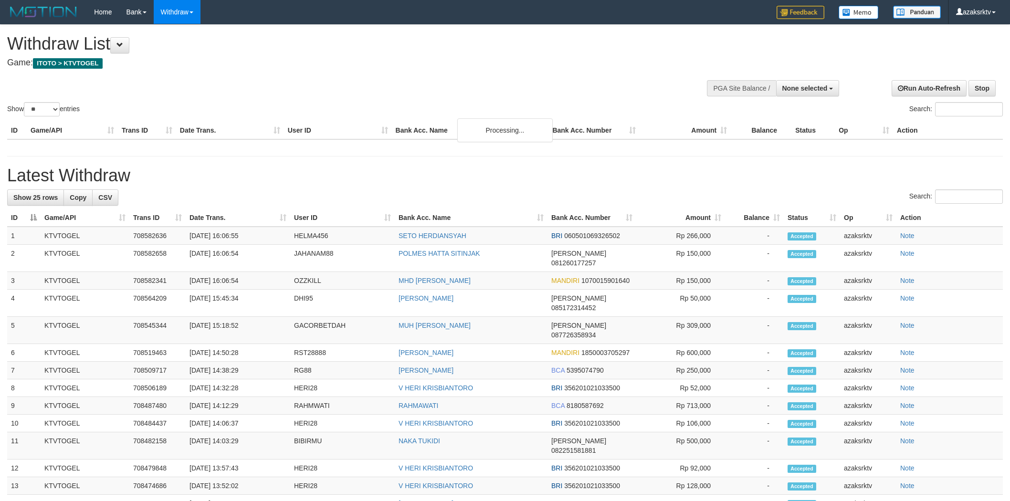
select select
select select "**"
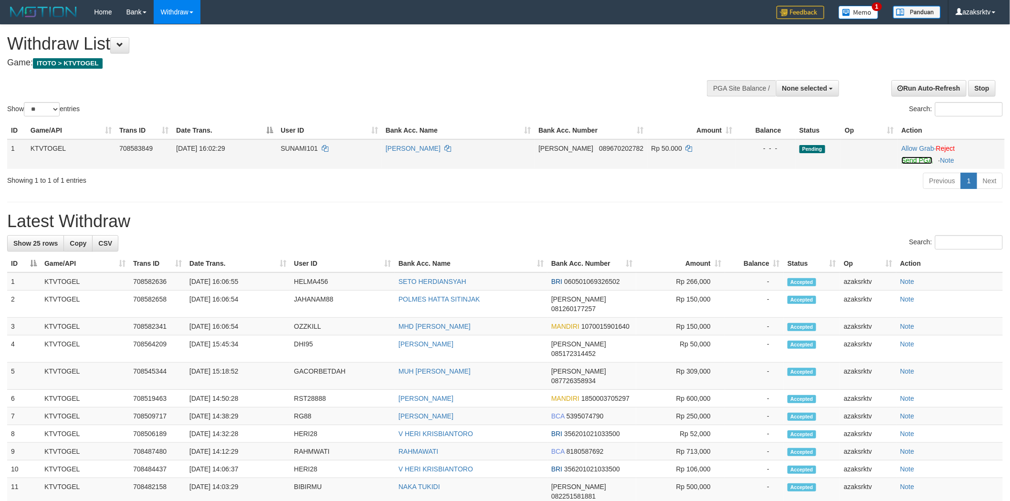
click at [909, 157] on link "Send PGA" at bounding box center [917, 161] width 31 height 8
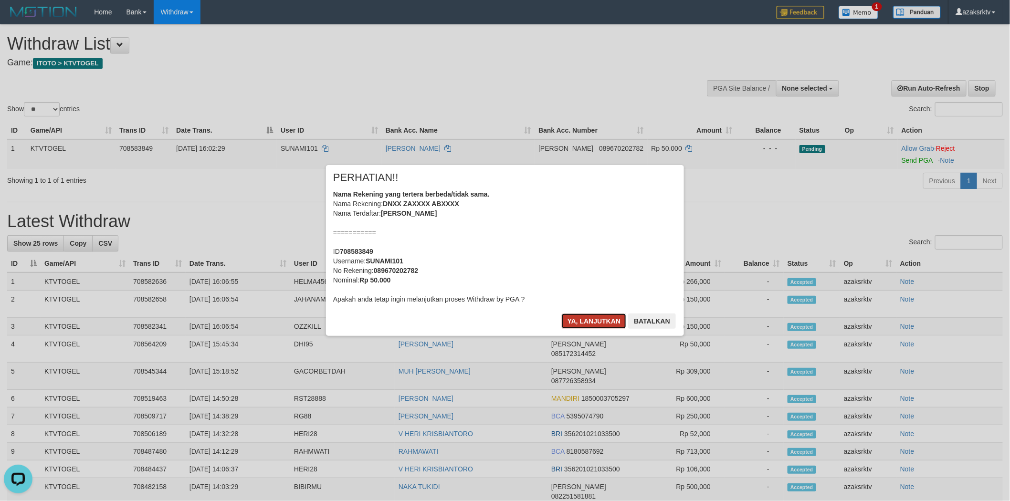
click at [581, 314] on button "Ya, lanjutkan" at bounding box center [594, 321] width 65 height 15
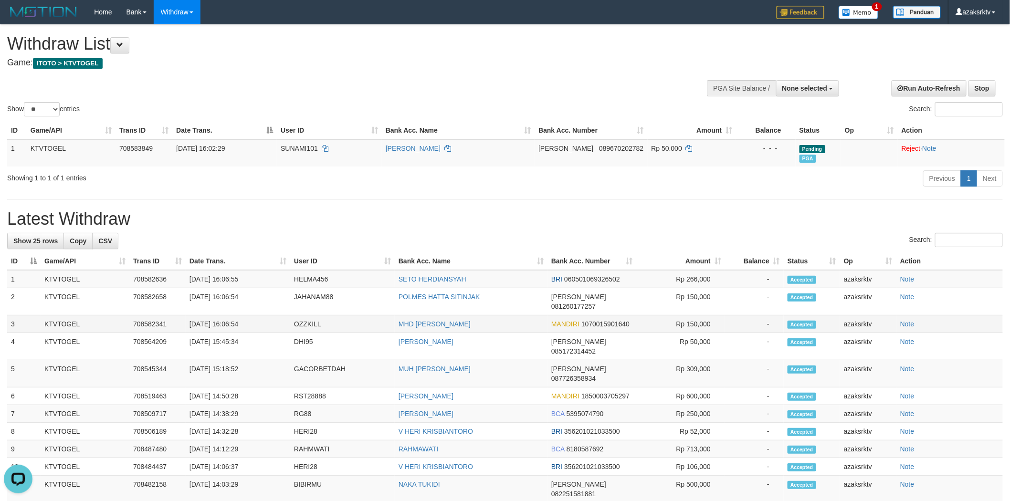
click at [228, 316] on td "[DATE] 16:06:54" at bounding box center [238, 325] width 105 height 18
click at [242, 316] on td "[DATE] 16:06:54" at bounding box center [238, 325] width 105 height 18
click at [255, 316] on td "[DATE] 16:06:54" at bounding box center [238, 325] width 105 height 18
copy td "16:06:54"
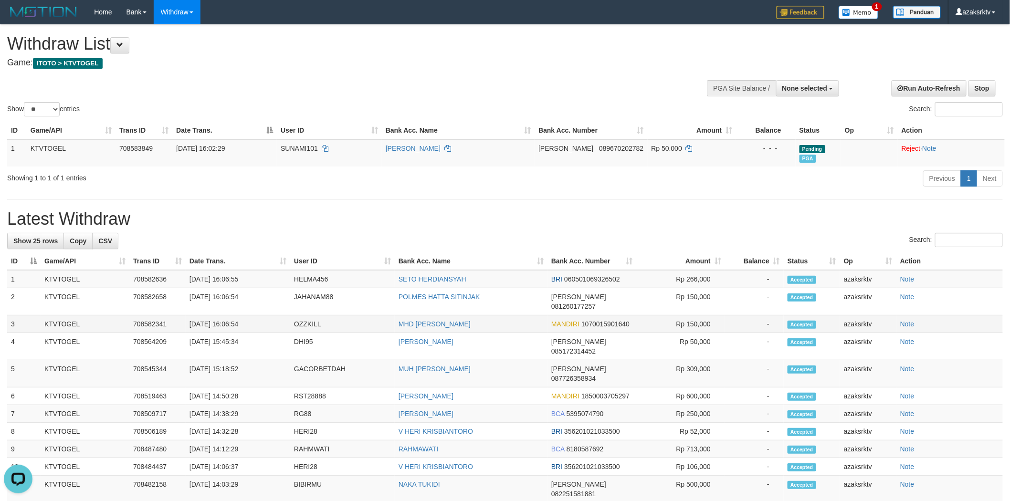
click at [229, 316] on td "[DATE] 16:06:54" at bounding box center [238, 325] width 105 height 18
drag, startPoint x: 229, startPoint y: 314, endPoint x: 244, endPoint y: 312, distance: 14.9
click at [232, 316] on td "[DATE] 16:06:54" at bounding box center [238, 325] width 105 height 18
click at [244, 316] on td "[DATE] 16:06:54" at bounding box center [238, 325] width 105 height 18
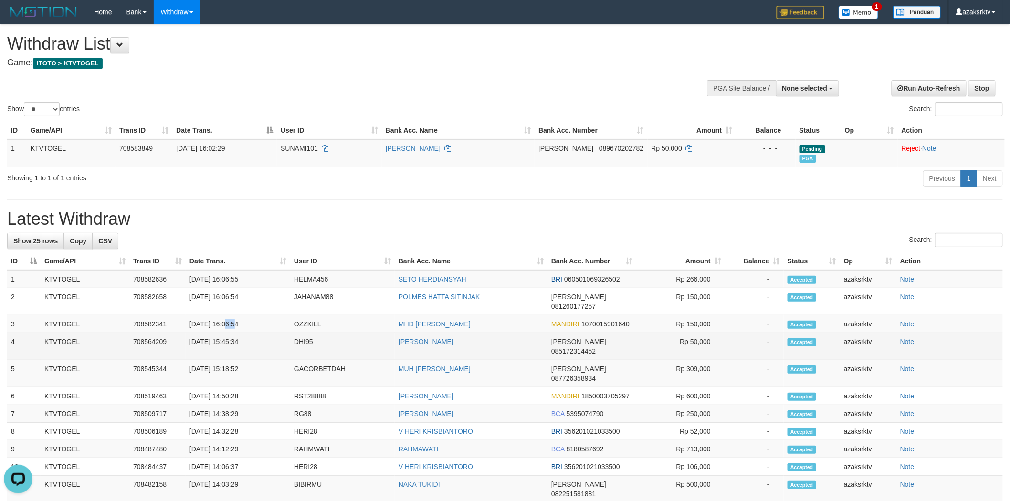
copy td "16:06:54"
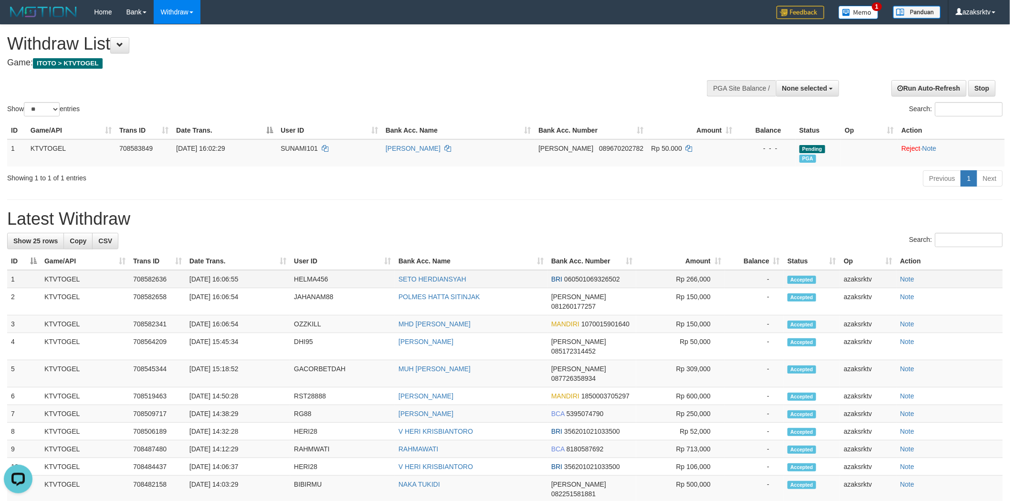
click at [228, 279] on td "[DATE] 16:06:55" at bounding box center [238, 279] width 105 height 18
click at [266, 279] on td "[DATE] 16:06:55" at bounding box center [238, 279] width 105 height 18
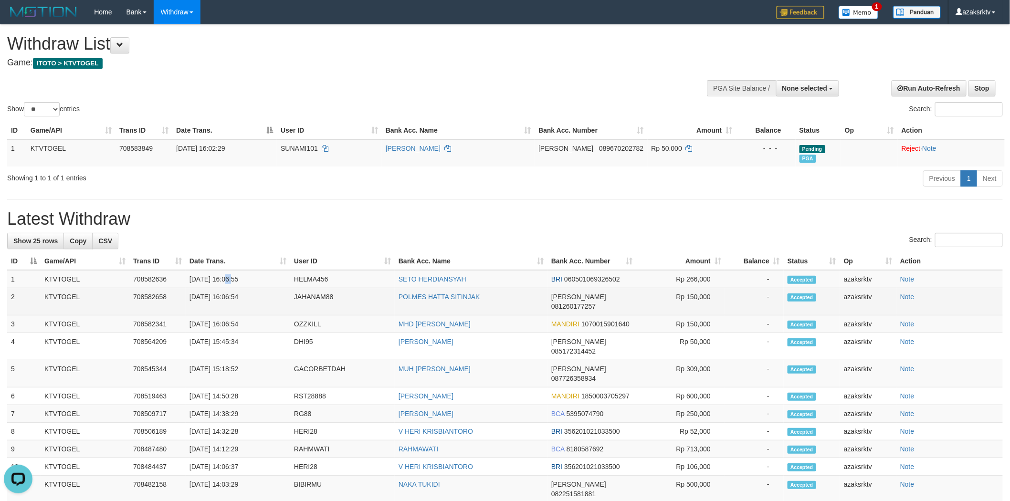
copy td "16:06:55"
click at [225, 296] on td "[DATE] 16:06:54" at bounding box center [238, 301] width 105 height 27
click at [244, 296] on td "[DATE] 16:06:54" at bounding box center [238, 301] width 105 height 27
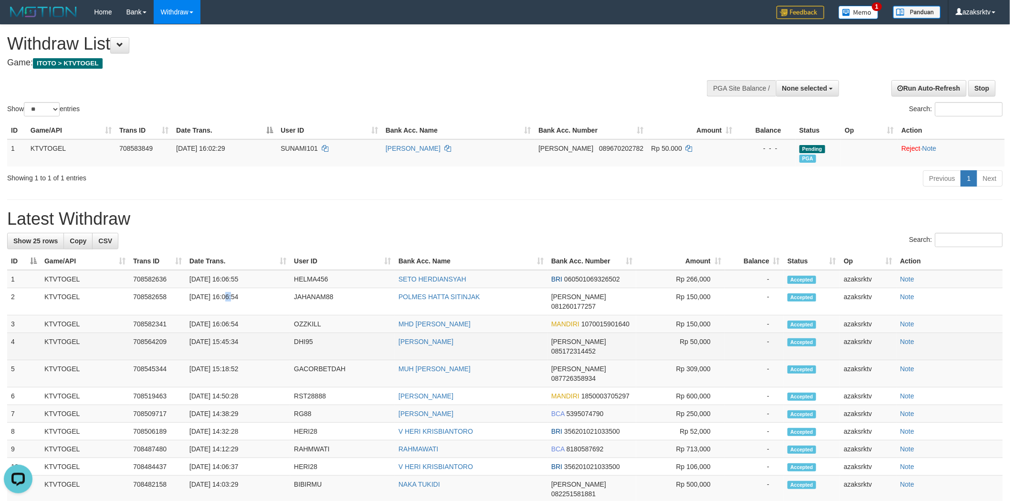
copy td "16:06:54"
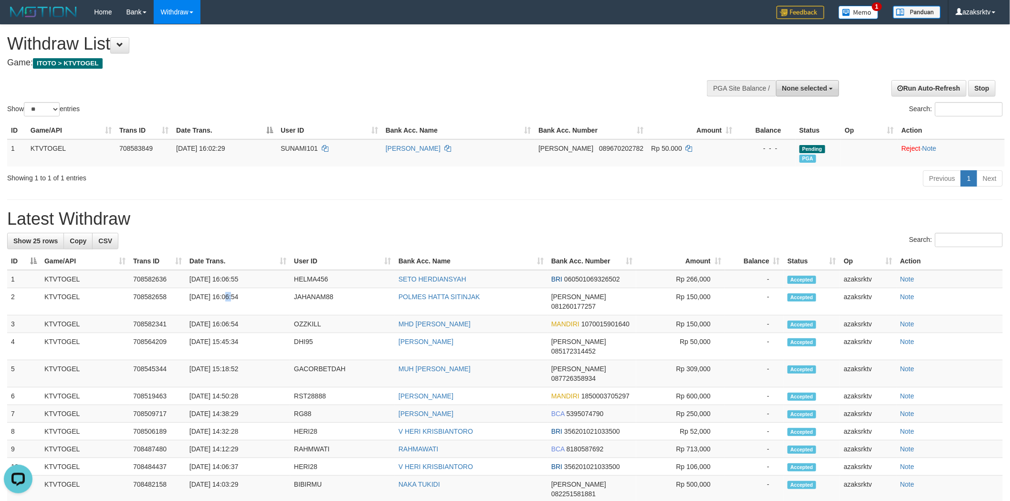
click at [827, 91] on span "None selected" at bounding box center [804, 89] width 45 height 8
click at [797, 131] on label "[ITOTO] KTVTOGEL" at bounding box center [794, 136] width 90 height 12
select select "***"
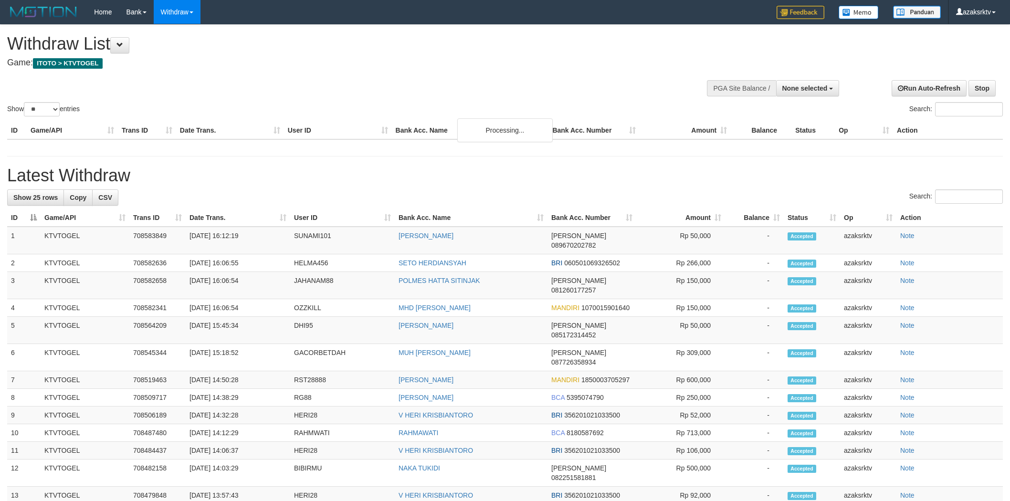
select select
select select "**"
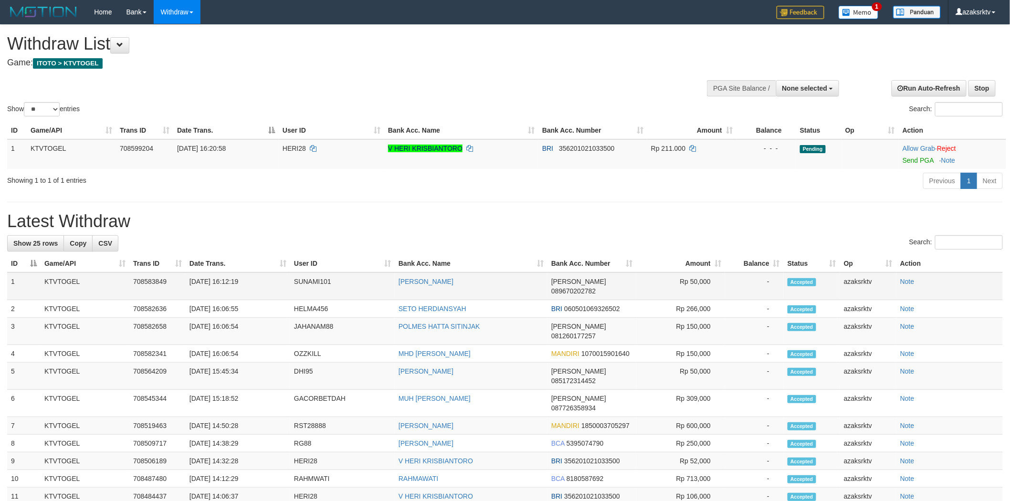
click at [315, 282] on td "SUNAMI101" at bounding box center [342, 287] width 105 height 28
click at [903, 163] on link "Send PGA" at bounding box center [918, 161] width 31 height 8
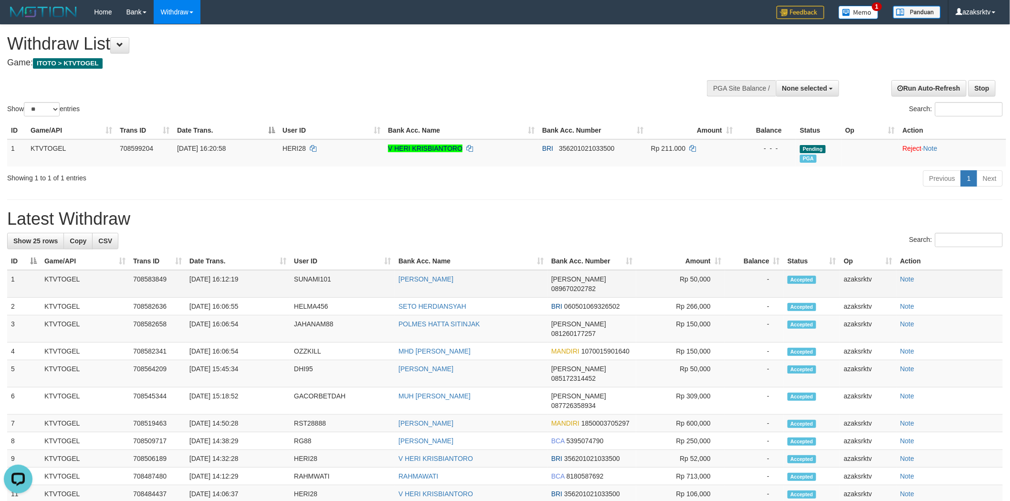
click at [694, 277] on td "Rp 50,000" at bounding box center [680, 284] width 89 height 28
copy td "50,000"
click at [226, 280] on td "[DATE] 16:12:19" at bounding box center [238, 284] width 105 height 28
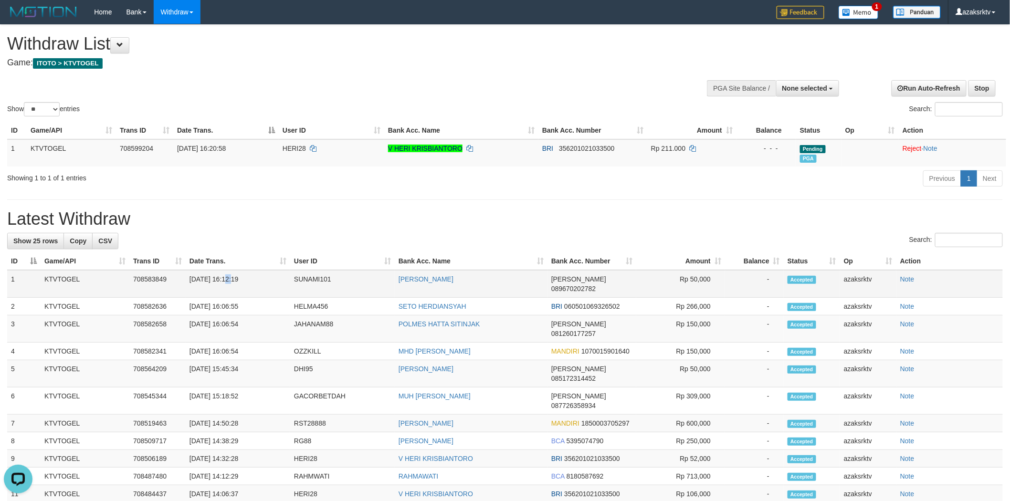
click at [266, 280] on td "[DATE] 16:12:19" at bounding box center [238, 284] width 105 height 28
copy td "16:12:19"
click at [583, 202] on div "**********" at bounding box center [505, 424] width 1010 height 799
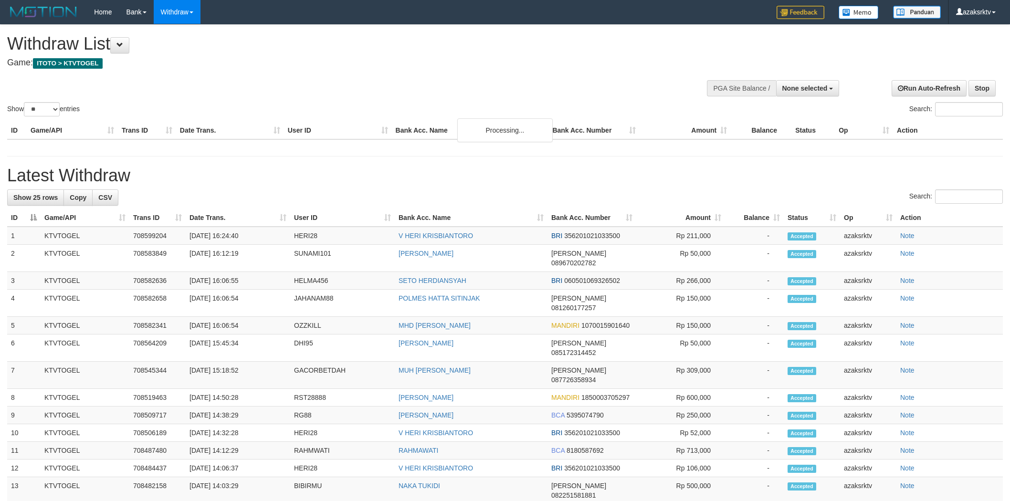
select select
select select "**"
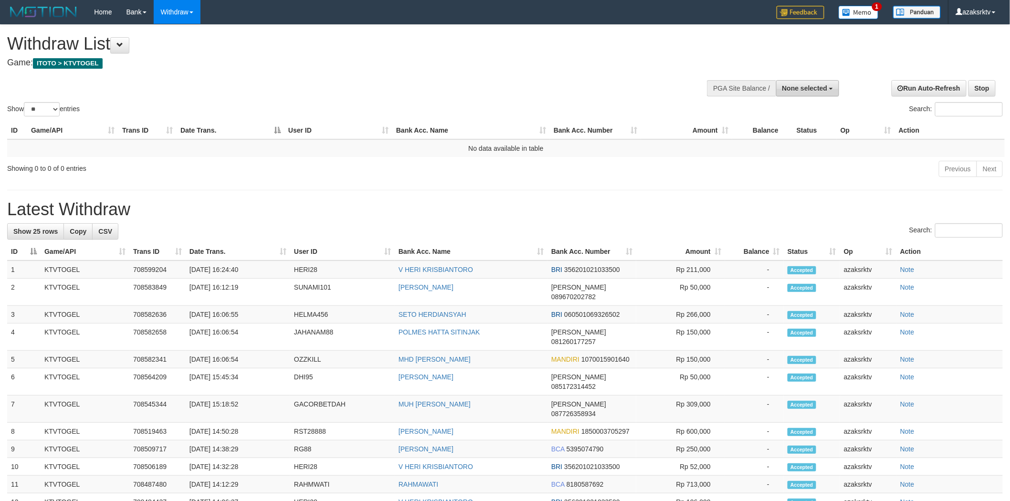
click at [809, 85] on span "None selected" at bounding box center [804, 89] width 45 height 8
click at [779, 132] on label "[ITOTO] KTVTOGEL" at bounding box center [794, 136] width 90 height 12
select select "***"
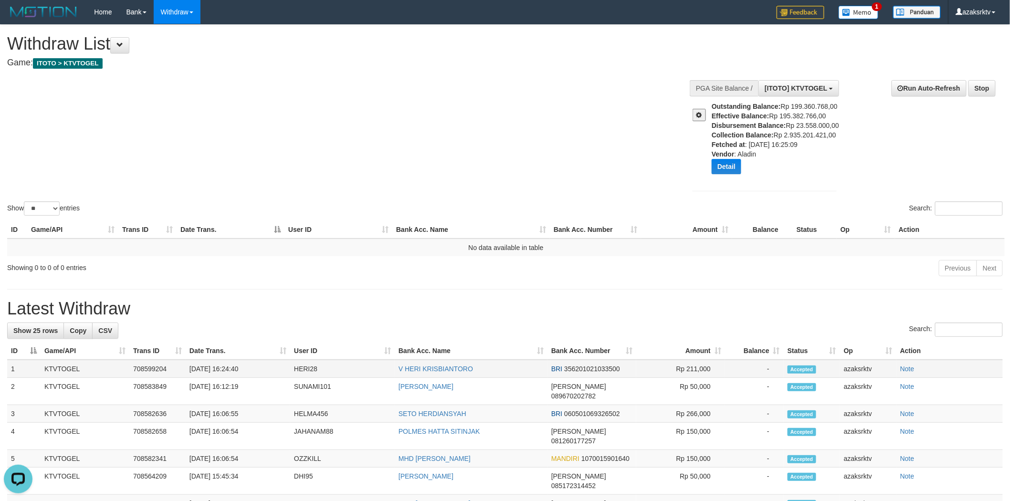
click at [227, 367] on td "[DATE] 16:24:40" at bounding box center [238, 369] width 105 height 18
click at [272, 368] on td "[DATE] 16:24:40" at bounding box center [238, 369] width 105 height 18
copy td "16:24:40"
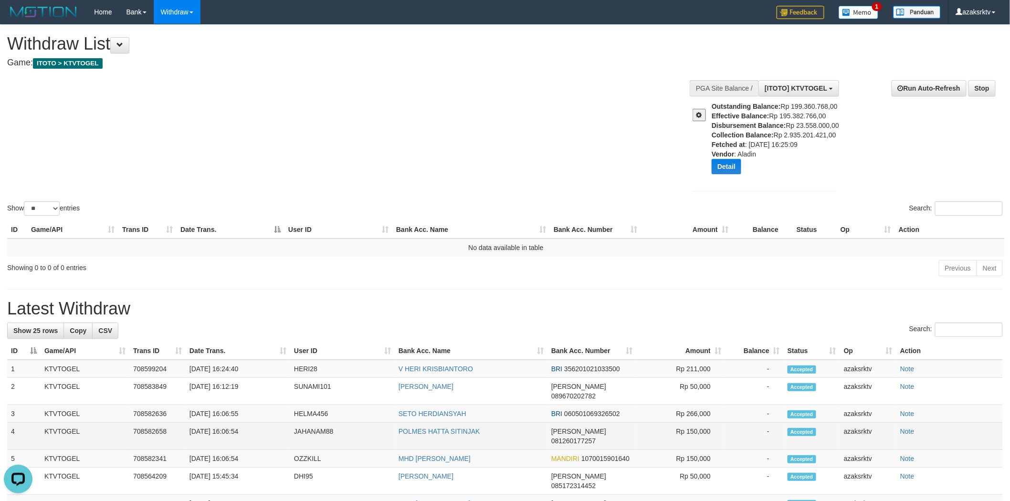
click at [233, 423] on td "[DATE] 16:06:54" at bounding box center [238, 436] width 105 height 27
click at [226, 423] on td "[DATE] 16:06:54" at bounding box center [238, 436] width 105 height 27
drag, startPoint x: 226, startPoint y: 421, endPoint x: 261, endPoint y: 418, distance: 34.9
click at [227, 423] on td "[DATE] 16:06:54" at bounding box center [238, 436] width 105 height 27
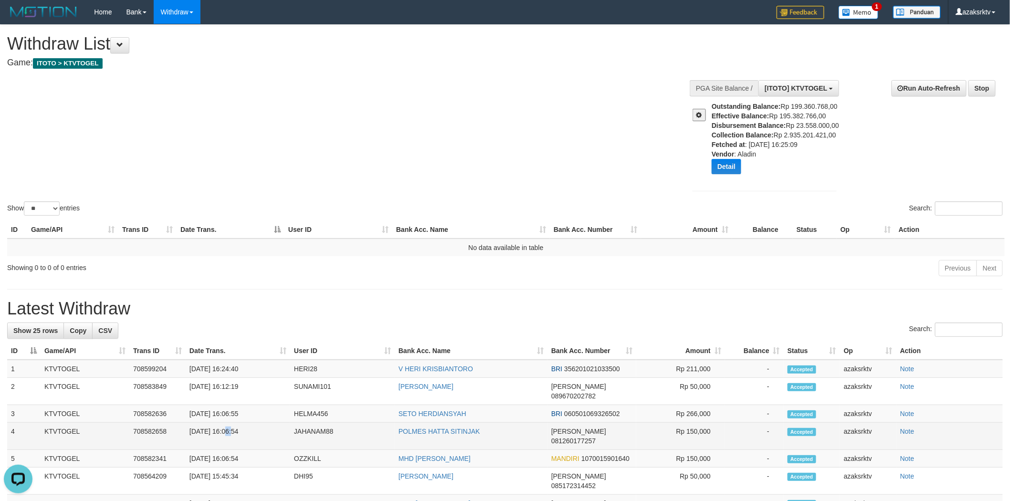
click at [263, 423] on td "[DATE] 16:06:54" at bounding box center [238, 436] width 105 height 27
copy td "16:06:54"
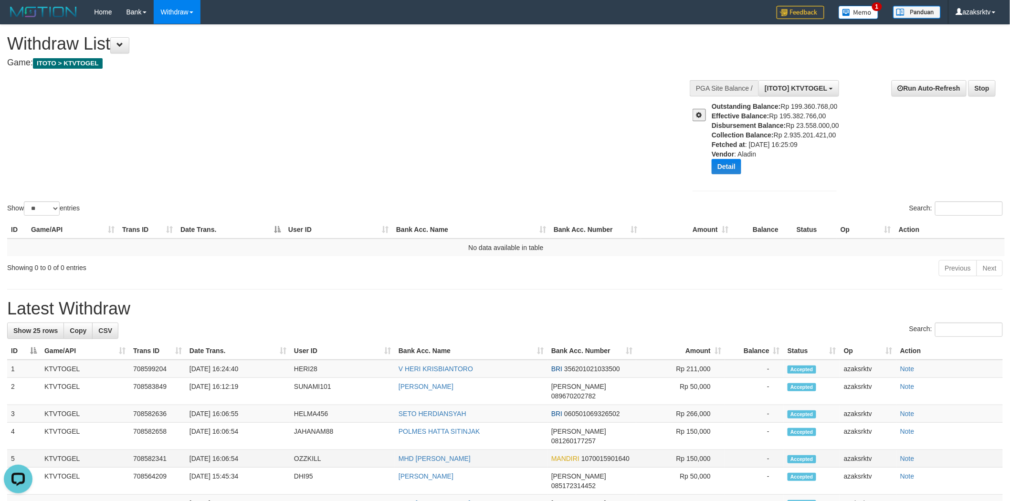
click at [227, 450] on td "[DATE] 16:06:54" at bounding box center [238, 459] width 105 height 18
click at [275, 450] on td "[DATE] 16:06:54" at bounding box center [238, 459] width 105 height 18
copy td "16:06:54"
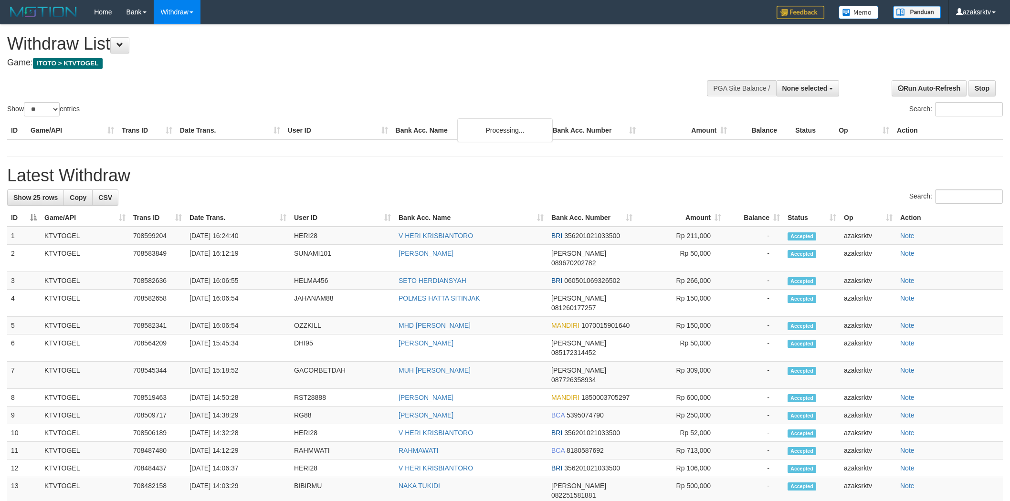
select select
select select "**"
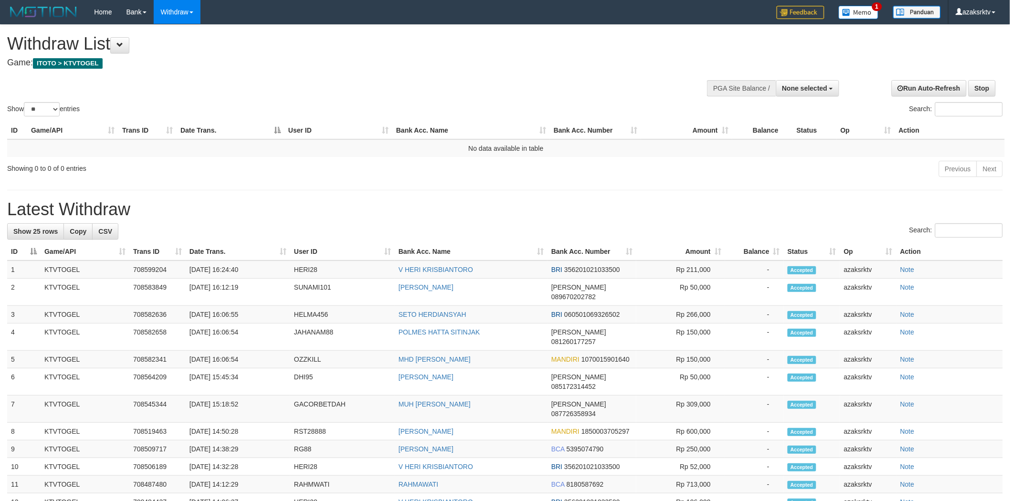
drag, startPoint x: 689, startPoint y: 179, endPoint x: 699, endPoint y: 180, distance: 10.5
click at [699, 180] on div "Previous Next" at bounding box center [715, 170] width 575 height 21
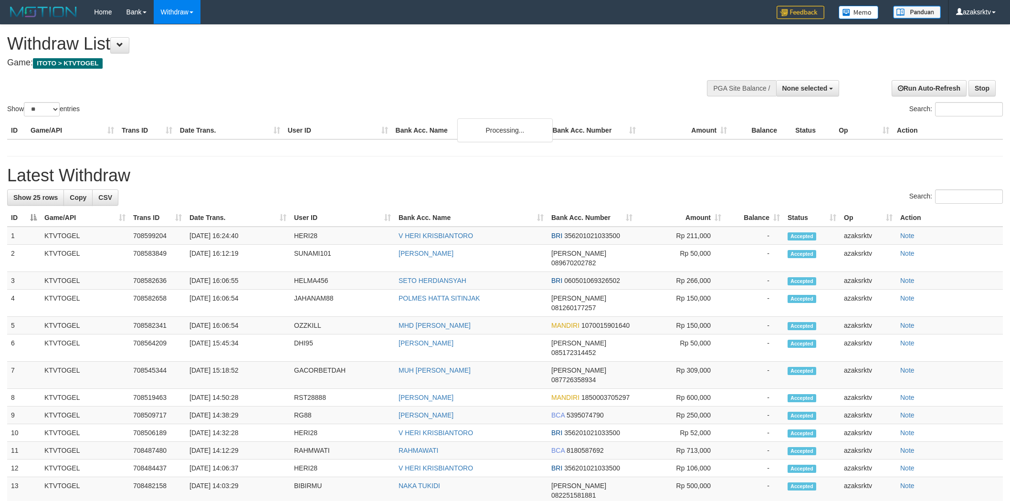
select select
select select "**"
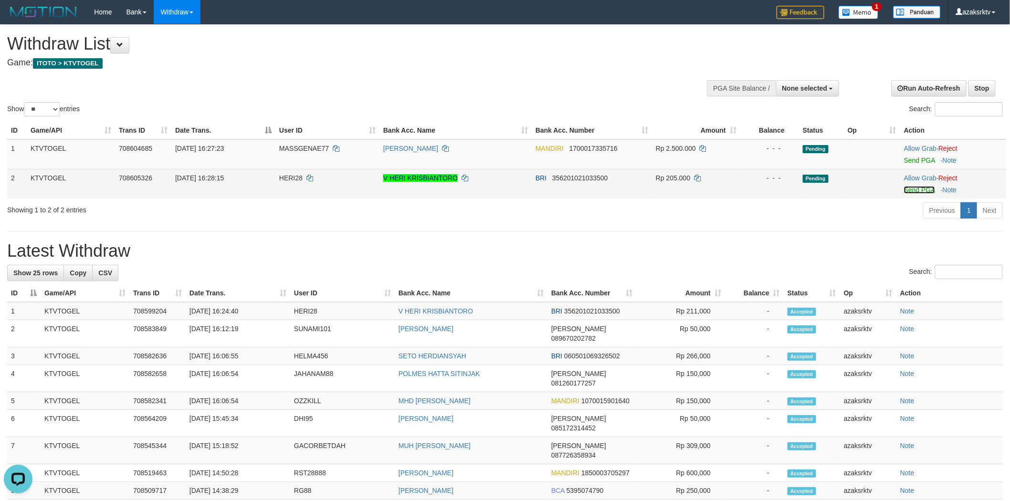
click at [908, 188] on link "Send PGA" at bounding box center [919, 190] width 31 height 8
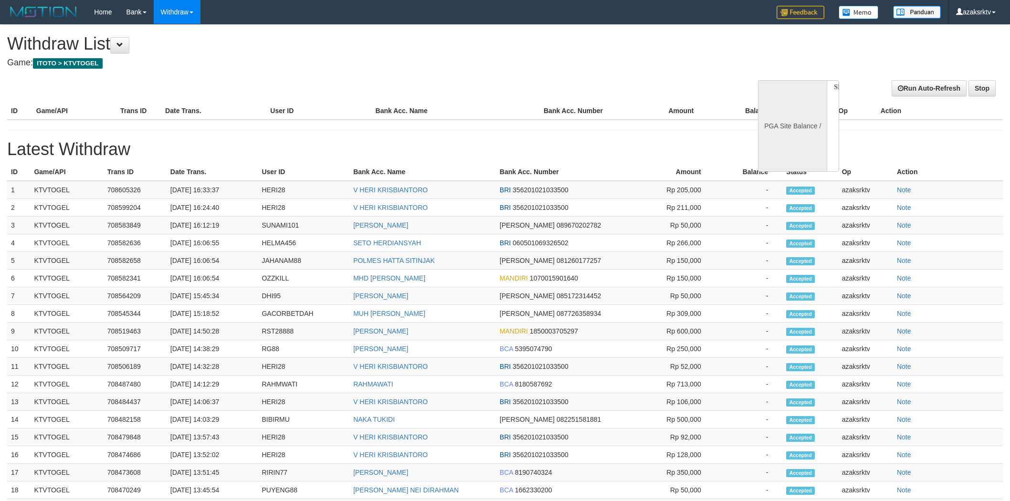
select select
select select "**"
select select
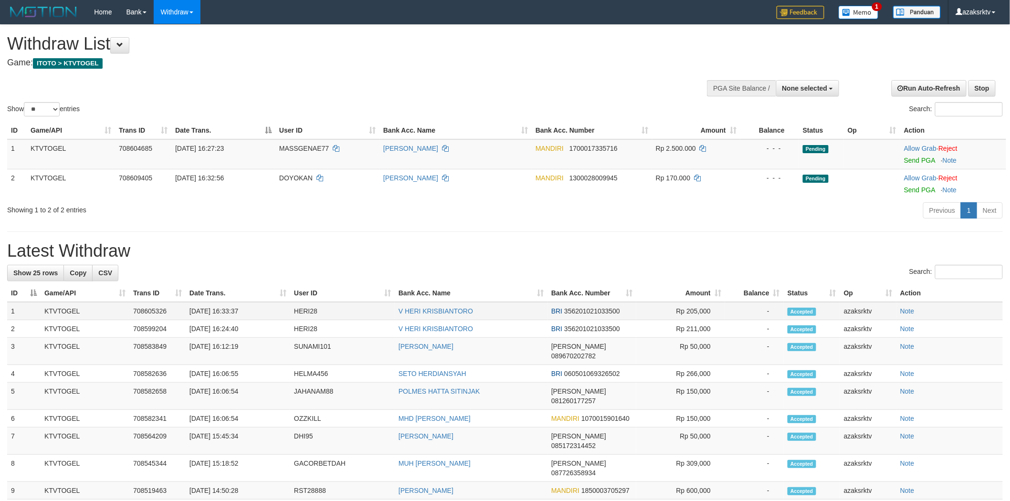
click at [236, 309] on td "[DATE] 16:33:37" at bounding box center [238, 311] width 105 height 18
click at [275, 308] on td "[DATE] 16:33:37" at bounding box center [238, 311] width 105 height 18
click at [230, 309] on td "[DATE] 16:33:37" at bounding box center [238, 311] width 105 height 18
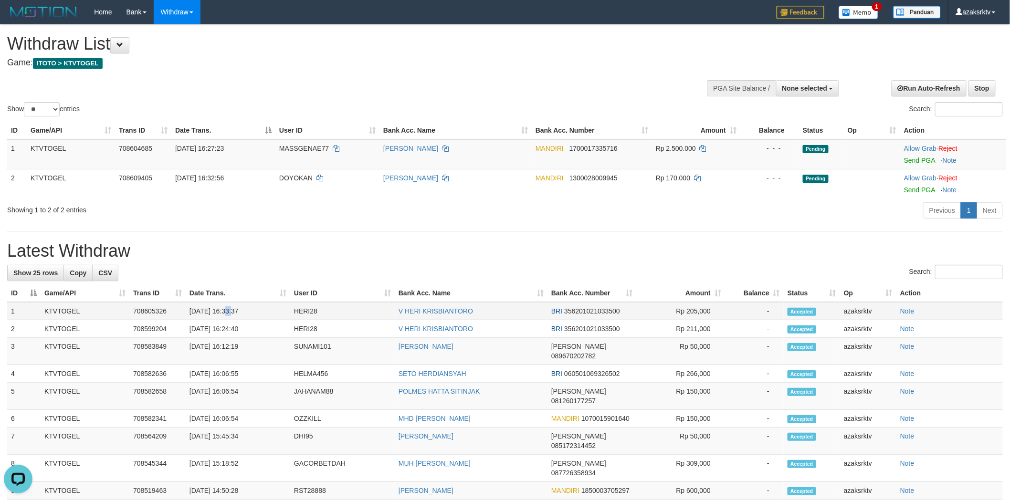
click at [266, 313] on td "[DATE] 16:33:37" at bounding box center [238, 311] width 105 height 18
copy td "16:33:37"
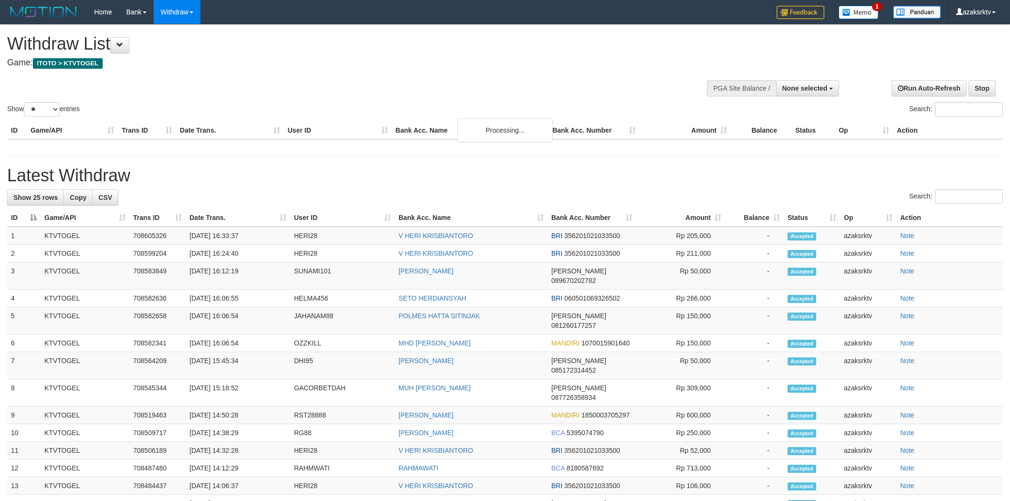
select select
select select "**"
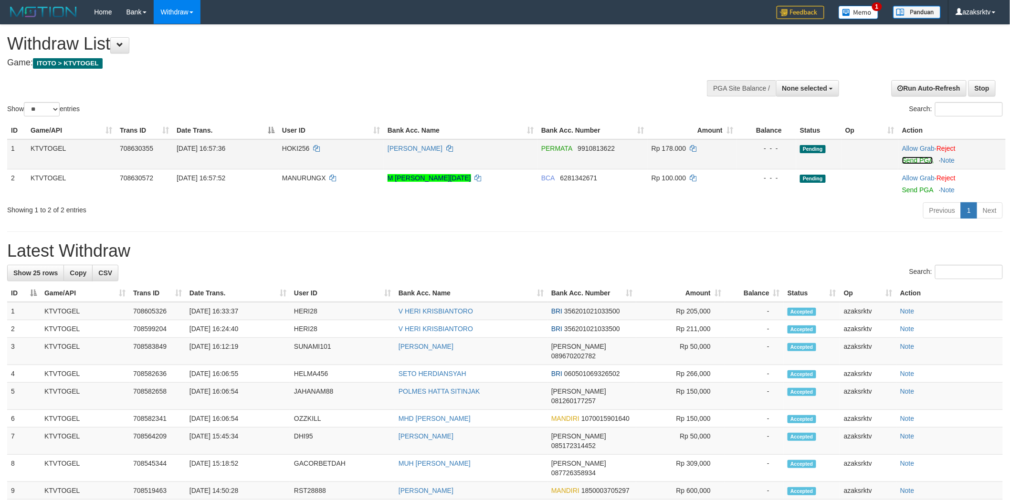
drag, startPoint x: 917, startPoint y: 158, endPoint x: 546, endPoint y: 147, distance: 371.1
click at [916, 158] on link "Send PGA" at bounding box center [917, 161] width 31 height 8
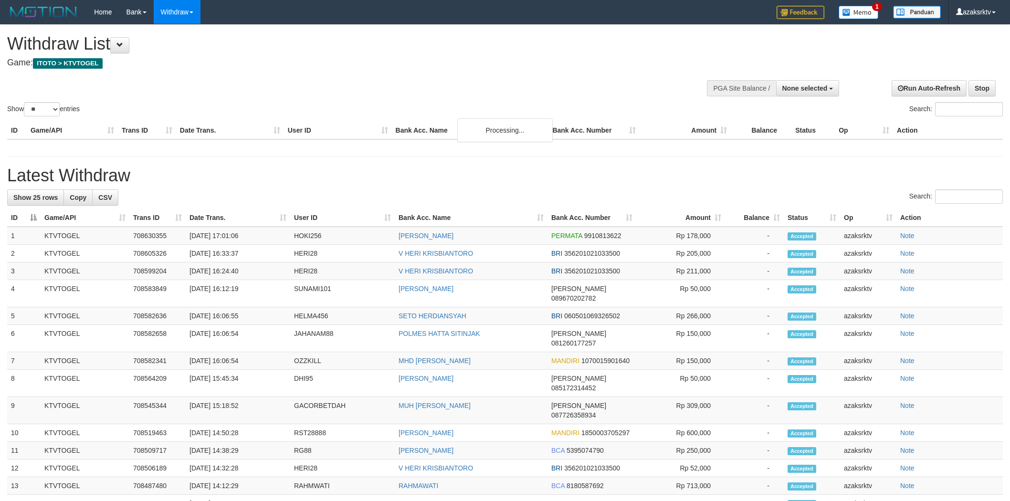
select select
select select "**"
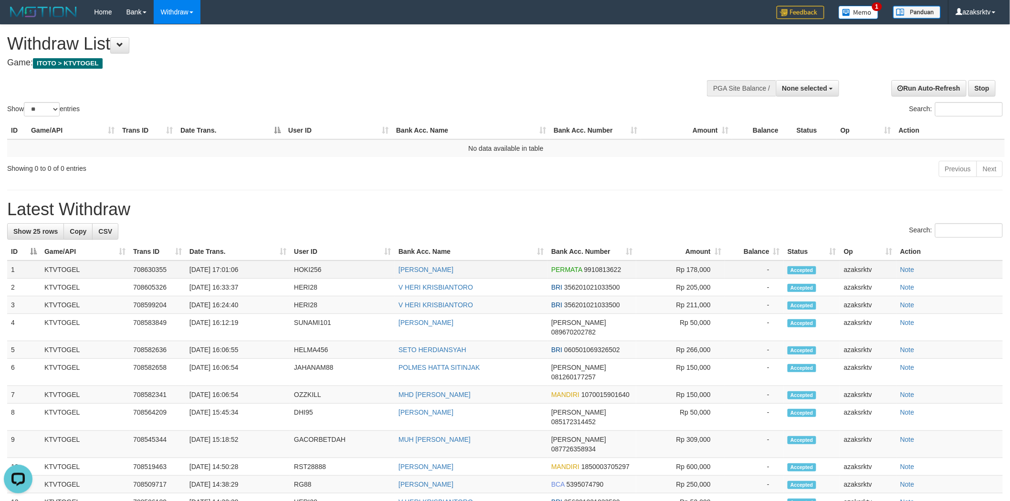
click at [225, 267] on td "31/08/2025 17:01:06" at bounding box center [238, 270] width 105 height 18
click at [253, 266] on td "31/08/2025 17:01:06" at bounding box center [238, 270] width 105 height 18
copy td "17:01:06"
click at [783, 89] on span "None selected" at bounding box center [804, 89] width 45 height 8
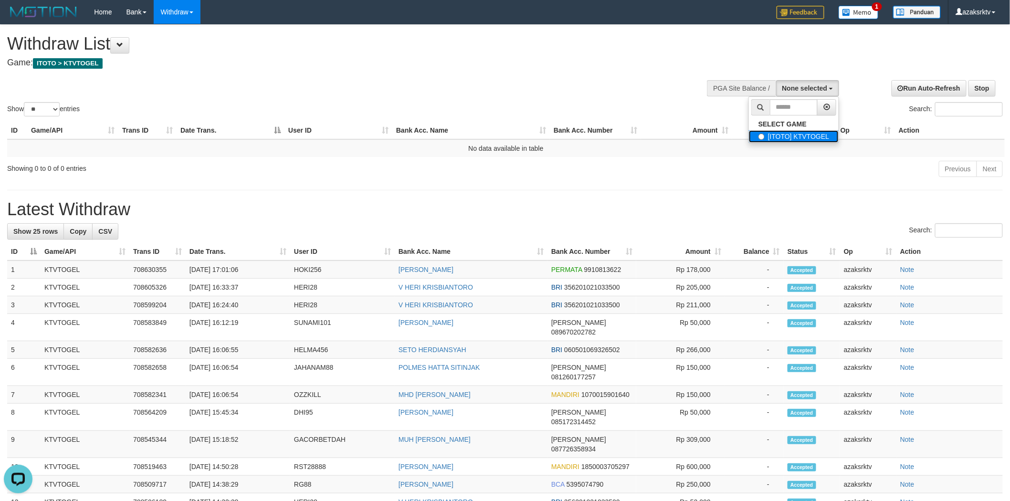
click at [779, 132] on label "[ITOTO] KTVTOGEL" at bounding box center [794, 136] width 90 height 12
select select "***"
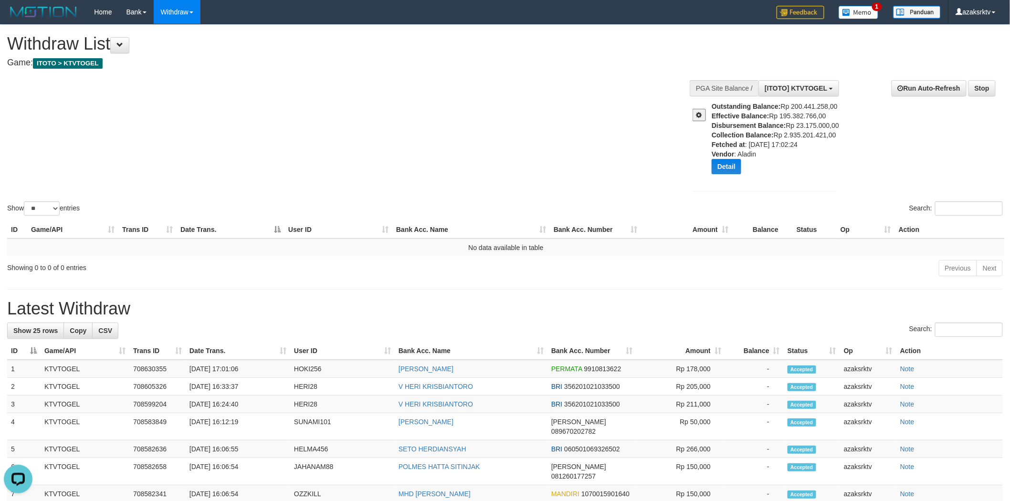
drag, startPoint x: 373, startPoint y: 159, endPoint x: 394, endPoint y: 159, distance: 21.0
click at [373, 159] on div "Show ** ** ** *** entries Search:" at bounding box center [505, 121] width 1010 height 193
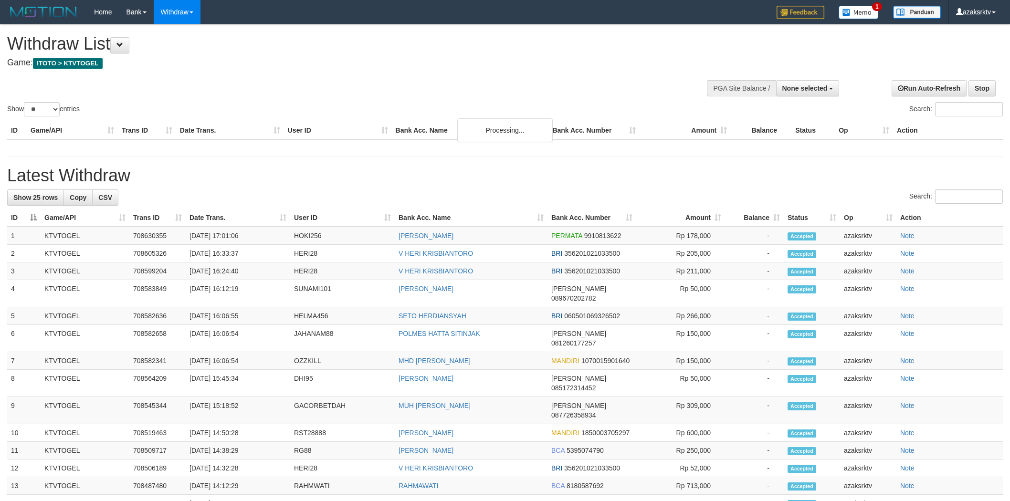
select select
select select "**"
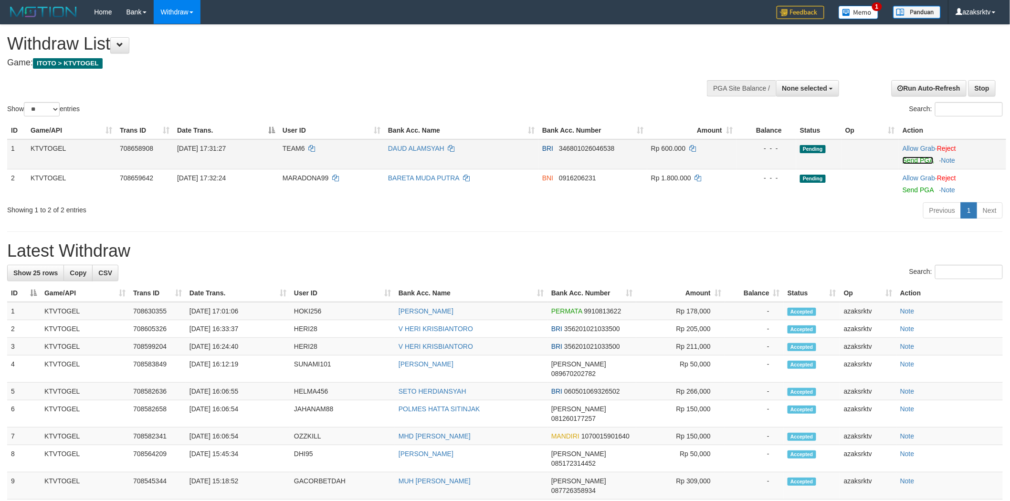
drag, startPoint x: 910, startPoint y: 159, endPoint x: 539, endPoint y: 144, distance: 370.8
click at [910, 159] on link "Send PGA" at bounding box center [918, 161] width 31 height 8
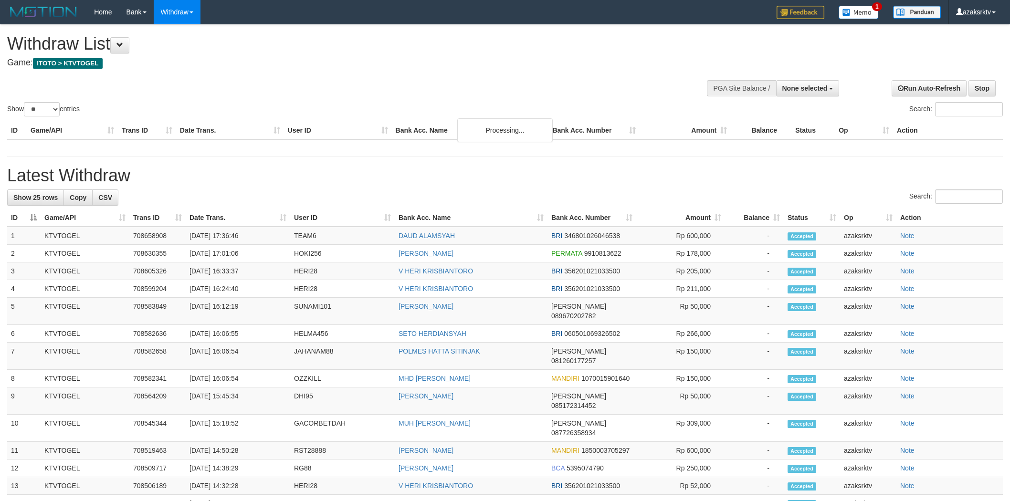
select select
select select "**"
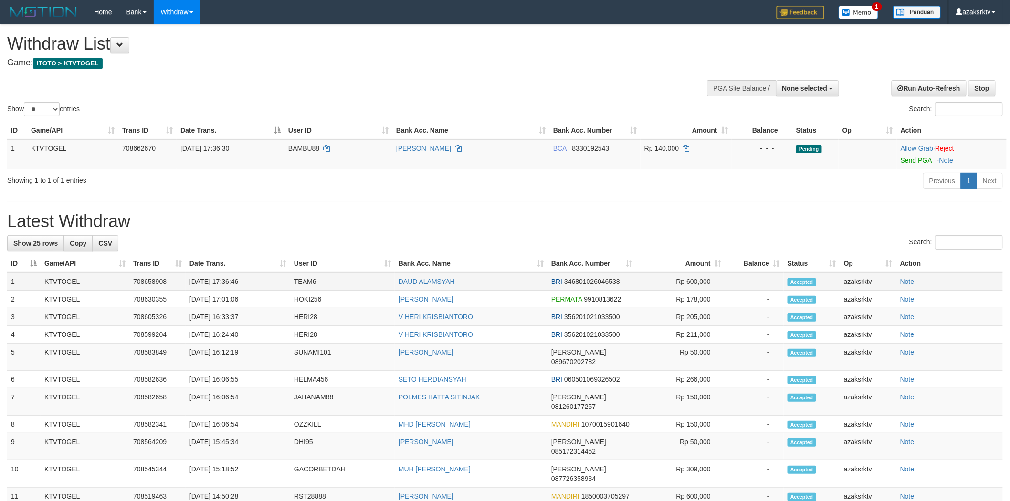
drag, startPoint x: 244, startPoint y: 281, endPoint x: 235, endPoint y: 281, distance: 8.6
click at [244, 281] on td "[DATE] 17:36:46" at bounding box center [238, 282] width 105 height 18
click at [229, 281] on td "[DATE] 17:36:46" at bounding box center [238, 282] width 105 height 18
click at [258, 281] on td "31/08/2025 17:36:46" at bounding box center [238, 282] width 105 height 18
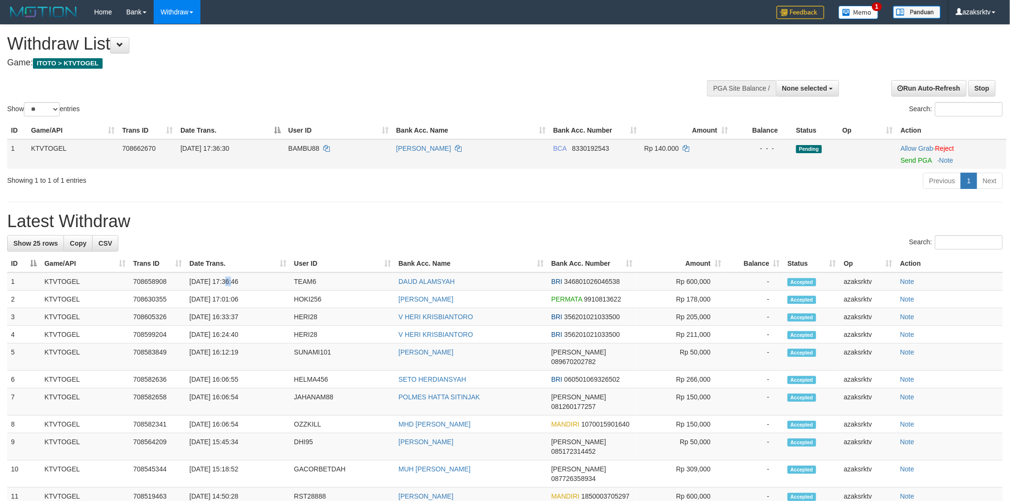
copy td "17:36:46"
click at [912, 155] on td "Allow Grab · Reject Send PGA · Note" at bounding box center [952, 154] width 110 height 30
click at [906, 159] on link "Send PGA" at bounding box center [916, 161] width 31 height 8
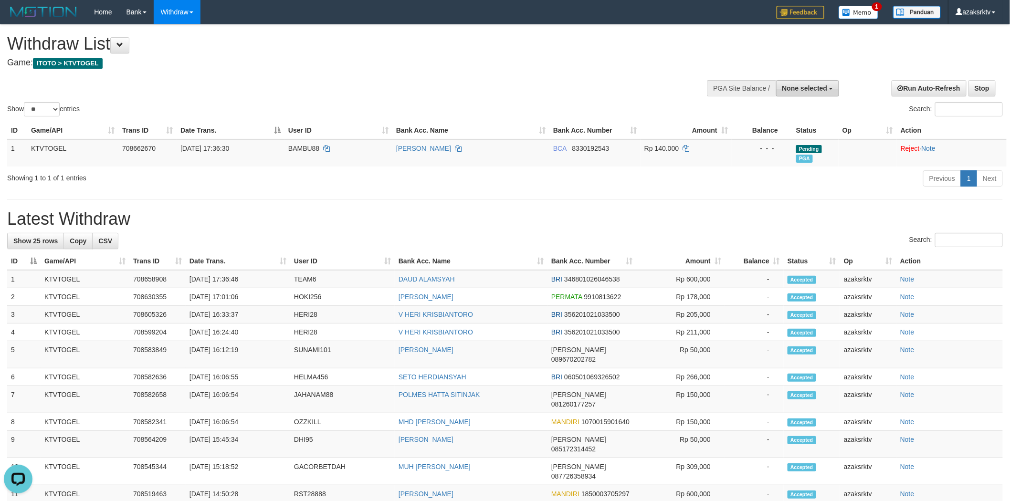
click at [827, 83] on button "None selected" at bounding box center [807, 88] width 63 height 16
click at [808, 130] on label "[ITOTO] KTVTOGEL" at bounding box center [794, 136] width 90 height 12
select select "***"
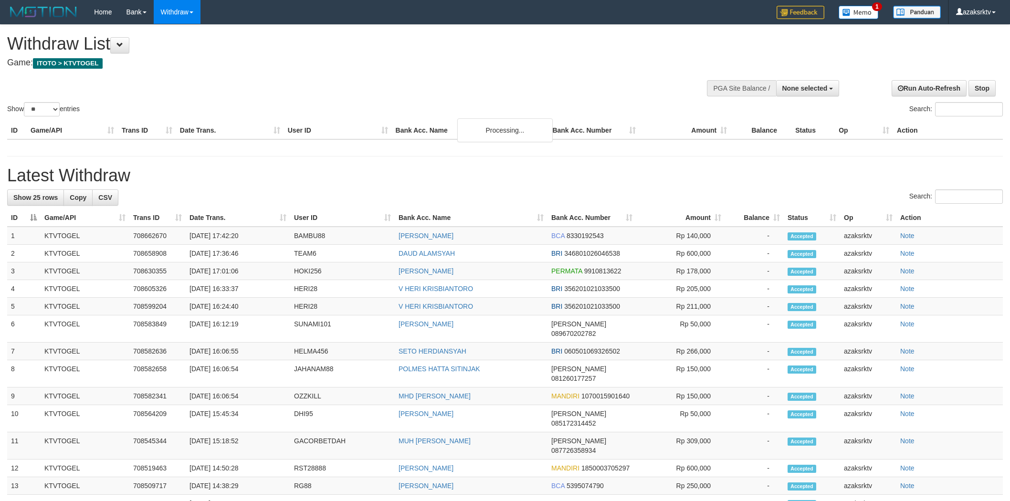
select select
select select "**"
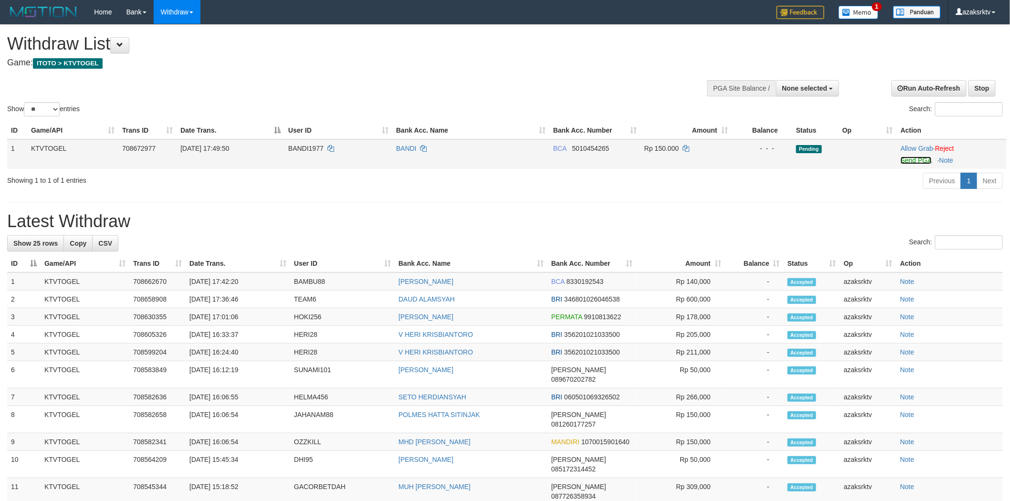
drag, startPoint x: 920, startPoint y: 160, endPoint x: 557, endPoint y: 146, distance: 364.0
click at [920, 160] on link "Send PGA" at bounding box center [916, 161] width 31 height 8
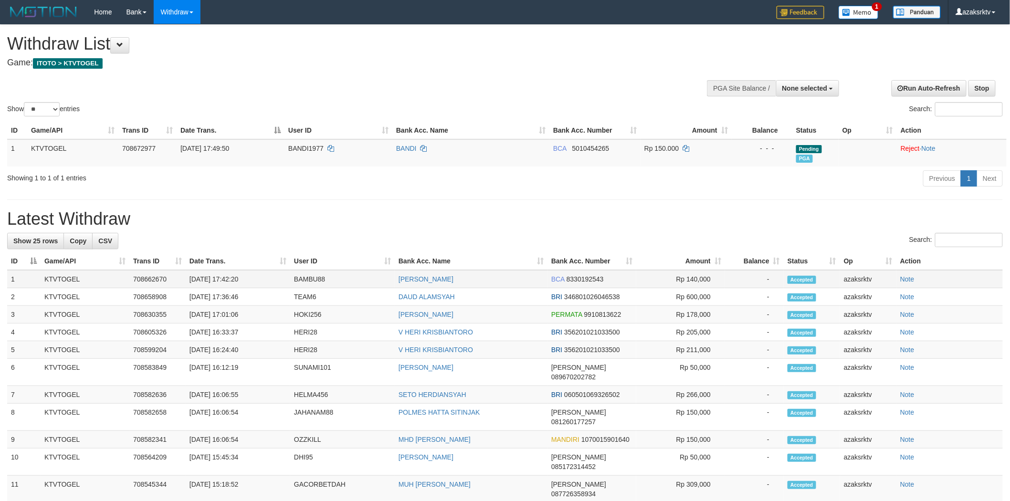
click at [230, 282] on td "31/08/2025 17:42:20" at bounding box center [238, 279] width 105 height 18
click at [253, 280] on td "31/08/2025 17:42:20" at bounding box center [238, 279] width 105 height 18
copy td "17:42:20"
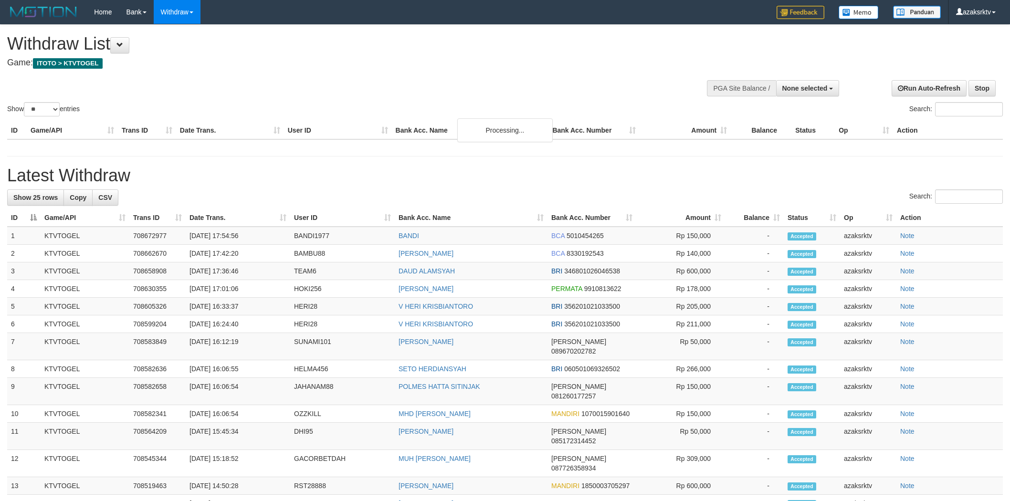
select select
select select "**"
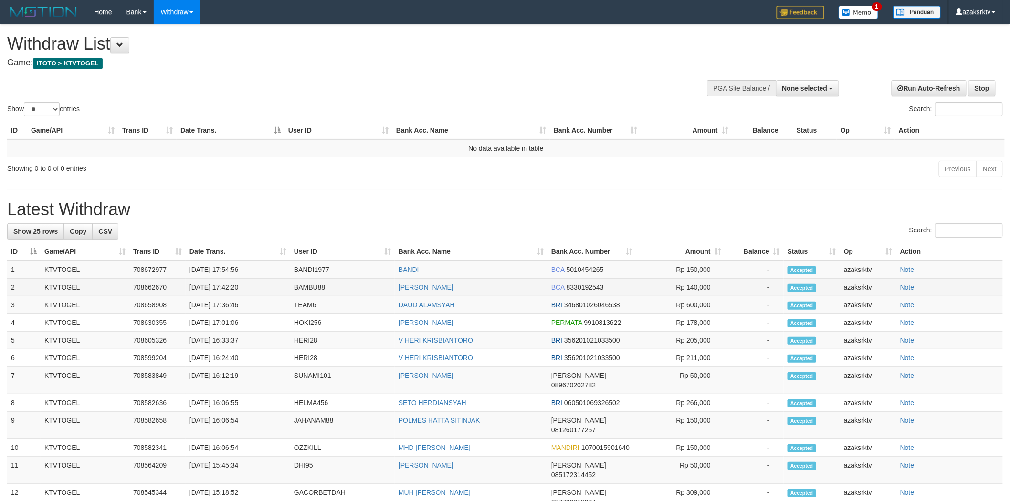
click at [225, 285] on td "[DATE] 17:42:20" at bounding box center [238, 288] width 105 height 18
click at [249, 282] on td "[DATE] 17:42:20" at bounding box center [238, 288] width 105 height 18
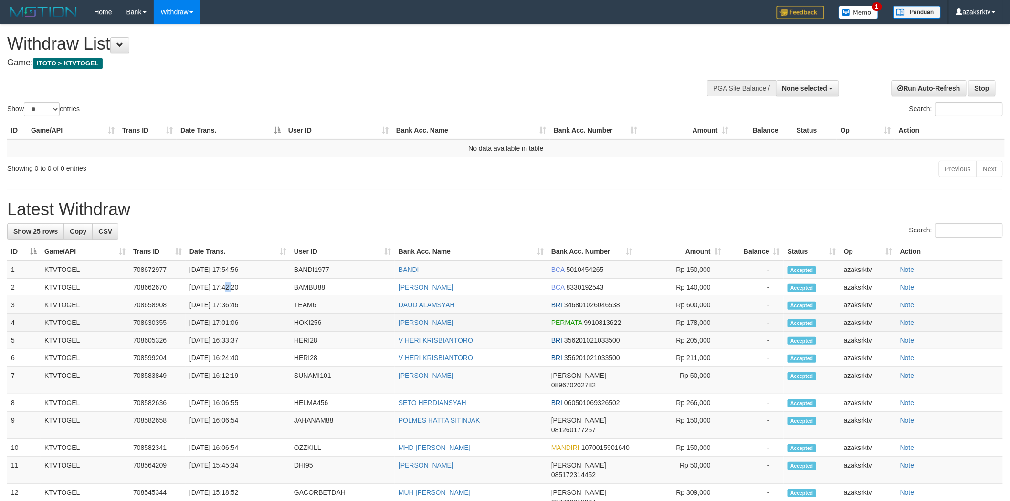
copy td "17:42:20"
click at [231, 265] on td "[DATE] 17:54:56" at bounding box center [238, 270] width 105 height 18
click at [226, 271] on td "[DATE] 17:54:56" at bounding box center [238, 270] width 105 height 18
drag, startPoint x: 226, startPoint y: 271, endPoint x: 245, endPoint y: 269, distance: 18.7
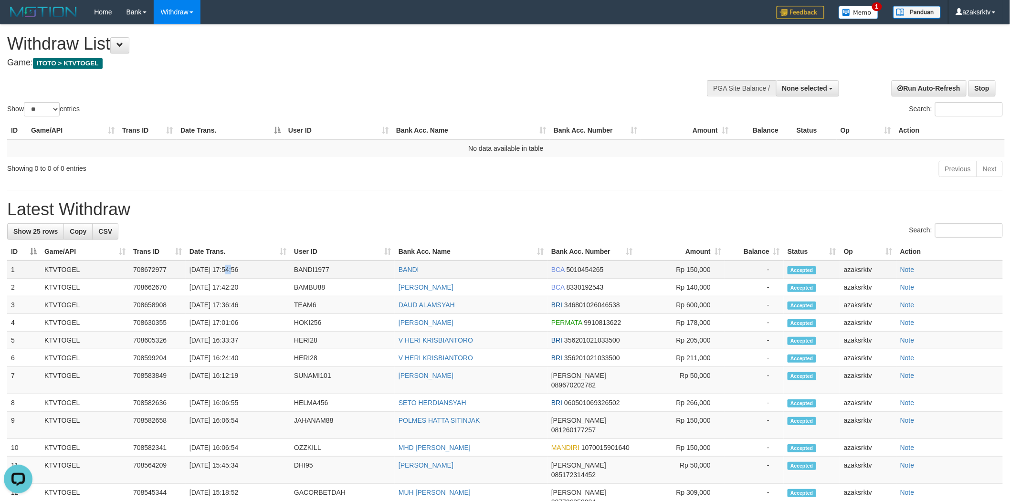
click at [227, 271] on td "[DATE] 17:54:56" at bounding box center [238, 270] width 105 height 18
click at [245, 269] on td "[DATE] 17:54:56" at bounding box center [238, 270] width 105 height 18
copy td "17:54:56"
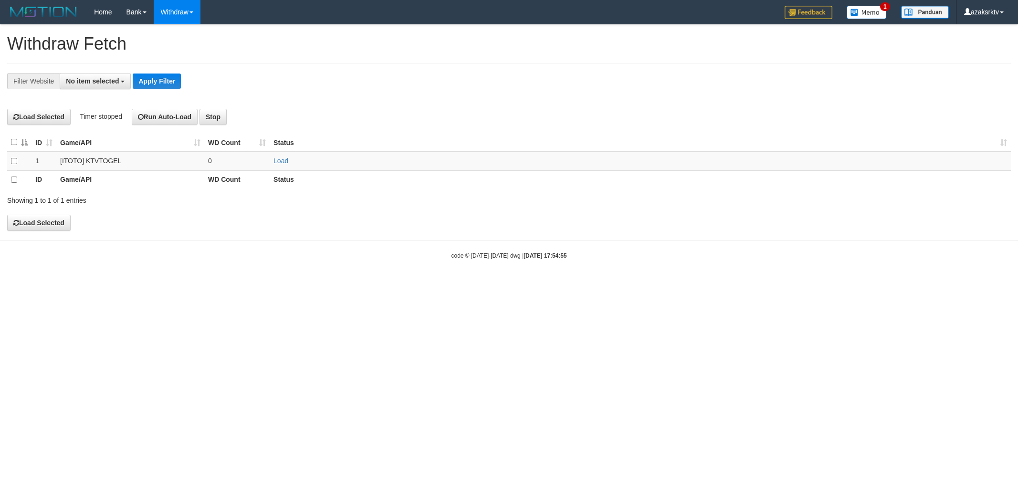
select select
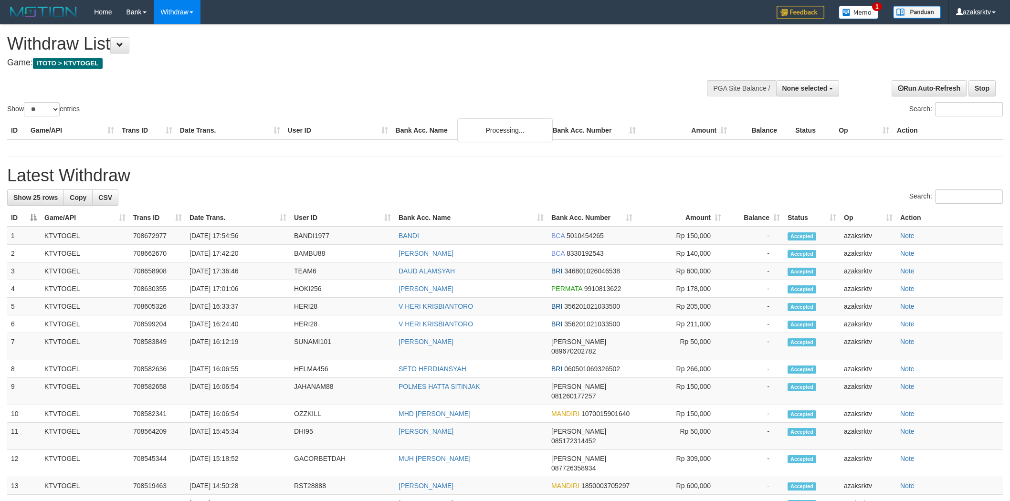
select select
select select "**"
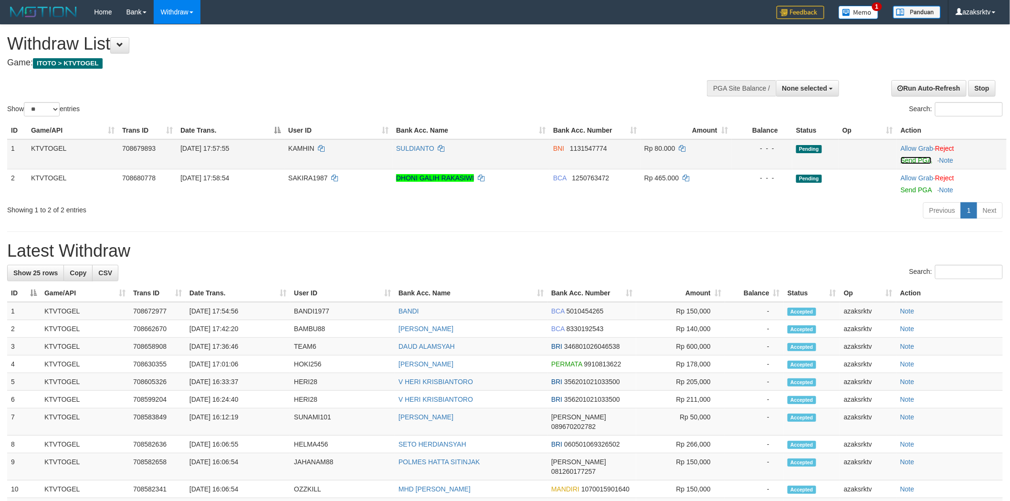
click at [908, 159] on link "Send PGA" at bounding box center [916, 161] width 31 height 8
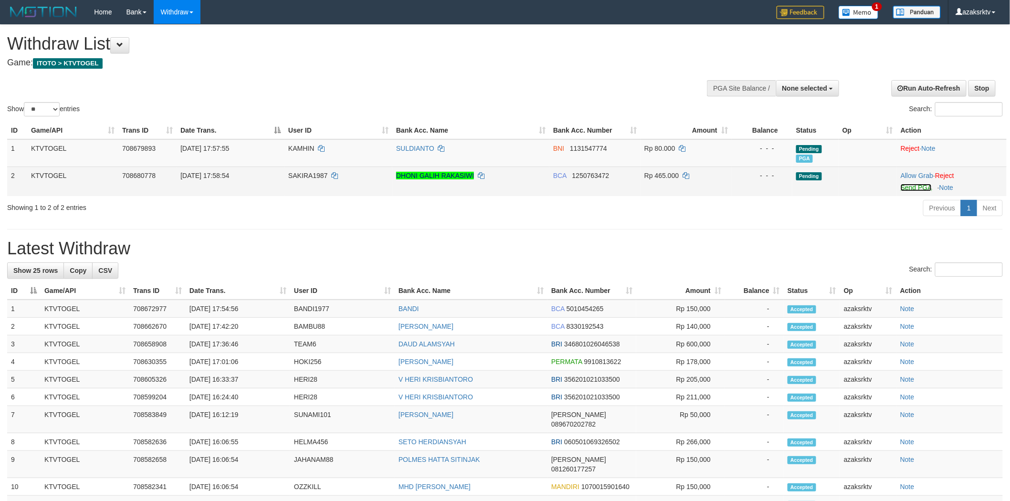
click at [909, 190] on link "Send PGA" at bounding box center [916, 188] width 31 height 8
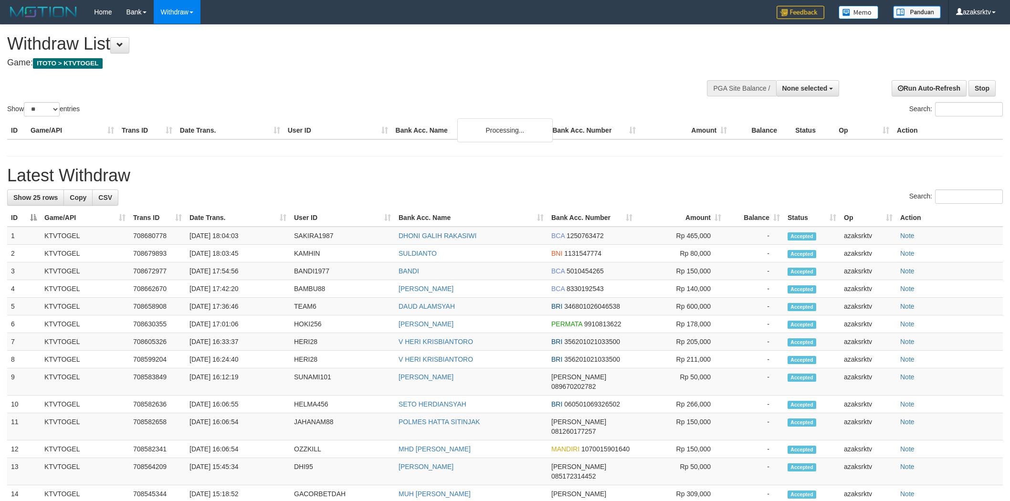
select select
select select "**"
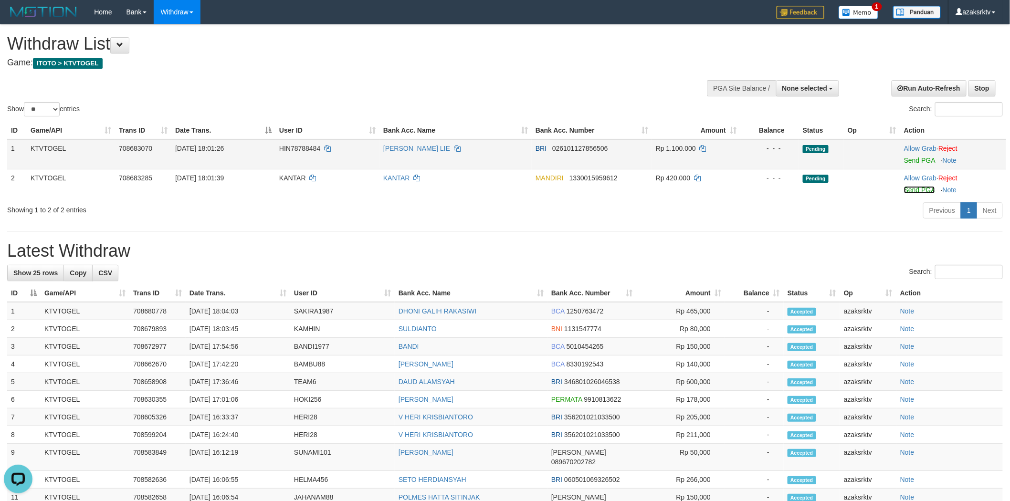
drag, startPoint x: 923, startPoint y: 188, endPoint x: 545, endPoint y: 143, distance: 380.3
click at [923, 188] on link "Send PGA" at bounding box center [919, 190] width 31 height 8
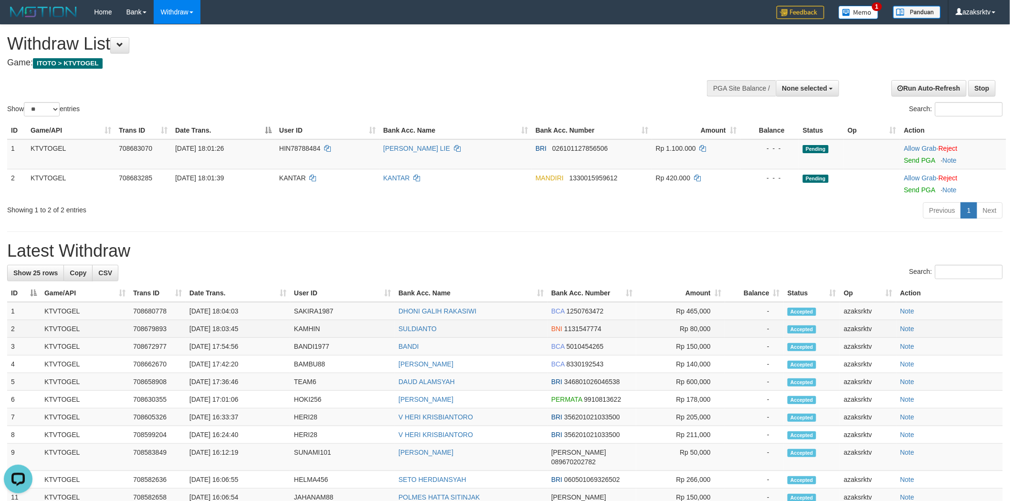
click at [218, 328] on td "[DATE] 18:03:45" at bounding box center [238, 329] width 105 height 18
click at [228, 328] on td "[DATE] 18:03:45" at bounding box center [238, 329] width 105 height 18
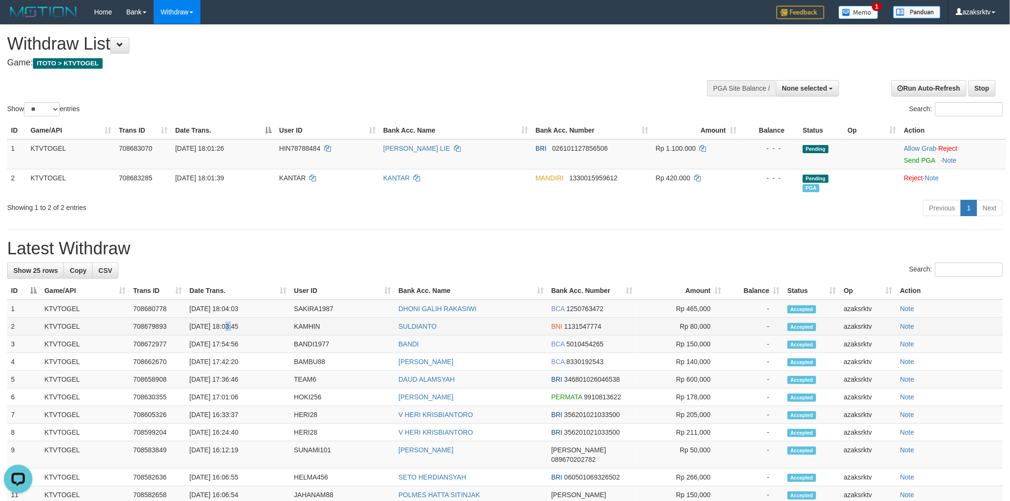
click at [251, 327] on td "[DATE] 18:03:45" at bounding box center [238, 327] width 105 height 18
copy td "18:03:45"
click at [219, 307] on td "[DATE] 18:04:03" at bounding box center [238, 309] width 105 height 18
click at [226, 310] on td "[DATE] 18:04:03" at bounding box center [238, 309] width 105 height 18
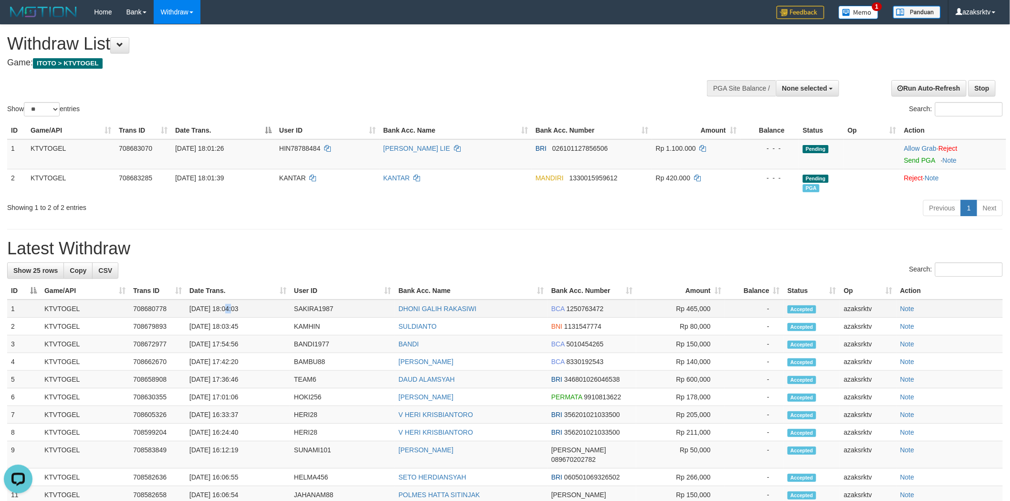
click at [261, 308] on td "[DATE] 18:04:03" at bounding box center [238, 309] width 105 height 18
copy td "18:04:03"
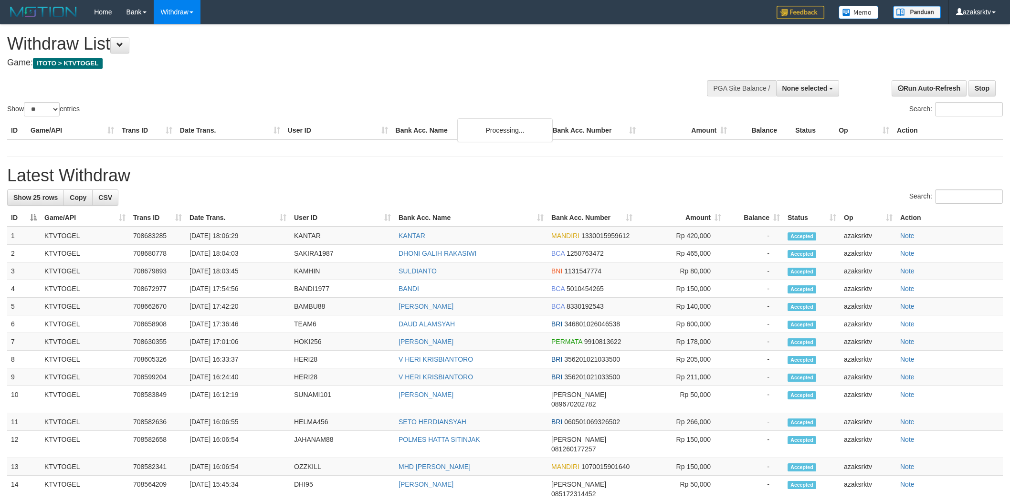
select select
select select "**"
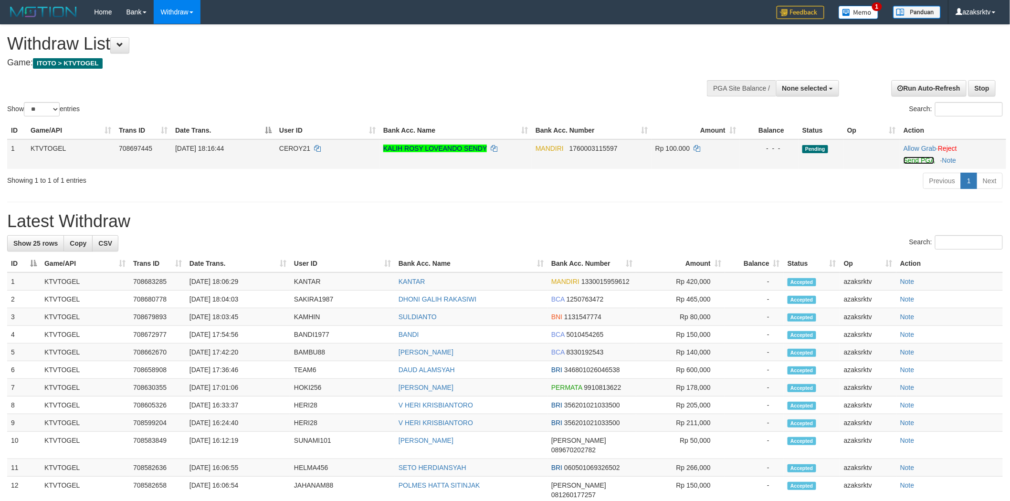
drag, startPoint x: 909, startPoint y: 156, endPoint x: 550, endPoint y: 146, distance: 359.6
click at [909, 157] on link "Send PGA" at bounding box center [919, 161] width 31 height 8
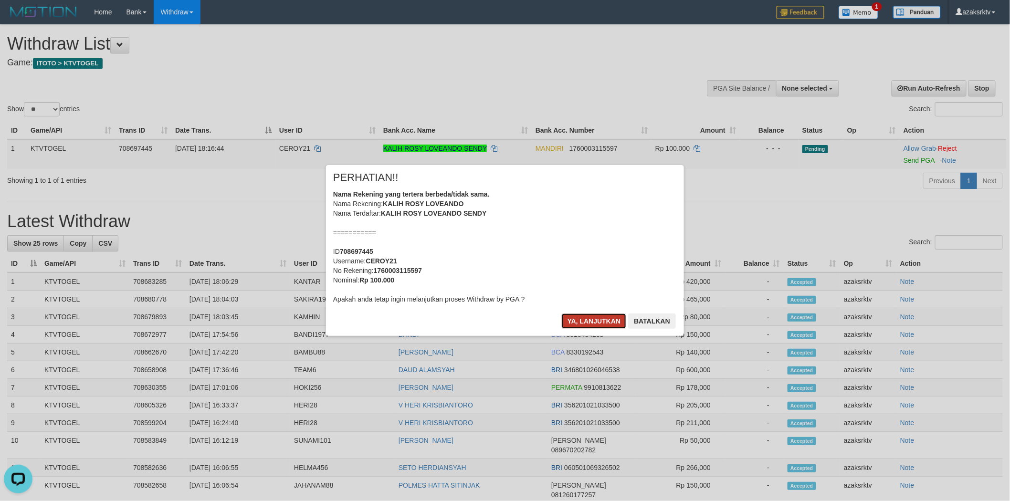
click at [590, 319] on button "Ya, lanjutkan" at bounding box center [594, 321] width 65 height 15
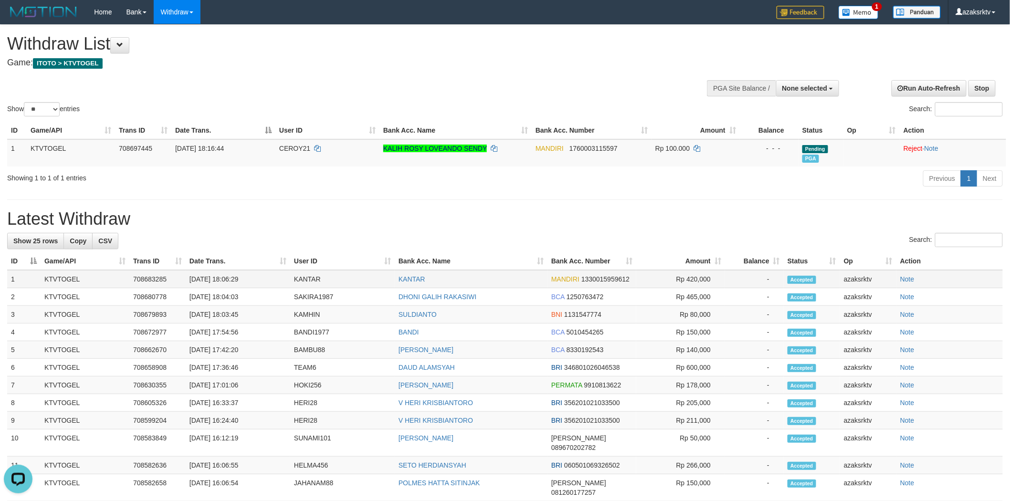
click at [227, 276] on td "[DATE] 18:06:29" at bounding box center [238, 279] width 105 height 18
click at [258, 276] on td "[DATE] 18:06:29" at bounding box center [238, 279] width 105 height 18
copy td "18:06:29"
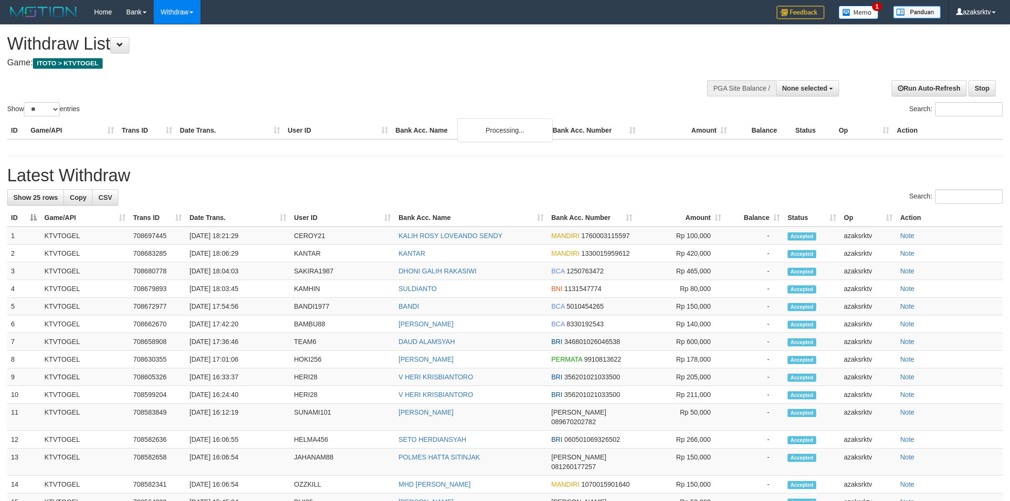
select select
select select "**"
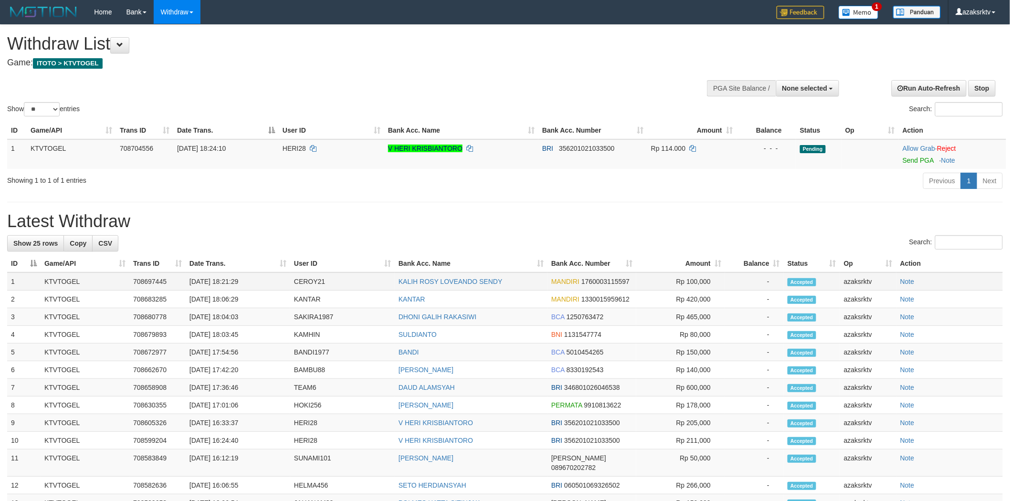
click at [224, 280] on td "[DATE] 18:21:29" at bounding box center [238, 282] width 105 height 18
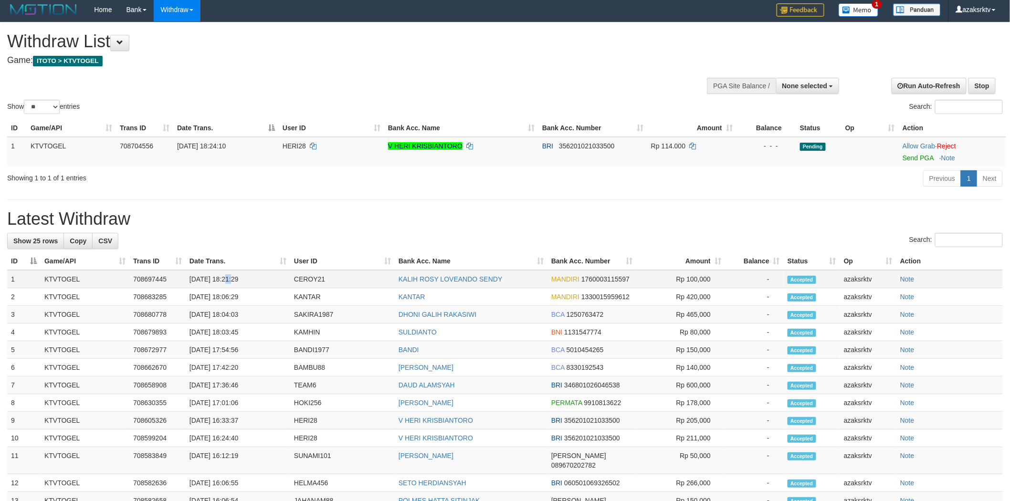
drag, startPoint x: 224, startPoint y: 280, endPoint x: 253, endPoint y: 281, distance: 28.6
click at [226, 280] on td "[DATE] 18:21:29" at bounding box center [238, 279] width 105 height 18
click at [256, 281] on td "[DATE] 18:21:29" at bounding box center [238, 279] width 105 height 18
click at [923, 158] on link "Send PGA" at bounding box center [918, 158] width 31 height 8
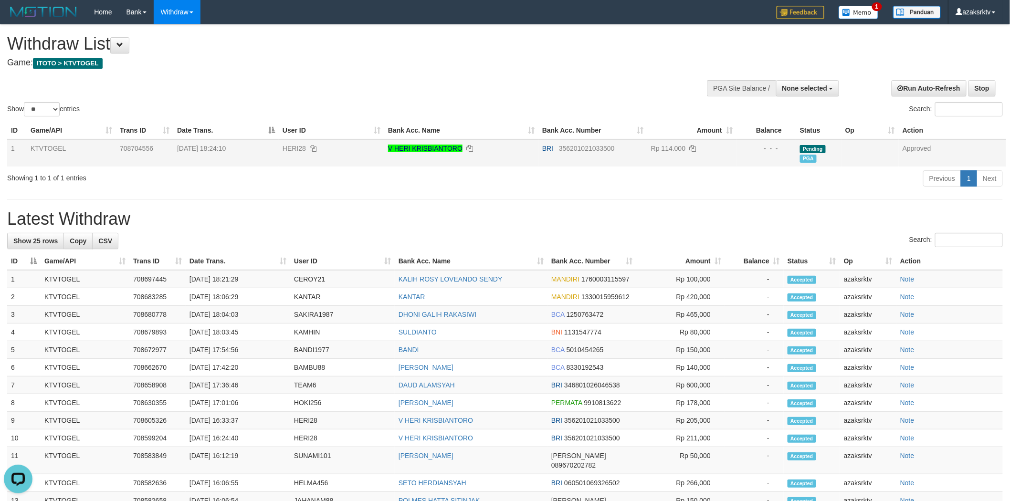
click at [424, 64] on h4 "Game: ITOTO > KTVTOGEL" at bounding box center [335, 63] width 657 height 10
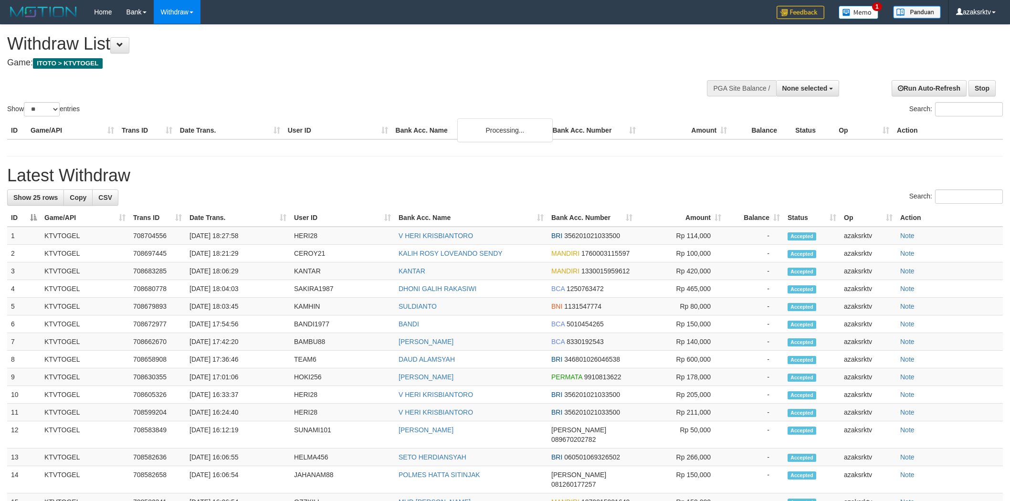
select select
select select "**"
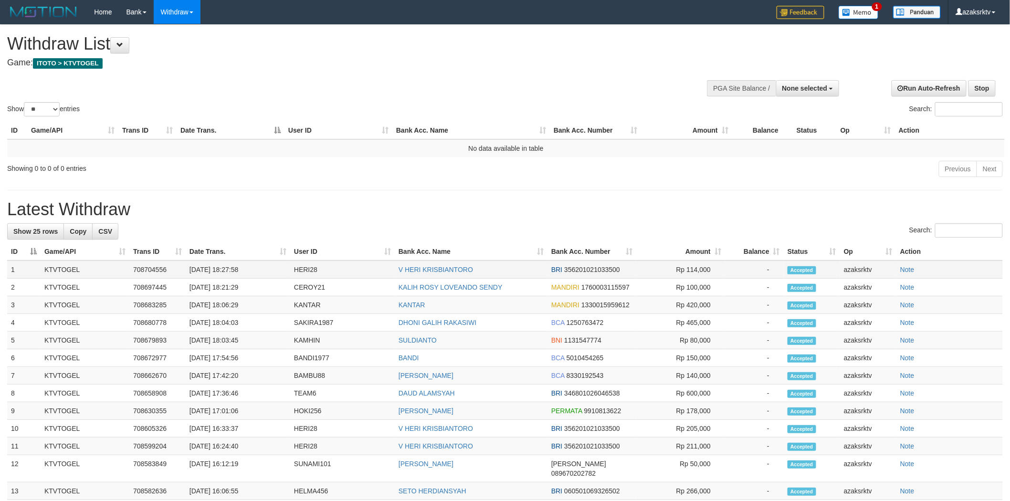
click at [224, 269] on td "[DATE] 18:27:58" at bounding box center [238, 270] width 105 height 18
click at [260, 269] on td "[DATE] 18:27:58" at bounding box center [238, 270] width 105 height 18
copy td "18:27:58"
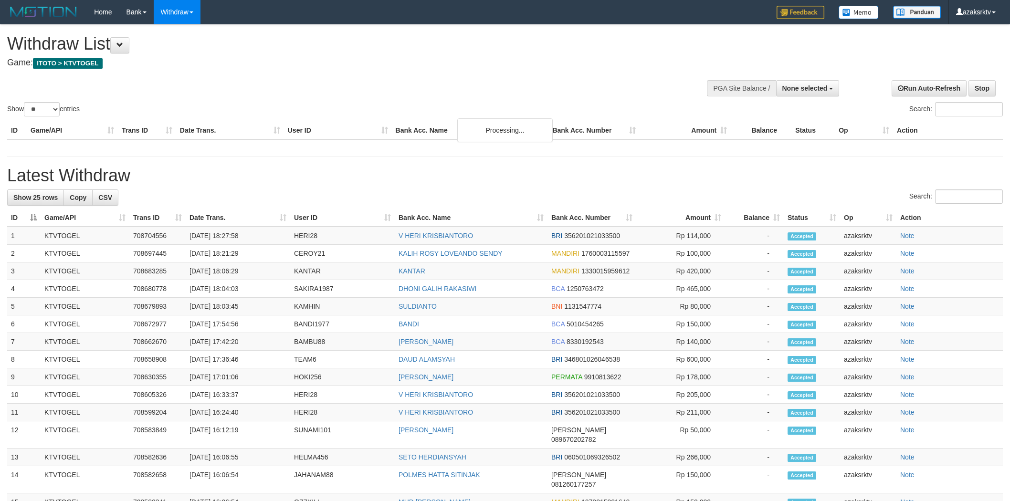
select select
select select "**"
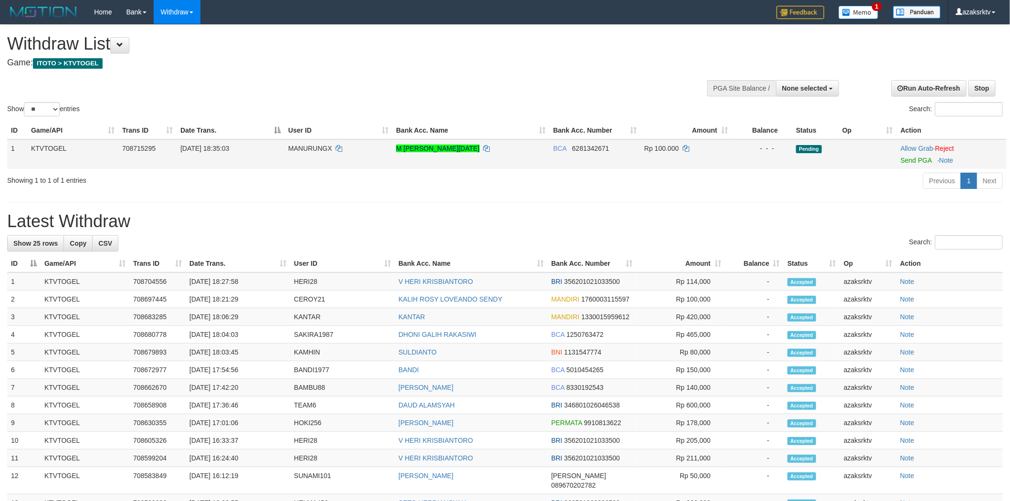
click at [908, 154] on div at bounding box center [952, 154] width 102 height 2
click at [906, 160] on link "Send PGA" at bounding box center [916, 161] width 31 height 8
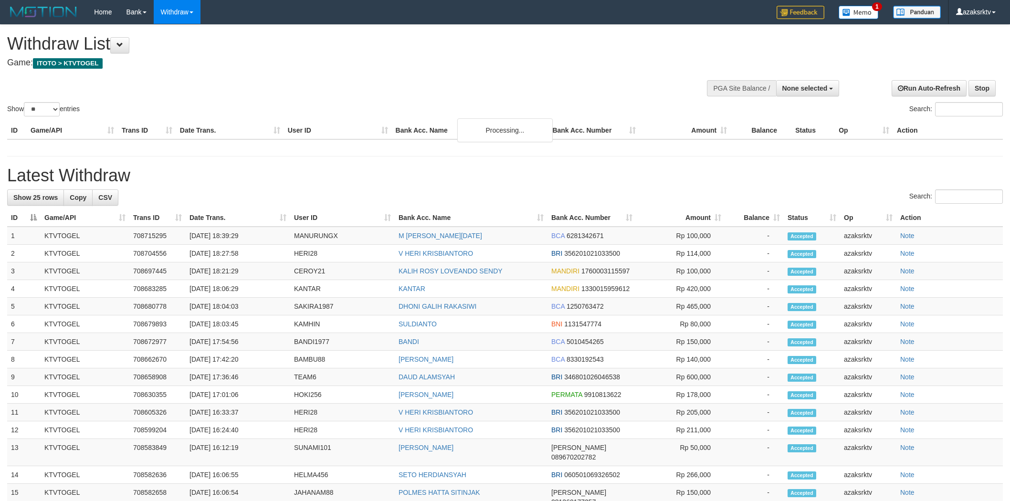
select select
select select "**"
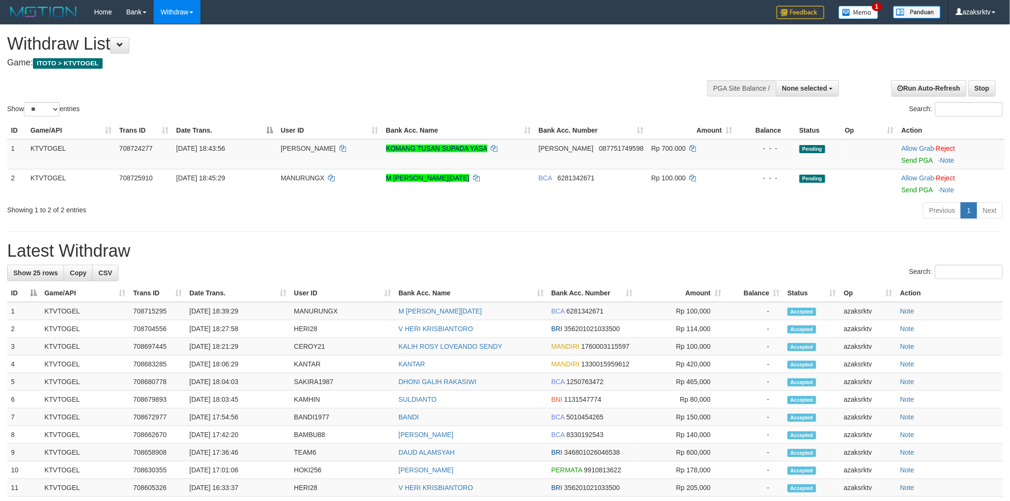
click at [373, 219] on div "Showing 1 to 2 of 2 entries Previous 1 Next" at bounding box center [505, 211] width 1010 height 21
click at [793, 83] on button "None selected" at bounding box center [807, 88] width 63 height 16
click at [781, 139] on label "[ITOTO] KTVTOGEL" at bounding box center [794, 136] width 90 height 12
select select "***"
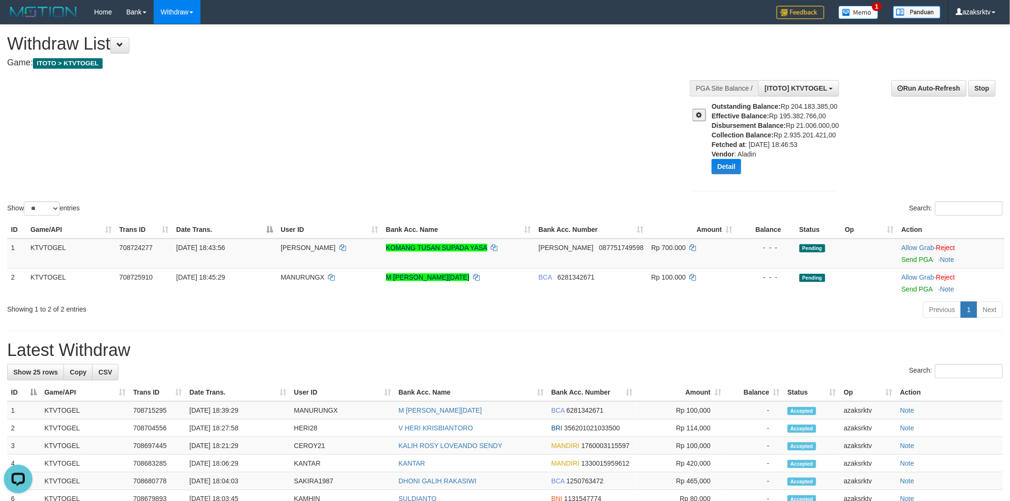
click at [742, 149] on div "Outstanding Balance: Rp 204.183.385,00 Effective Balance: Rp 195.382.766,00 Dis…" at bounding box center [778, 142] width 132 height 80
copy b "at"
click at [749, 153] on div "Outstanding Balance: Rp 204.183.385,00 Effective Balance: Rp 195.382.766,00 Dis…" at bounding box center [778, 142] width 132 height 80
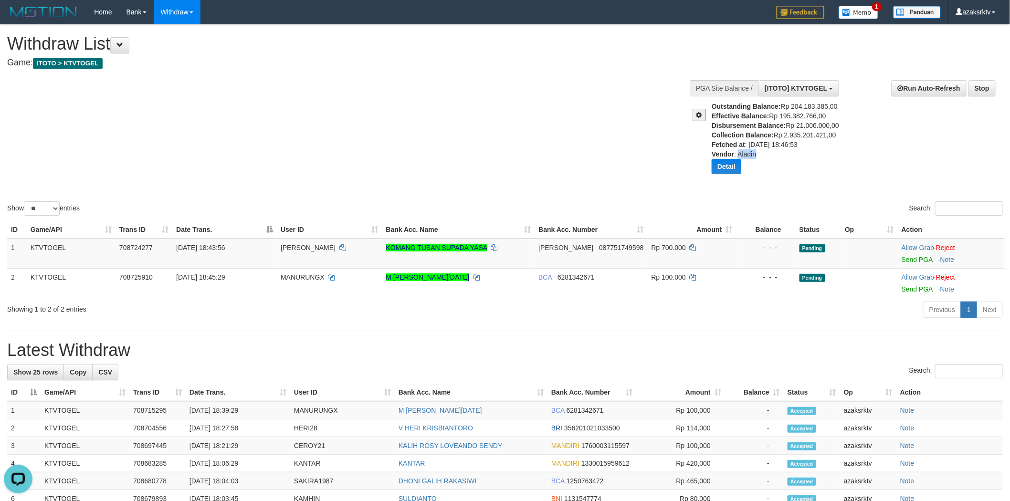
copy div "Aladin"
click at [904, 256] on link "Send PGA" at bounding box center [917, 260] width 31 height 8
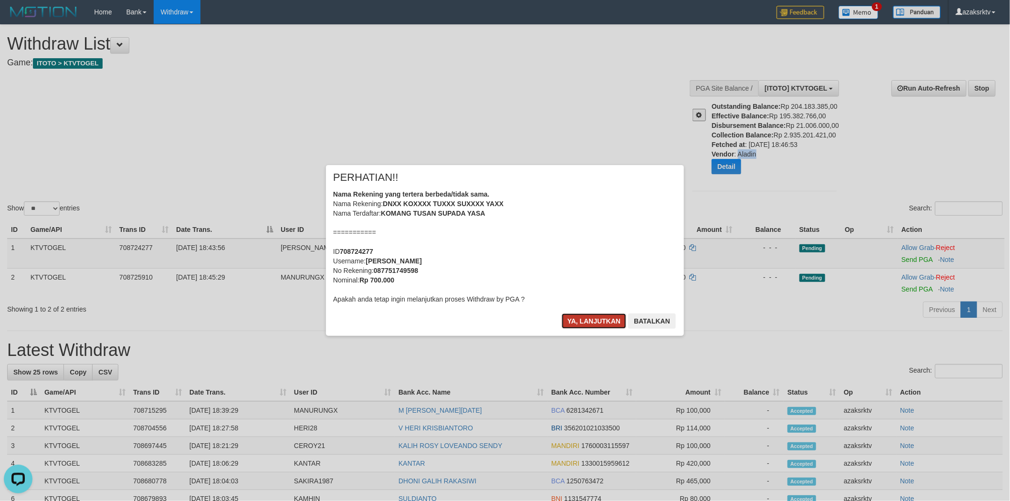
click at [581, 315] on button "Ya, lanjutkan" at bounding box center [594, 321] width 65 height 15
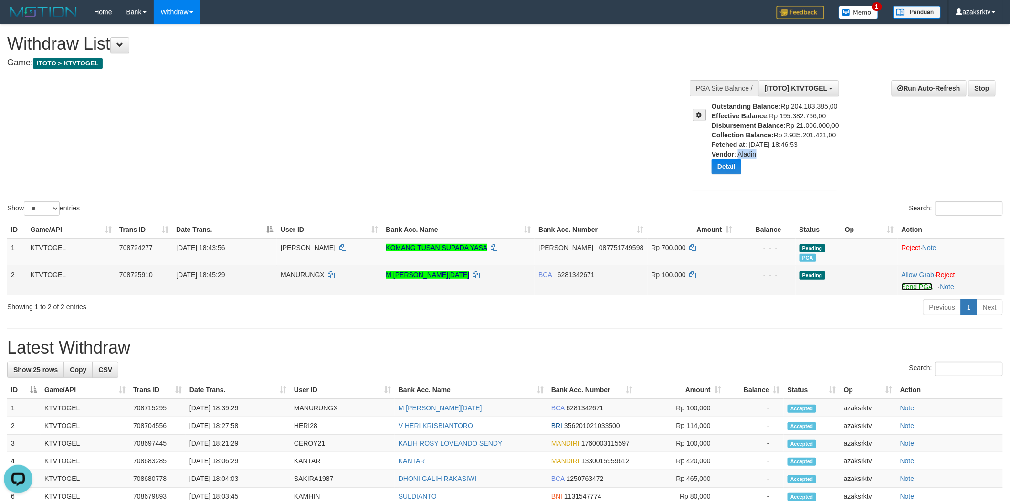
click at [907, 284] on link "Send PGA" at bounding box center [917, 287] width 31 height 8
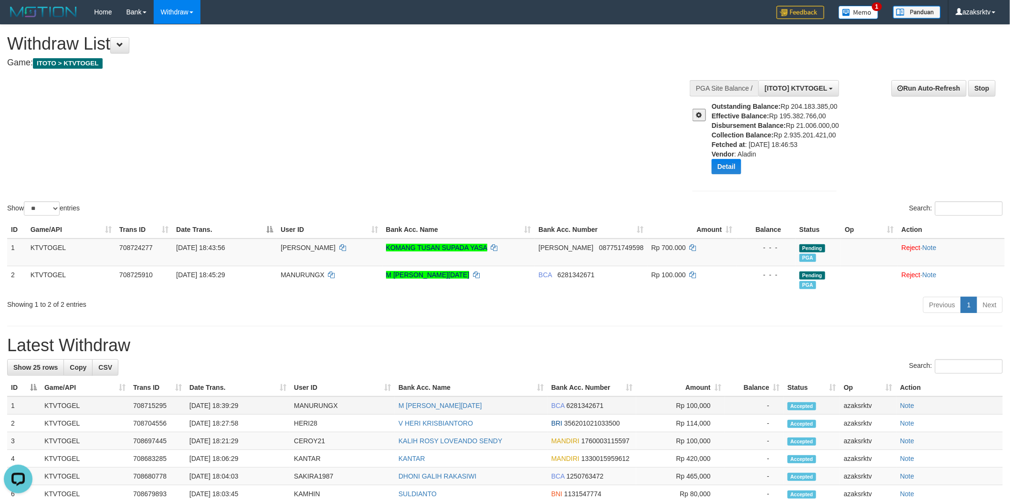
click at [228, 402] on td "[DATE] 18:39:29" at bounding box center [238, 406] width 105 height 18
click at [246, 399] on td "[DATE] 18:39:29" at bounding box center [238, 406] width 105 height 18
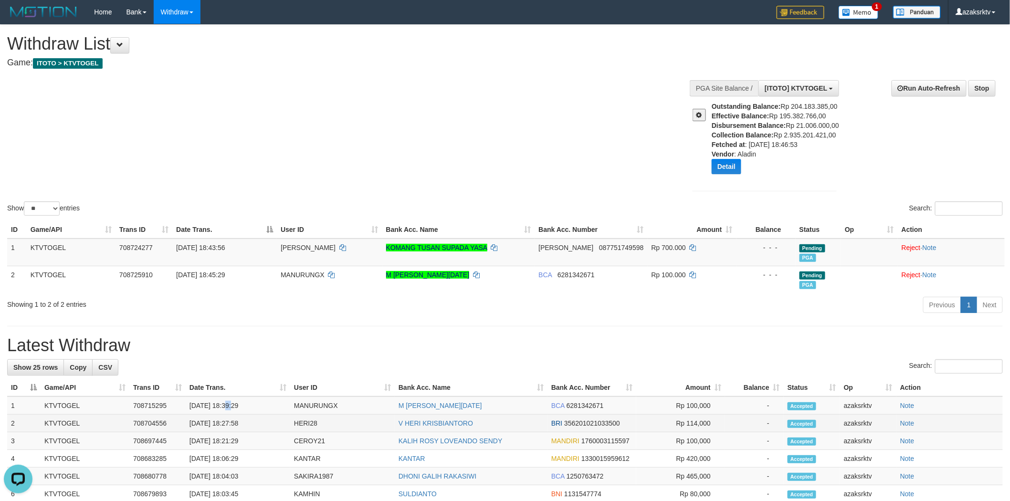
copy td "18:39:29"
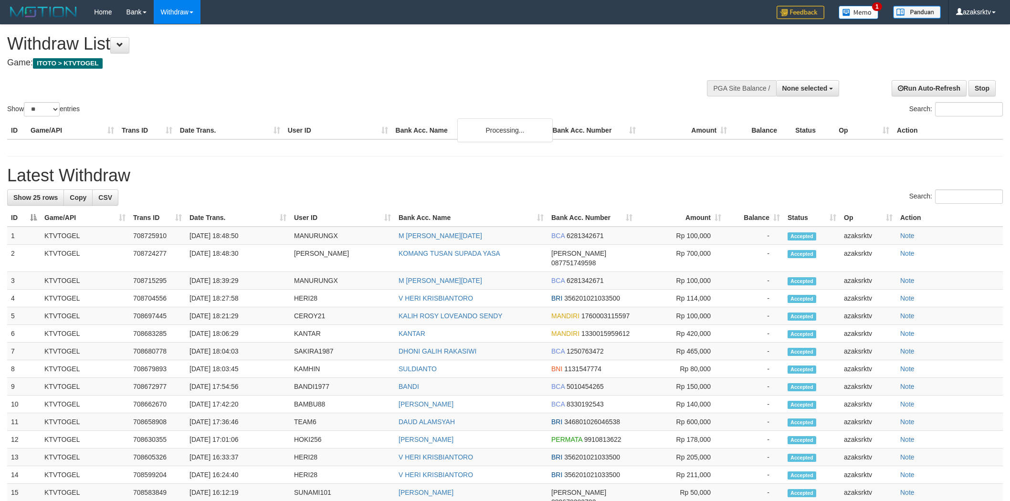
select select
select select "**"
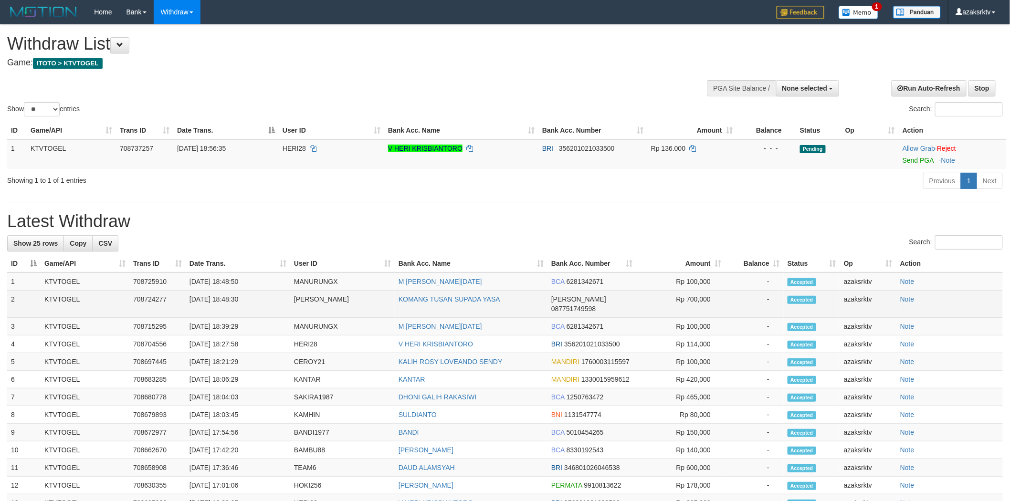
click at [231, 294] on td "[DATE] 18:48:30" at bounding box center [238, 304] width 105 height 27
click at [224, 299] on td "[DATE] 18:48:30" at bounding box center [238, 304] width 105 height 27
drag, startPoint x: 224, startPoint y: 299, endPoint x: 269, endPoint y: 299, distance: 44.4
click at [269, 299] on td "[DATE] 18:48:30" at bounding box center [238, 304] width 105 height 27
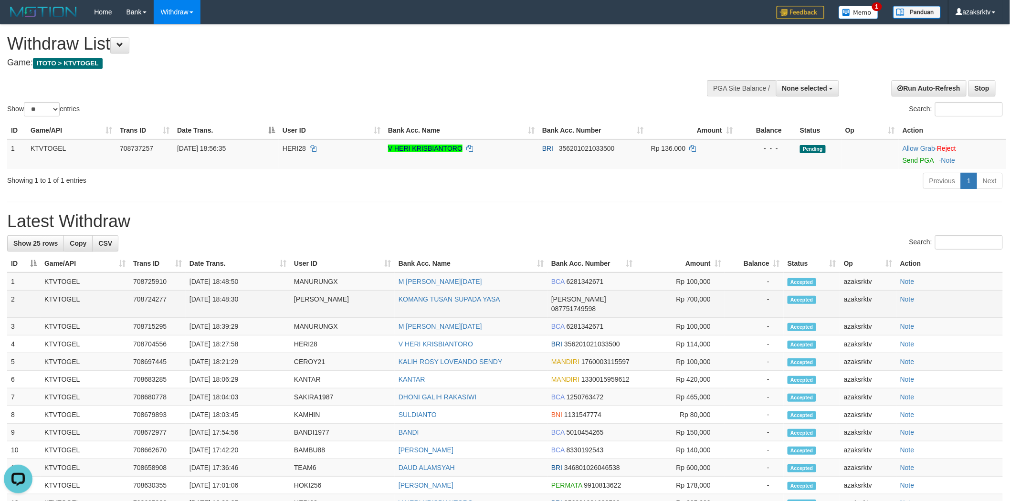
copy td "18:48:30"
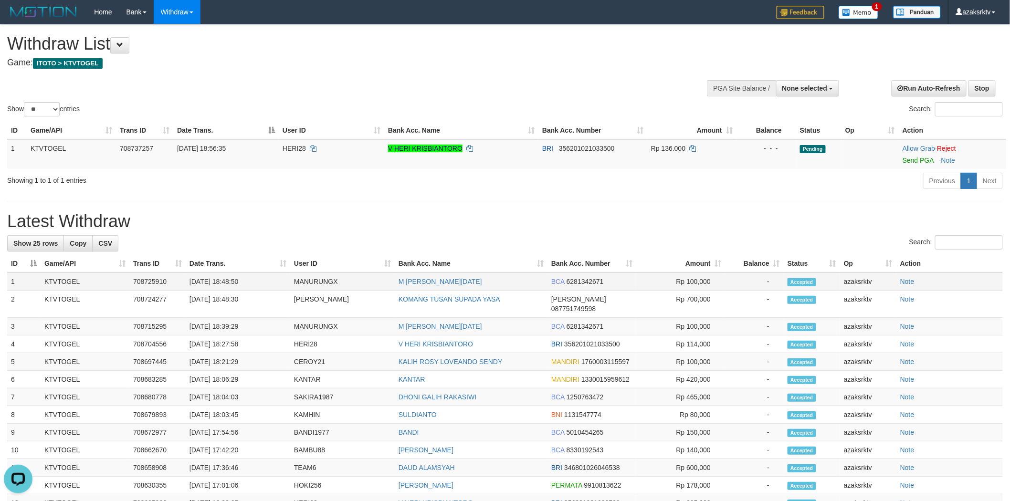
click at [227, 278] on td "[DATE] 18:48:50" at bounding box center [238, 282] width 105 height 18
click at [256, 278] on td "[DATE] 18:48:50" at bounding box center [238, 282] width 105 height 18
copy td "18:48:50"
click at [913, 158] on link "Send PGA" at bounding box center [918, 161] width 31 height 8
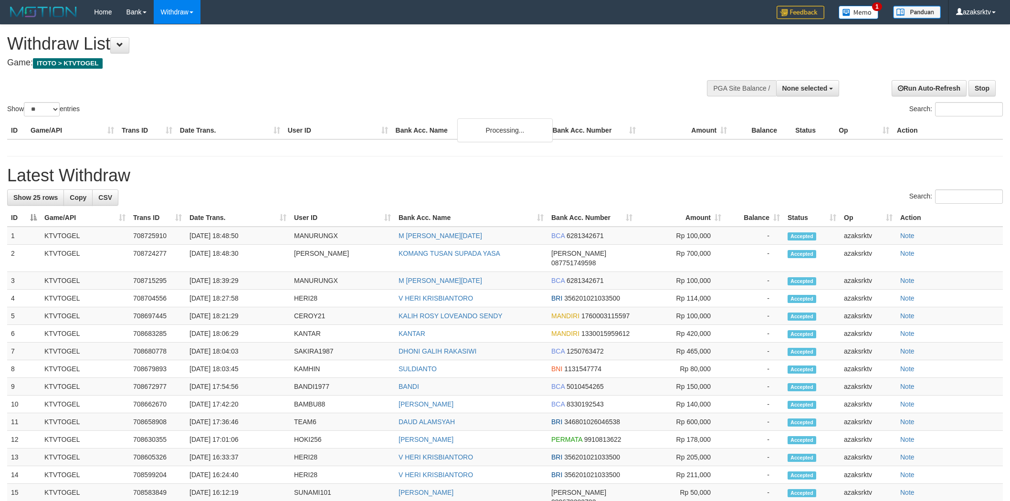
select select
select select "**"
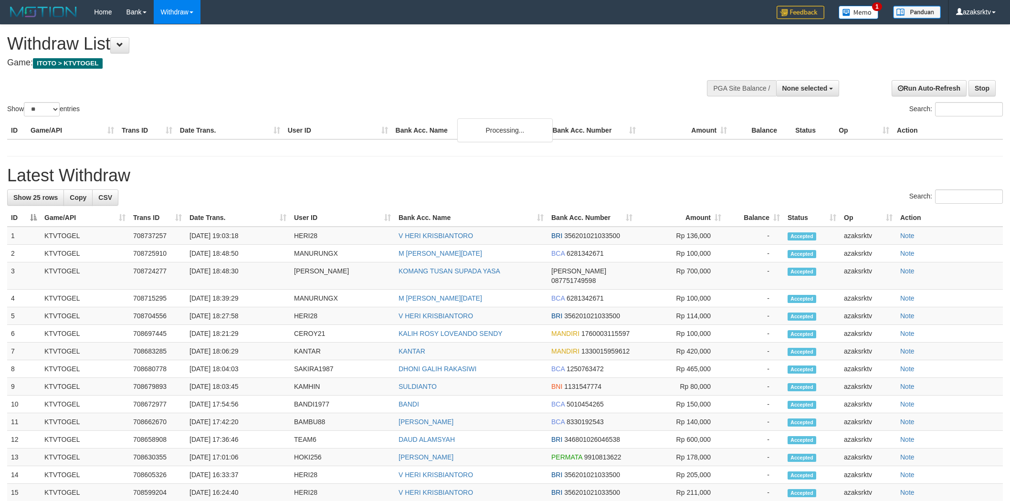
select select
select select "**"
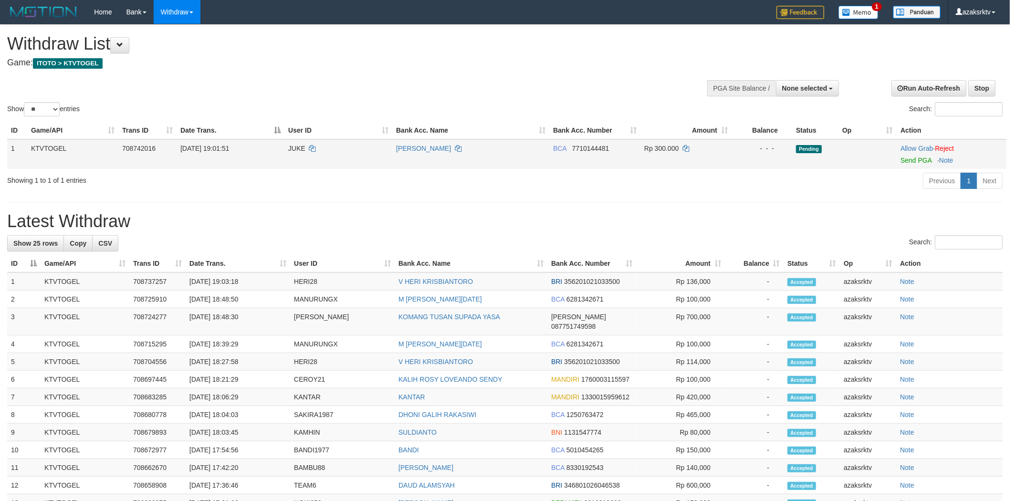
click at [915, 165] on td "Allow Grab · Reject Send PGA · Note" at bounding box center [952, 154] width 110 height 30
click at [916, 163] on link "Send PGA" at bounding box center [916, 161] width 31 height 8
click at [225, 279] on td "[DATE] 19:03:18" at bounding box center [238, 282] width 105 height 18
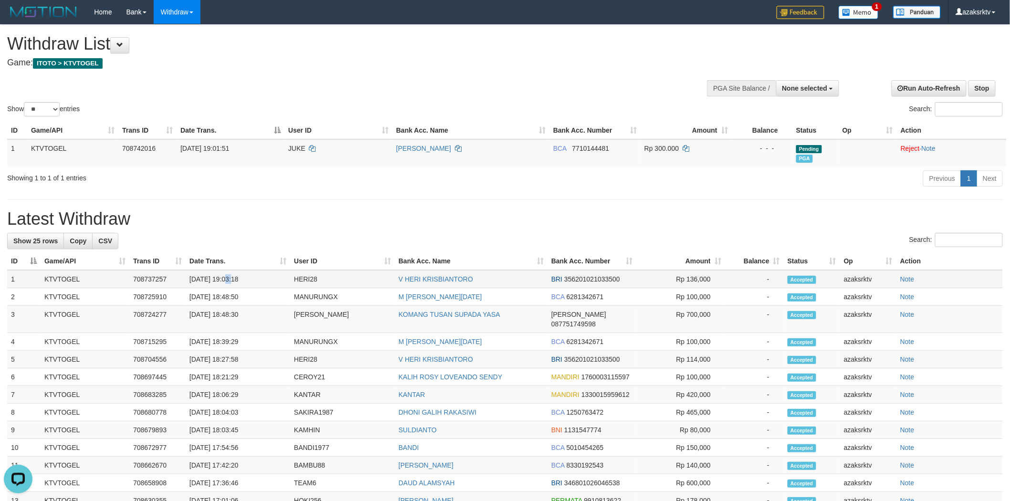
click at [254, 277] on td "[DATE] 19:03:18" at bounding box center [238, 279] width 105 height 18
copy td "19:03:18"
select select
select select "**"
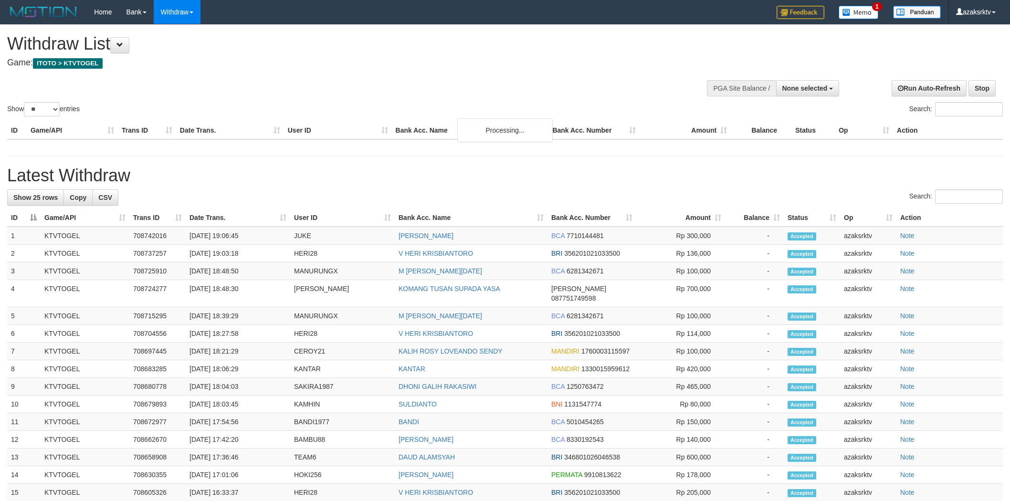
select select
select select "**"
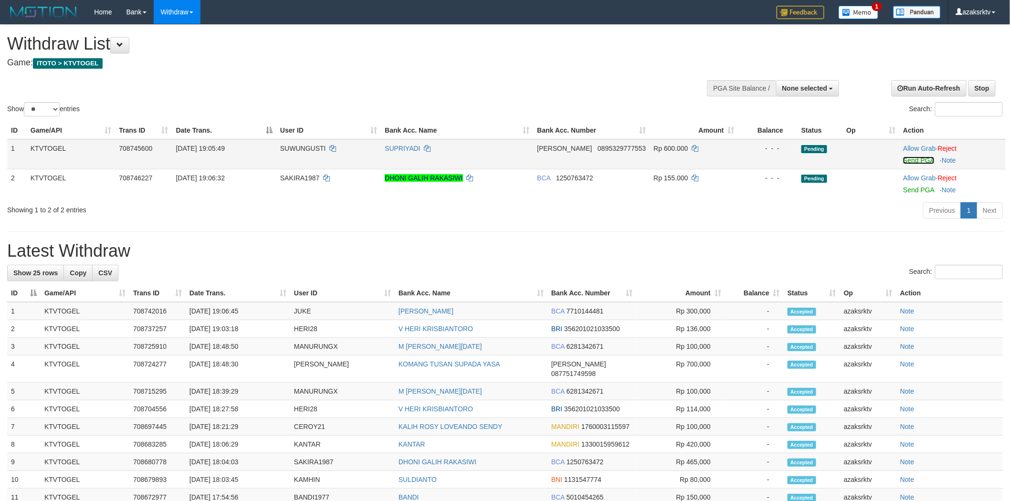
click at [922, 159] on link "Send PGA" at bounding box center [918, 161] width 31 height 8
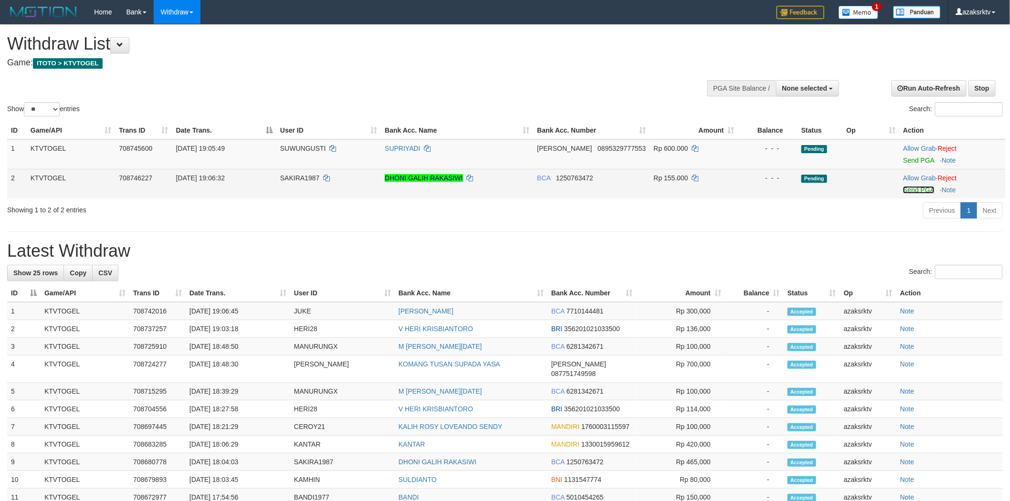
click at [915, 186] on link "Send PGA" at bounding box center [918, 190] width 31 height 8
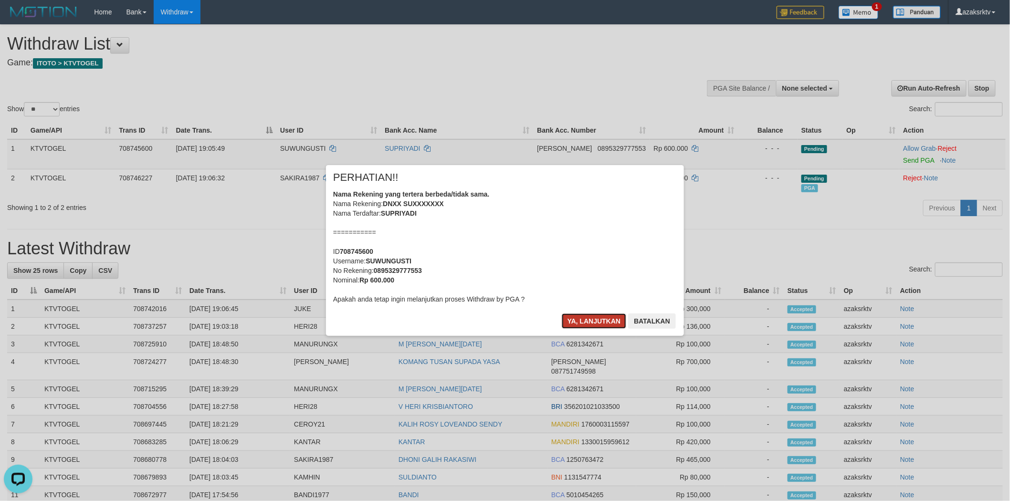
click at [583, 326] on button "Ya, lanjutkan" at bounding box center [594, 321] width 65 height 15
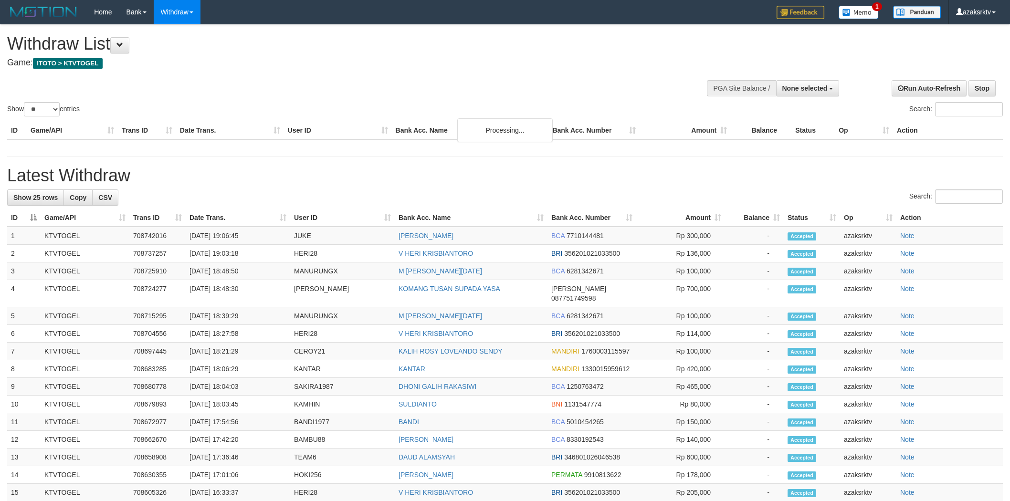
select select
select select "**"
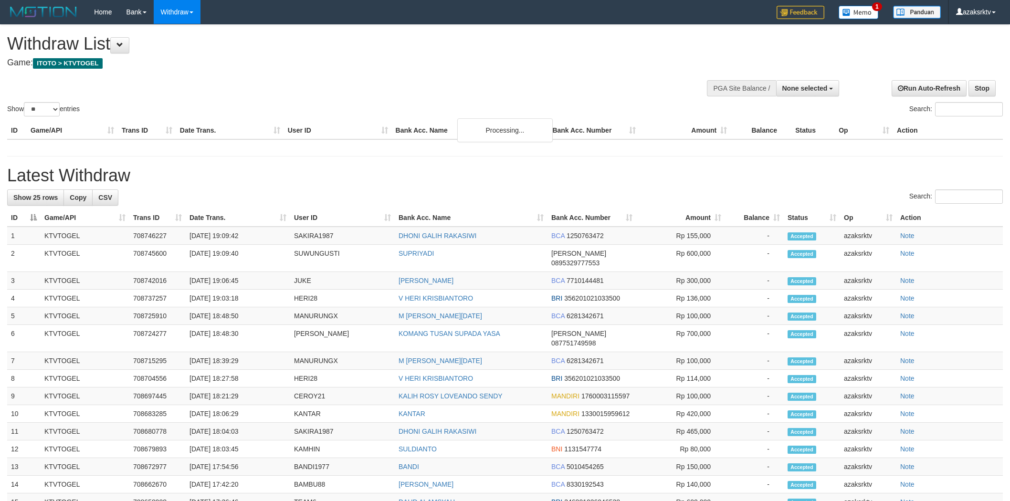
select select
select select "**"
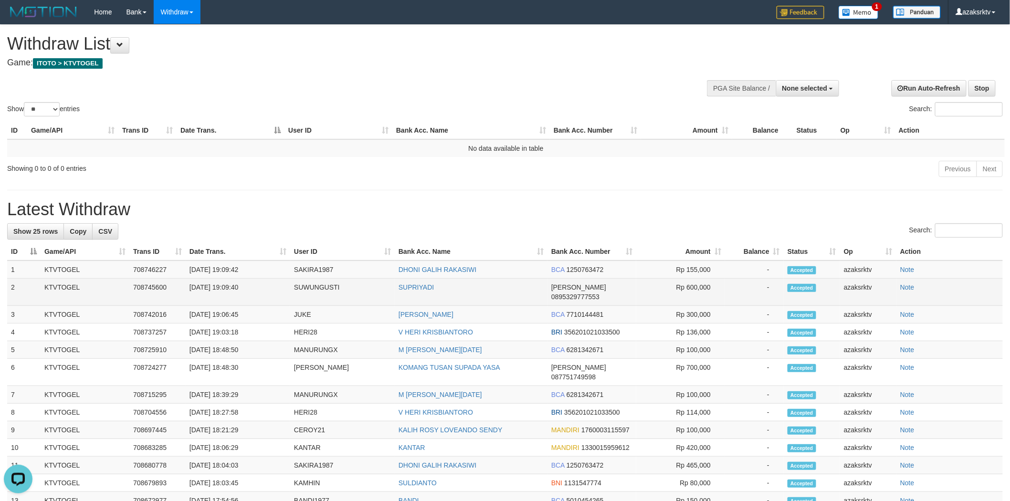
click at [224, 292] on td "[DATE] 19:09:40" at bounding box center [238, 292] width 105 height 27
click at [246, 292] on td "[DATE] 19:09:40" at bounding box center [238, 292] width 105 height 27
copy td "19:09:40"
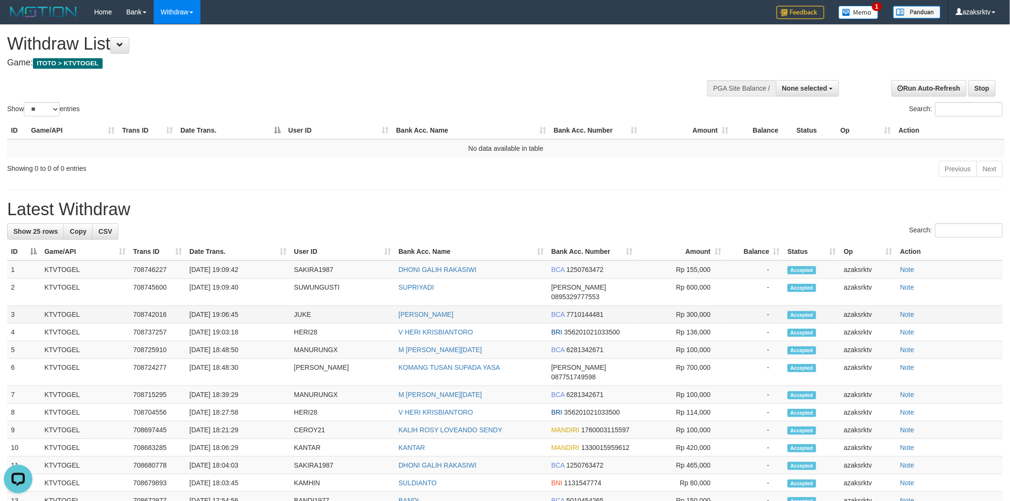
click at [221, 306] on td "[DATE] 19:06:45" at bounding box center [238, 315] width 105 height 18
click at [228, 306] on td "[DATE] 19:06:45" at bounding box center [238, 315] width 105 height 18
click at [249, 306] on td "[DATE] 19:06:45" at bounding box center [238, 315] width 105 height 18
copy td "19:06:45"
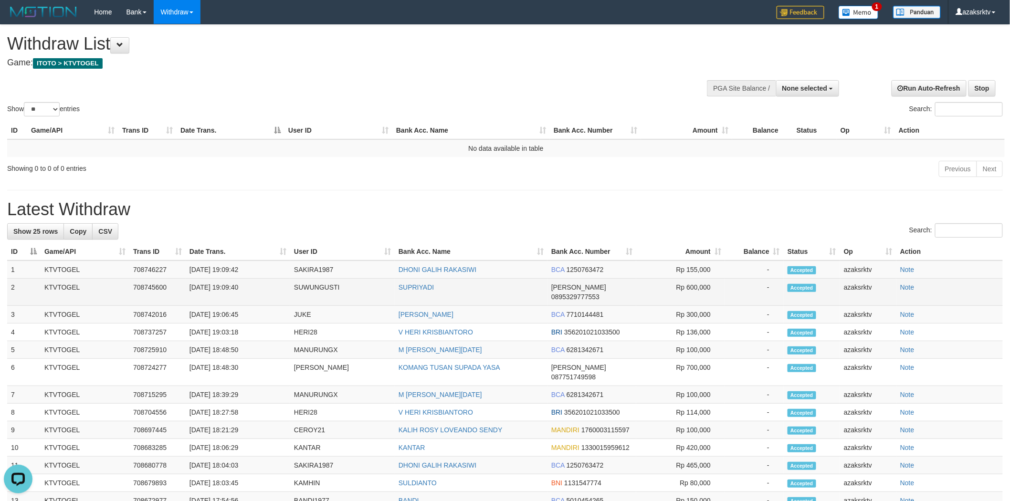
click at [223, 283] on td "[DATE] 19:09:40" at bounding box center [238, 292] width 105 height 27
click at [252, 285] on td "[DATE] 19:09:40" at bounding box center [238, 292] width 105 height 27
copy td "19:09:40"
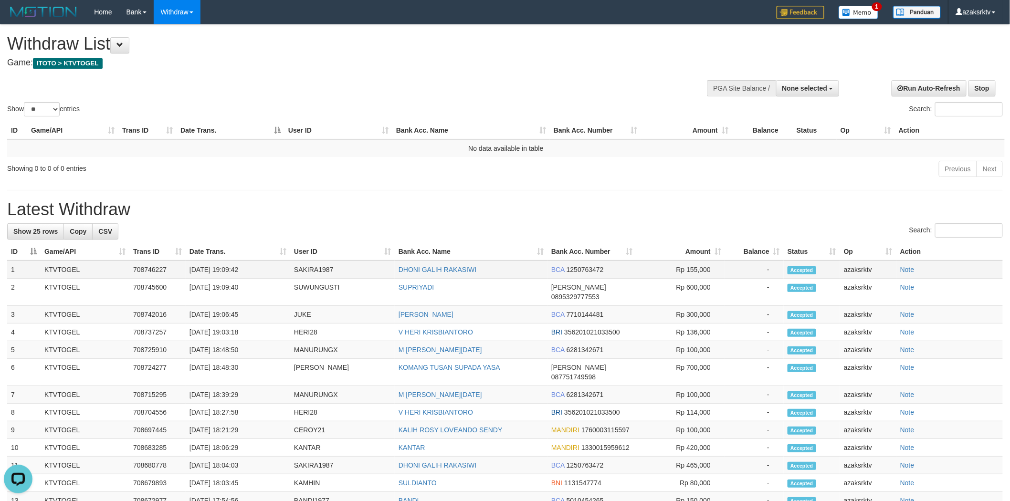
click at [228, 265] on td "[DATE] 19:09:42" at bounding box center [238, 270] width 105 height 18
click at [228, 268] on td "[DATE] 19:09:42" at bounding box center [238, 270] width 105 height 18
click at [228, 268] on td "31/08/2025 19:09:42" at bounding box center [238, 270] width 105 height 18
click at [255, 268] on td "31/08/2025 19:09:42" at bounding box center [238, 270] width 105 height 18
copy td "19:09:42"
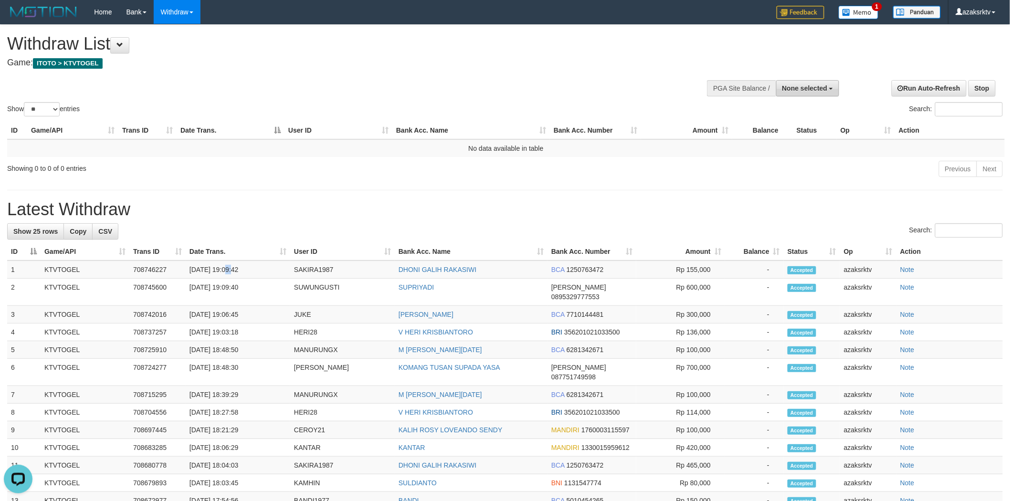
click at [808, 88] on span "None selected" at bounding box center [804, 89] width 45 height 8
click at [791, 137] on label "[ITOTO] KTVTOGEL" at bounding box center [794, 136] width 90 height 12
select select "***"
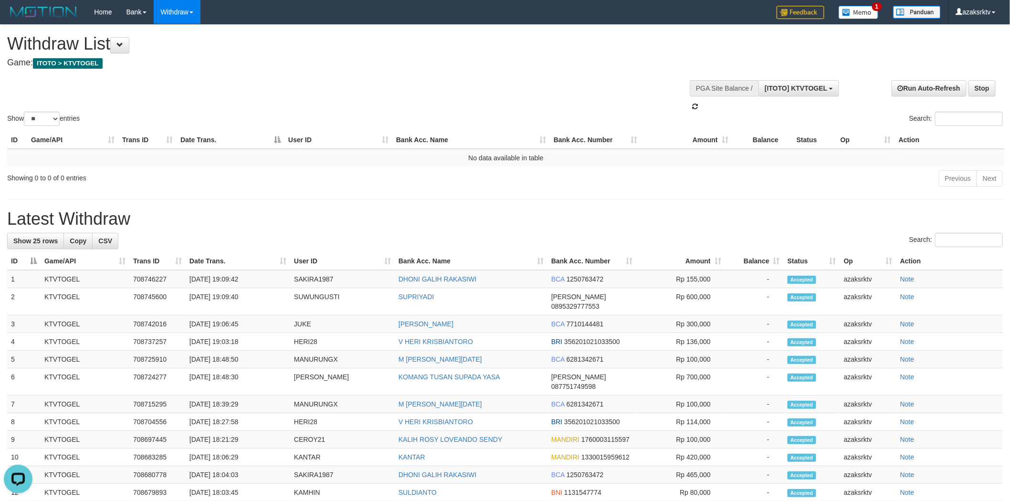
scroll to position [8, 0]
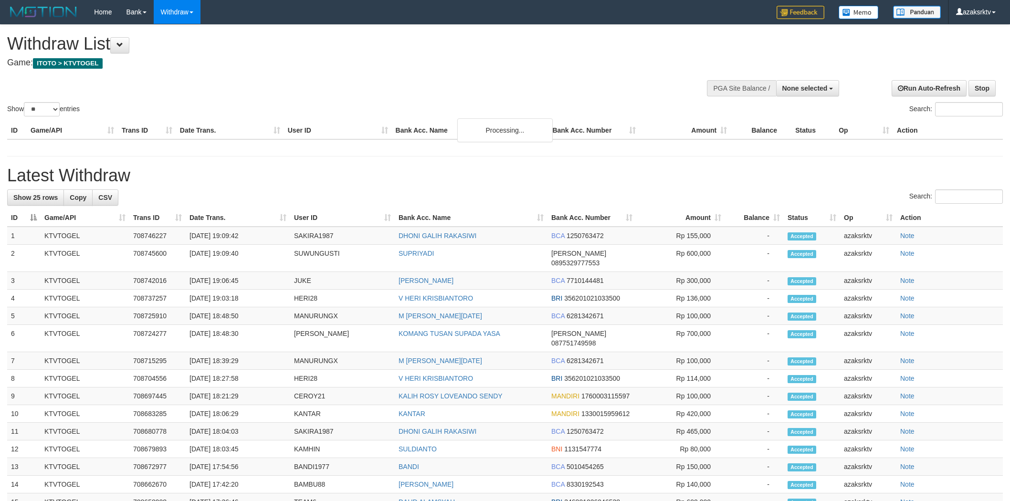
select select
select select "**"
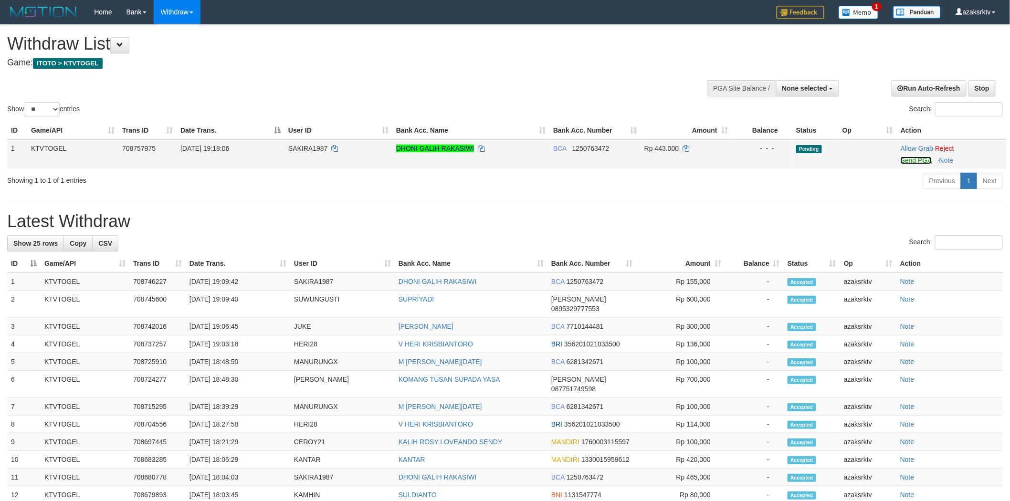
drag, startPoint x: 903, startPoint y: 158, endPoint x: 561, endPoint y: 149, distance: 342.4
click at [903, 158] on link "Send PGA" at bounding box center [916, 161] width 31 height 8
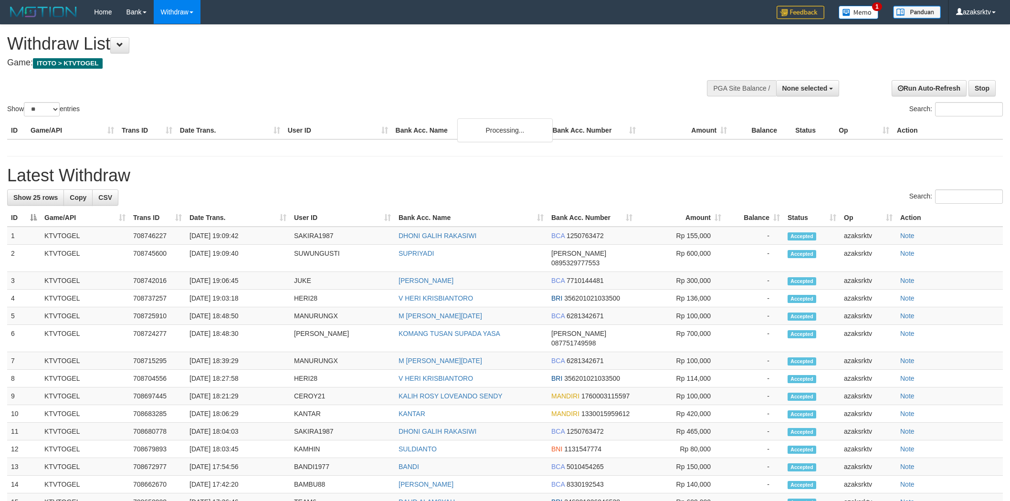
select select
select select "**"
select select
select select "**"
select select
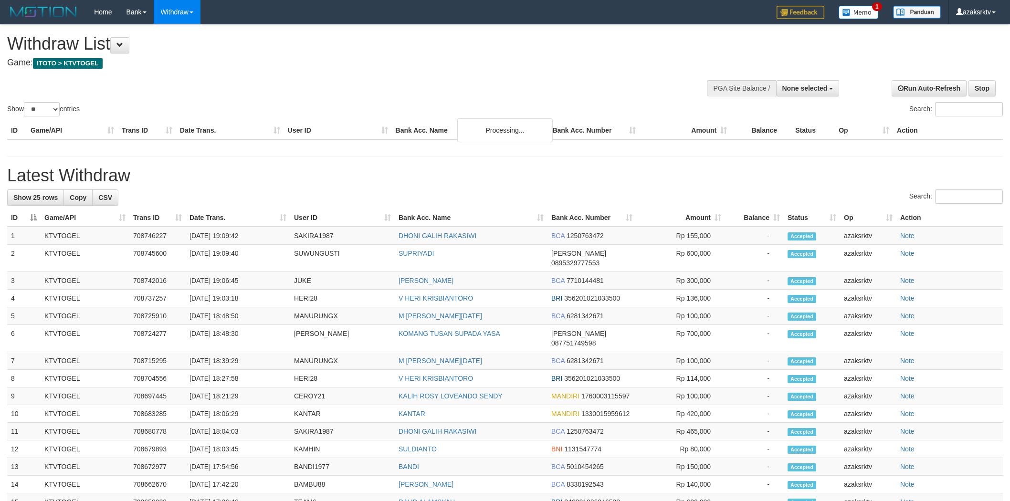
select select "**"
select select
select select "**"
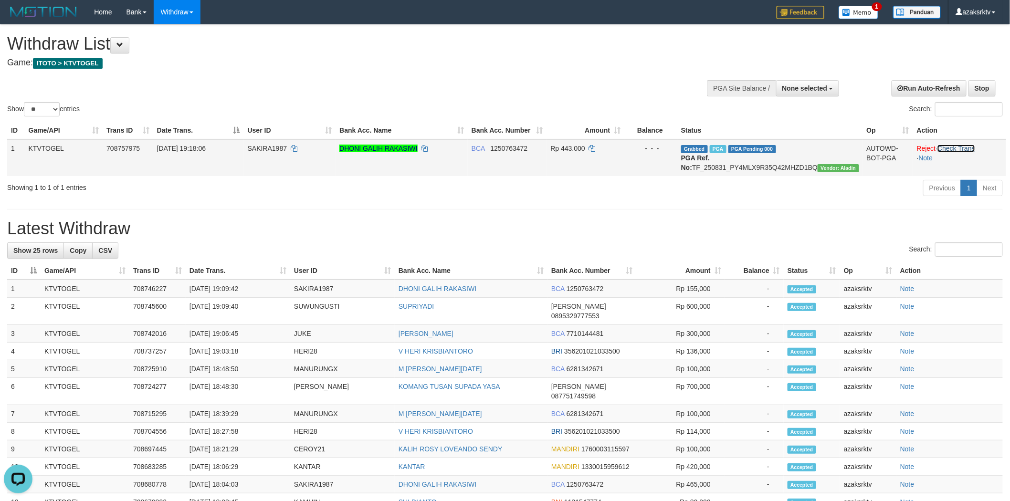
click at [961, 145] on link "Check Trans" at bounding box center [957, 149] width 38 height 8
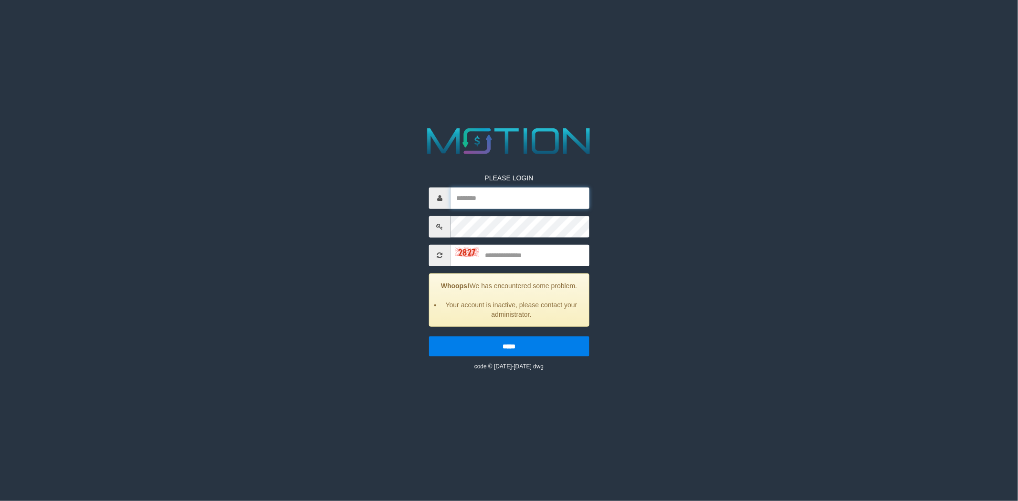
type input "*********"
click at [508, 254] on input "text" at bounding box center [520, 254] width 139 height 21
click at [522, 259] on input "text" at bounding box center [520, 254] width 139 height 21
type input "****"
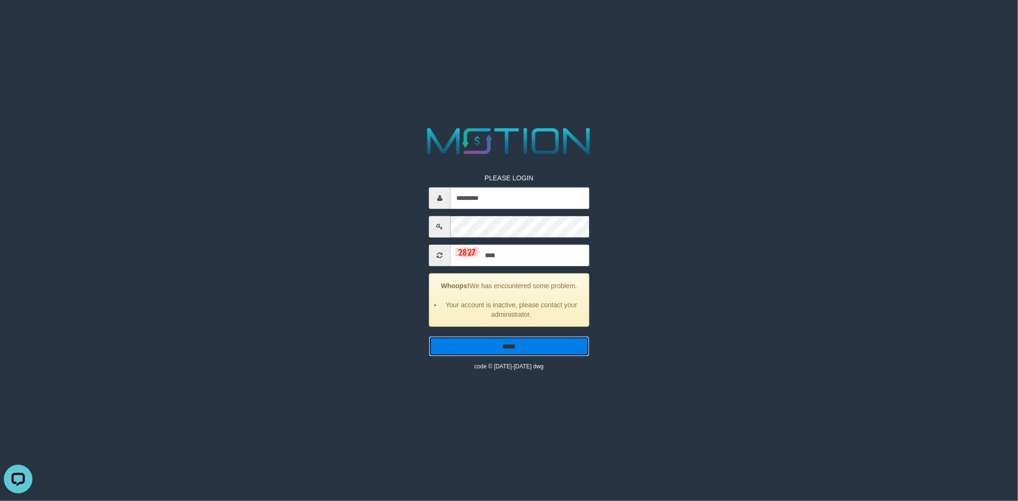
click at [497, 344] on input "*****" at bounding box center [509, 346] width 160 height 20
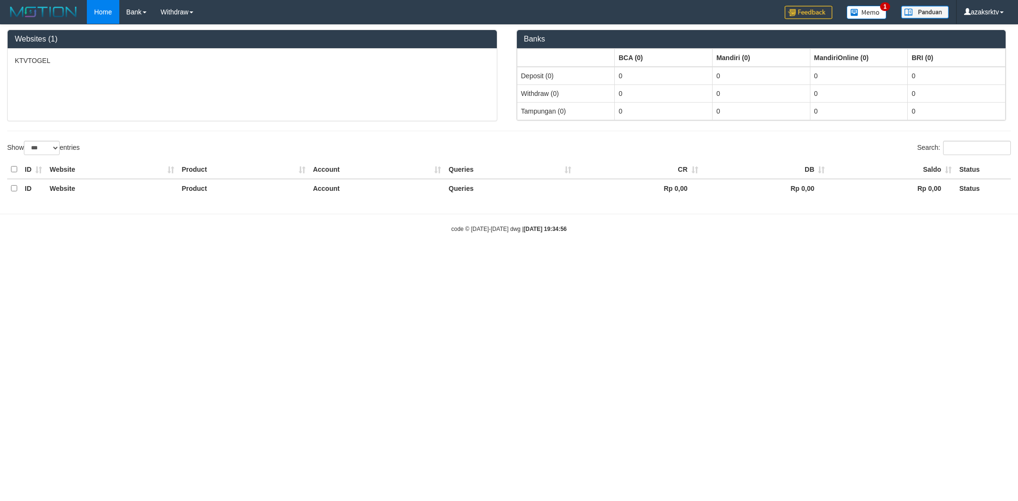
select select "***"
drag, startPoint x: 183, startPoint y: 36, endPoint x: 211, endPoint y: 40, distance: 27.5
click at [211, 40] on link "WD List" at bounding box center [191, 45] width 75 height 12
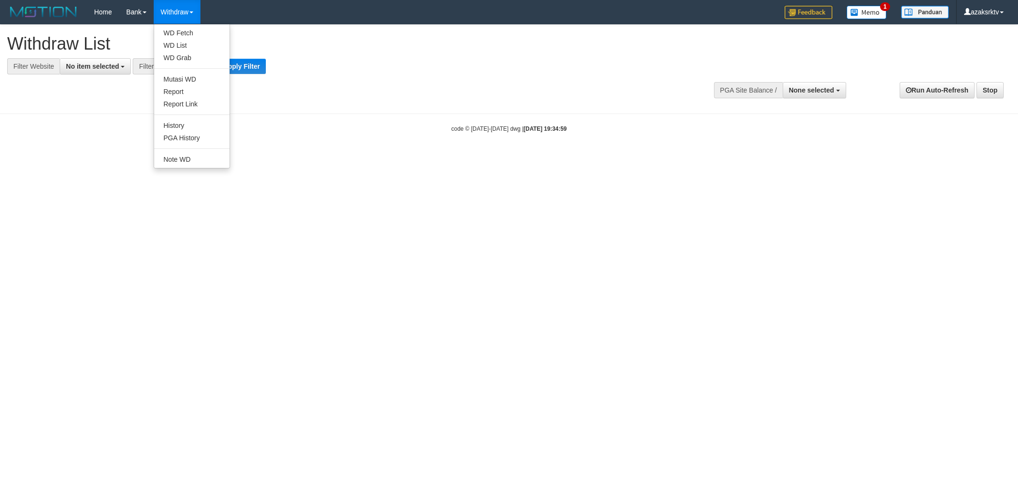
select select
drag, startPoint x: 0, startPoint y: 0, endPoint x: 189, endPoint y: 35, distance: 191.8
drag, startPoint x: 189, startPoint y: 35, endPoint x: 176, endPoint y: 43, distance: 15.5
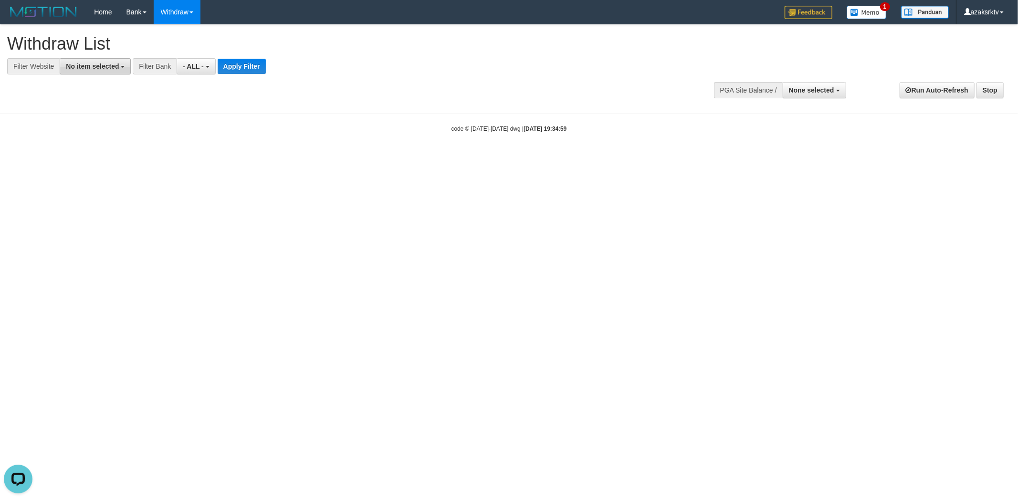
click at [72, 64] on span "No item selected" at bounding box center [92, 67] width 53 height 8
click at [86, 96] on label "SELECT ALL" at bounding box center [92, 102] width 64 height 13
select select "***"
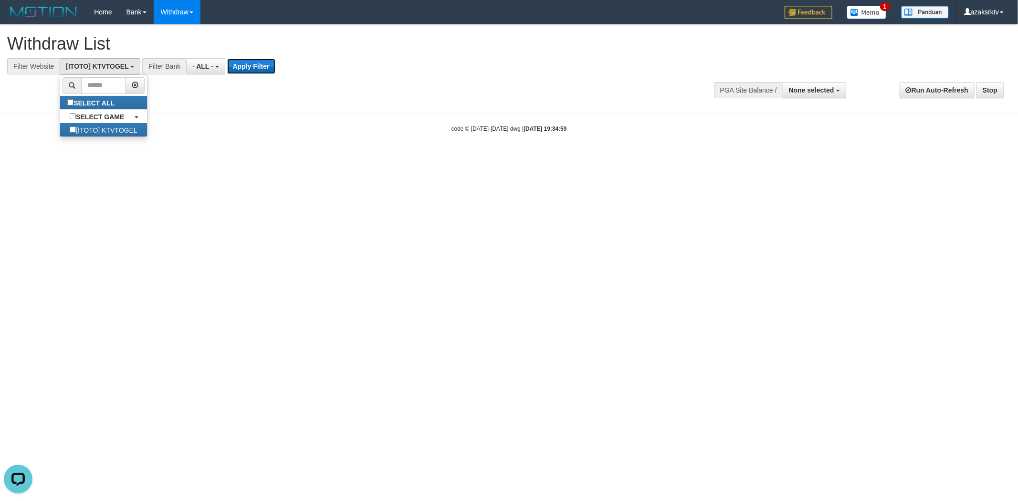
click at [256, 61] on button "Apply Filter" at bounding box center [251, 66] width 48 height 15
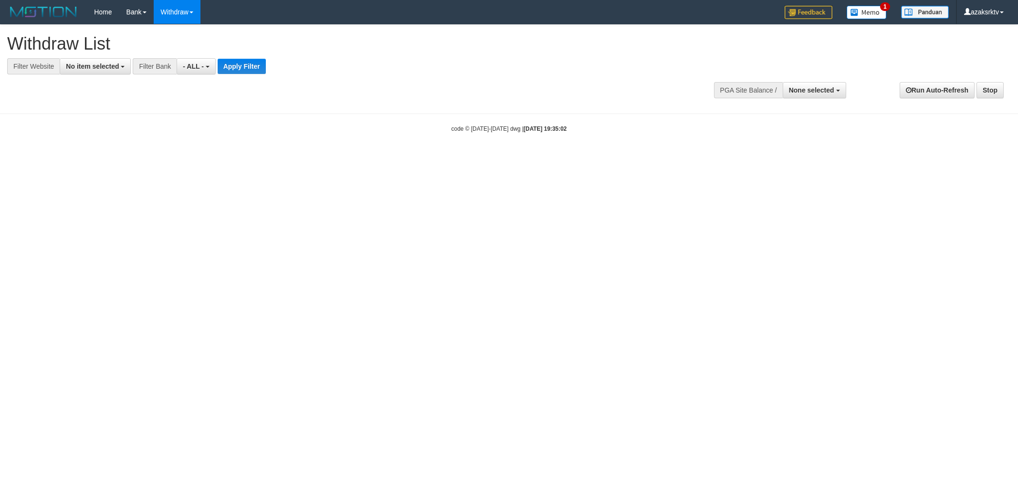
select select
click at [102, 67] on span "No item selected" at bounding box center [92, 67] width 53 height 8
click at [103, 93] on input "text" at bounding box center [103, 85] width 44 height 16
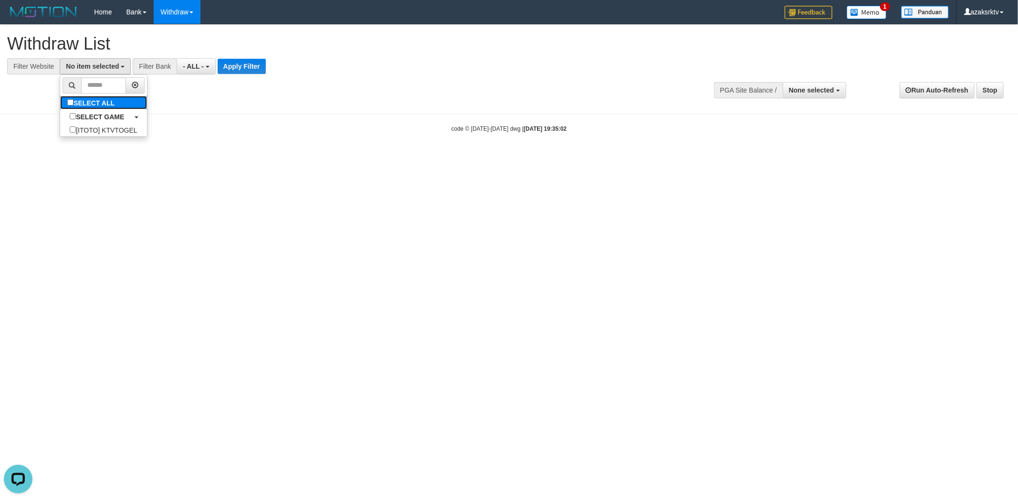
click at [95, 104] on label "SELECT ALL" at bounding box center [92, 102] width 64 height 13
select select "***"
click at [253, 60] on button "Apply Filter" at bounding box center [251, 66] width 48 height 15
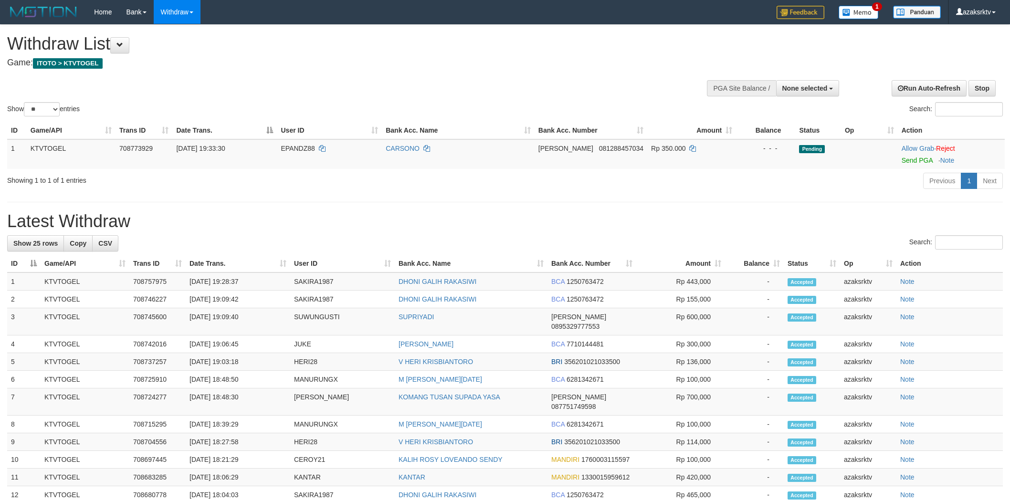
select select
select select "**"
drag, startPoint x: 922, startPoint y: 162, endPoint x: 545, endPoint y: 148, distance: 376.9
click at [922, 162] on link "Send PGA" at bounding box center [917, 161] width 31 height 8
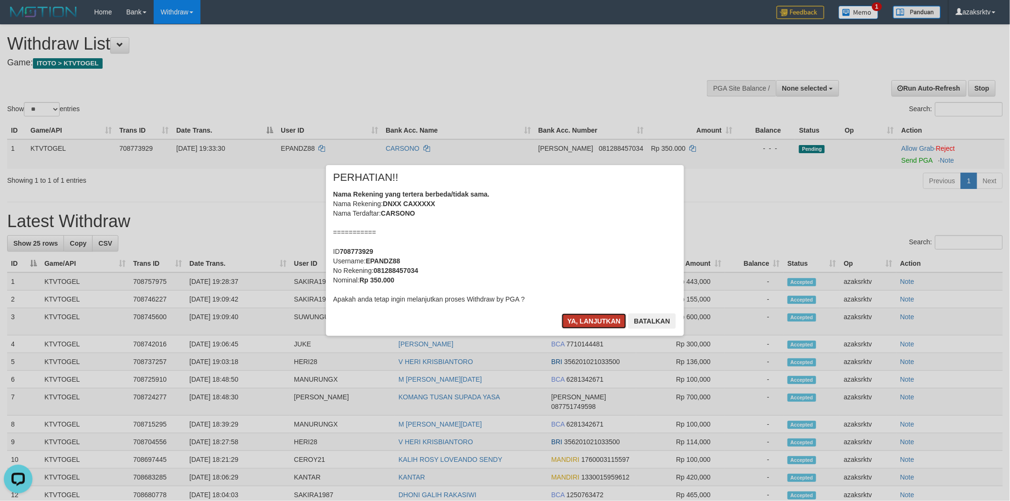
click at [566, 318] on button "Ya, lanjutkan" at bounding box center [594, 321] width 65 height 15
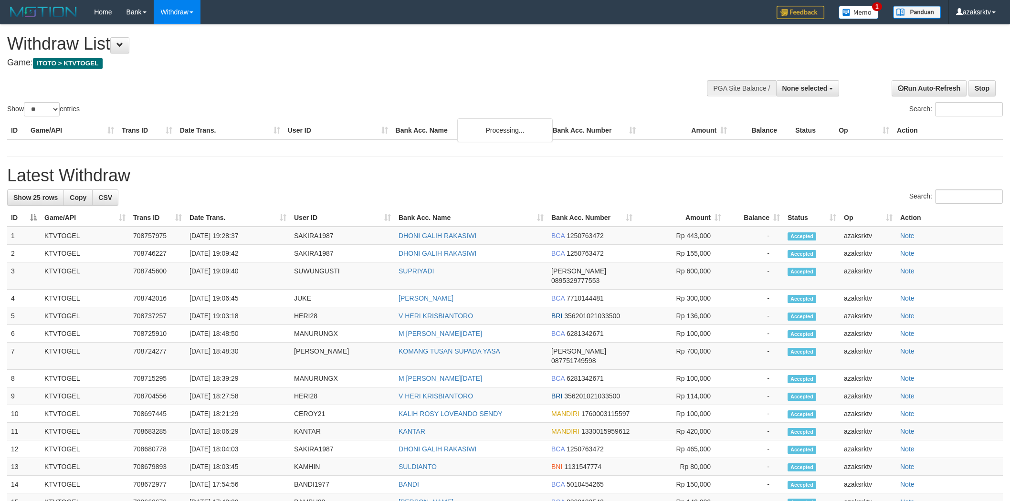
select select
select select "**"
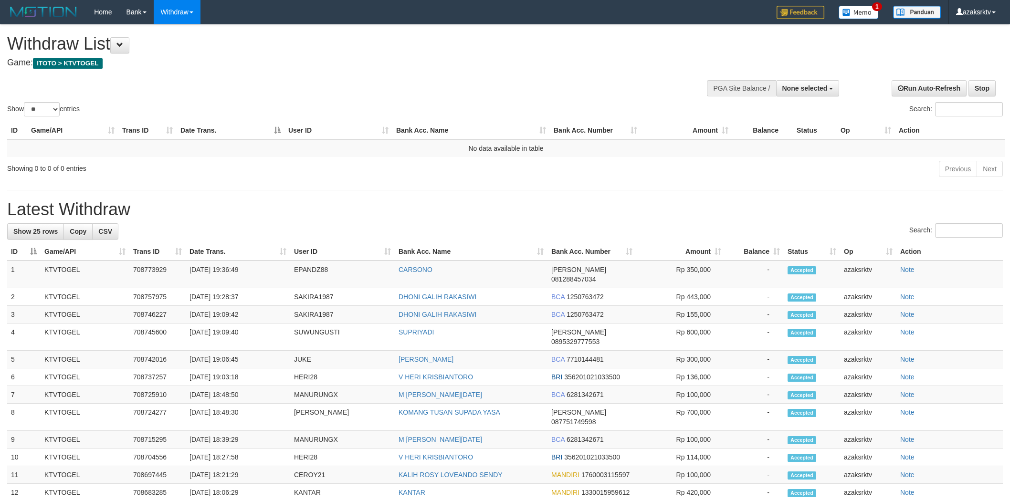
select select
select select "**"
click at [227, 266] on td "[DATE] 19:36:49" at bounding box center [238, 275] width 105 height 28
click at [261, 270] on td "[DATE] 19:36:49" at bounding box center [238, 275] width 105 height 28
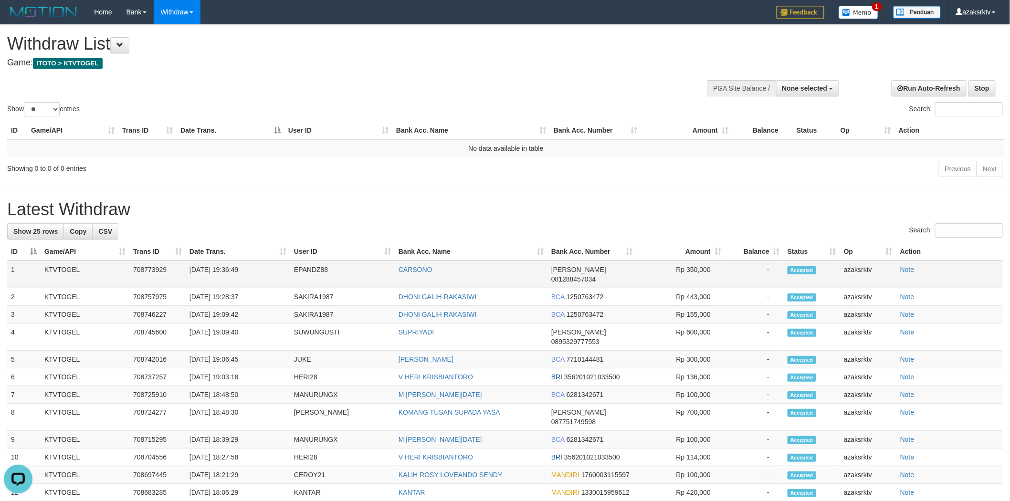
click at [224, 269] on td "[DATE] 19:36:49" at bounding box center [238, 275] width 105 height 28
click at [252, 271] on td "[DATE] 19:36:49" at bounding box center [238, 275] width 105 height 28
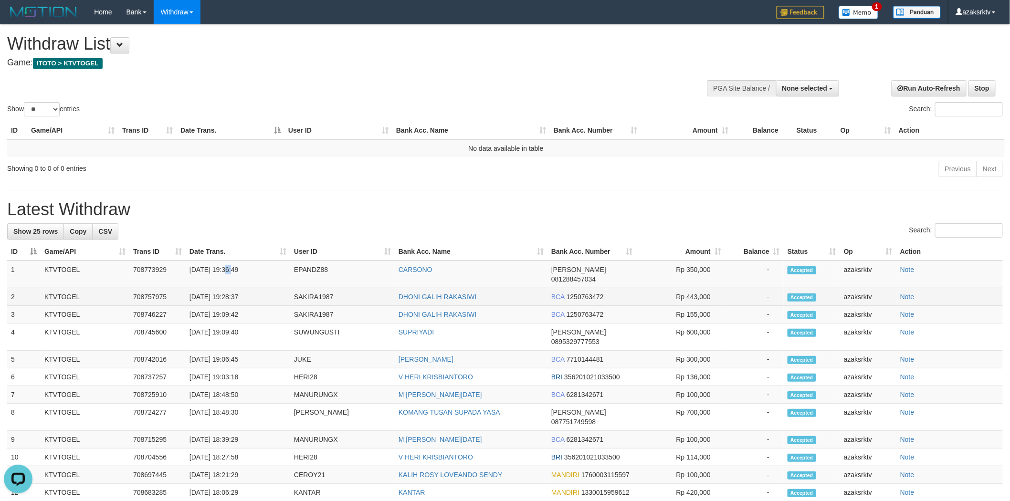
copy td "19:36:49"
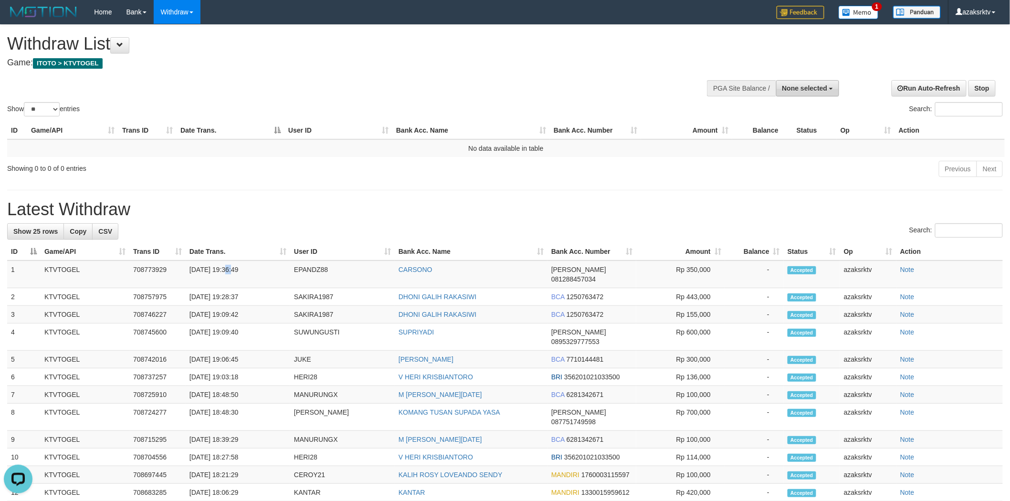
click at [803, 88] on span "None selected" at bounding box center [804, 89] width 45 height 8
click at [793, 138] on label "[ITOTO] KTVTOGEL" at bounding box center [794, 136] width 90 height 12
select select "***"
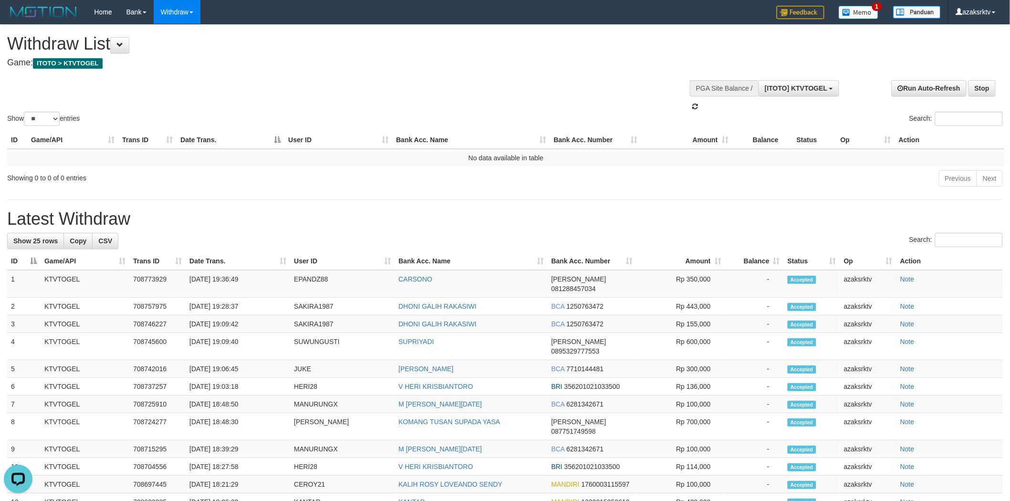
scroll to position [8, 0]
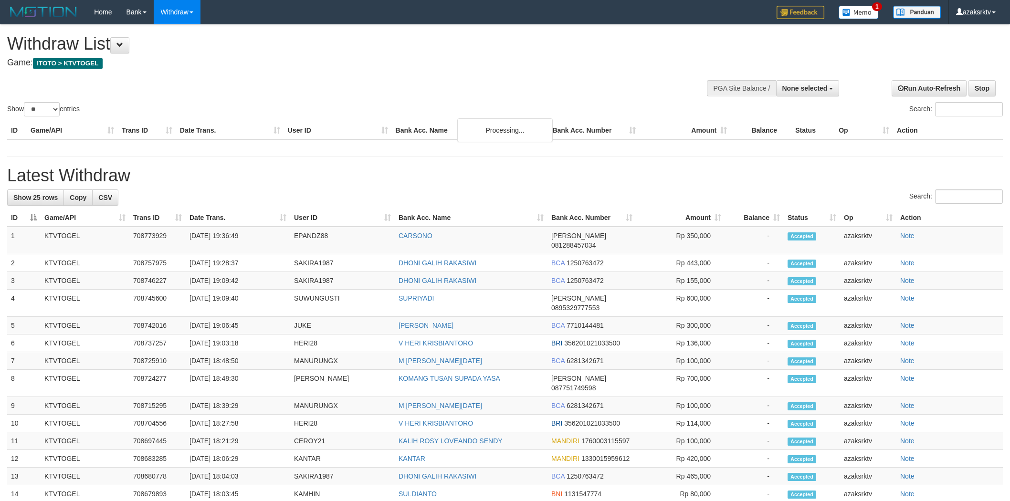
select select
select select "**"
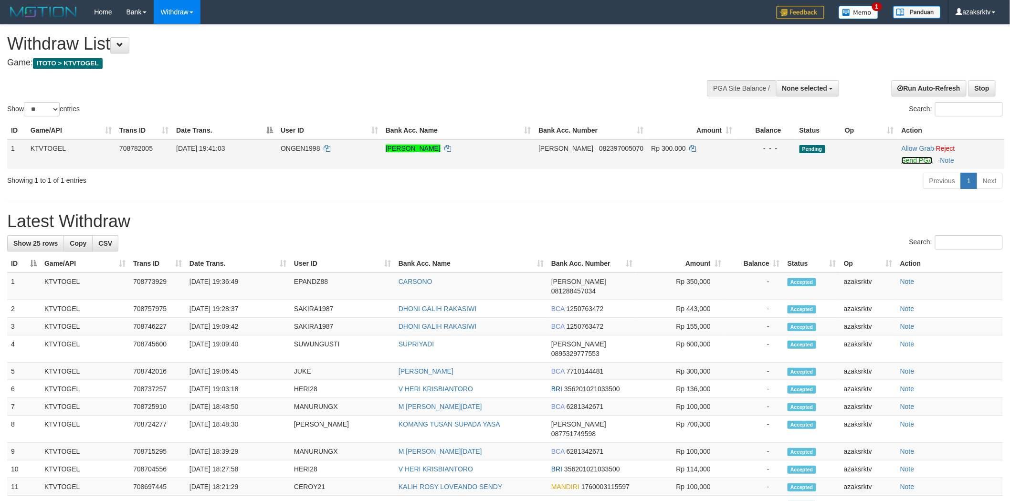
click at [904, 162] on link "Send PGA" at bounding box center [917, 161] width 31 height 8
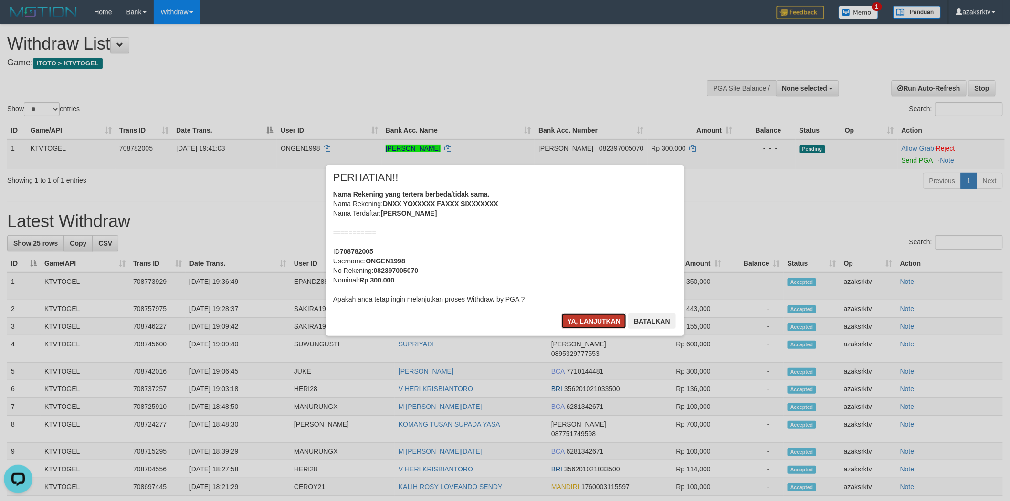
click at [574, 317] on button "Ya, lanjutkan" at bounding box center [594, 321] width 65 height 15
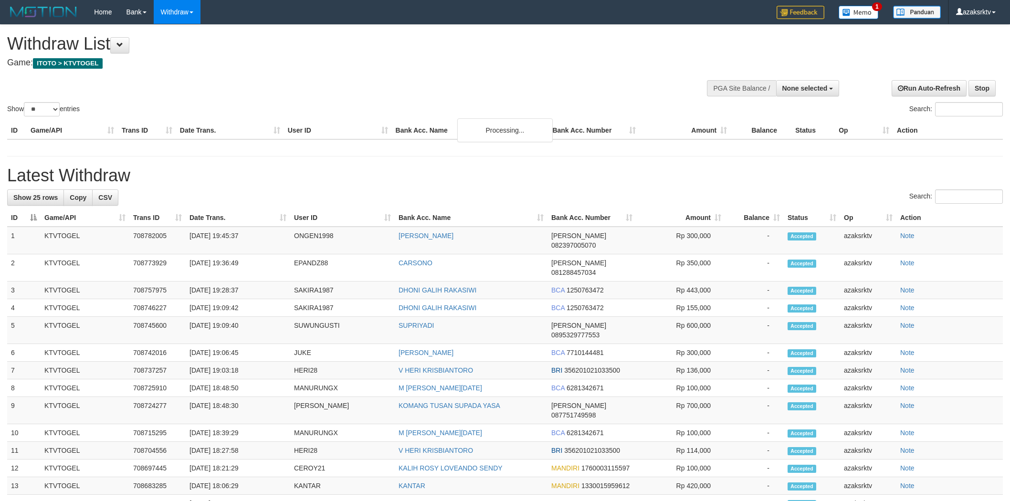
select select
select select "**"
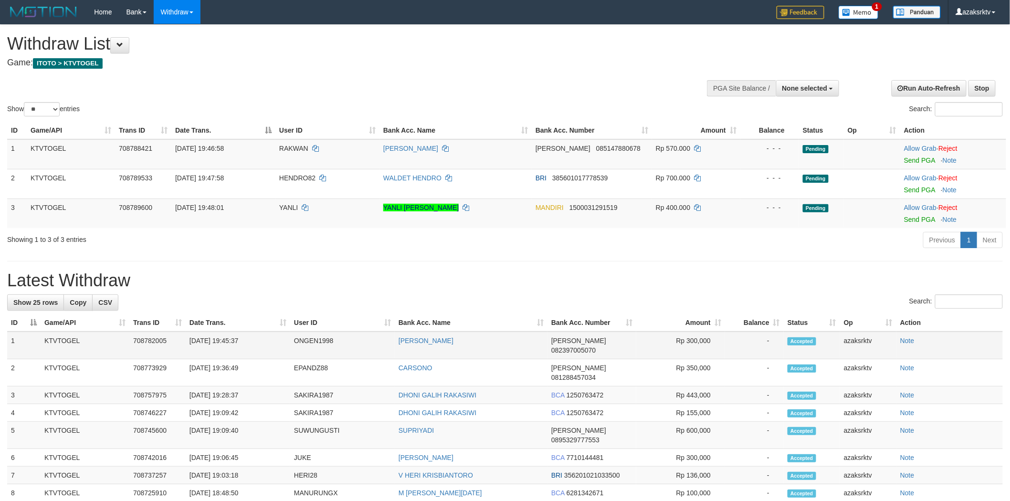
click at [228, 340] on td "[DATE] 19:45:37" at bounding box center [238, 346] width 105 height 28
click at [247, 339] on td "[DATE] 19:45:37" at bounding box center [238, 346] width 105 height 28
copy td "19:45:37"
click at [917, 157] on link "Send PGA" at bounding box center [919, 161] width 31 height 8
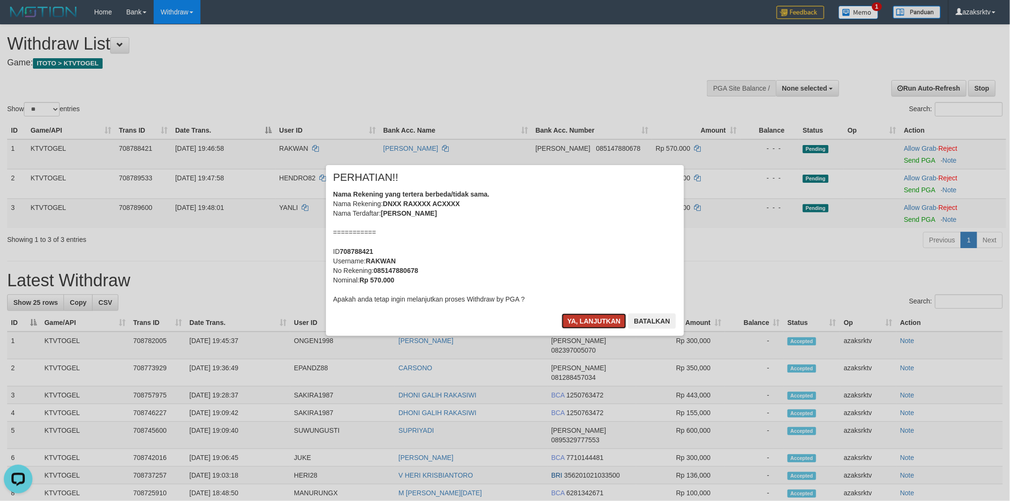
click at [566, 317] on button "Ya, lanjutkan" at bounding box center [594, 321] width 65 height 15
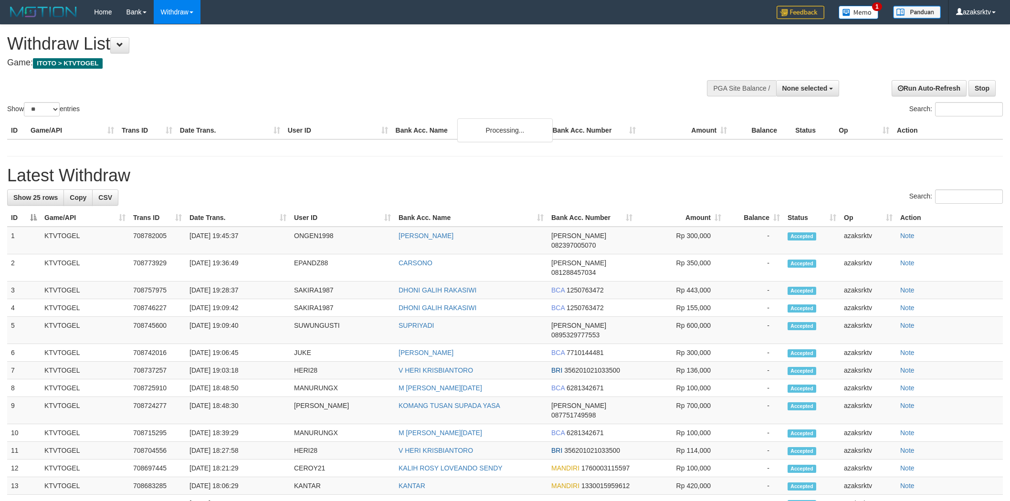
select select
select select "**"
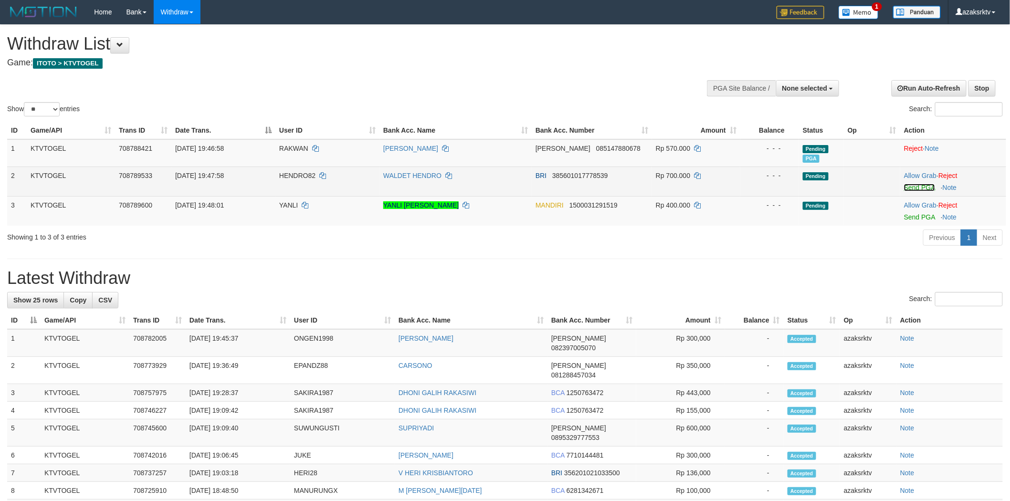
click at [918, 185] on link "Send PGA" at bounding box center [919, 188] width 31 height 8
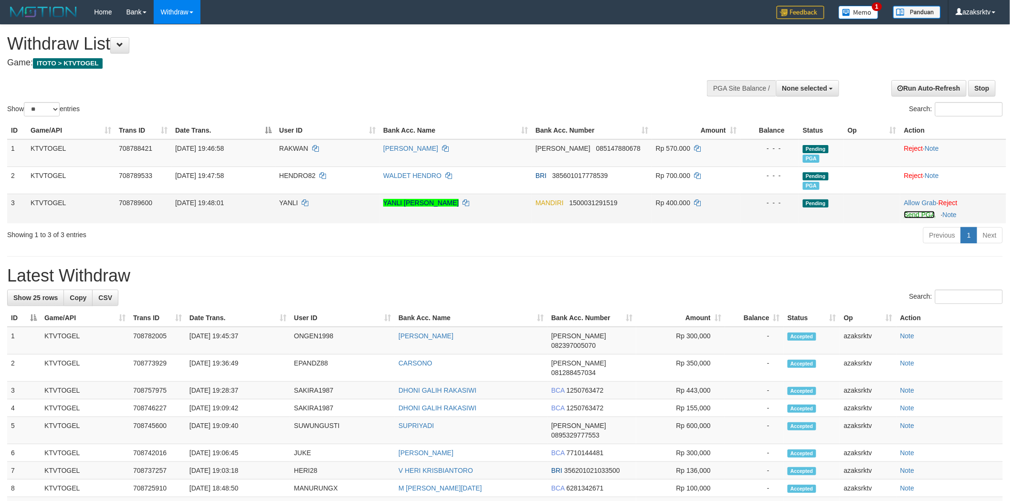
click at [917, 213] on link "Send PGA" at bounding box center [919, 215] width 31 height 8
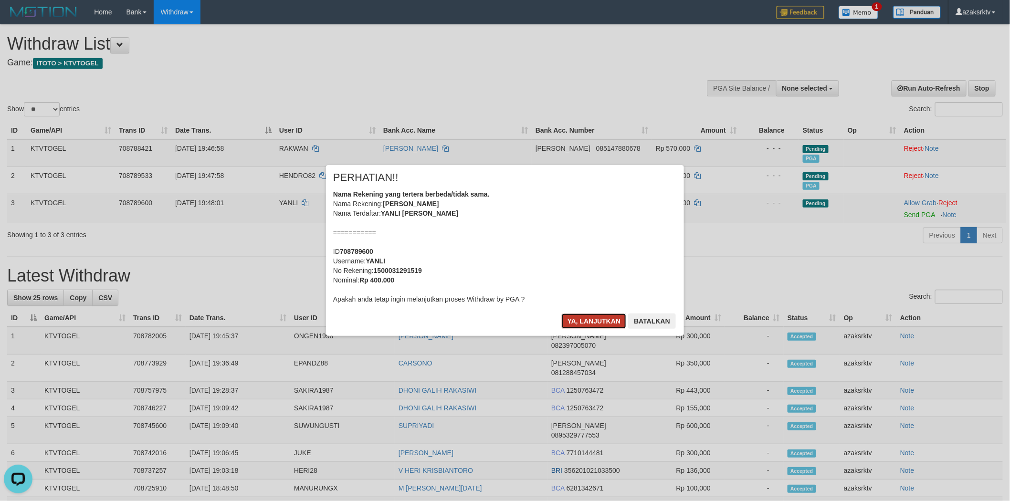
click at [586, 315] on button "Ya, lanjutkan" at bounding box center [594, 321] width 65 height 15
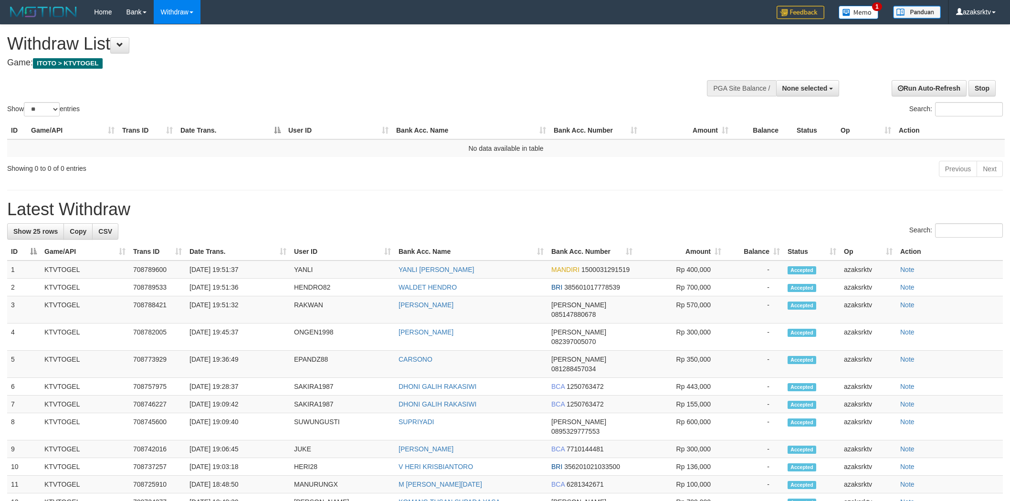
select select
select select "**"
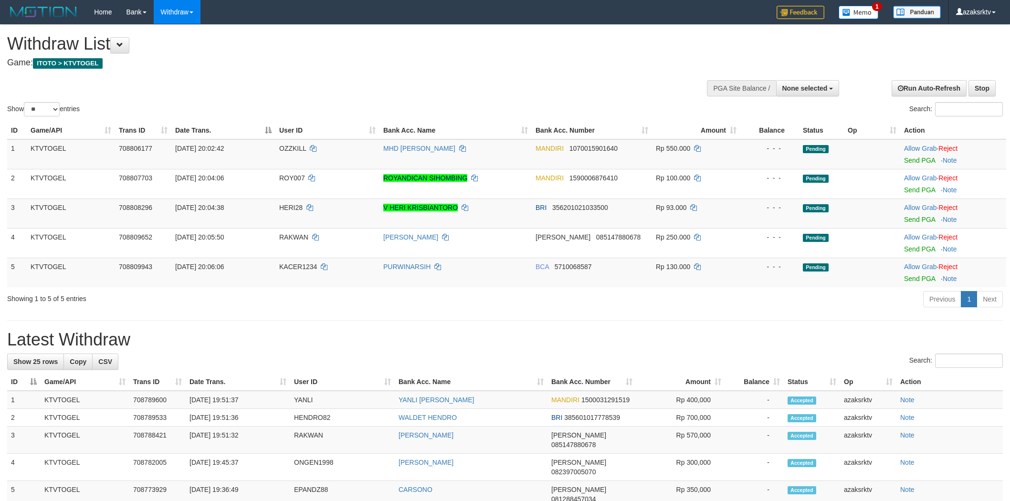
select select
select select "**"
click at [220, 438] on td "[DATE] 19:51:32" at bounding box center [238, 440] width 105 height 27
click at [228, 433] on td "[DATE] 19:51:32" at bounding box center [238, 440] width 105 height 27
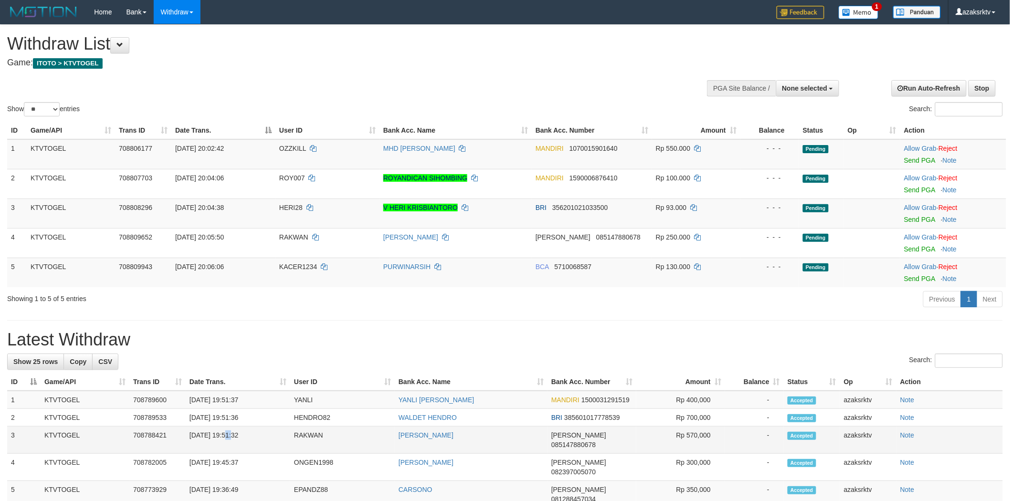
click at [228, 433] on td "[DATE] 19:51:32" at bounding box center [238, 440] width 105 height 27
click at [254, 434] on td "[DATE] 19:51:32" at bounding box center [238, 440] width 105 height 27
copy td "19:51:32"
click at [220, 414] on td "[DATE] 19:51:36" at bounding box center [238, 418] width 105 height 18
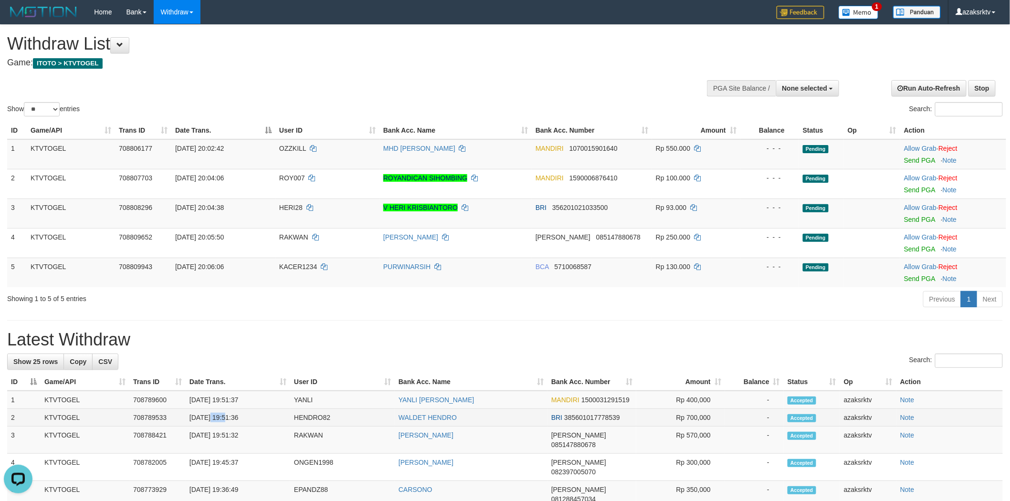
click at [225, 422] on td "[DATE] 19:51:36" at bounding box center [238, 418] width 105 height 18
click at [287, 421] on td "[DATE] 19:51:36" at bounding box center [238, 418] width 105 height 18
click at [226, 395] on td "[DATE] 19:51:37" at bounding box center [238, 400] width 105 height 18
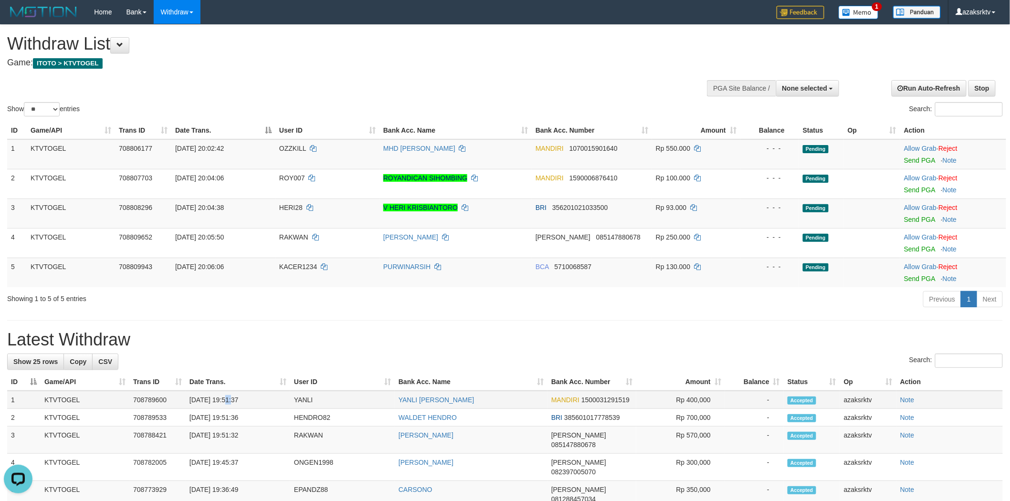
click at [259, 400] on td "[DATE] 19:51:37" at bounding box center [238, 400] width 105 height 18
copy td "19:51:37"
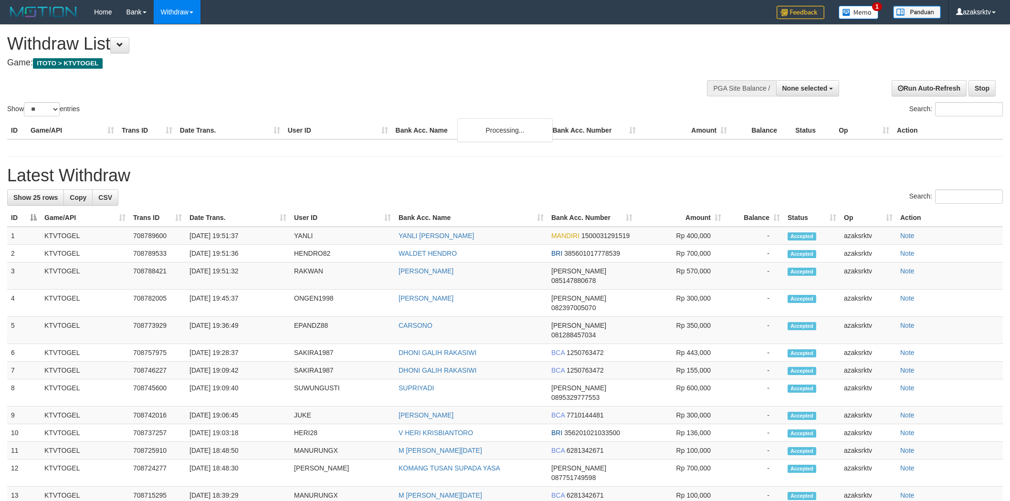
select select
select select "**"
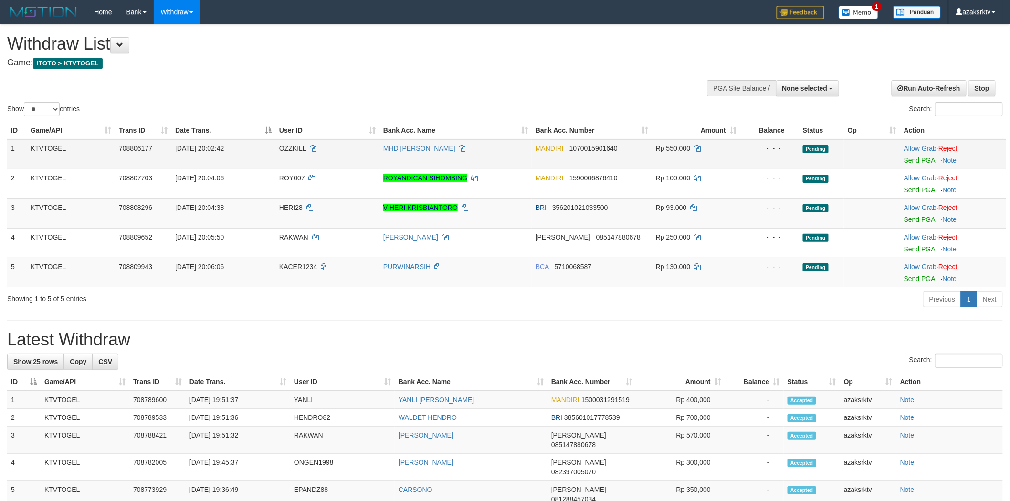
click at [906, 154] on div at bounding box center [953, 154] width 98 height 2
click at [911, 157] on link "Send PGA" at bounding box center [919, 161] width 31 height 8
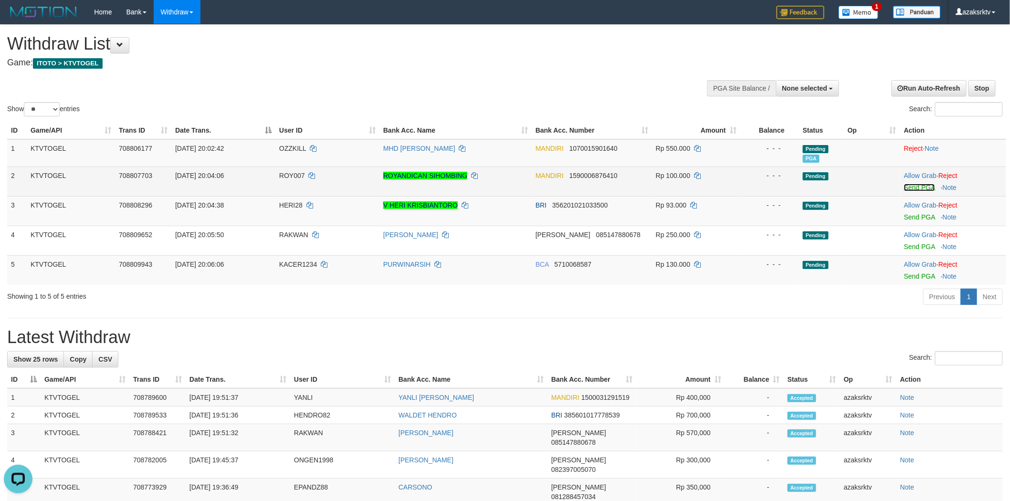
click at [919, 188] on link "Send PGA" at bounding box center [919, 188] width 31 height 8
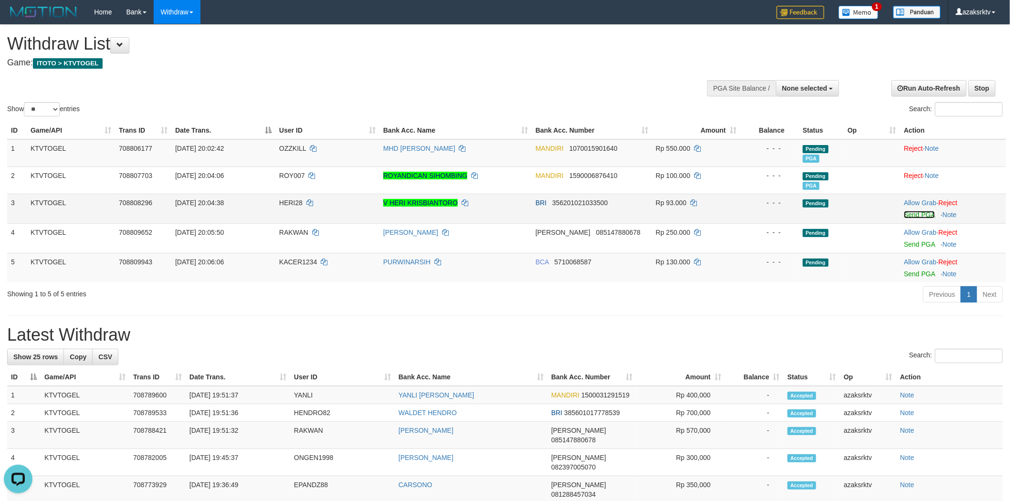
click at [914, 216] on link "Send PGA" at bounding box center [919, 215] width 31 height 8
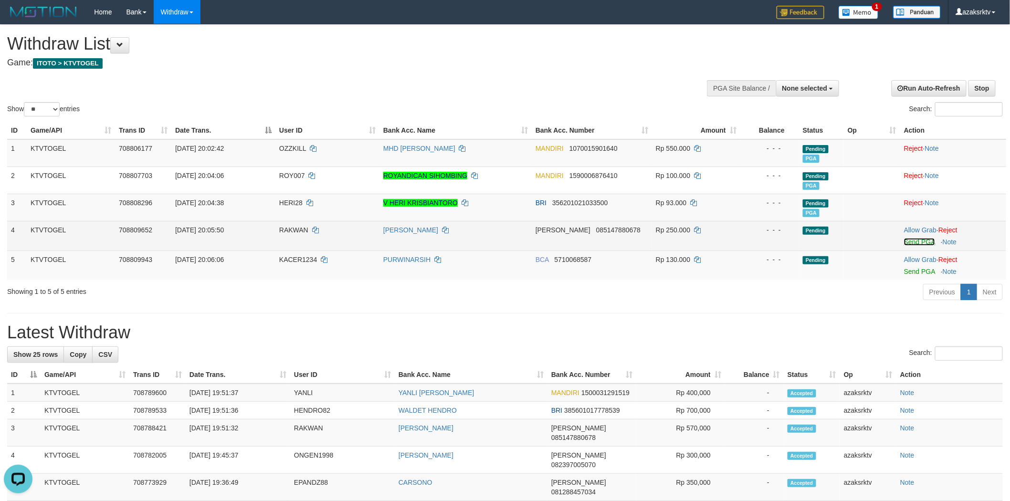
click at [914, 240] on link "Send PGA" at bounding box center [919, 242] width 31 height 8
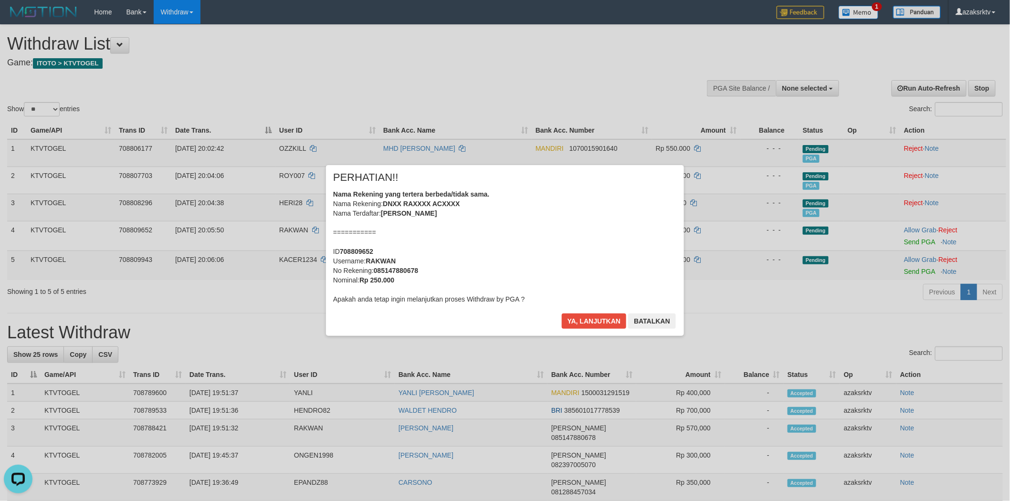
click at [571, 312] on div "× PERHATIAN!! Nama Rekening yang tertera berbeda/tidak sama. Nama Rekening: DNX…" at bounding box center [505, 250] width 358 height 171
click at [576, 321] on button "Ya, lanjutkan" at bounding box center [594, 321] width 65 height 15
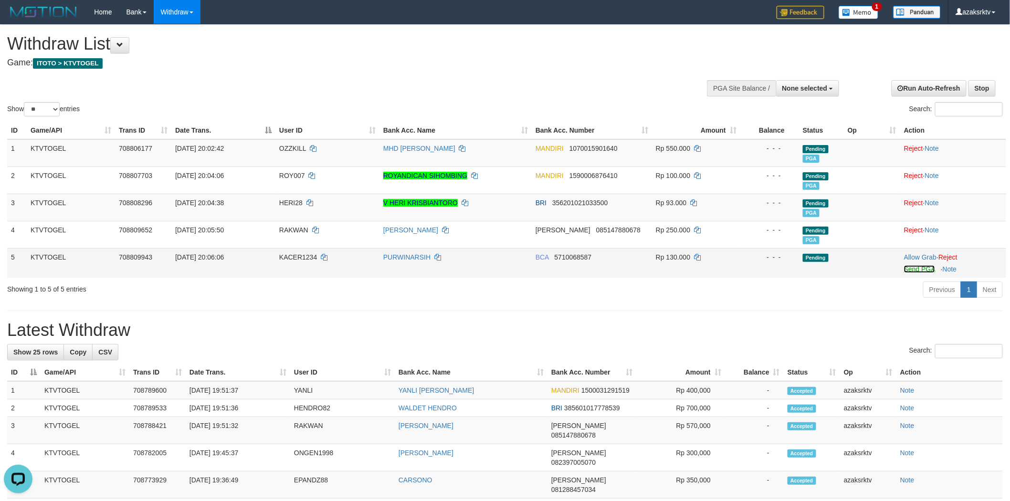
click at [914, 265] on link "Send PGA" at bounding box center [919, 269] width 31 height 8
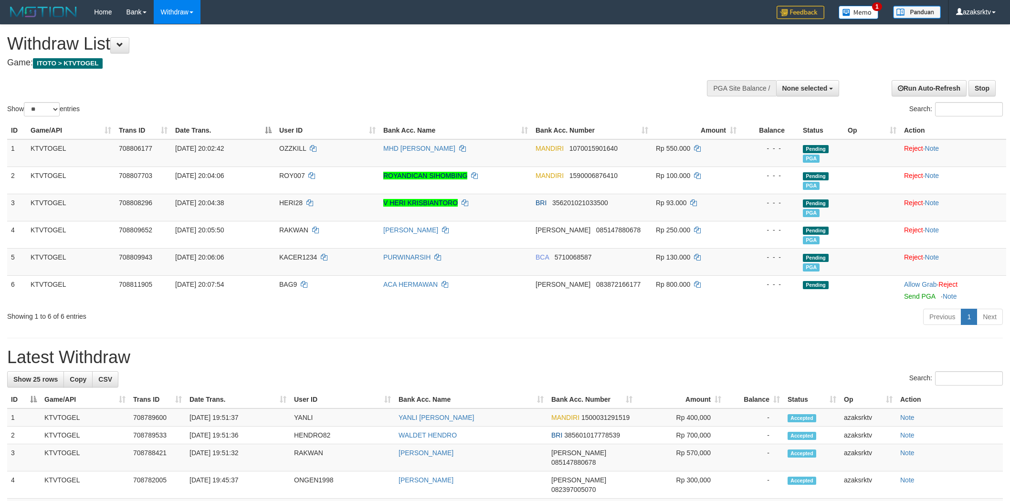
select select
select select "**"
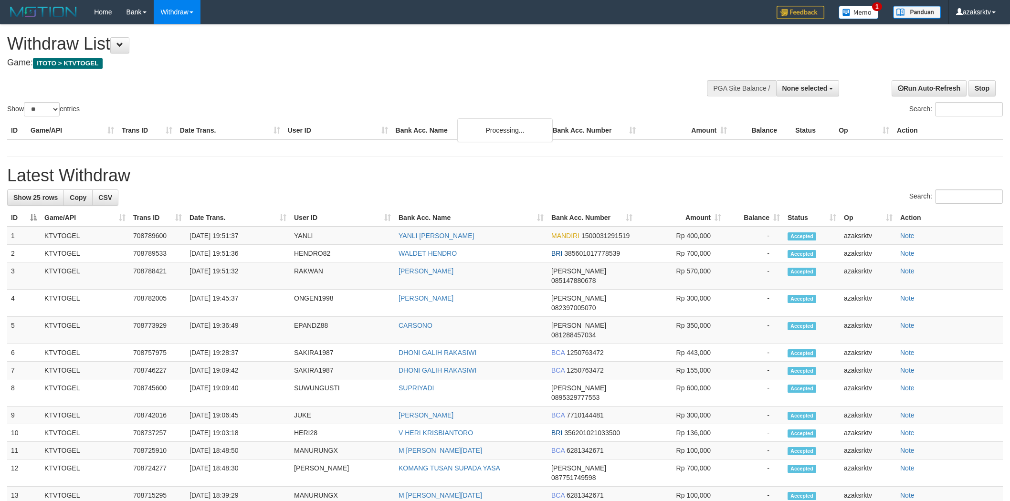
select select
select select "**"
select select
select select "**"
select select
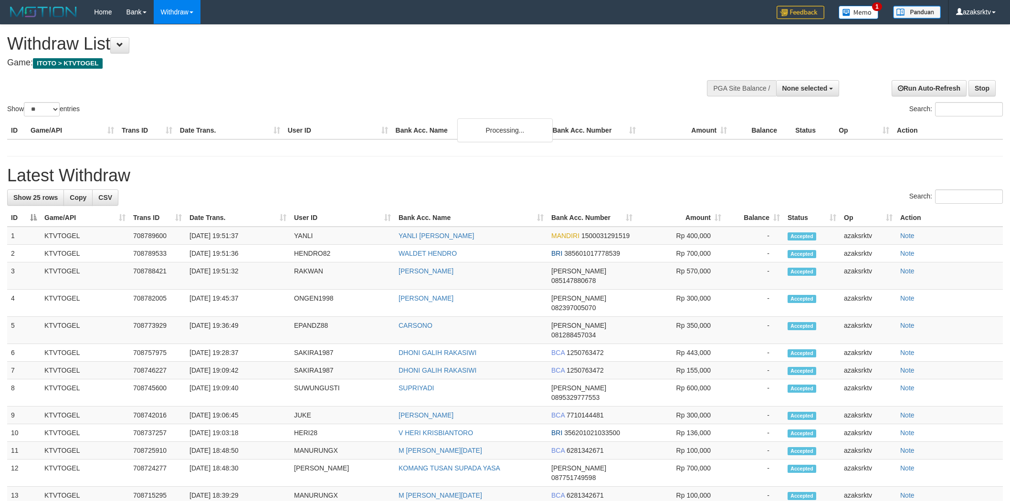
select select "**"
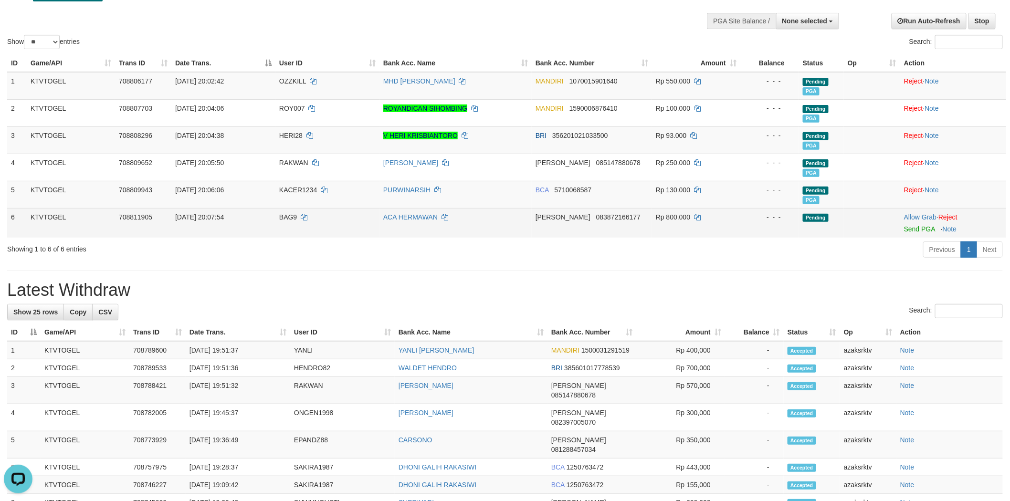
scroll to position [88, 0]
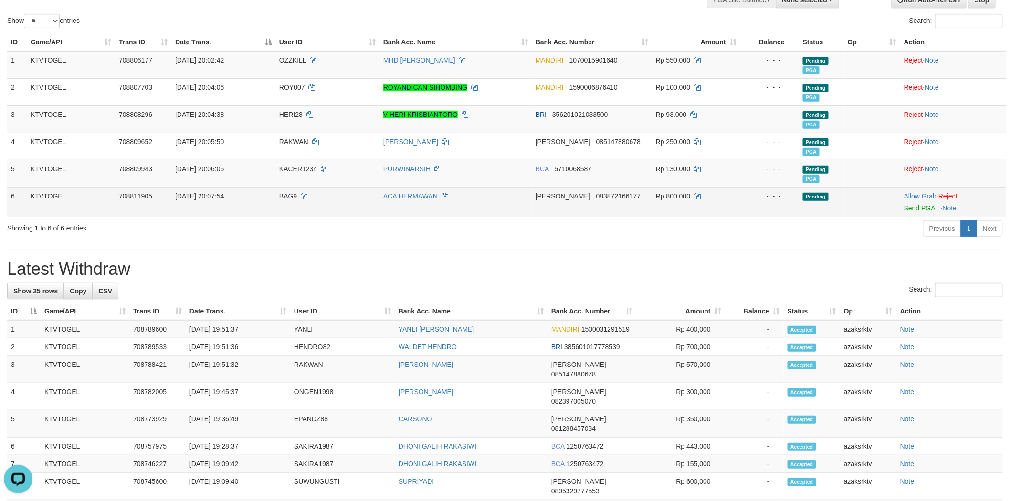
click at [285, 201] on td "BAG9" at bounding box center [327, 202] width 104 height 30
copy td "BAG9"
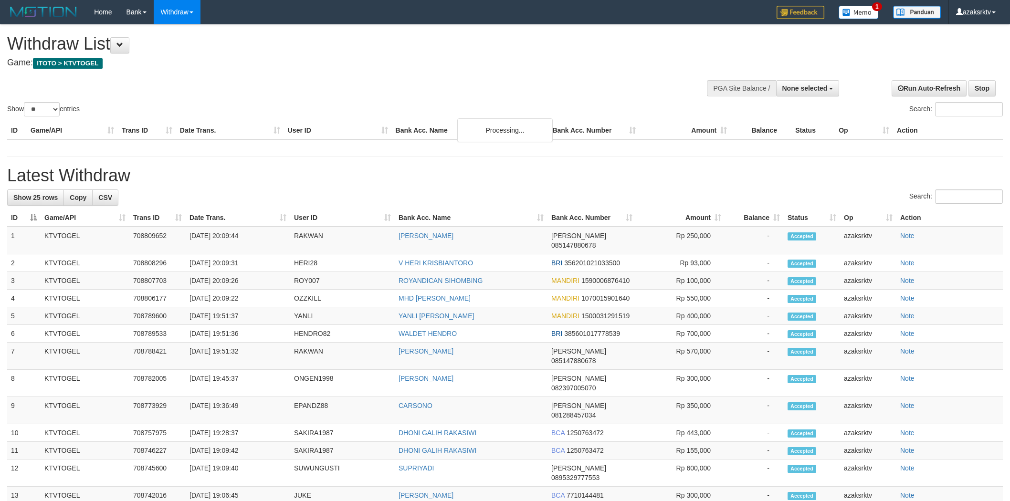
select select
select select "**"
select select
select select "**"
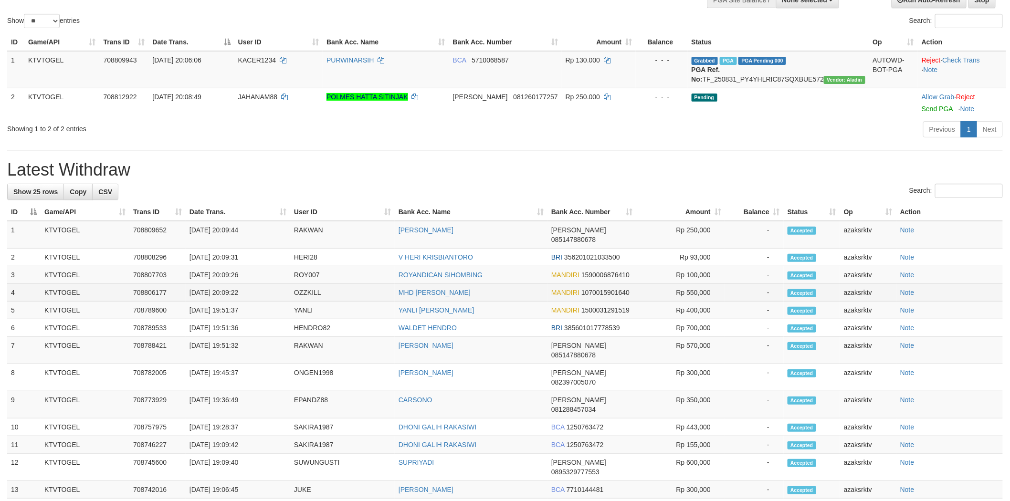
click at [228, 290] on td "[DATE] 20:09:22" at bounding box center [238, 293] width 105 height 18
click at [265, 290] on td "[DATE] 20:09:22" at bounding box center [238, 293] width 105 height 18
copy td "20:09:22"
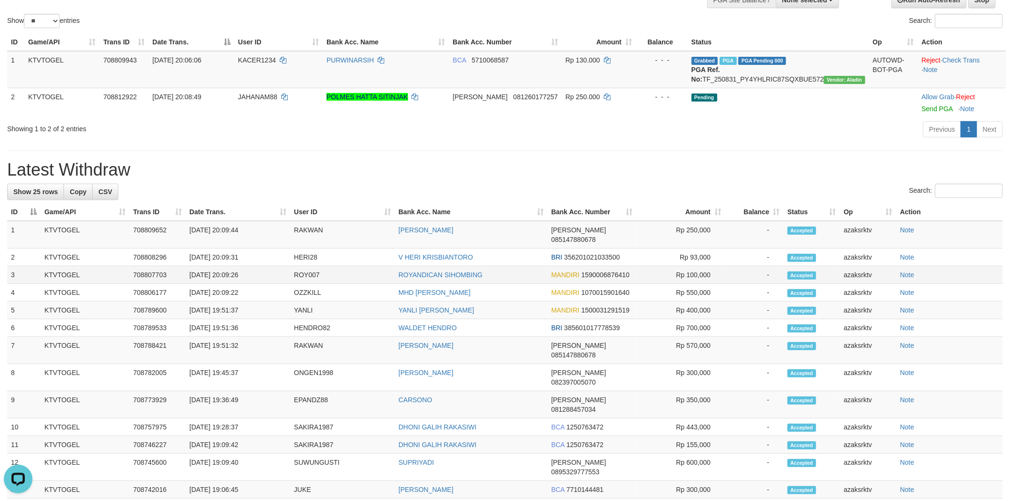
click at [223, 276] on td "[DATE] 20:09:26" at bounding box center [238, 275] width 105 height 18
click at [262, 276] on td "[DATE] 20:09:26" at bounding box center [238, 275] width 105 height 18
copy td "20:09:26"
click at [226, 271] on td "[DATE] 20:09:26" at bounding box center [238, 275] width 105 height 18
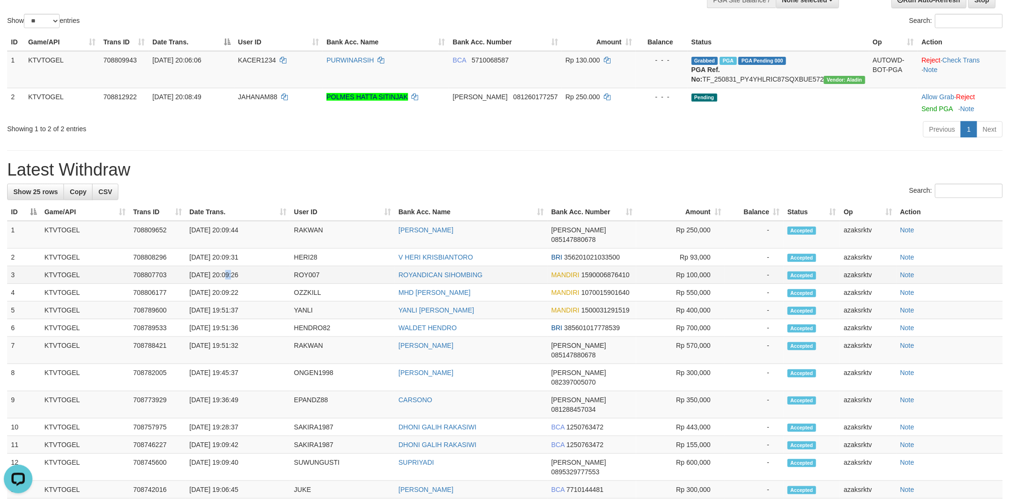
click at [226, 271] on td "[DATE] 20:09:26" at bounding box center [238, 275] width 105 height 18
click at [254, 273] on td "[DATE] 20:09:26" at bounding box center [238, 275] width 105 height 18
copy td "20:09:26"
click at [226, 260] on td "[DATE] 20:09:31" at bounding box center [238, 258] width 105 height 18
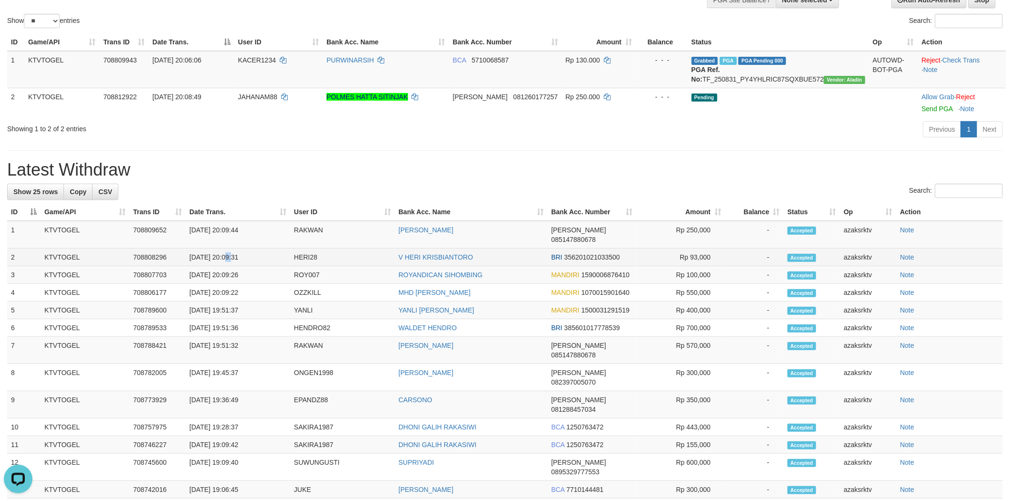
click at [271, 258] on td "[DATE] 20:09:31" at bounding box center [238, 258] width 105 height 18
copy td "20:09:31"
click at [226, 239] on td "[DATE] 20:09:44" at bounding box center [238, 235] width 105 height 28
click at [226, 239] on td "31/08/2025 20:09:44" at bounding box center [238, 235] width 105 height 28
click at [246, 235] on td "31/08/2025 20:09:44" at bounding box center [238, 235] width 105 height 28
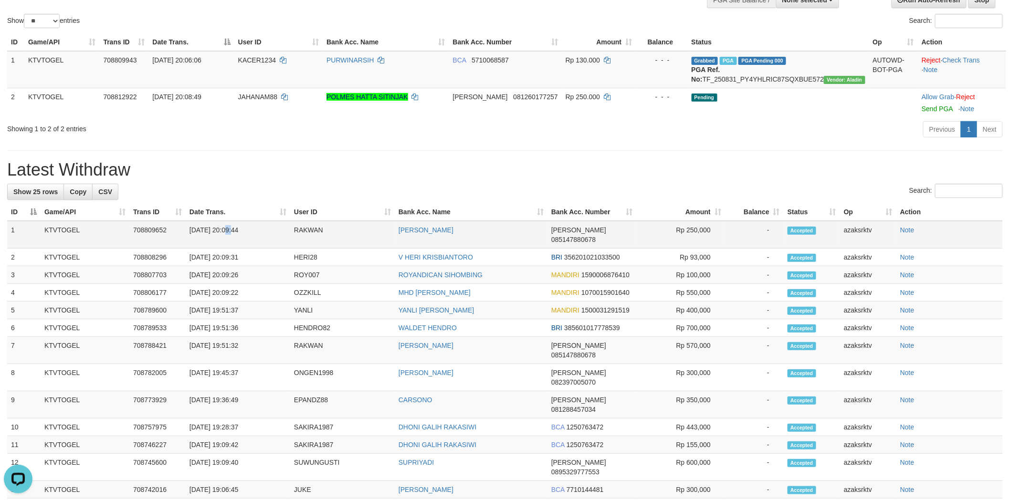
copy td "20:09:44"
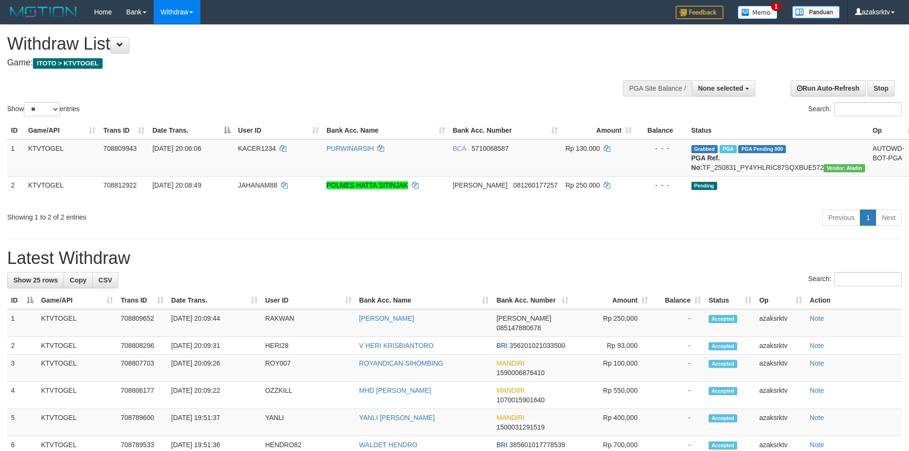
select select
select select "**"
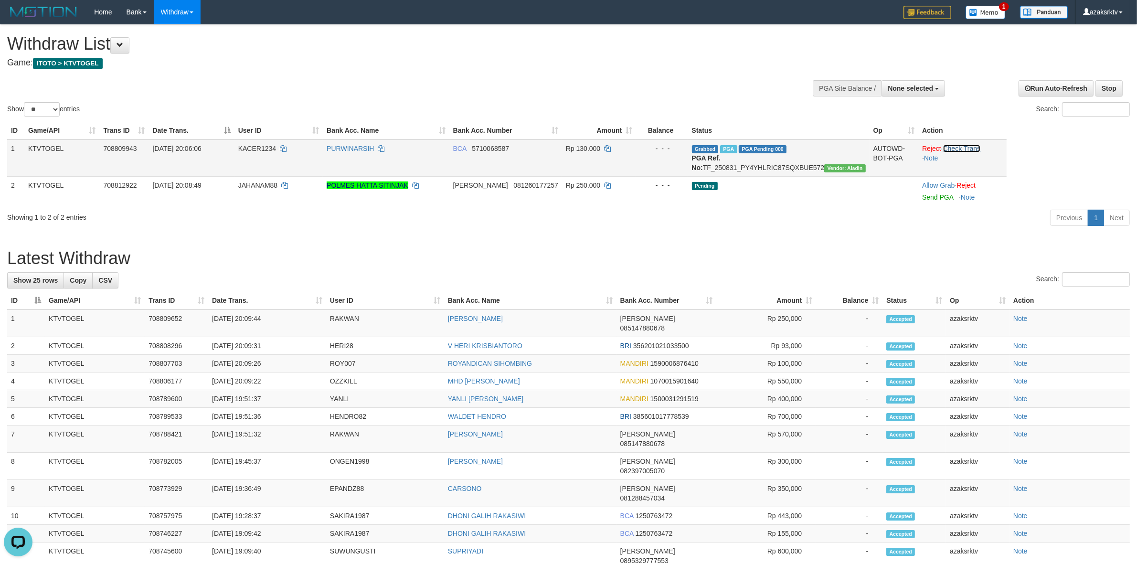
click at [909, 146] on link "Check Trans" at bounding box center [962, 149] width 38 height 8
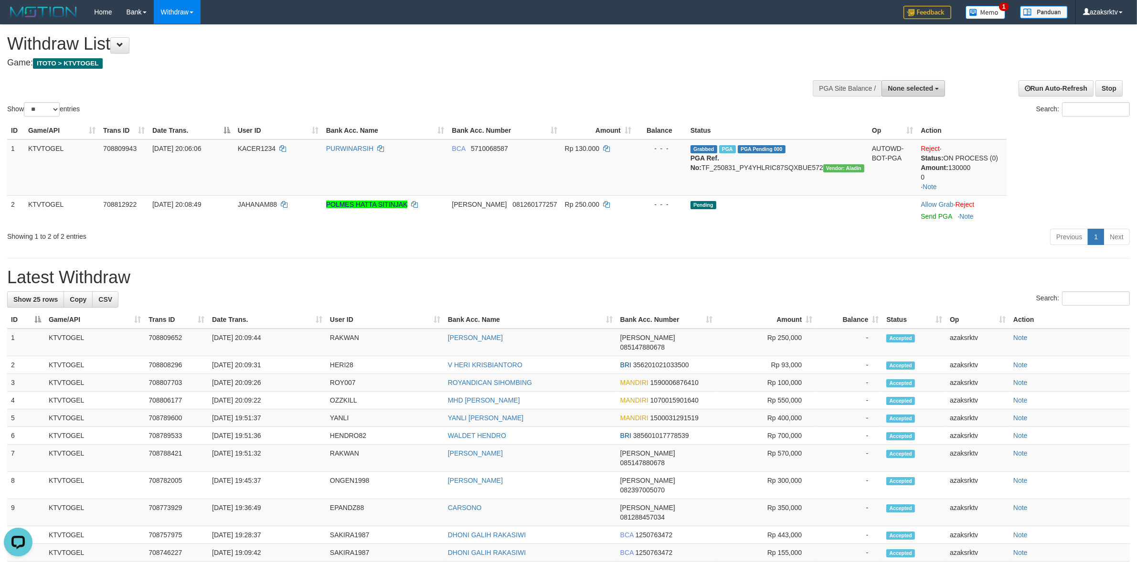
click at [909, 85] on span "None selected" at bounding box center [909, 89] width 45 height 8
click at [903, 141] on label "[ITOTO] KTVTOGEL" at bounding box center [900, 136] width 90 height 12
select select "***"
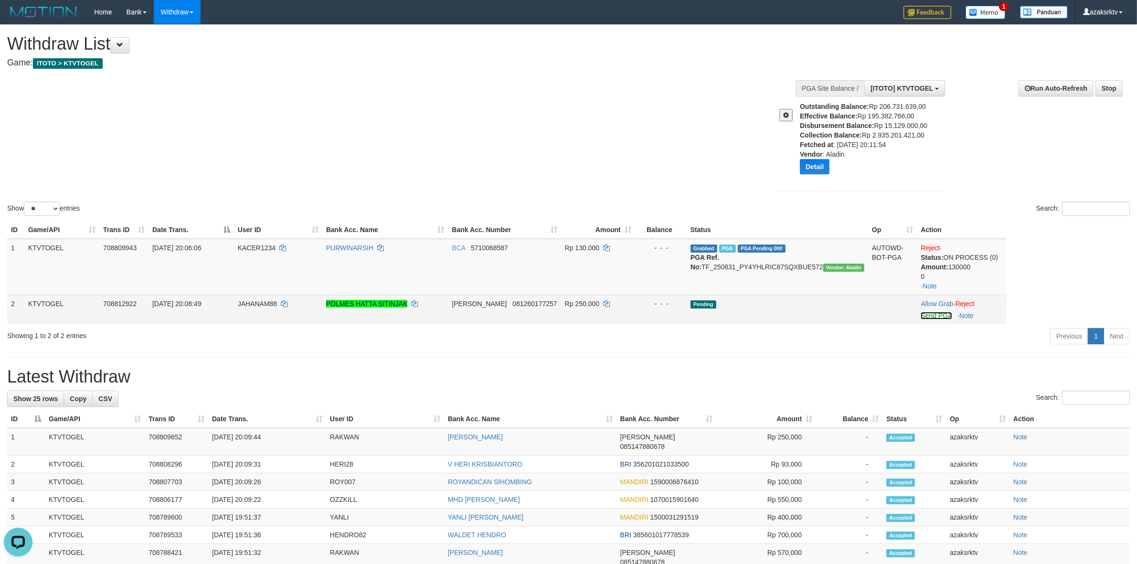
click at [909, 318] on link "Send PGA" at bounding box center [935, 316] width 31 height 8
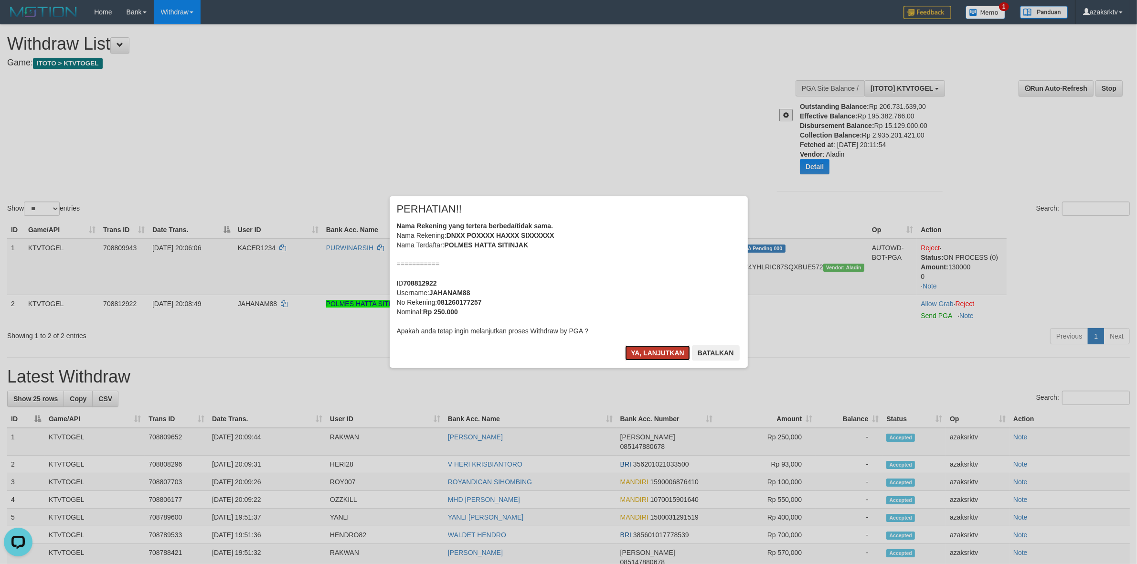
click at [647, 353] on button "Ya, lanjutkan" at bounding box center [657, 352] width 65 height 15
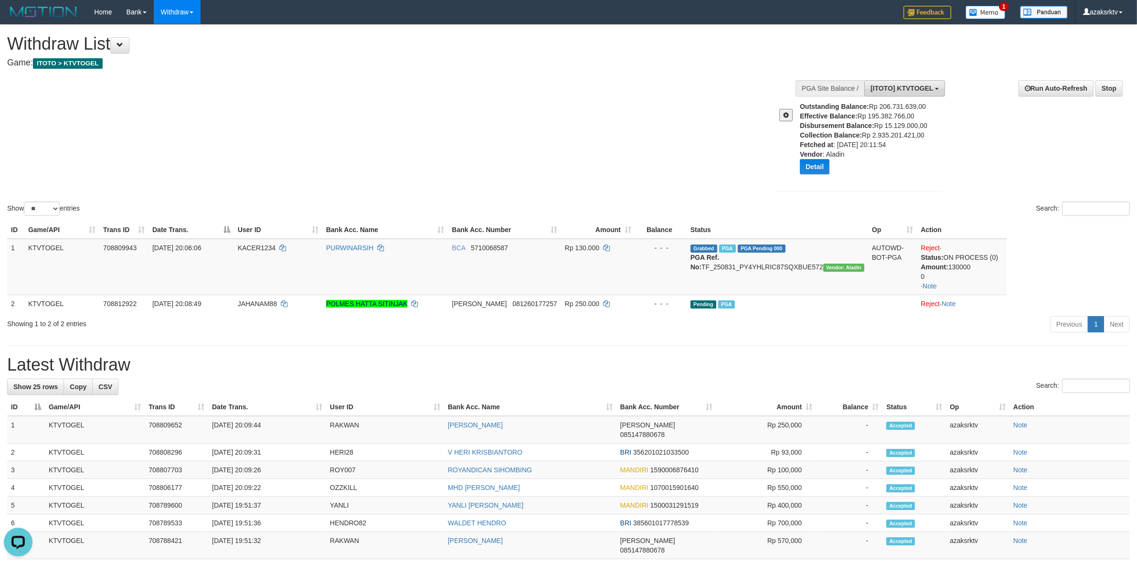
click at [909, 89] on span "[ITOTO] KTVTOGEL" at bounding box center [901, 89] width 63 height 8
click at [890, 137] on label "[ITOTO] KTVTOGEL" at bounding box center [900, 136] width 90 height 12
click at [602, 105] on div "Show ** ** ** *** entries Search:" at bounding box center [568, 121] width 1137 height 193
click at [823, 272] on span "Vendor: Aladin" at bounding box center [843, 268] width 41 height 8
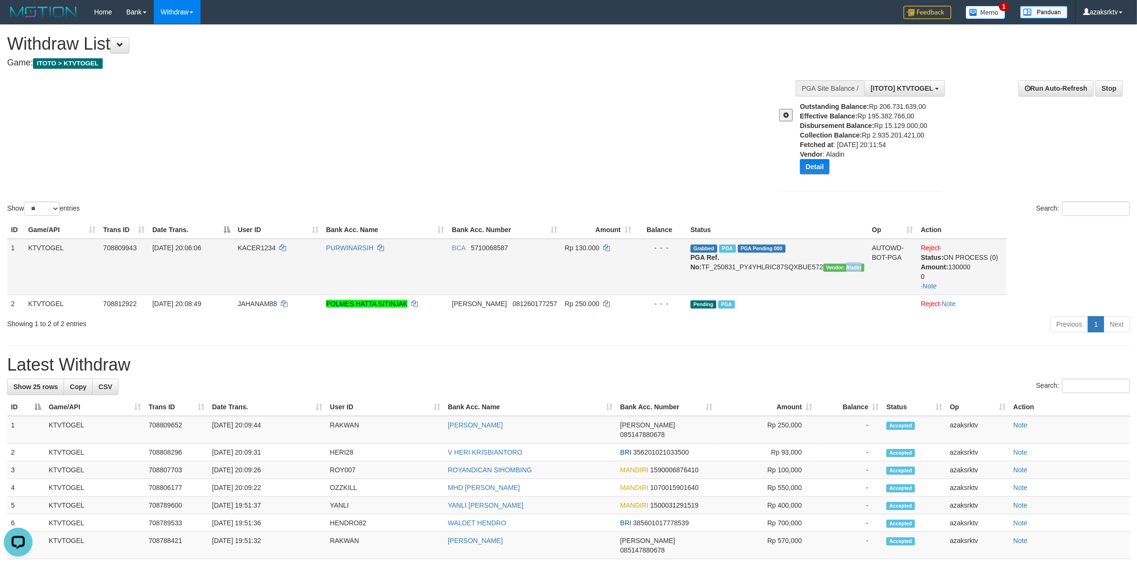
copy span "Aladin"
click at [823, 272] on span "Vendor: Aladin" at bounding box center [843, 268] width 41 height 8
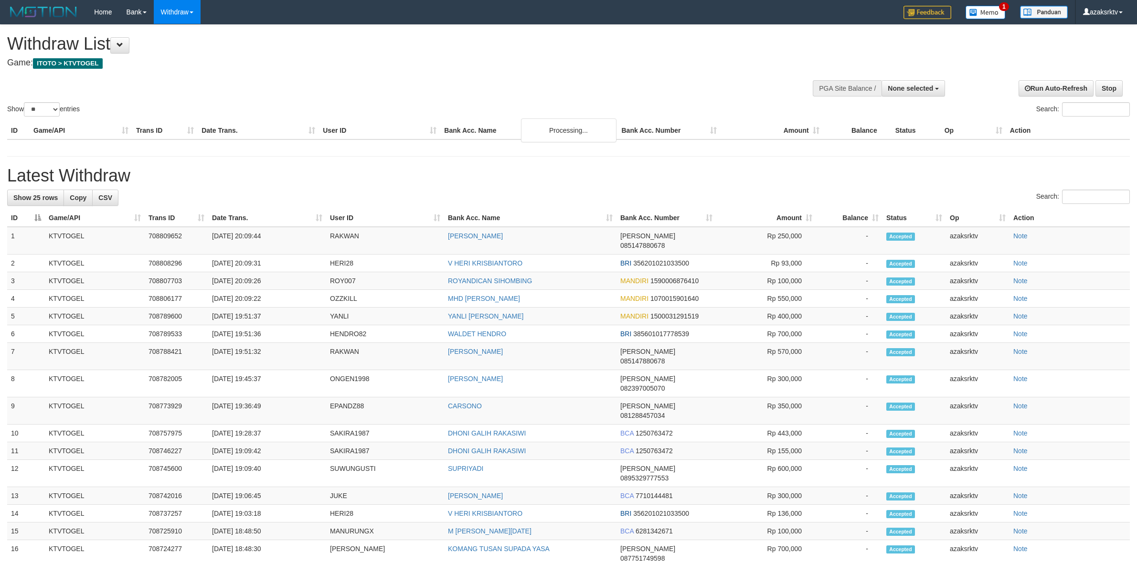
select select
select select "**"
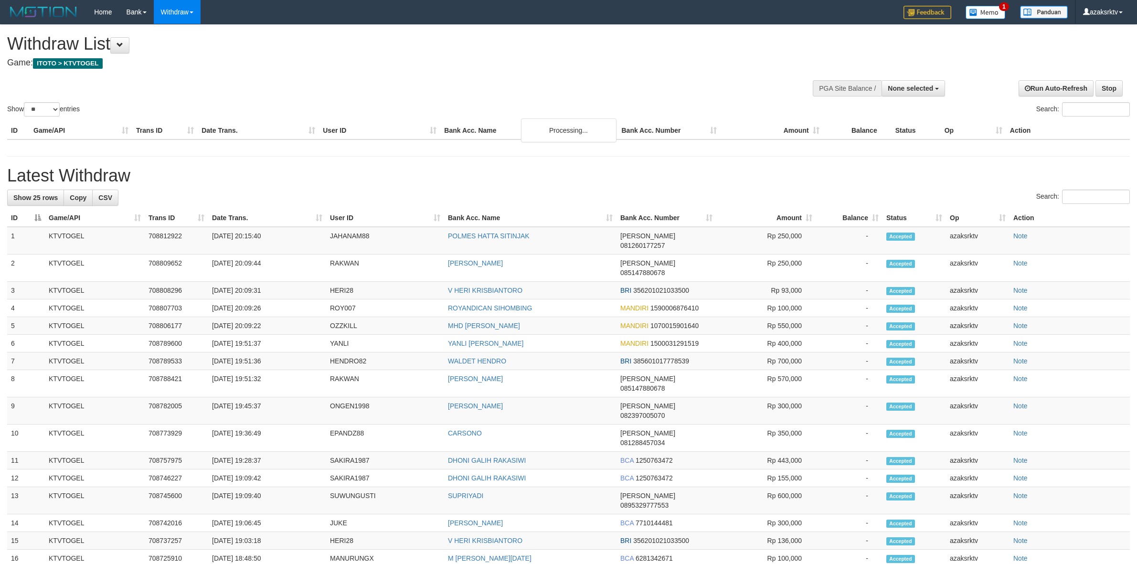
select select
select select "**"
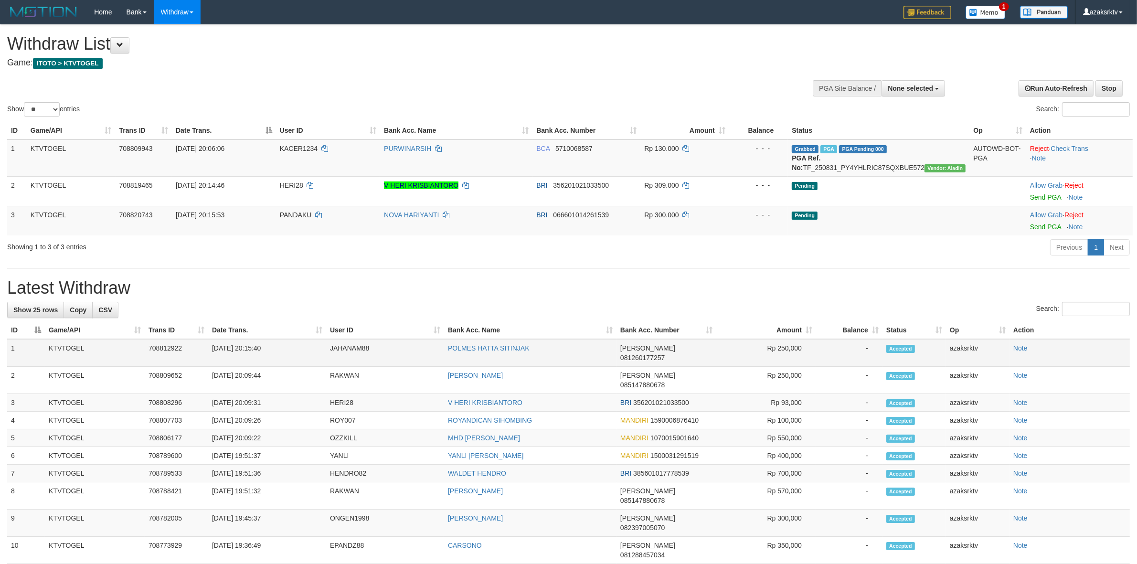
click at [250, 343] on td "31/08/2025 20:15:40" at bounding box center [267, 353] width 118 height 28
click at [249, 347] on td "31/08/2025 20:15:40" at bounding box center [267, 353] width 118 height 28
click at [283, 349] on td "31/08/2025 20:15:40" at bounding box center [267, 353] width 118 height 28
copy td "20:15:40"
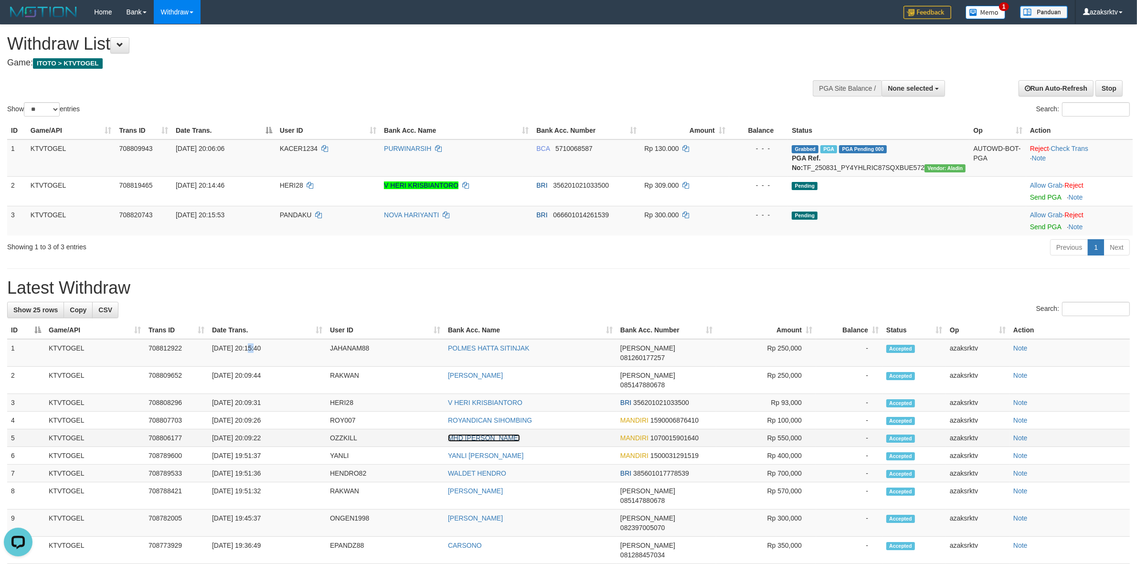
click at [465, 434] on link "MHD [PERSON_NAME]" at bounding box center [484, 438] width 72 height 8
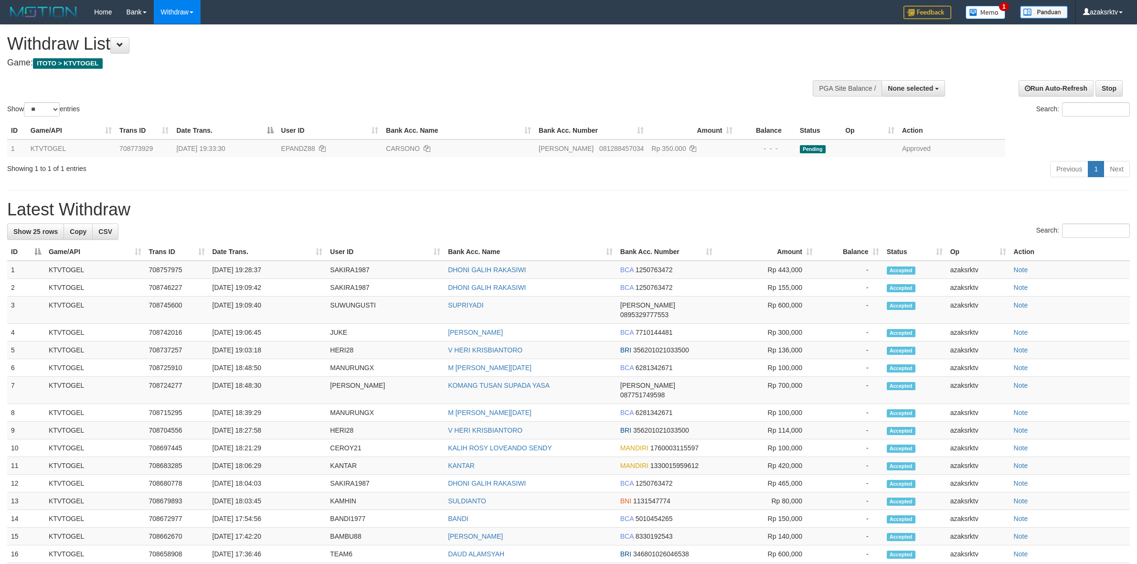
select select
select select "**"
click at [686, 38] on h1 "Withdraw List" at bounding box center [377, 43] width 741 height 19
